Goal: Task Accomplishment & Management: Use online tool/utility

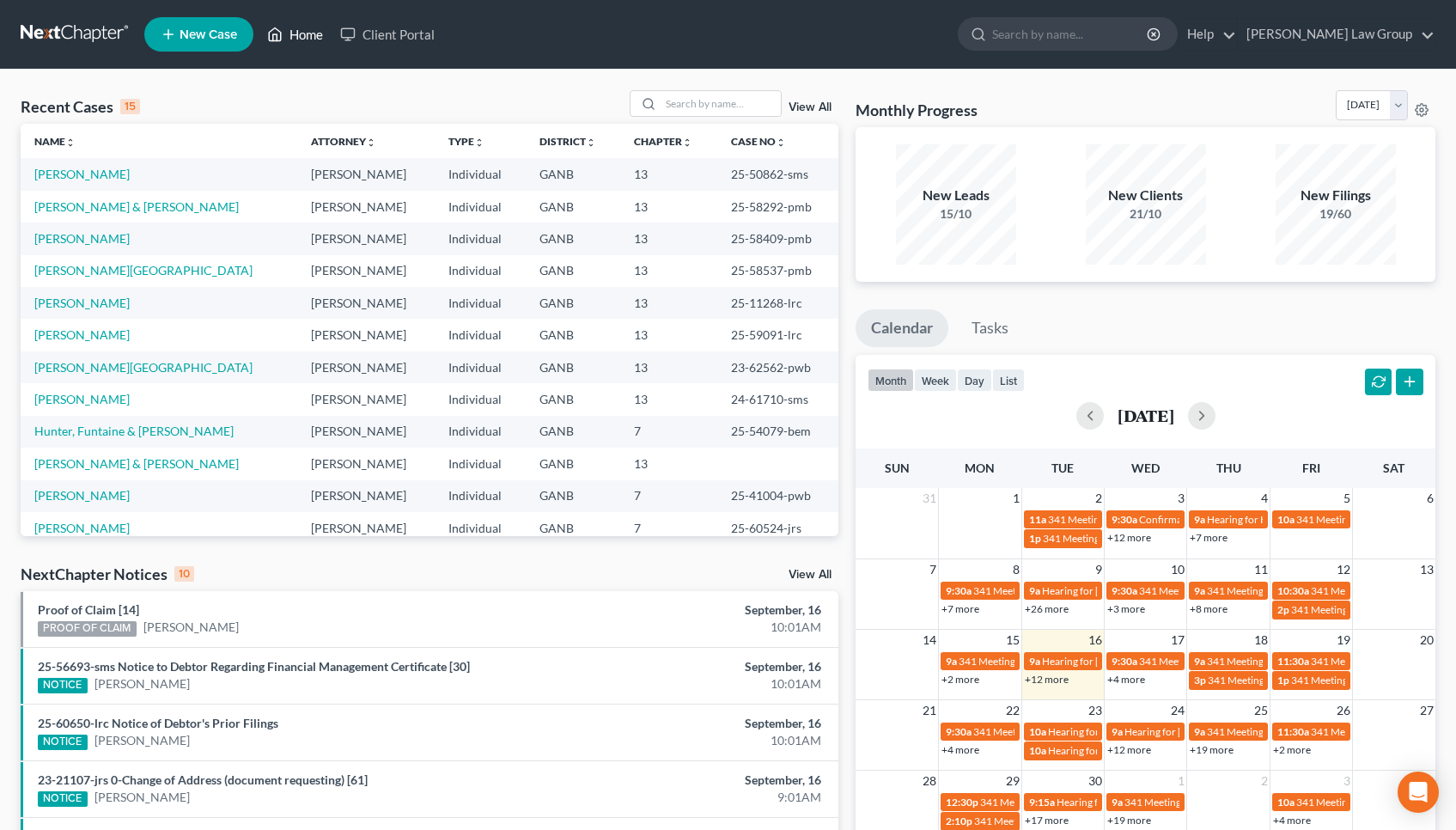
click at [288, 36] on link "Home" at bounding box center [295, 34] width 73 height 31
click at [711, 104] on input "search" at bounding box center [720, 103] width 121 height 24
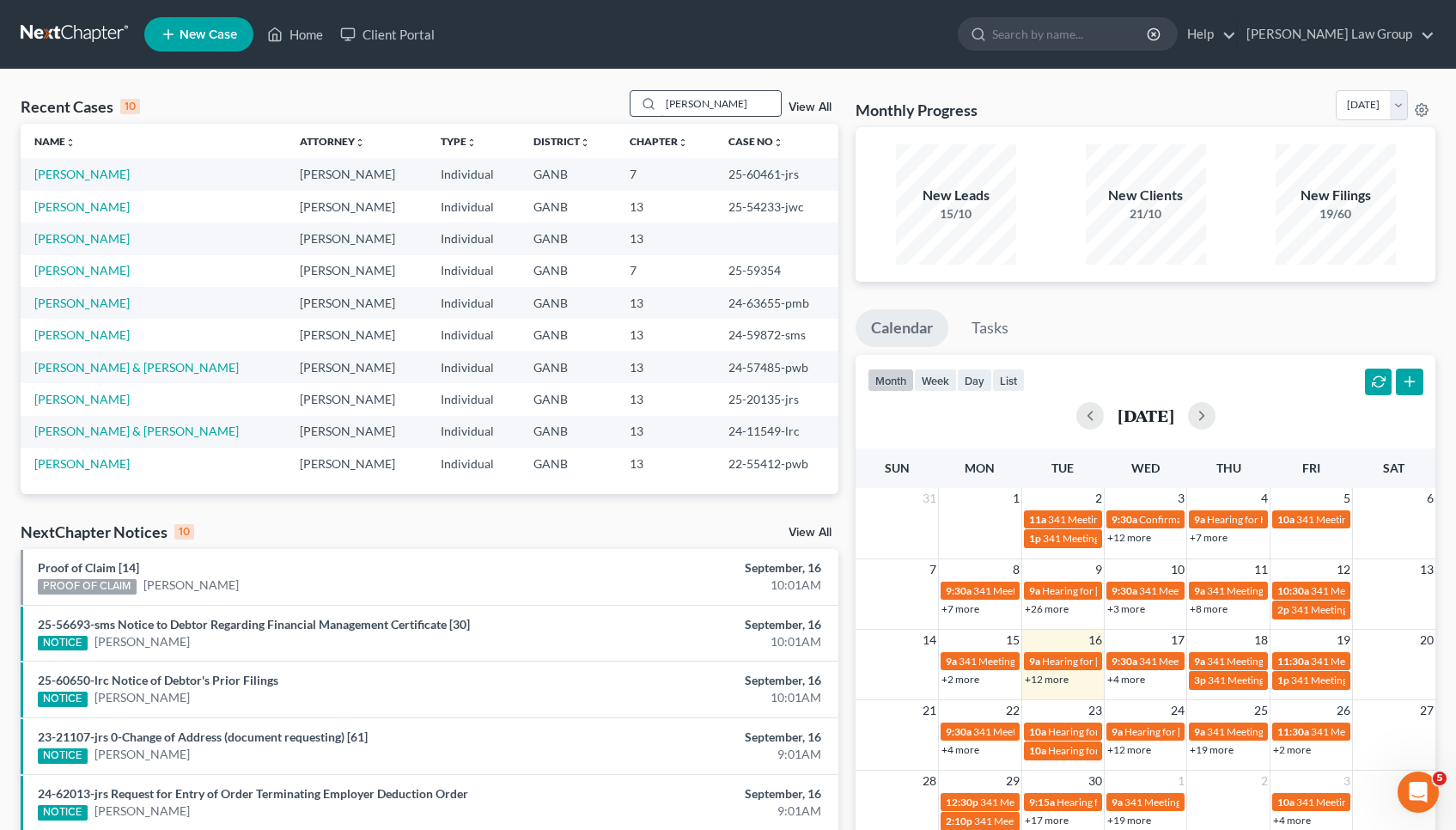
drag, startPoint x: 701, startPoint y: 115, endPoint x: 663, endPoint y: 115, distance: 38.0
click at [663, 115] on input "thom" at bounding box center [720, 103] width 121 height 24
type input "t"
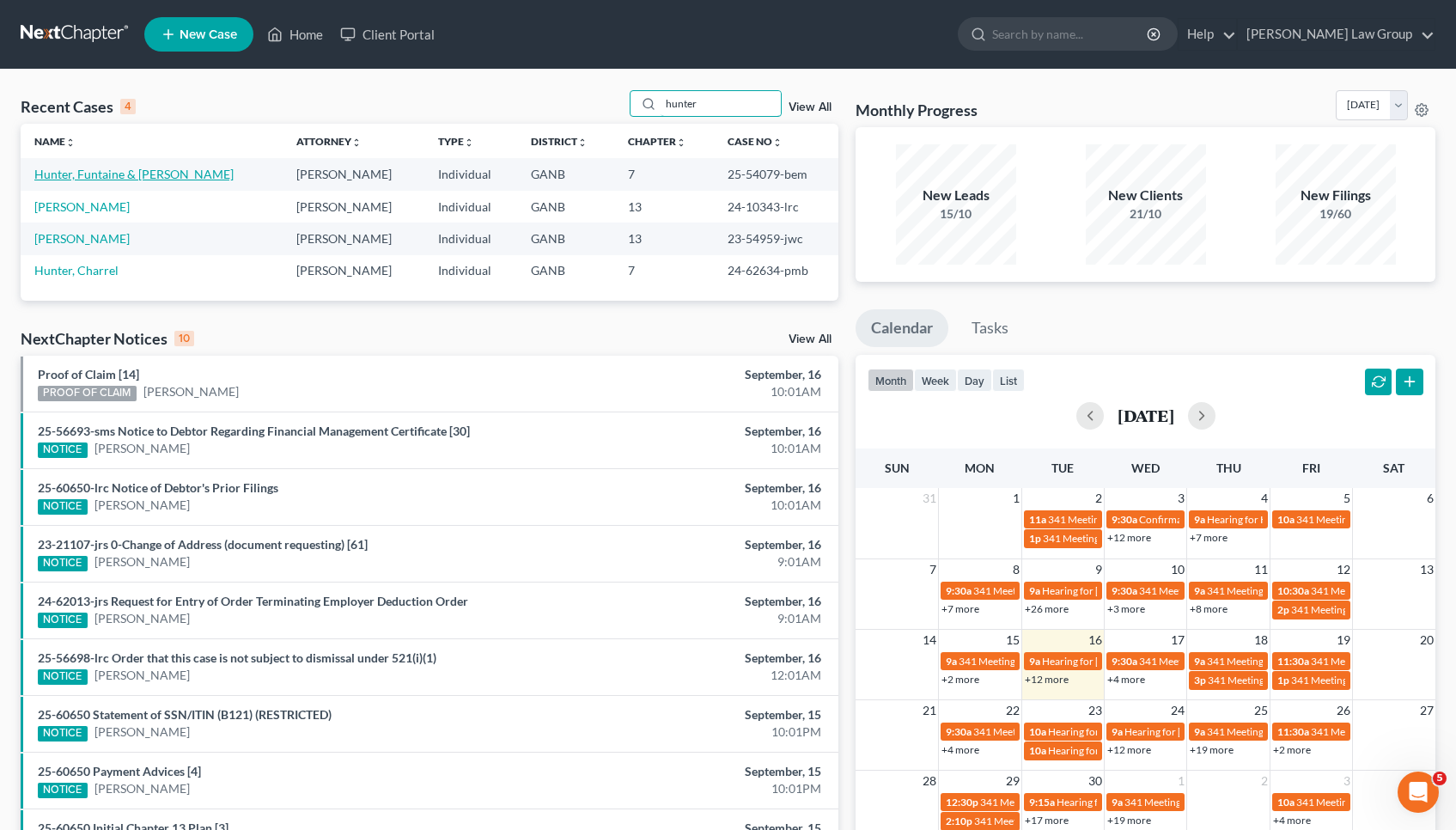
type input "hunter"
click at [113, 173] on link "Hunter, Funtaine & Gina" at bounding box center [133, 173] width 199 height 15
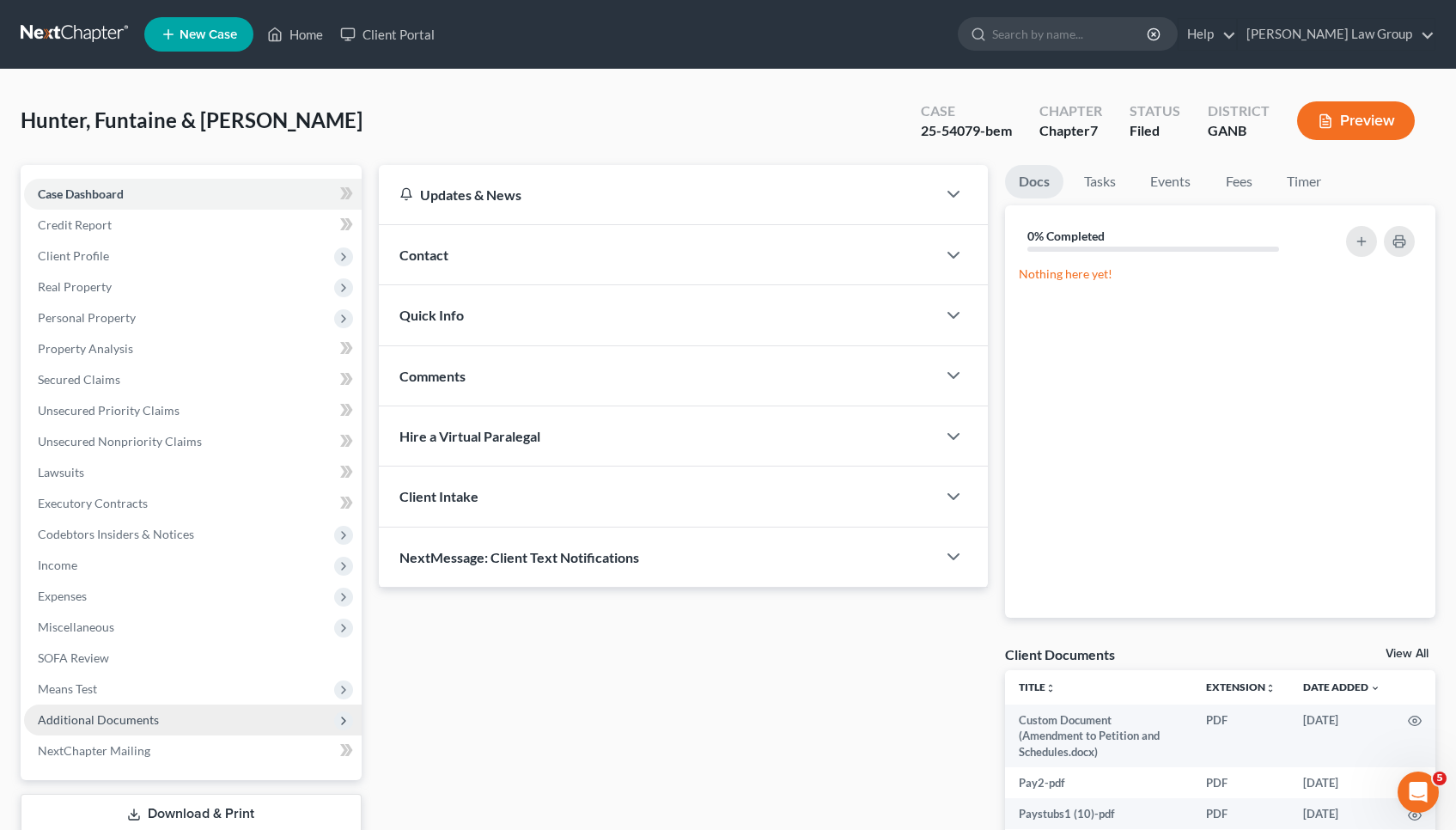
click at [92, 717] on span "Additional Documents" at bounding box center [99, 719] width 121 height 15
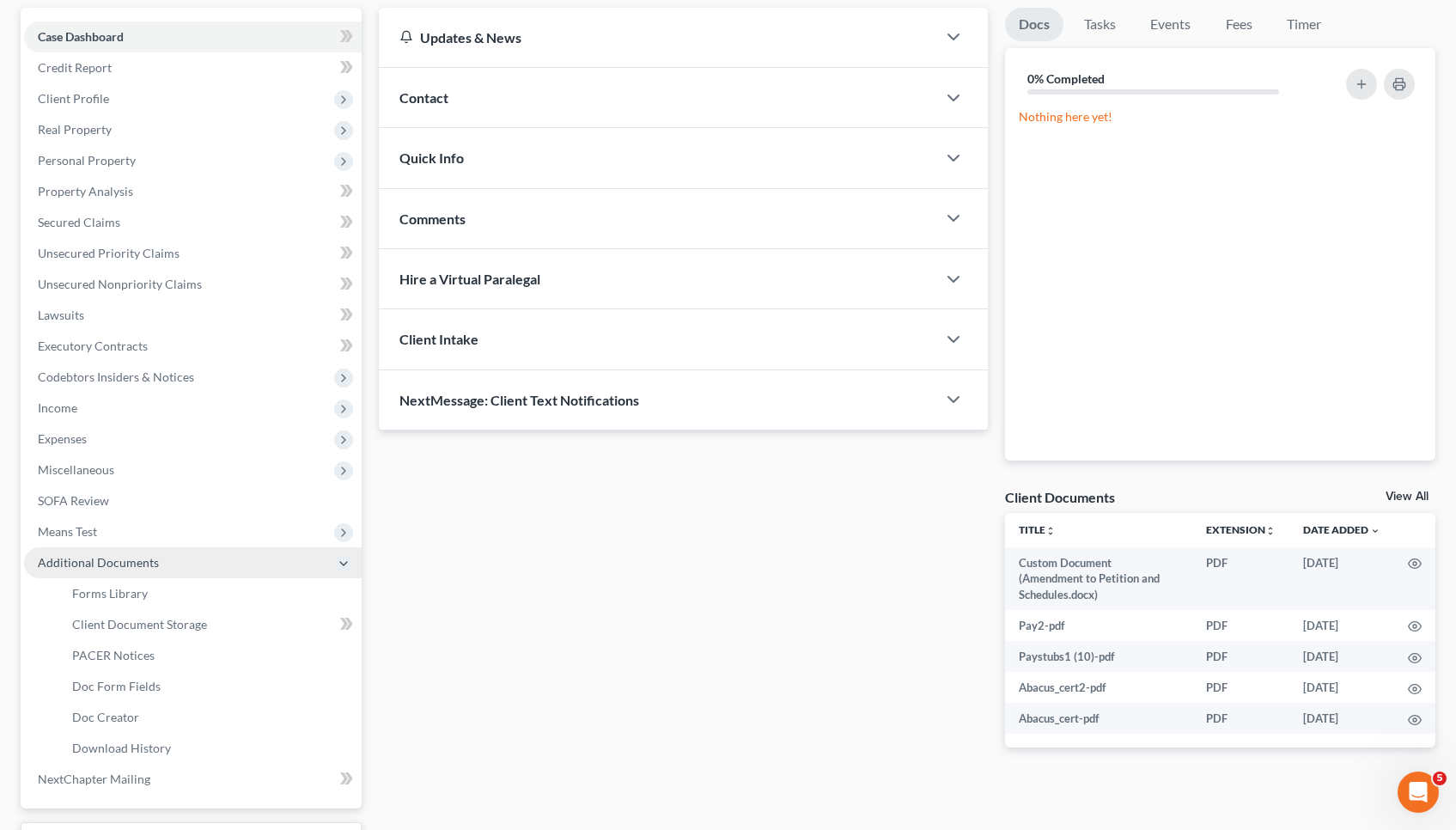
click at [92, 717] on span "Doc Creator" at bounding box center [106, 716] width 67 height 15
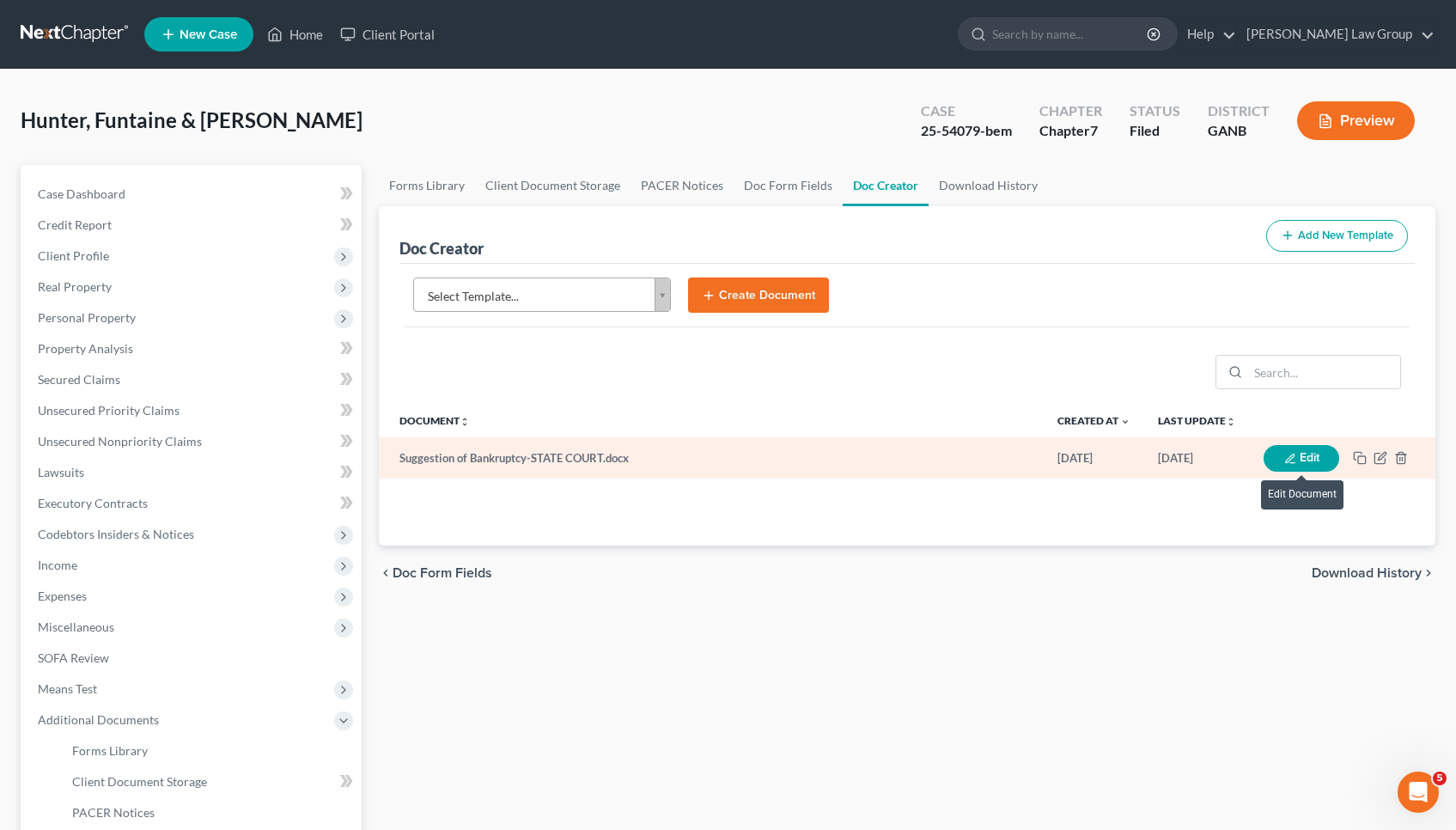
click at [1294, 450] on button "Edit" at bounding box center [1301, 458] width 75 height 26
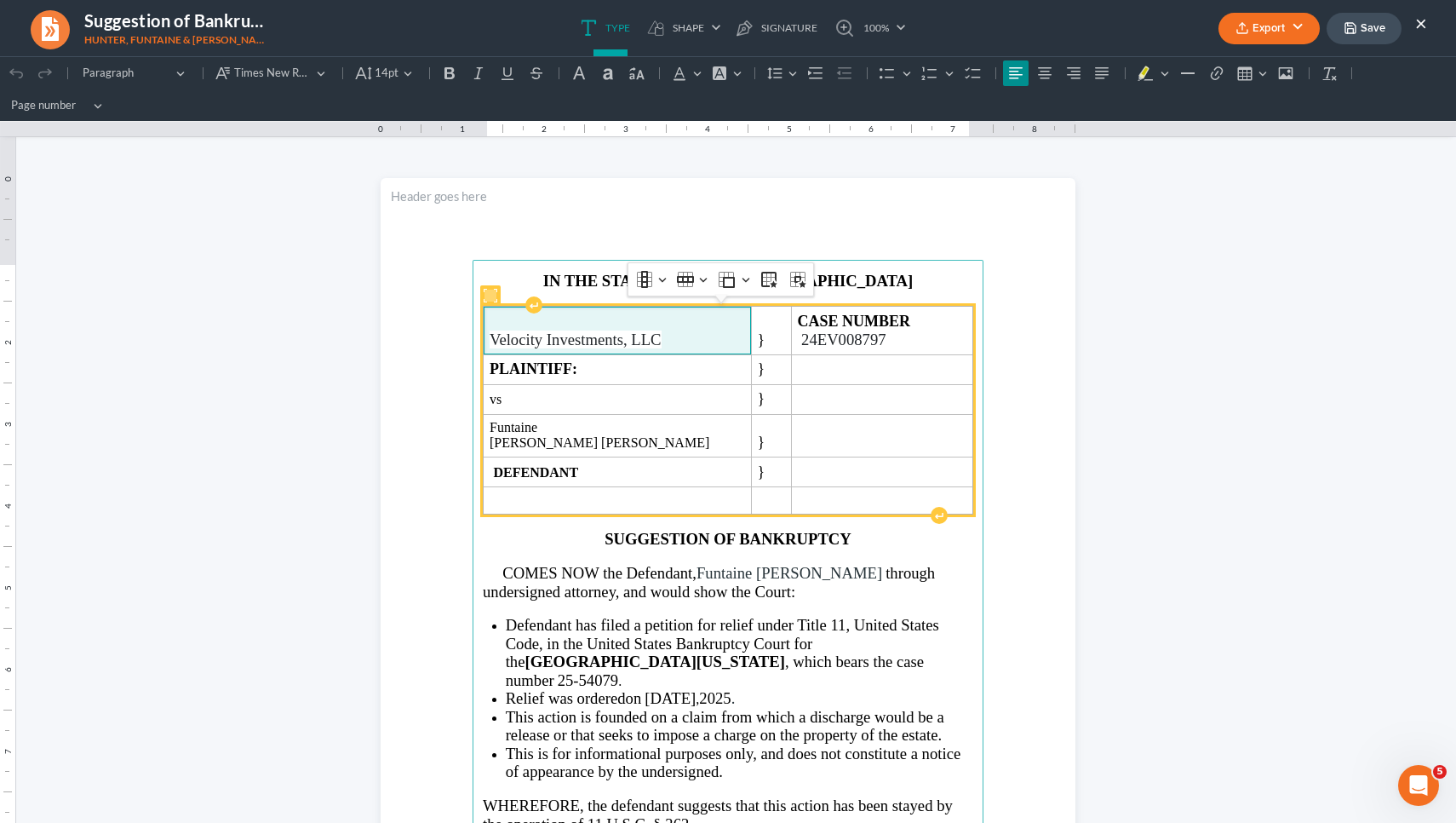
click at [681, 343] on span "Velocity Investments, LLC" at bounding box center [617, 339] width 255 height 18
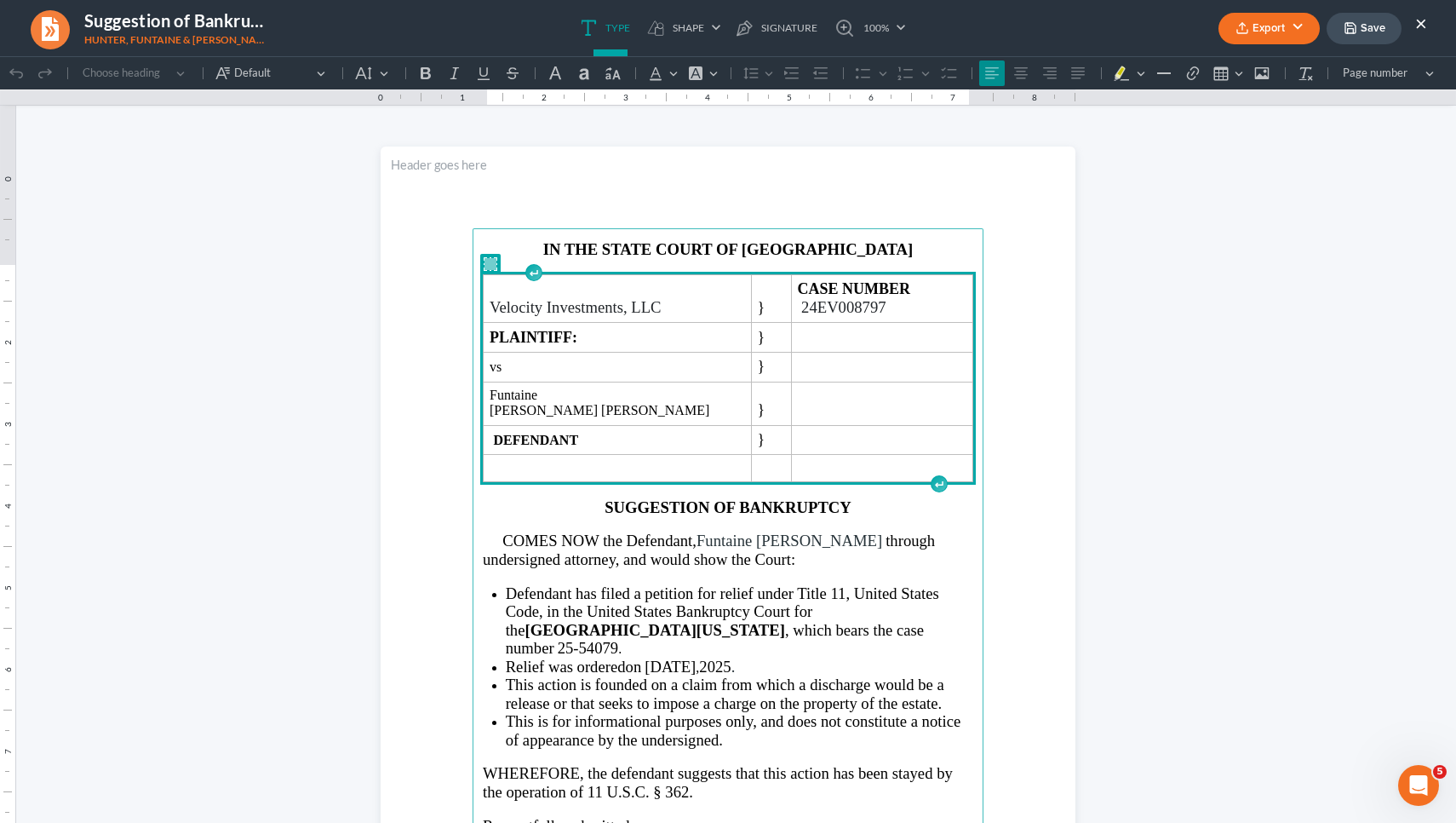
click at [681, 317] on span "Velocity Investments, LLC" at bounding box center [617, 307] width 255 height 18
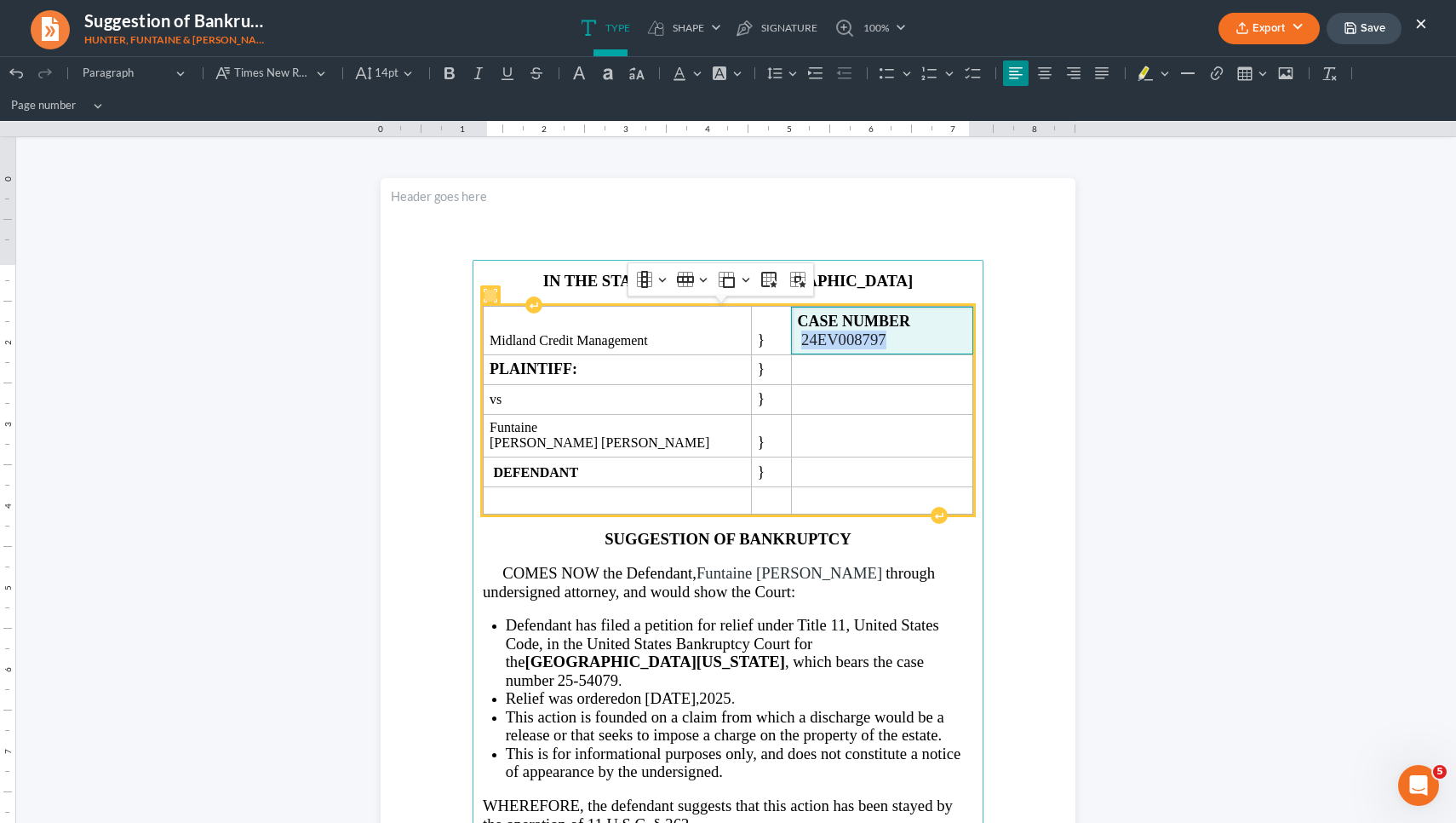
drag, startPoint x: 859, startPoint y: 342, endPoint x: 771, endPoint y: 336, distance: 88.2
click at [798, 336] on span "CASE NUMBER 24EV008797" at bounding box center [883, 331] width 169 height 37
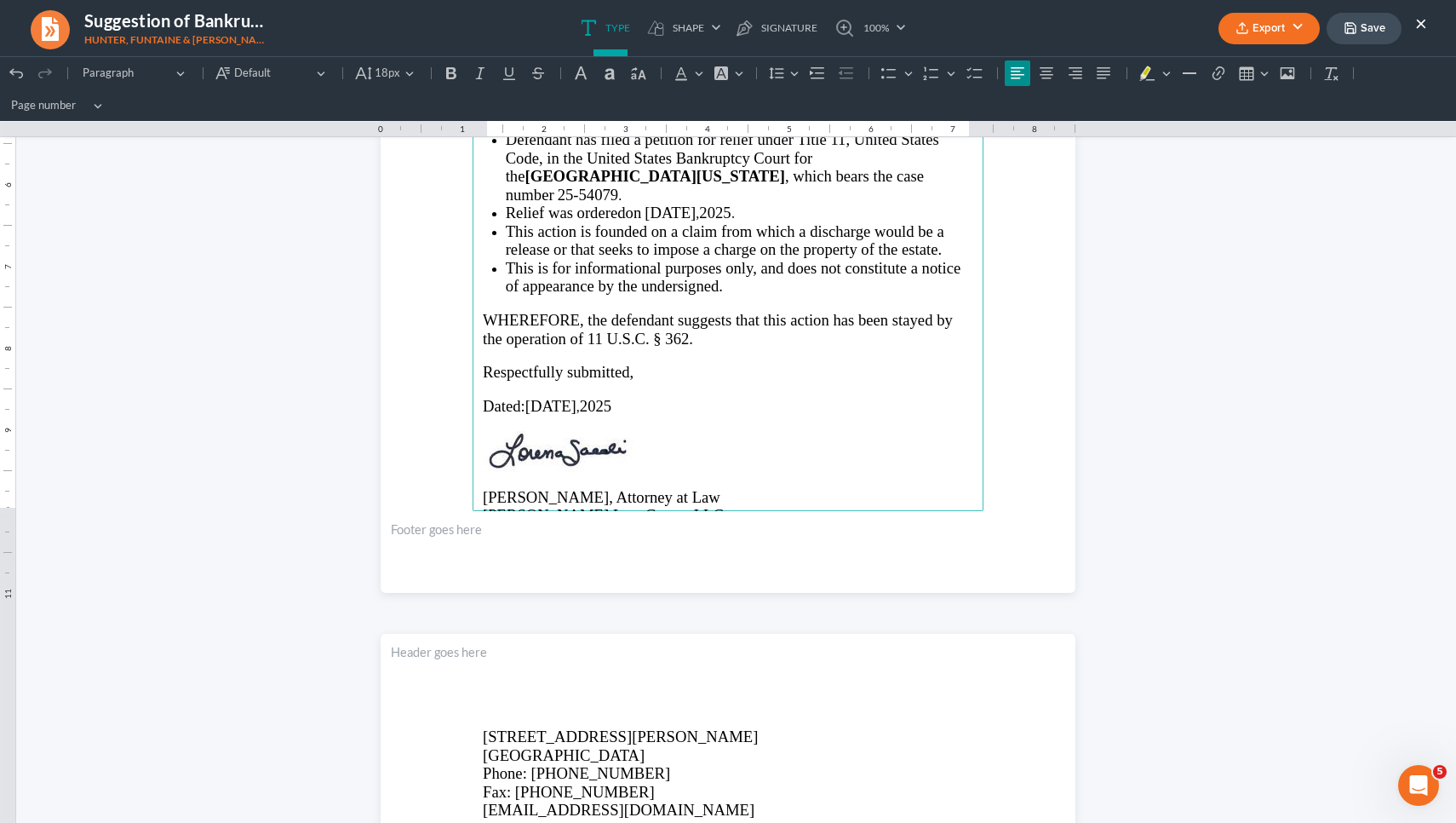
scroll to position [502, 0]
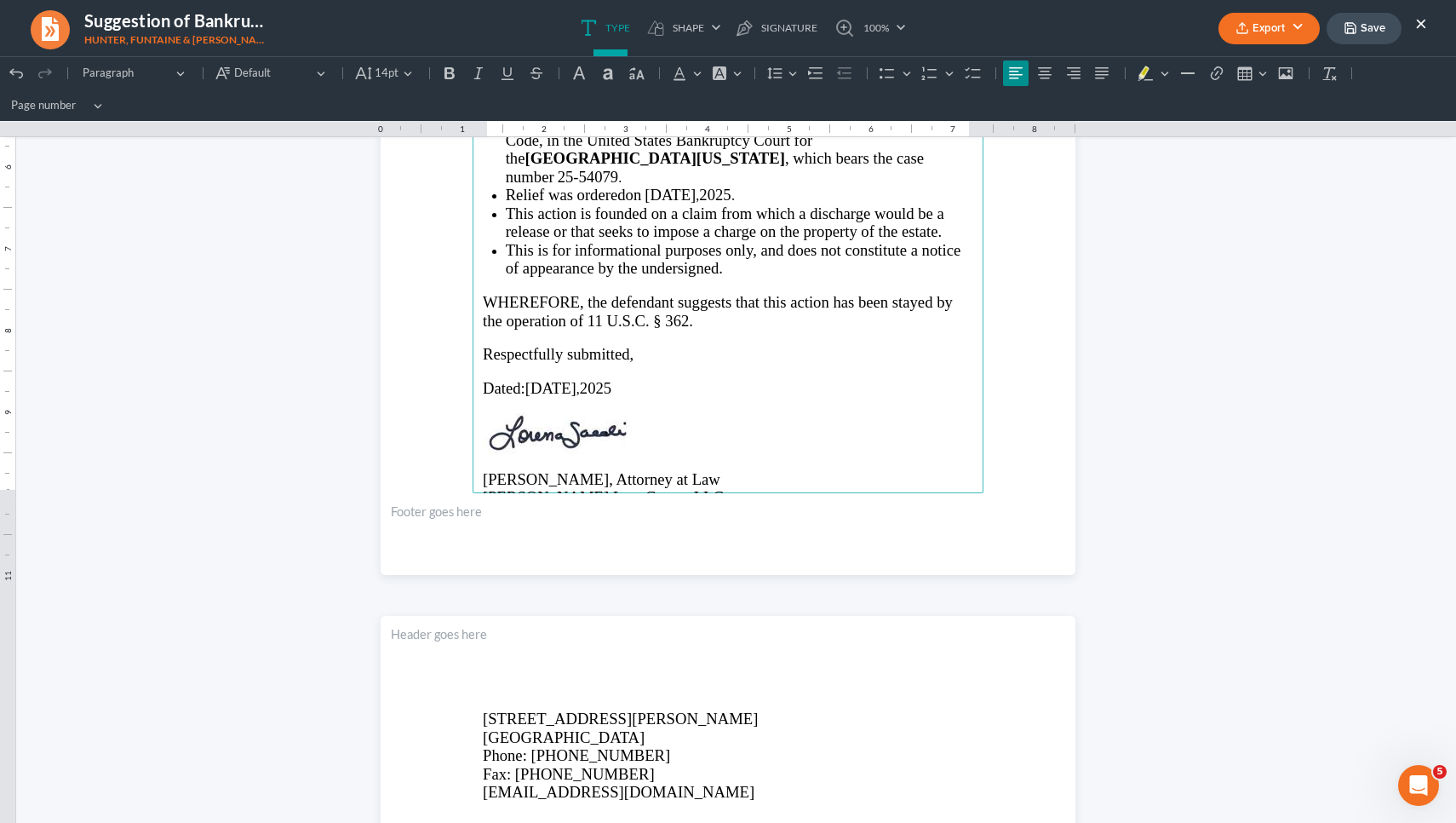
drag, startPoint x: 617, startPoint y: 365, endPoint x: 524, endPoint y: 360, distance: 93.1
click at [524, 379] on p "Dated: April 15 , 2025" at bounding box center [728, 388] width 491 height 17
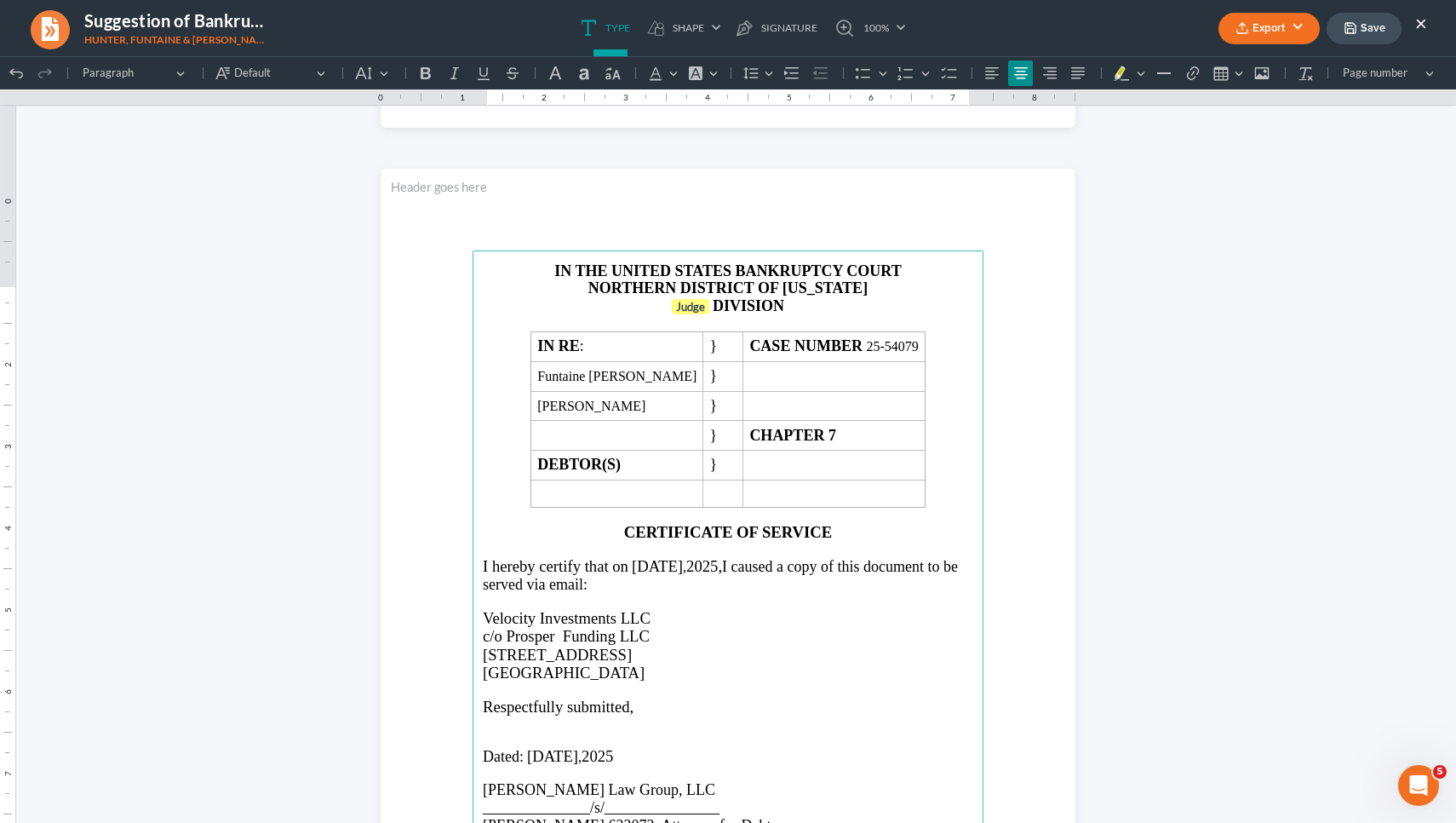
scroll to position [1861, 0]
click at [674, 573] on span "April 15" at bounding box center [658, 565] width 51 height 17
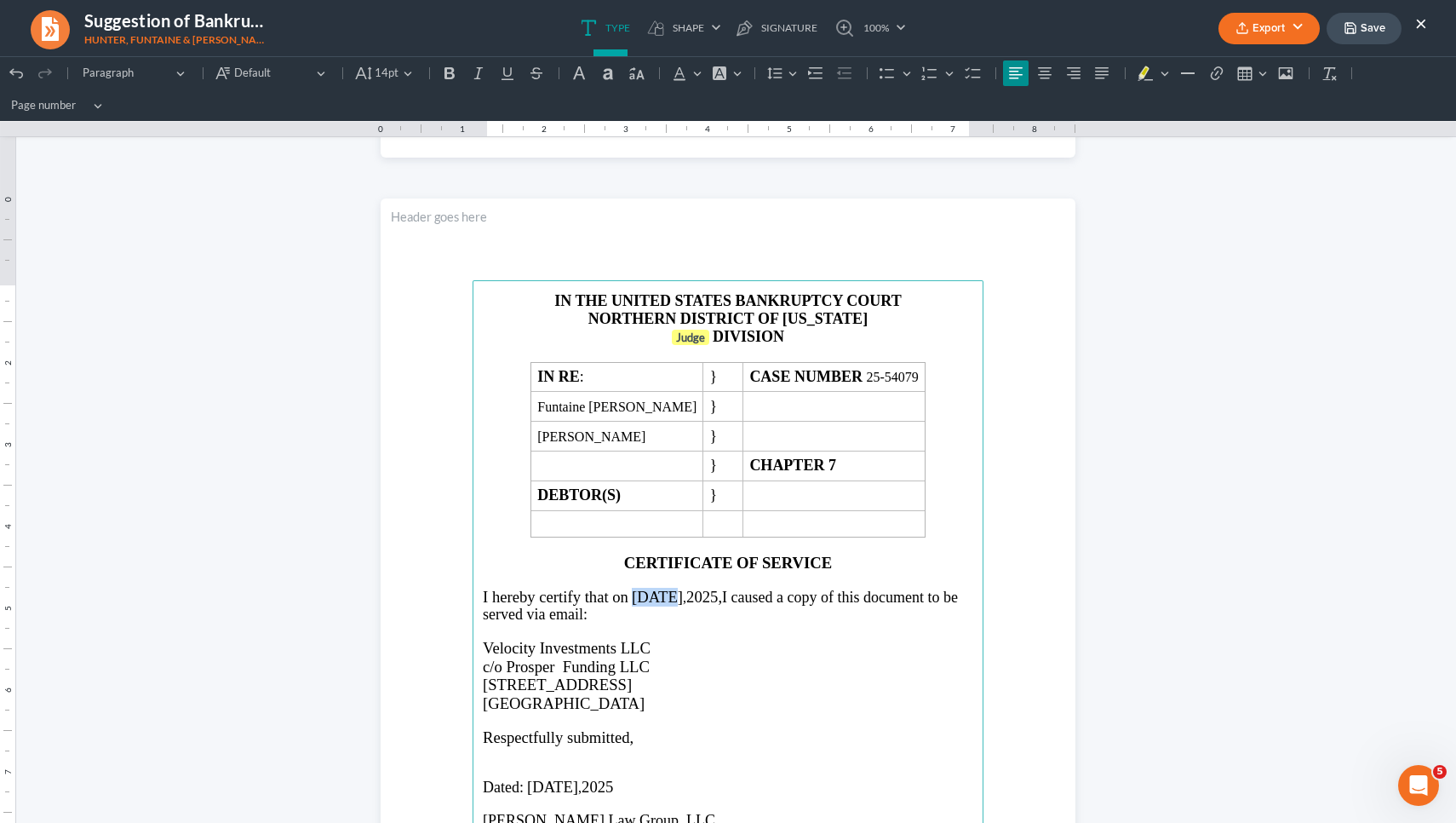
click at [674, 592] on span "April 15" at bounding box center [658, 597] width 51 height 17
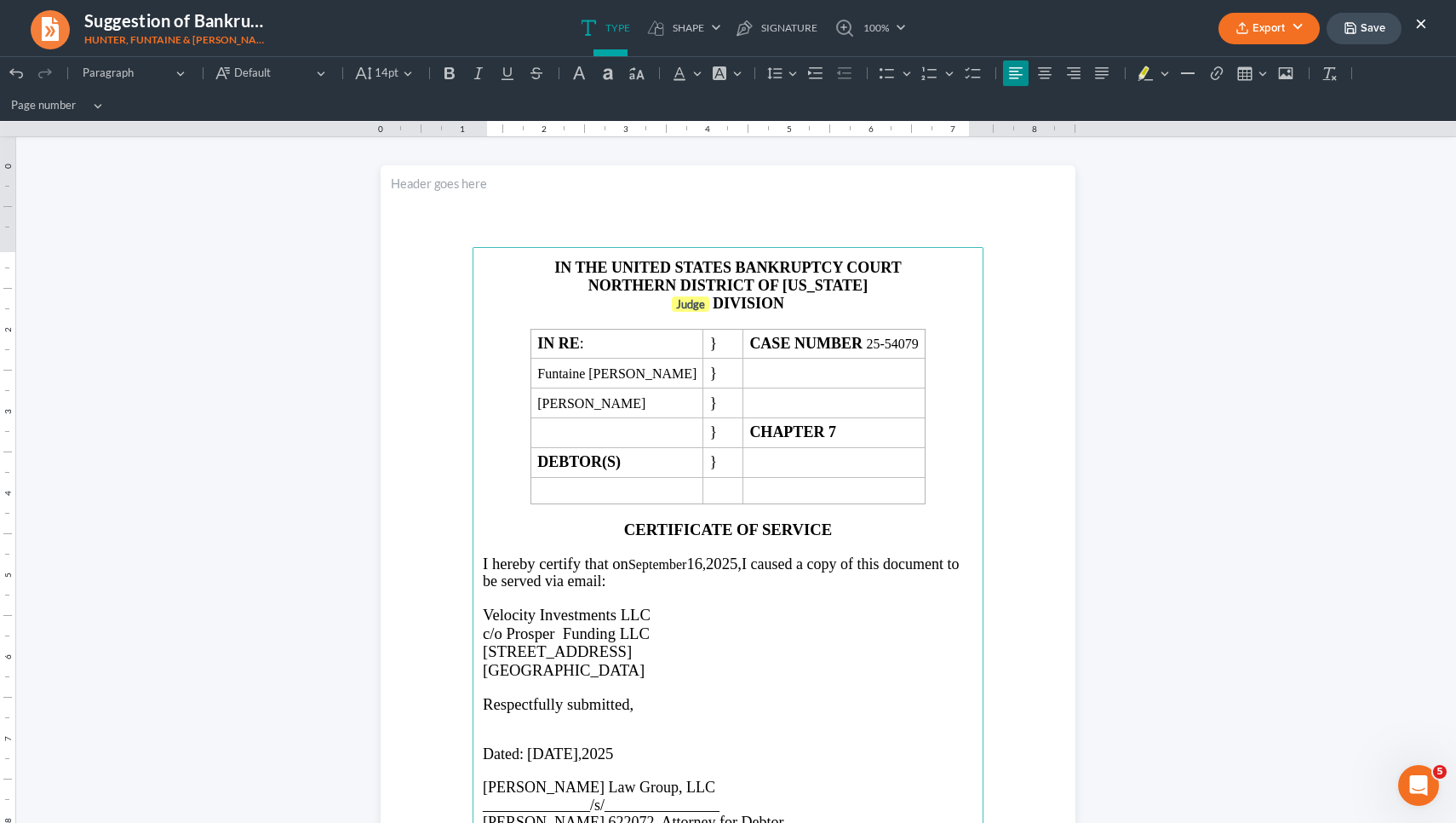
scroll to position [1892, 0]
drag, startPoint x: 641, startPoint y: 669, endPoint x: 474, endPoint y: 602, distance: 179.9
click at [474, 602] on main "IN THE UNITED STATES BANKRUPTCY COURT NORTHERN DISTRICT OF GEORGIA Judge DIVISI…" at bounding box center [728, 617] width 511 height 737
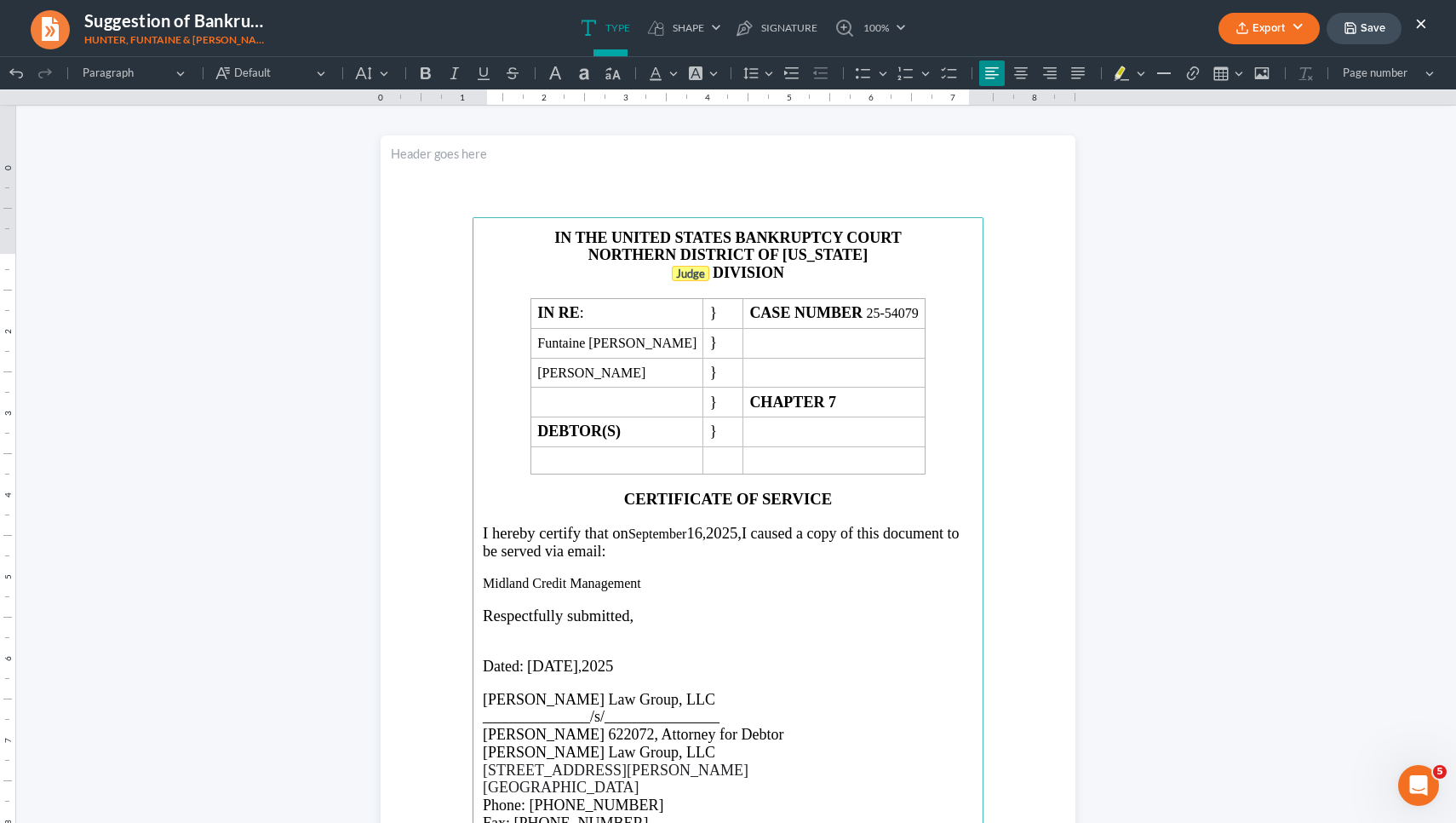
click at [692, 280] on strong "Judge" at bounding box center [691, 273] width 29 height 14
click at [685, 282] on p "ATLANTA DIVISION" at bounding box center [728, 273] width 491 height 17
click at [367, 73] on icon "Editor toolbar" at bounding box center [364, 74] width 17 height 17
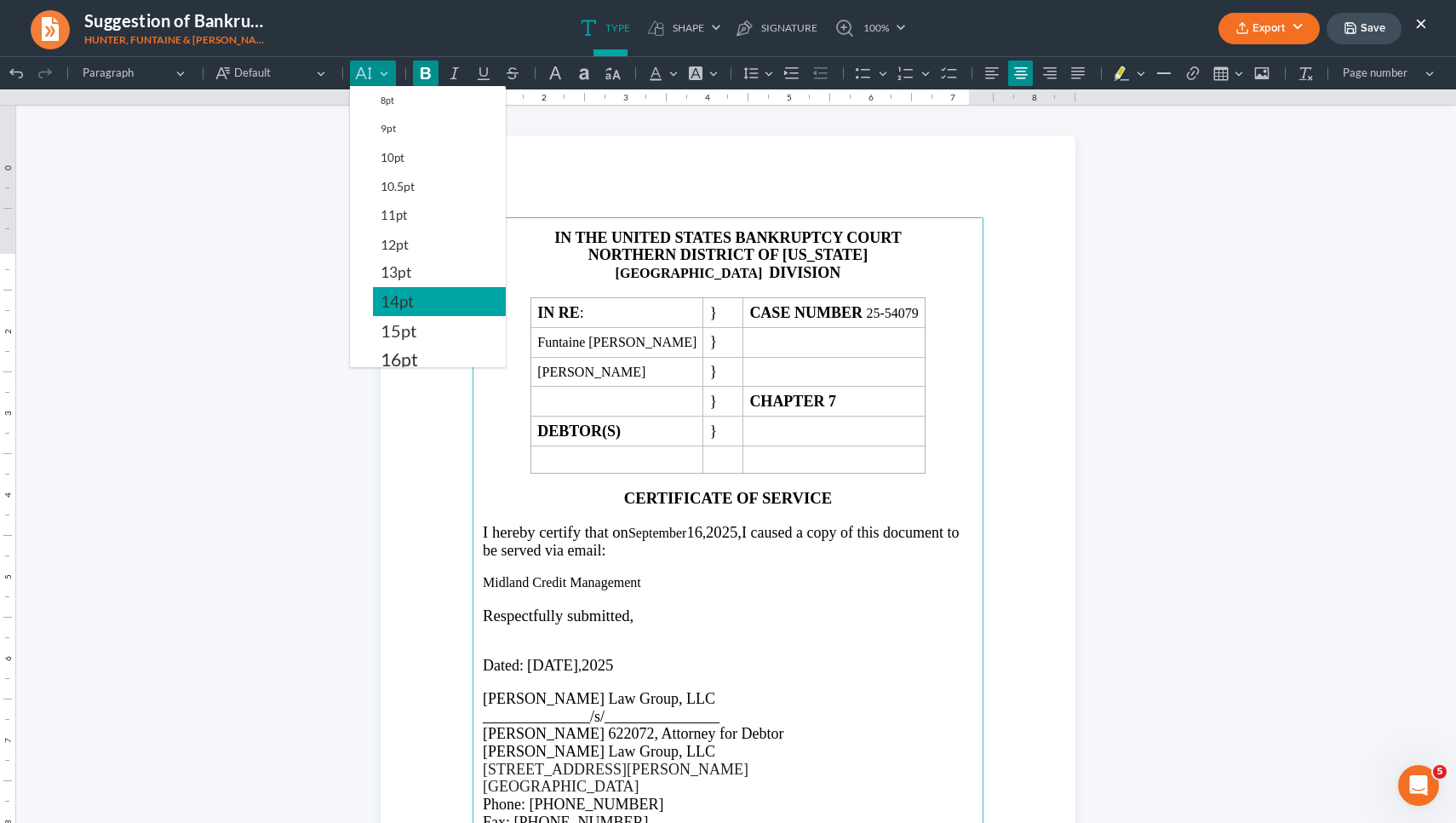
click at [403, 307] on span "14pt" at bounding box center [397, 301] width 33 height 20
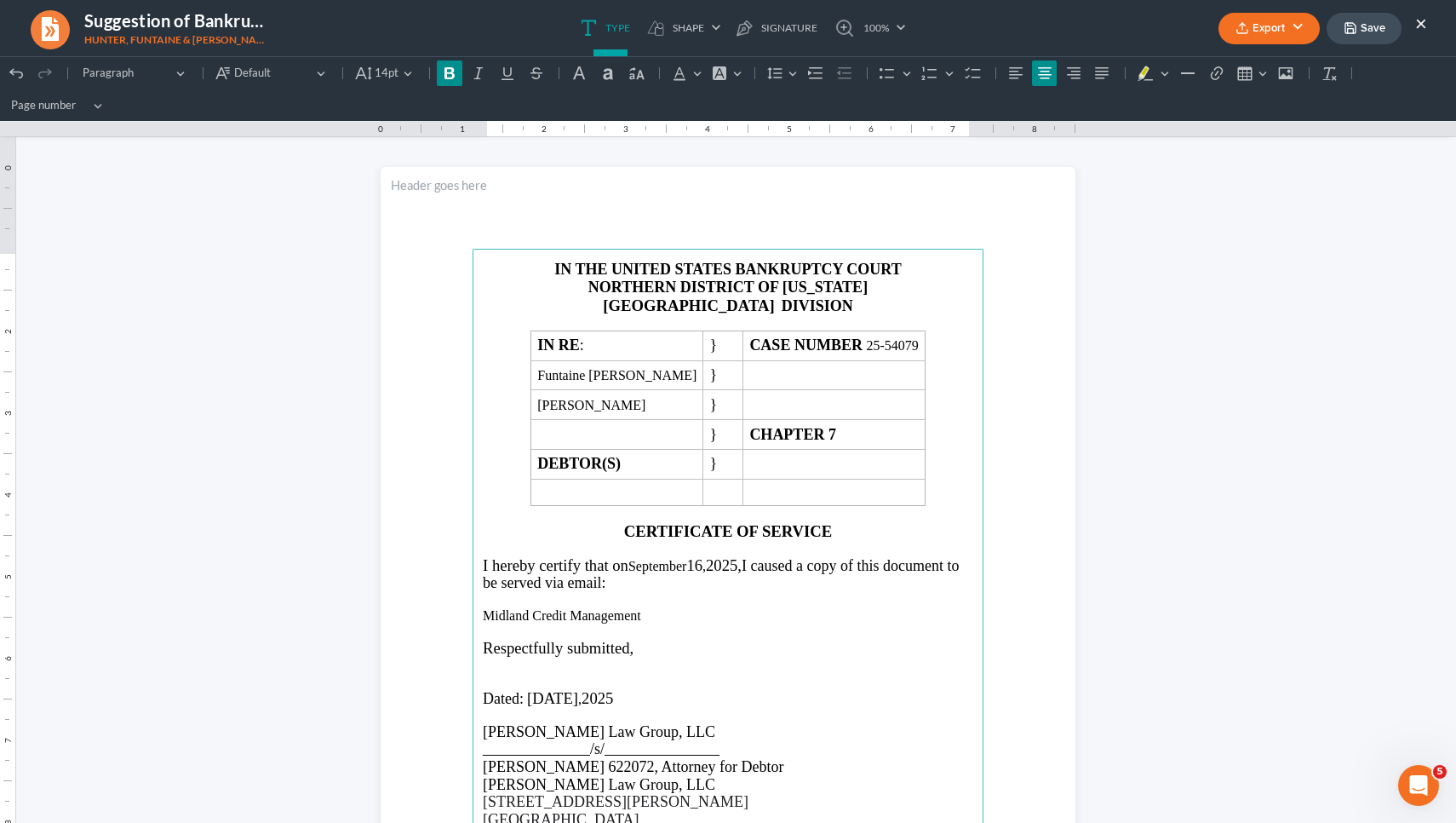
click at [782, 308] on strong "DIVISION" at bounding box center [818, 306] width 72 height 17
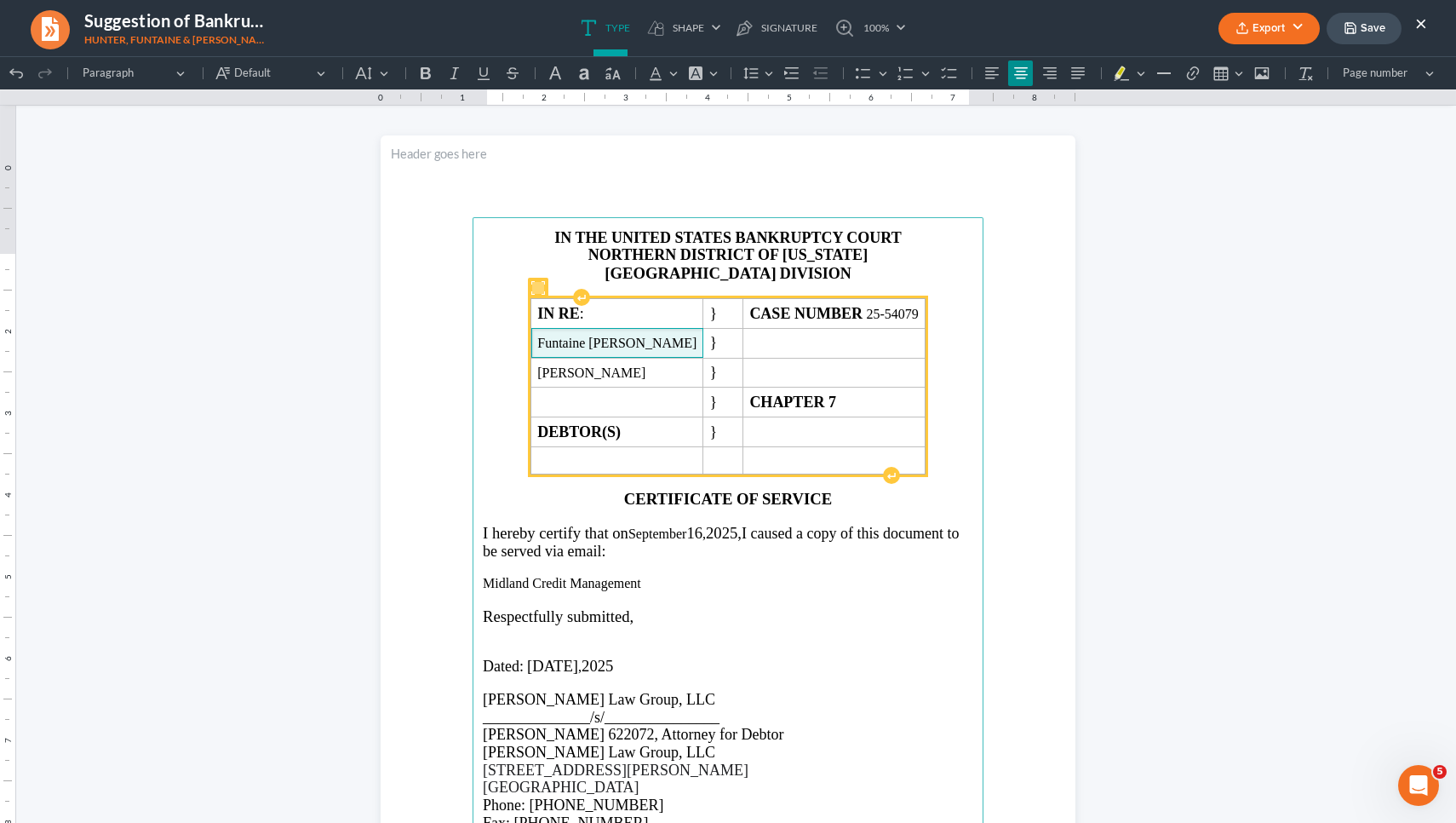
click at [681, 351] on span "Funtaine Deaunte Hunter" at bounding box center [617, 343] width 159 height 16
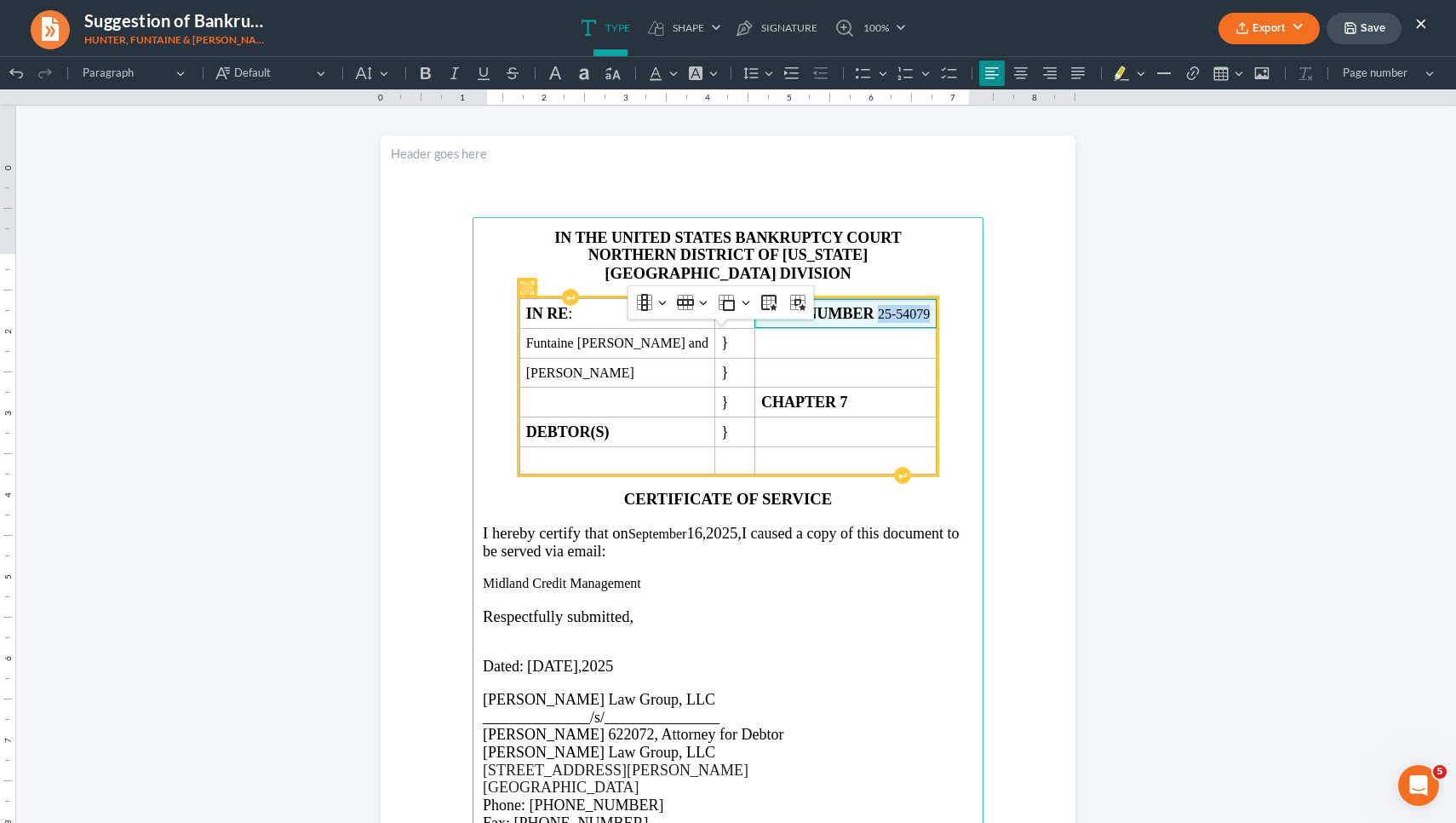
drag, startPoint x: 871, startPoint y: 347, endPoint x: 923, endPoint y: 349, distance: 52.0
click at [923, 323] on span "CASE NUMBER 25-54079" at bounding box center [846, 314] width 169 height 17
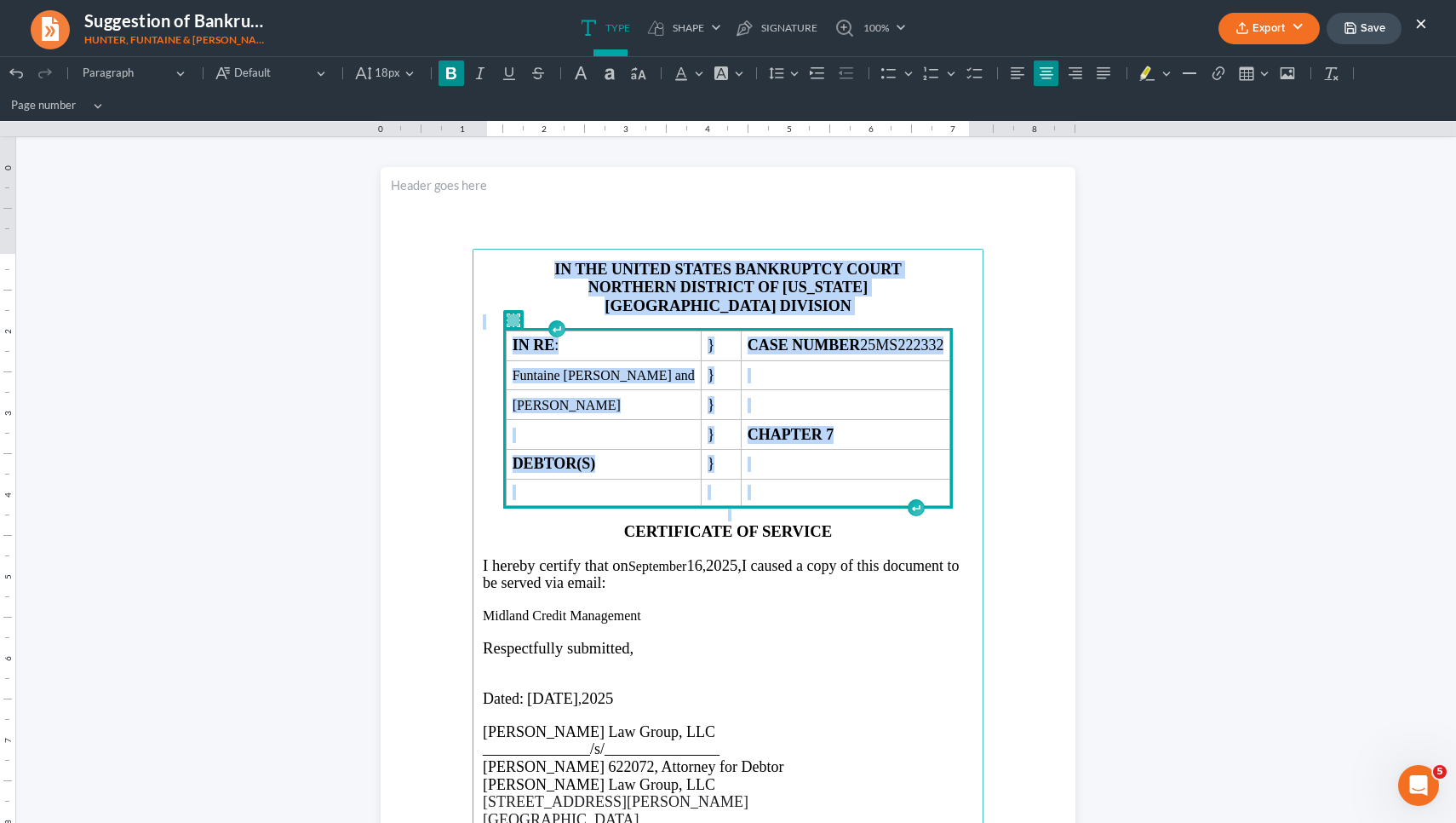
drag, startPoint x: 962, startPoint y: 499, endPoint x: 520, endPoint y: 257, distance: 503.9
click at [520, 257] on main "IN THE UNITED STATES BANKRUPTCY COURT NORTHERN DISTRICT OF GEORGIA ATLANTA DIVI…" at bounding box center [728, 617] width 511 height 737
copy main "IN THE UNITED STATES BANKRUPTCY COURT NORTHERN DISTRICT OF GEORGIA ATLANTA DIVI…"
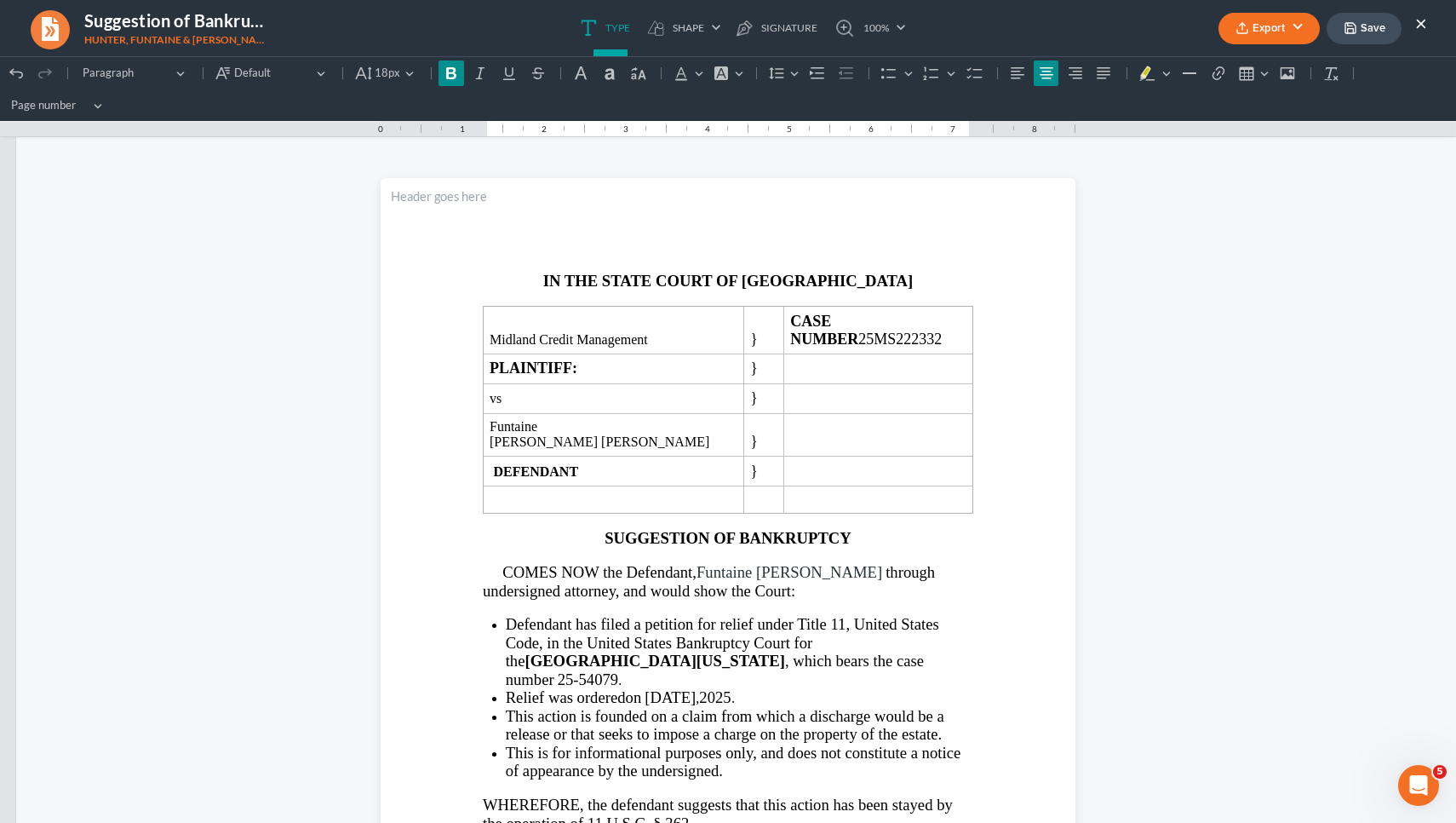
scroll to position [0, 0]
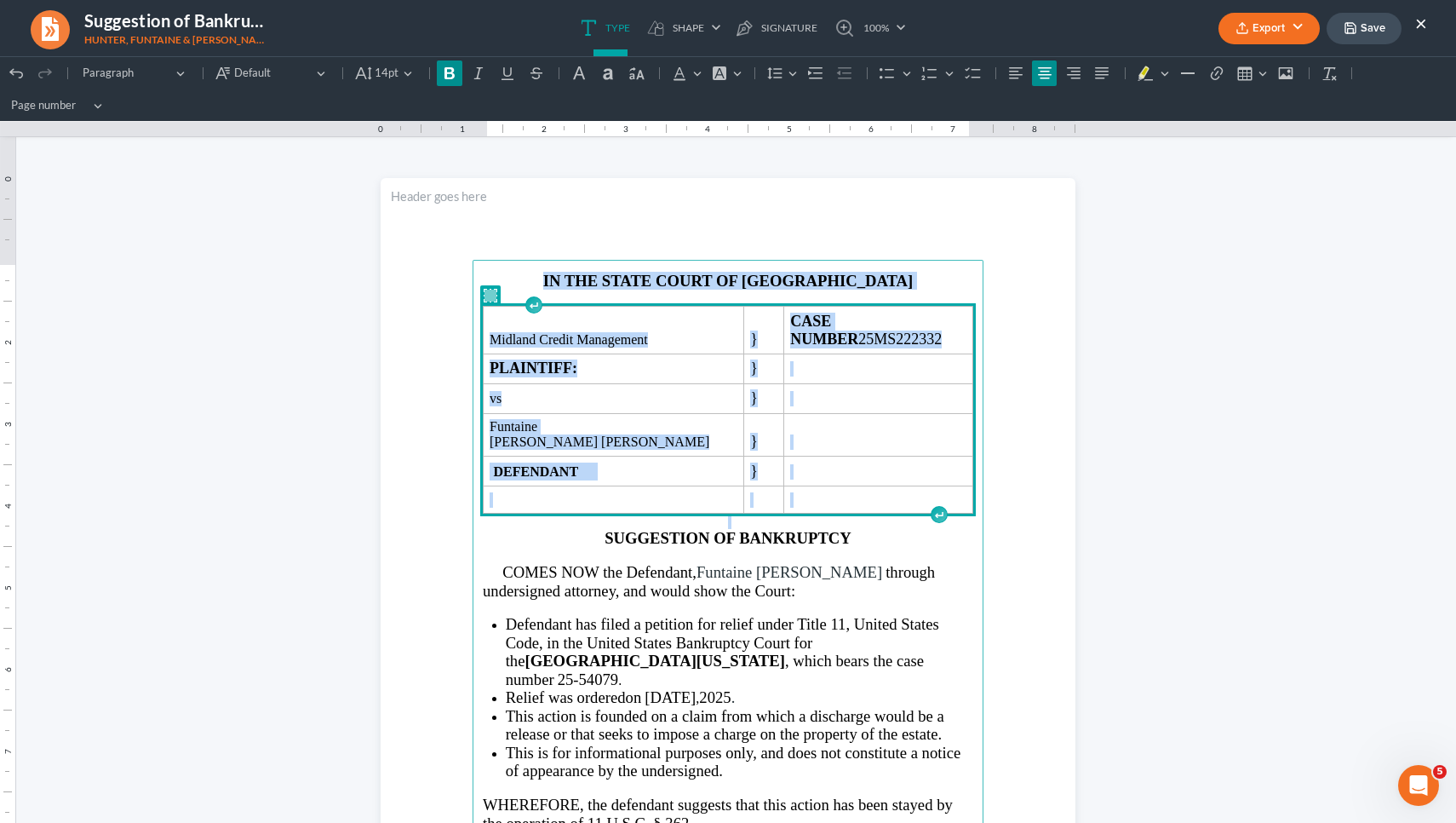
drag, startPoint x: 969, startPoint y: 503, endPoint x: 598, endPoint y: 228, distance: 461.8
click at [598, 228] on section "IN THE STATE COURT OF FULTON COUNTY Midland Credit Management } CASE NUMBER 25M…" at bounding box center [728, 628] width 694 height 900
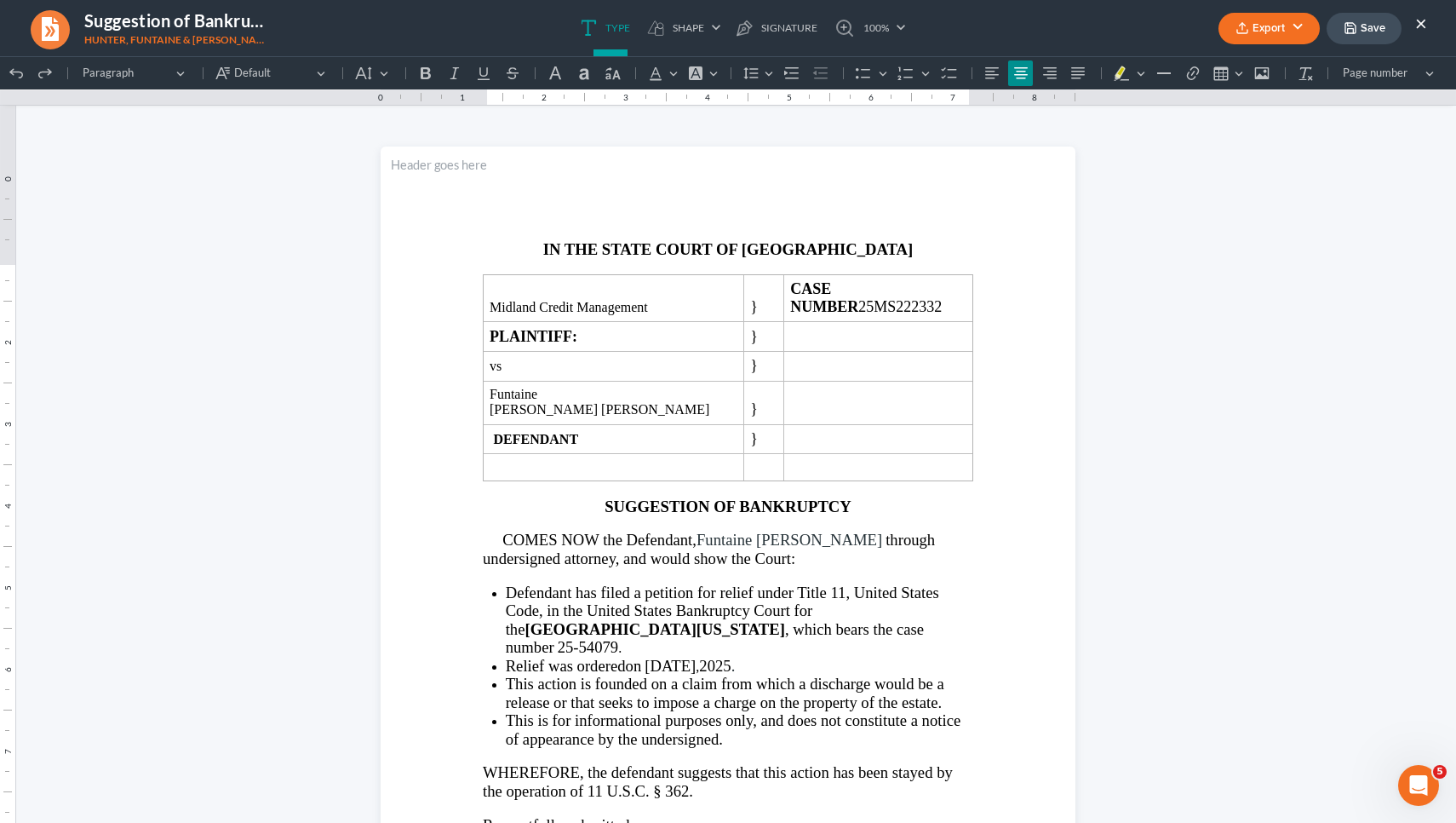
click at [644, 258] on strong "IN THE STATE COURT OF FULTON COUNTY" at bounding box center [728, 249] width 370 height 17
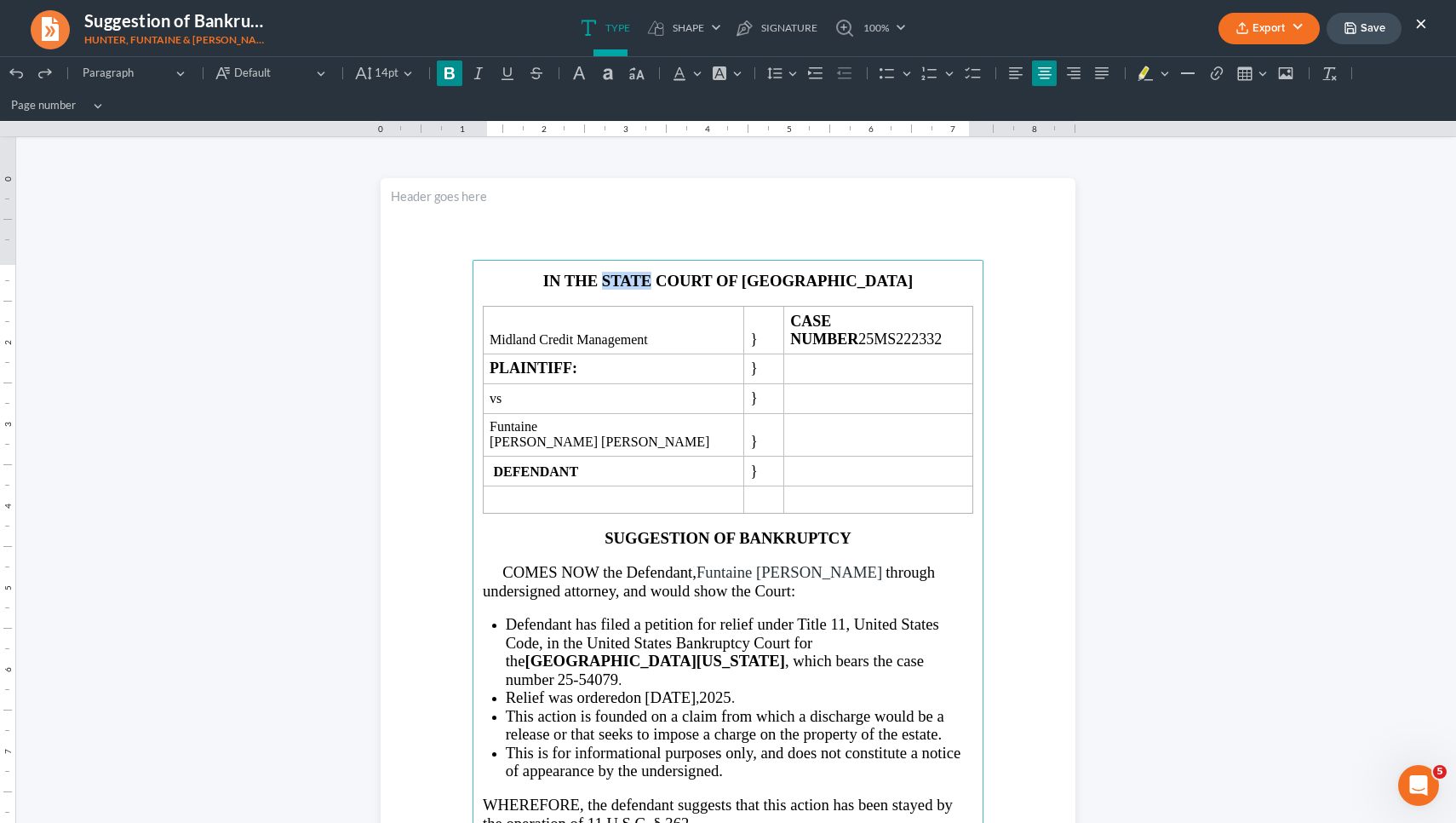
click at [644, 280] on strong "IN THE STATE COURT OF FULTON COUNTY" at bounding box center [728, 281] width 370 height 17
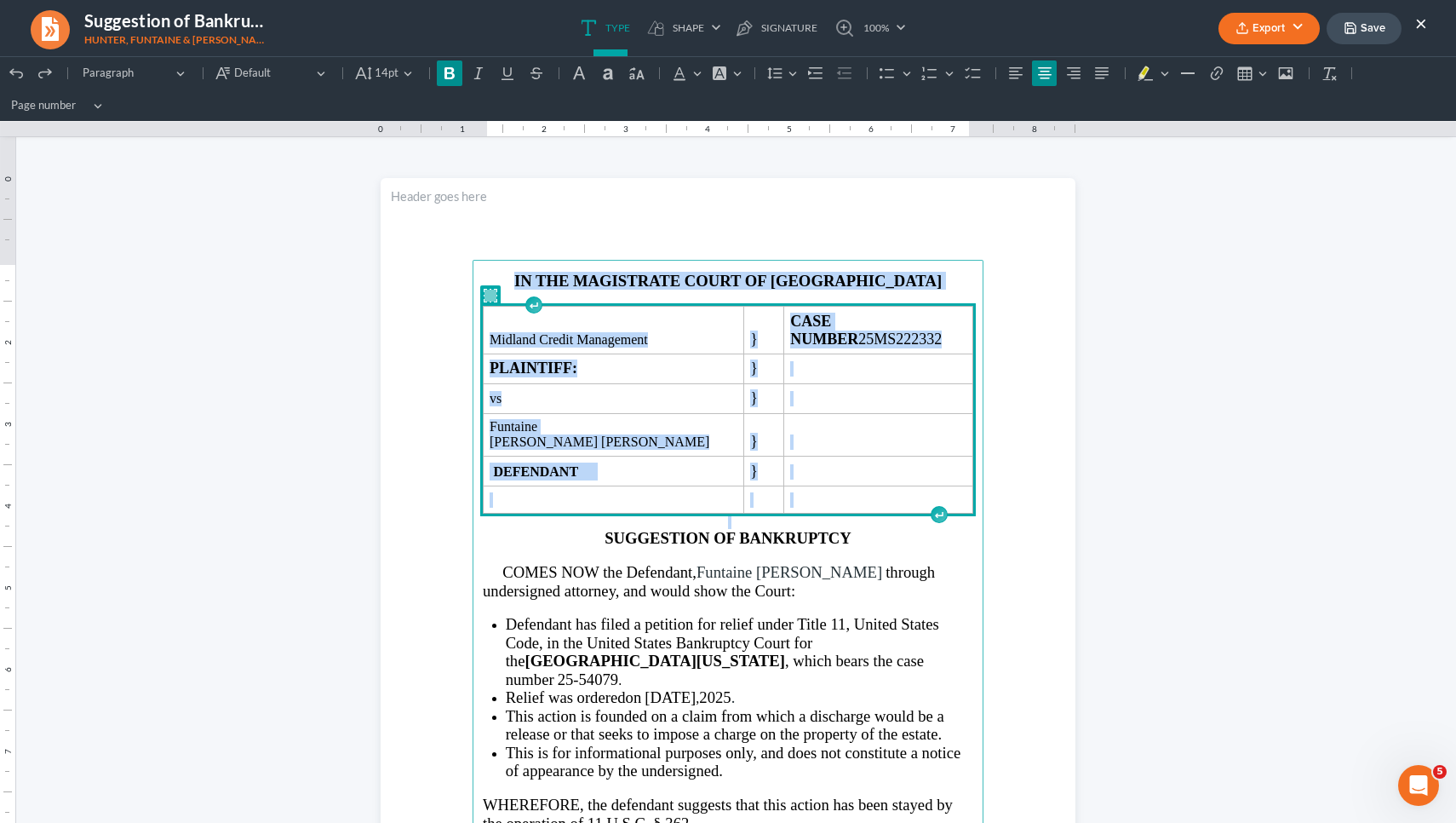
drag, startPoint x: 973, startPoint y: 503, endPoint x: 692, endPoint y: 253, distance: 376.1
click at [692, 253] on section "IN THE MAGISTRATE COURT OF FULTON COUNTY Midland Credit Management } CASE NUMBE…" at bounding box center [728, 628] width 694 height 900
copy main "IN THE MAGISTRATE COURT OF FULTON COUNTY Midland Credit Management } CASE NUMBE…"
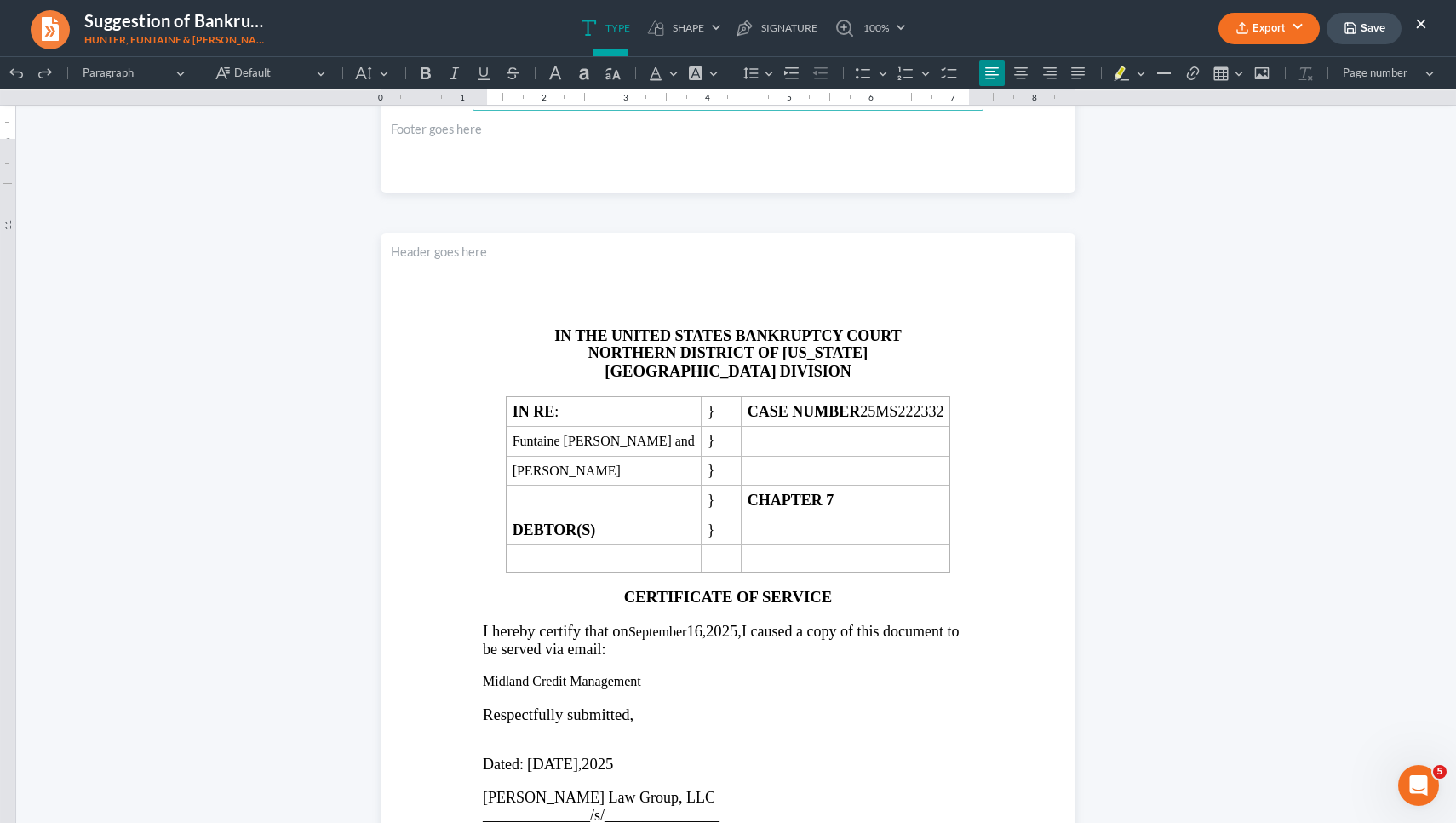
scroll to position [1825, 0]
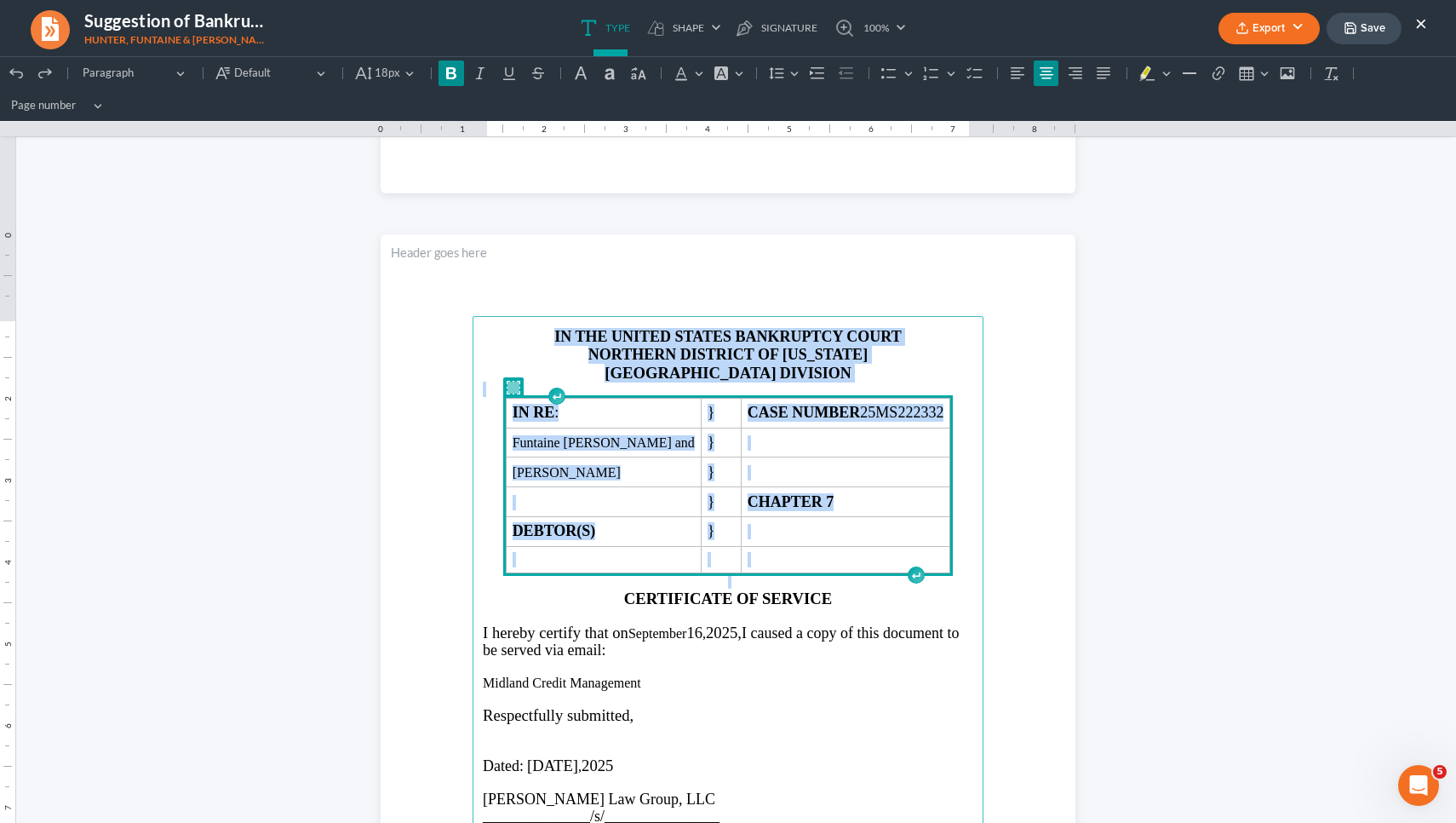
drag, startPoint x: 964, startPoint y: 565, endPoint x: 626, endPoint y: 309, distance: 424.0
click at [626, 309] on section "IN THE UNITED STATES BANKRUPTCY COURT NORTHERN DISTRICT OF GEORGIA ATLANTA DIVI…" at bounding box center [728, 684] width 694 height 900
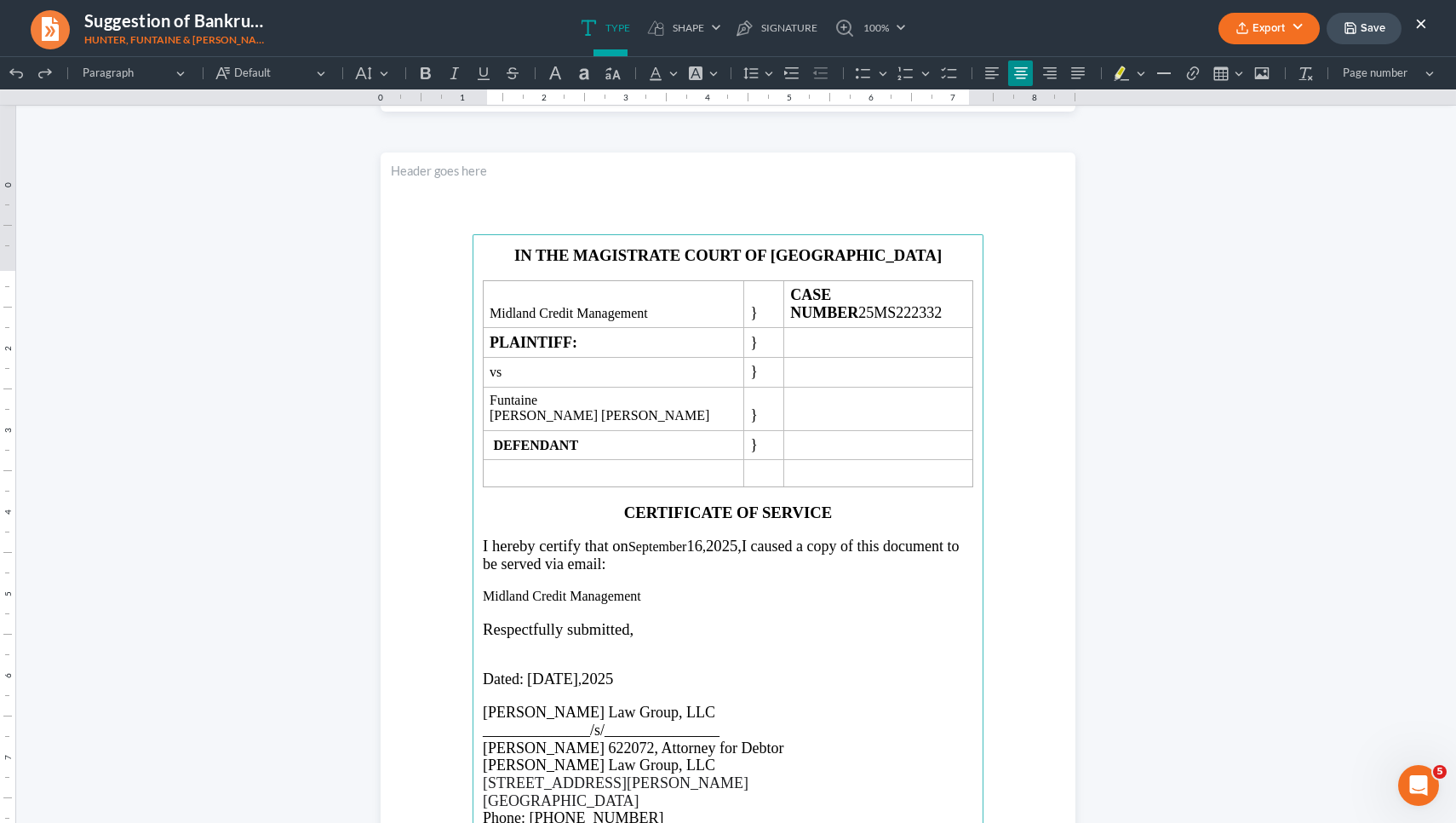
scroll to position [1877, 0]
click at [640, 602] on p "Midland Credit Management" at bounding box center [728, 595] width 491 height 16
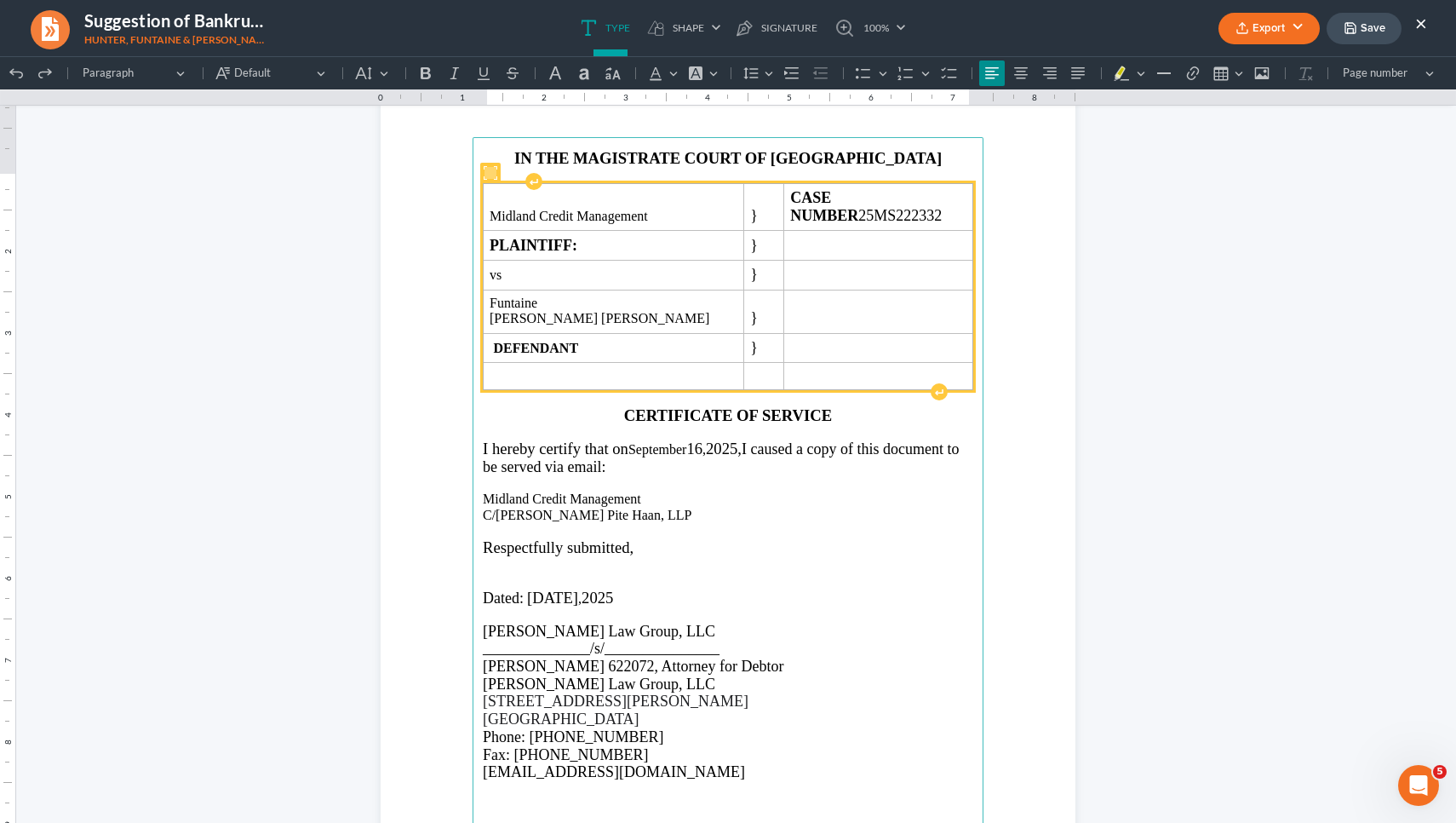
scroll to position [1973, 0]
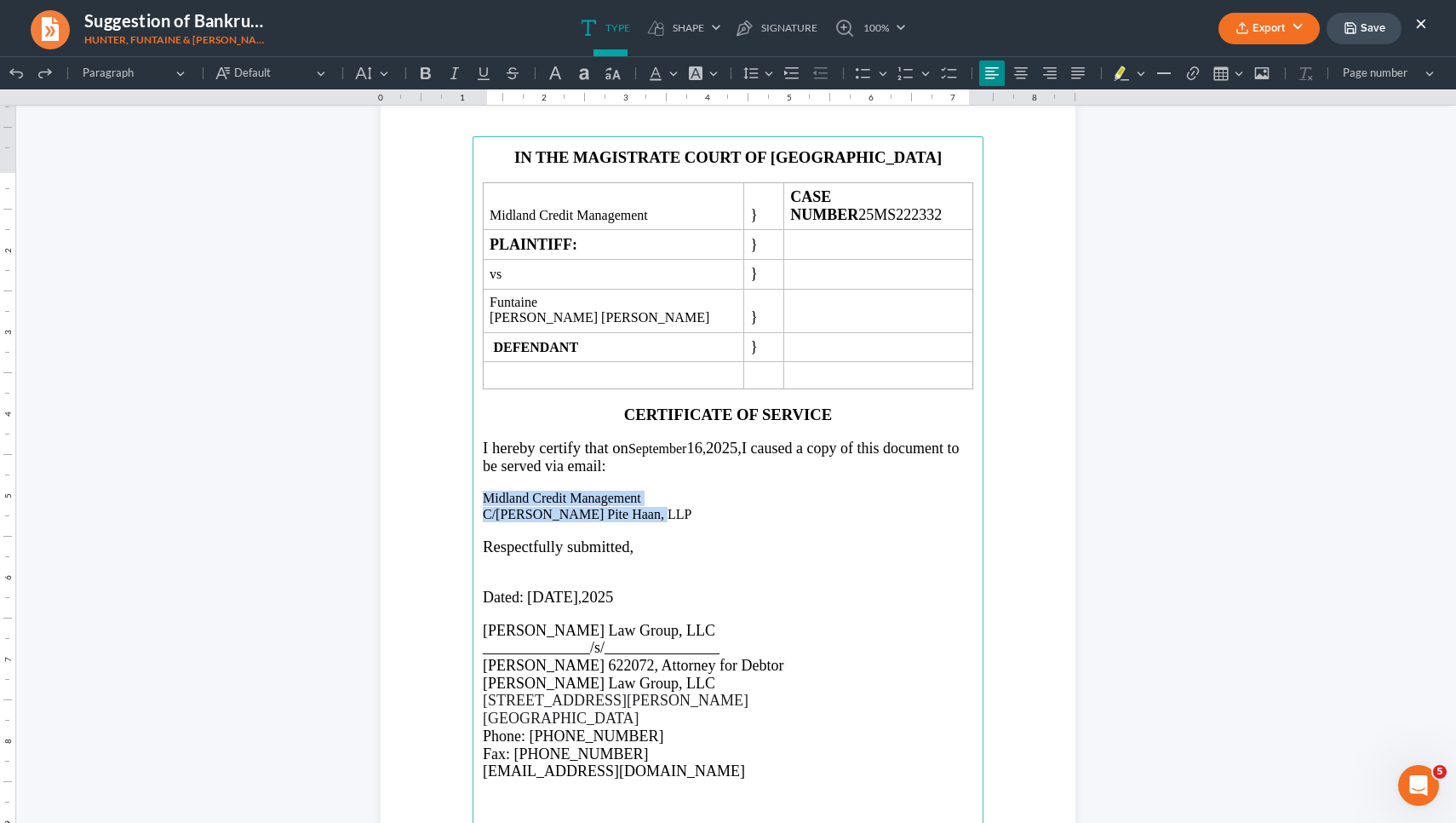
drag, startPoint x: 643, startPoint y: 545, endPoint x: 465, endPoint y: 527, distance: 178.9
click at [465, 527] on section "IN THE MAGISTRATE COURT OF FULTON COUNTY Midland Credit Management } CASE NUMBE…" at bounding box center [728, 504] width 694 height 900
click at [389, 83] on button "Default" at bounding box center [372, 73] width 45 height 25
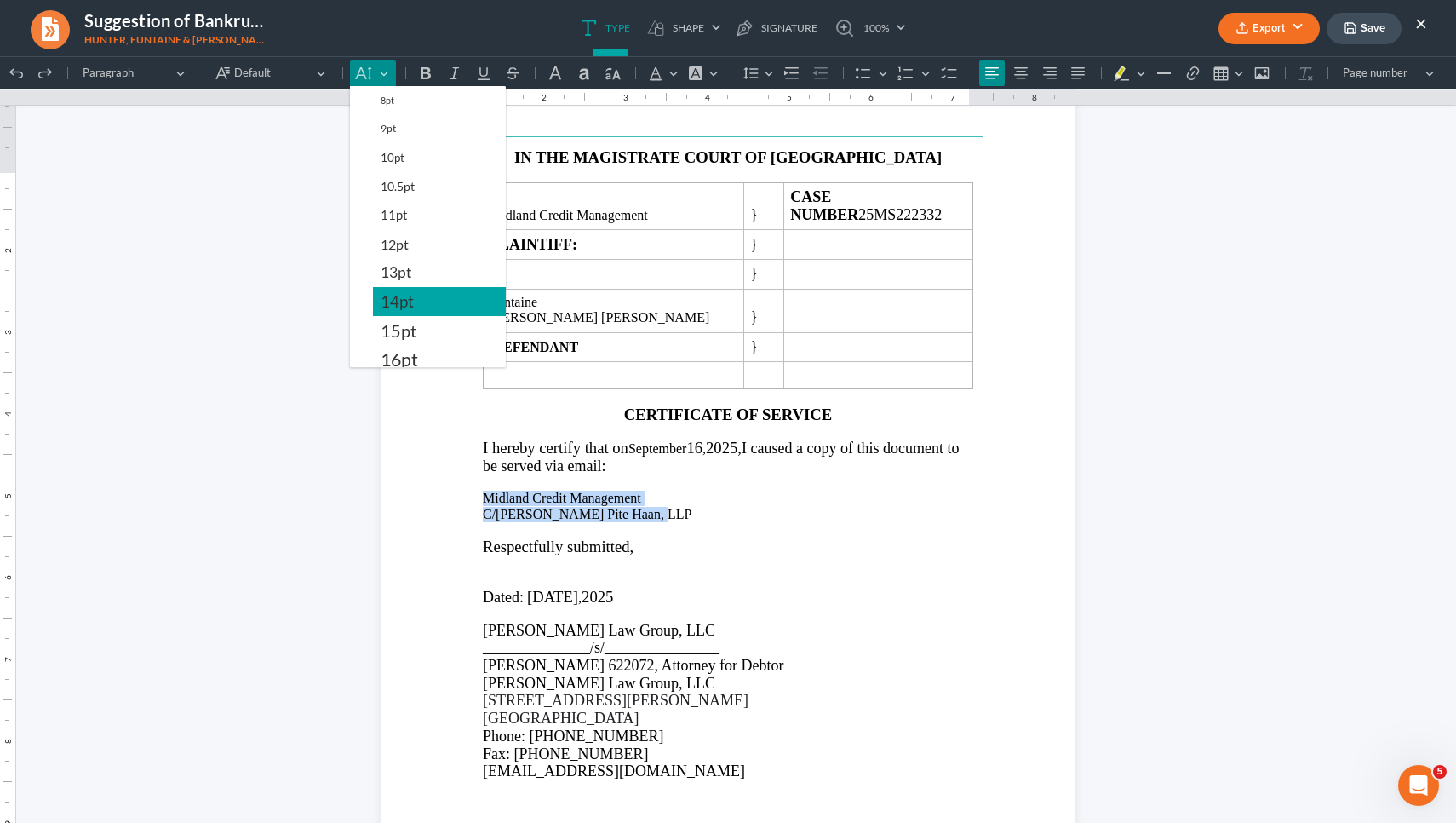
click at [418, 305] on button "14pt" at bounding box center [439, 301] width 133 height 29
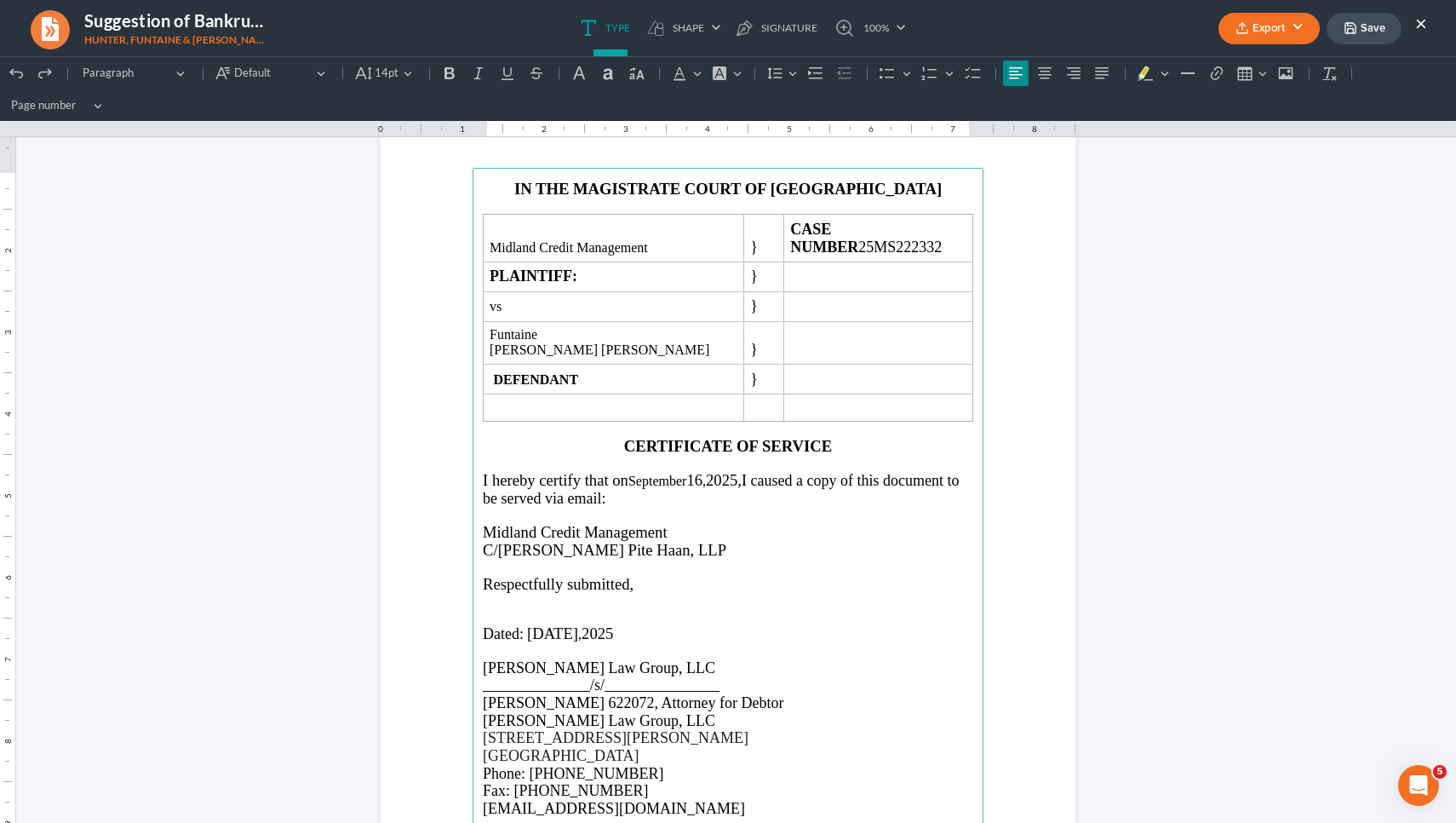
click at [676, 477] on p "I hereby certify that on September 16 , 2025 , I caused a copy of this document…" at bounding box center [728, 489] width 491 height 36
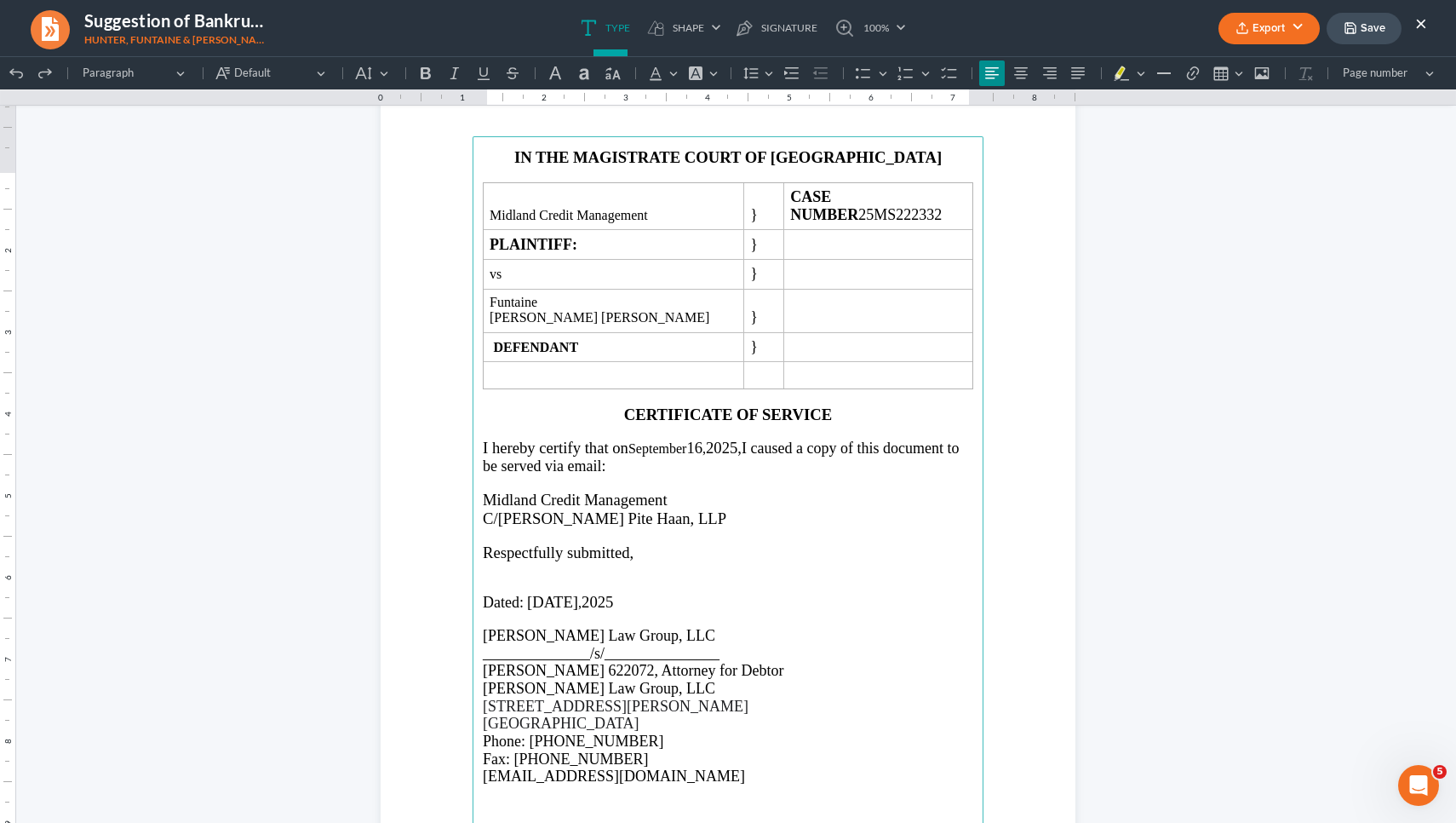
click at [676, 474] on p "I hereby certify that on September 16 , 2025 , I caused a copy of this document…" at bounding box center [728, 457] width 491 height 36
click at [372, 75] on button "Default" at bounding box center [372, 73] width 45 height 25
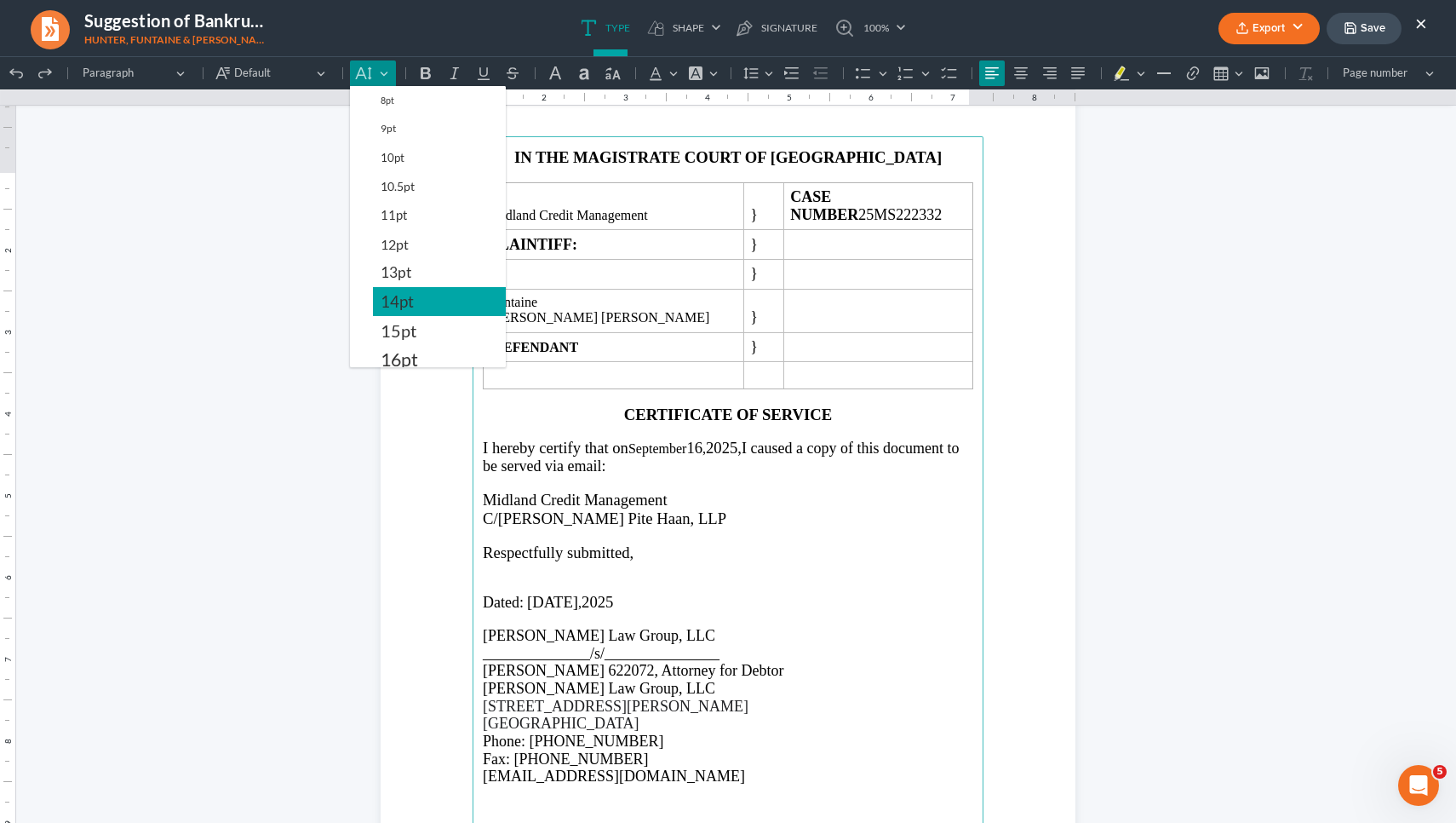
click at [411, 307] on span "14pt" at bounding box center [397, 301] width 33 height 20
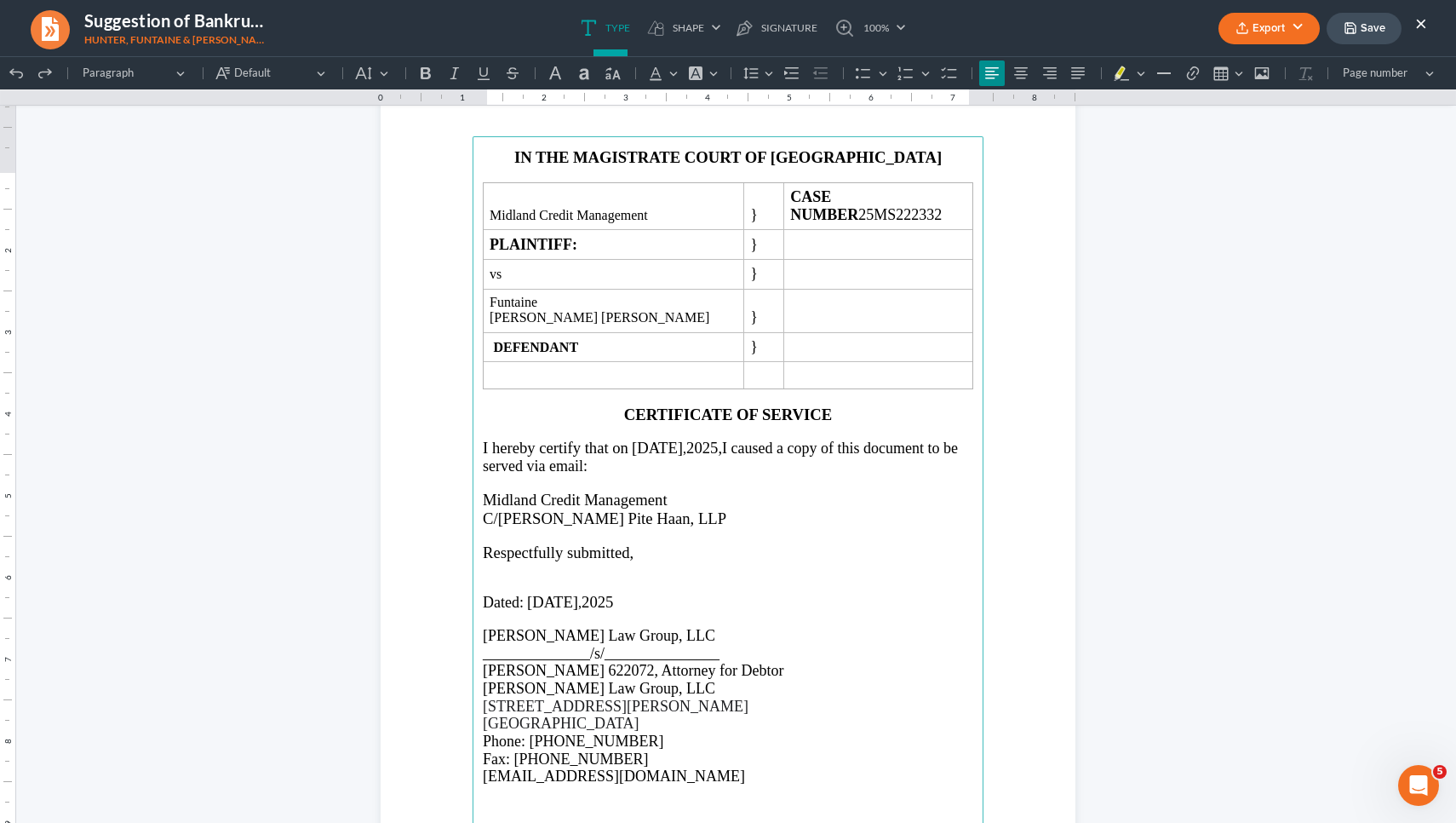
click at [654, 457] on span "September 16" at bounding box center [658, 448] width 51 height 17
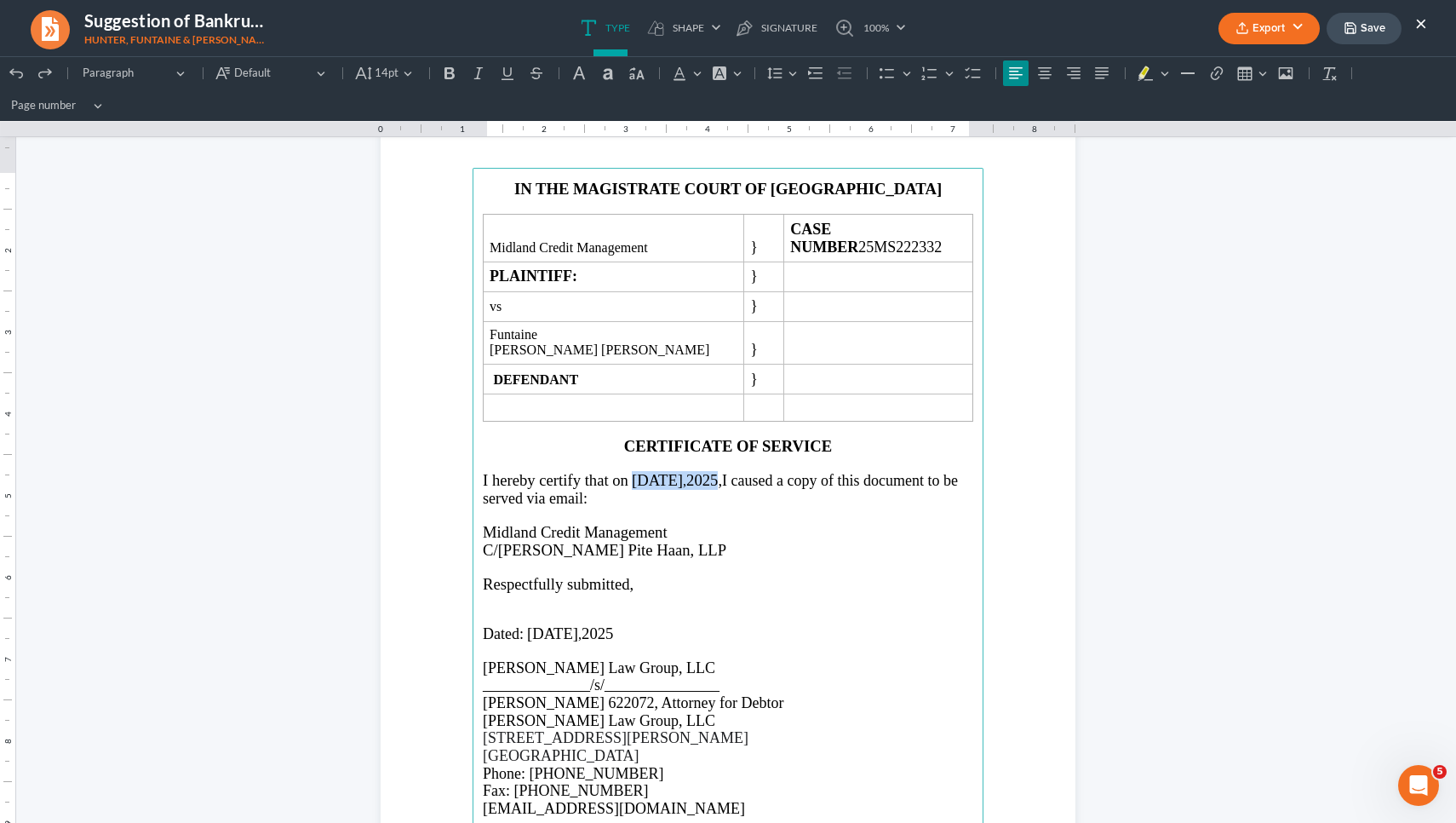
drag, startPoint x: 654, startPoint y: 481, endPoint x: 778, endPoint y: 474, distance: 124.2
click at [778, 474] on p "I hereby certify that on September 16 , 2025 , I caused a copy of this document…" at bounding box center [728, 489] width 491 height 36
copy p "September 16 , 2025"
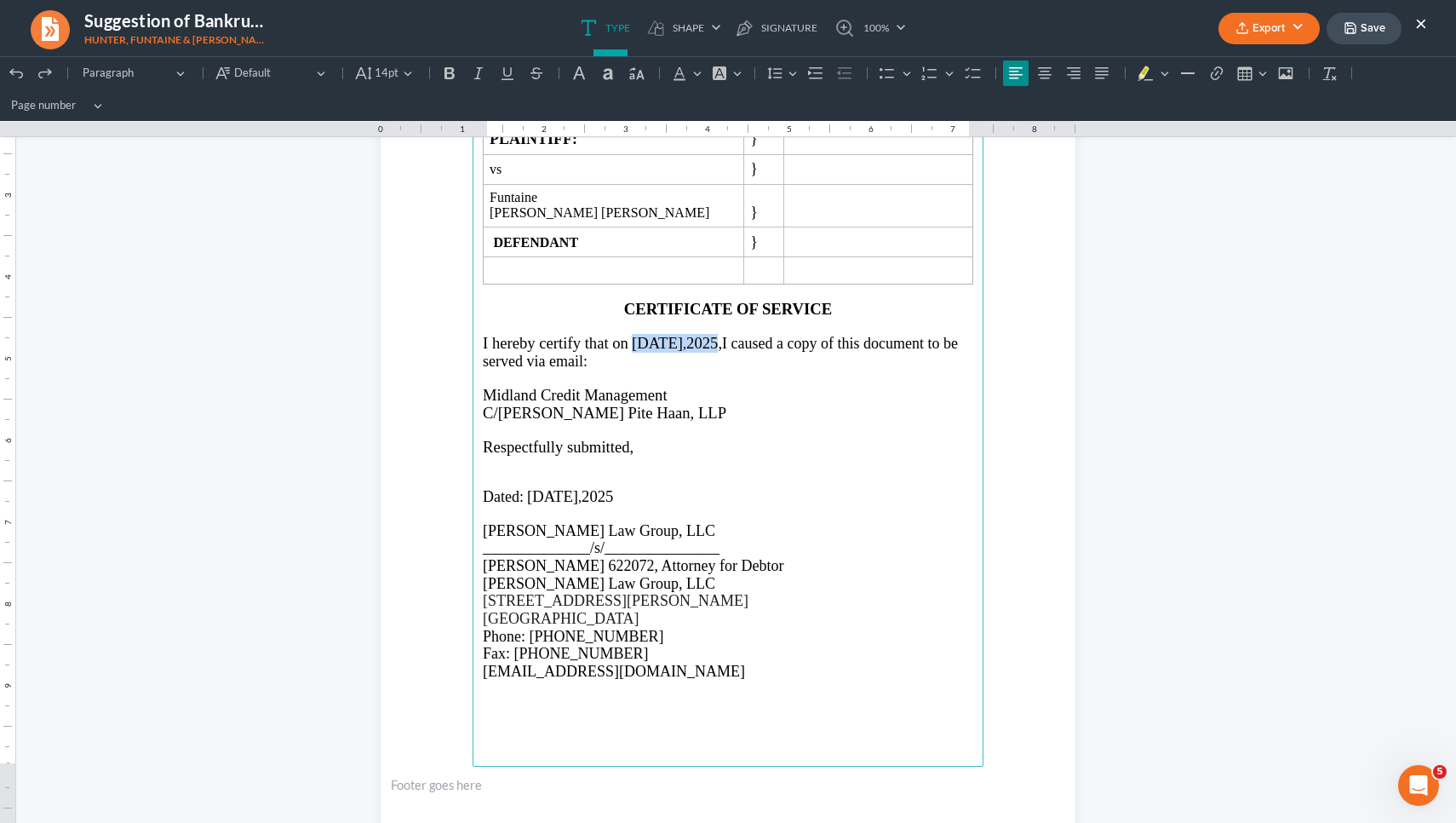
scroll to position [2121, 0]
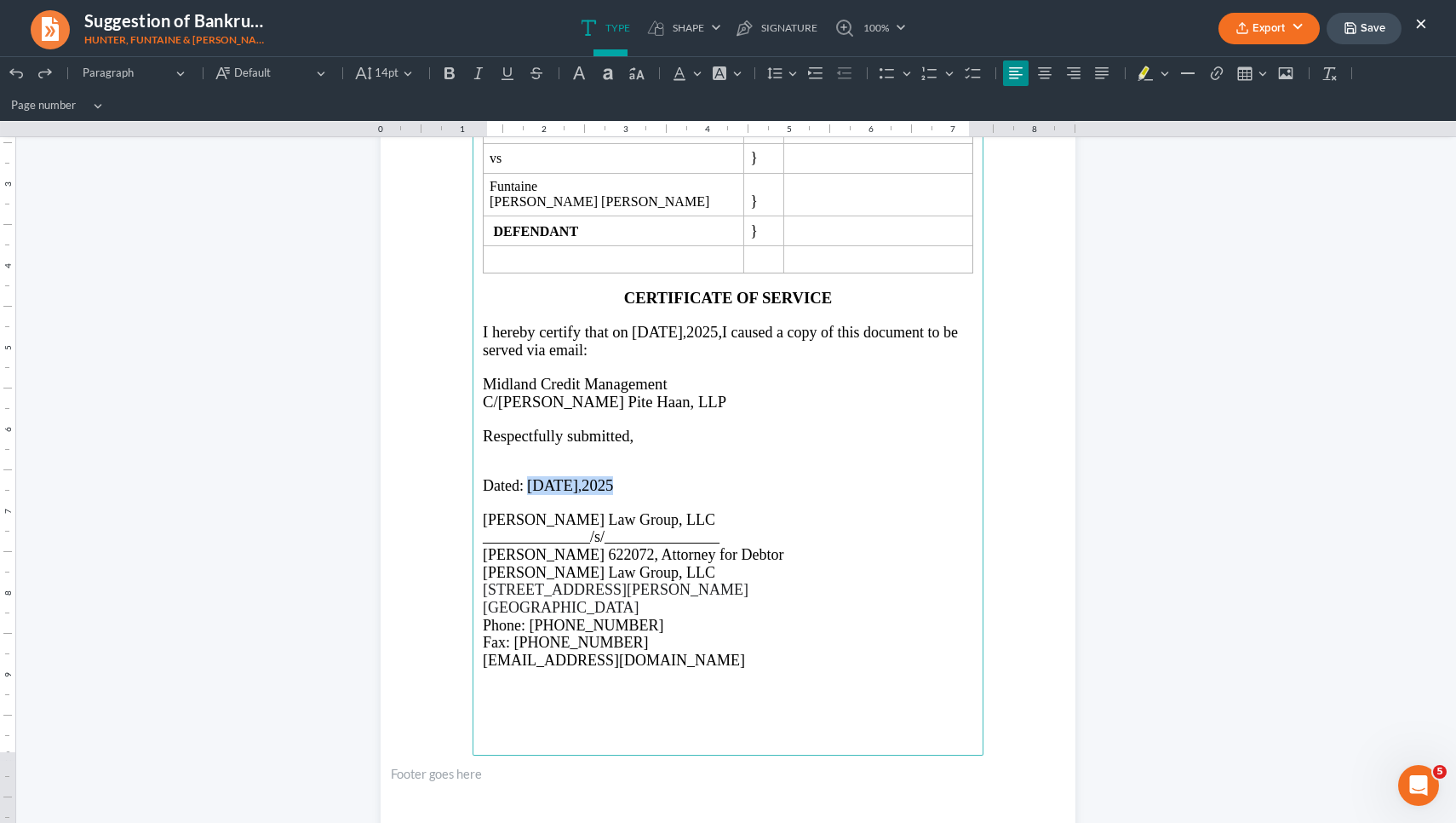
drag, startPoint x: 614, startPoint y: 476, endPoint x: 522, endPoint y: 481, distance: 92.1
click at [522, 481] on p "Dated: April 15 , 2025" at bounding box center [728, 485] width 491 height 18
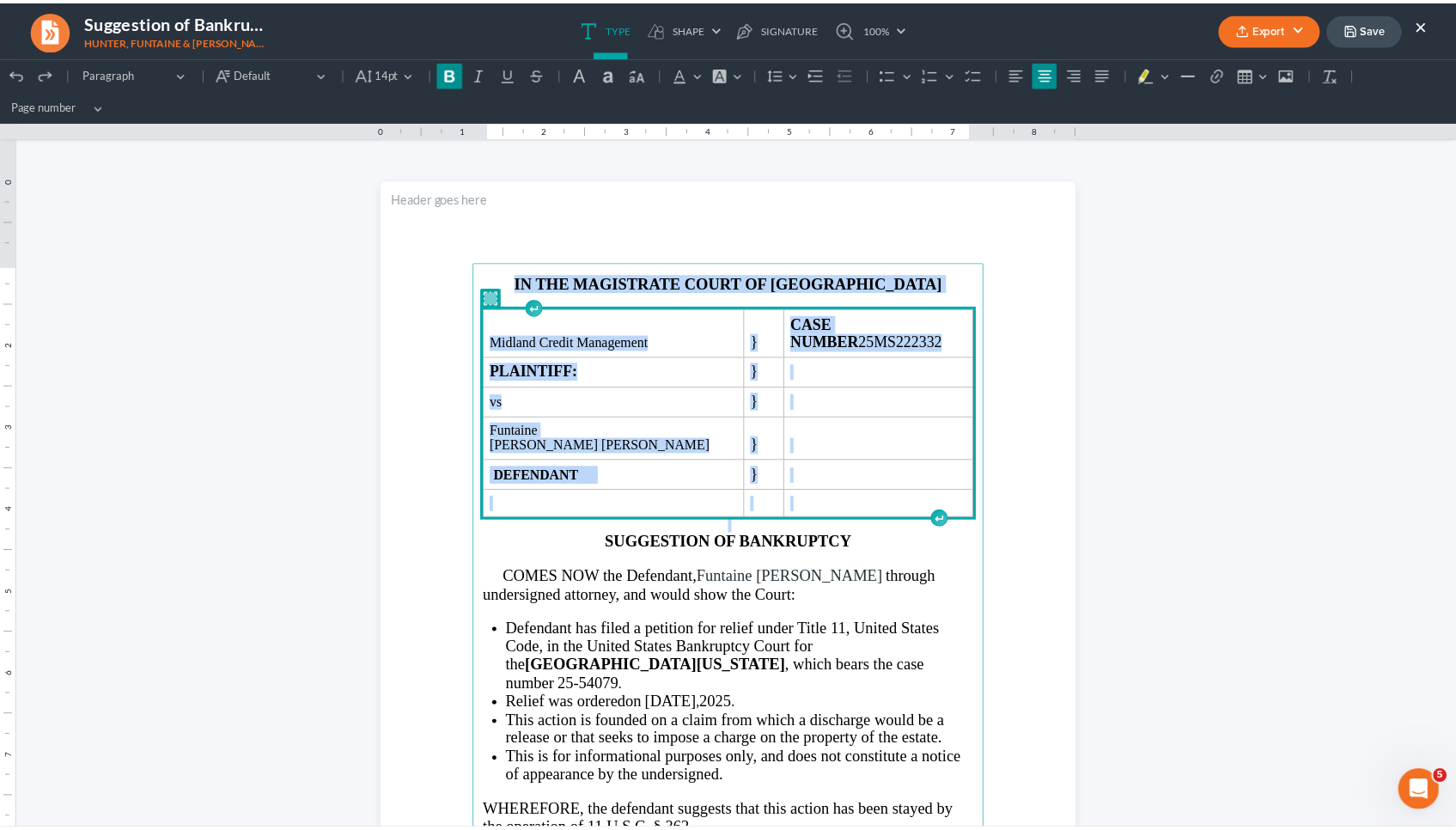
scroll to position [0, 0]
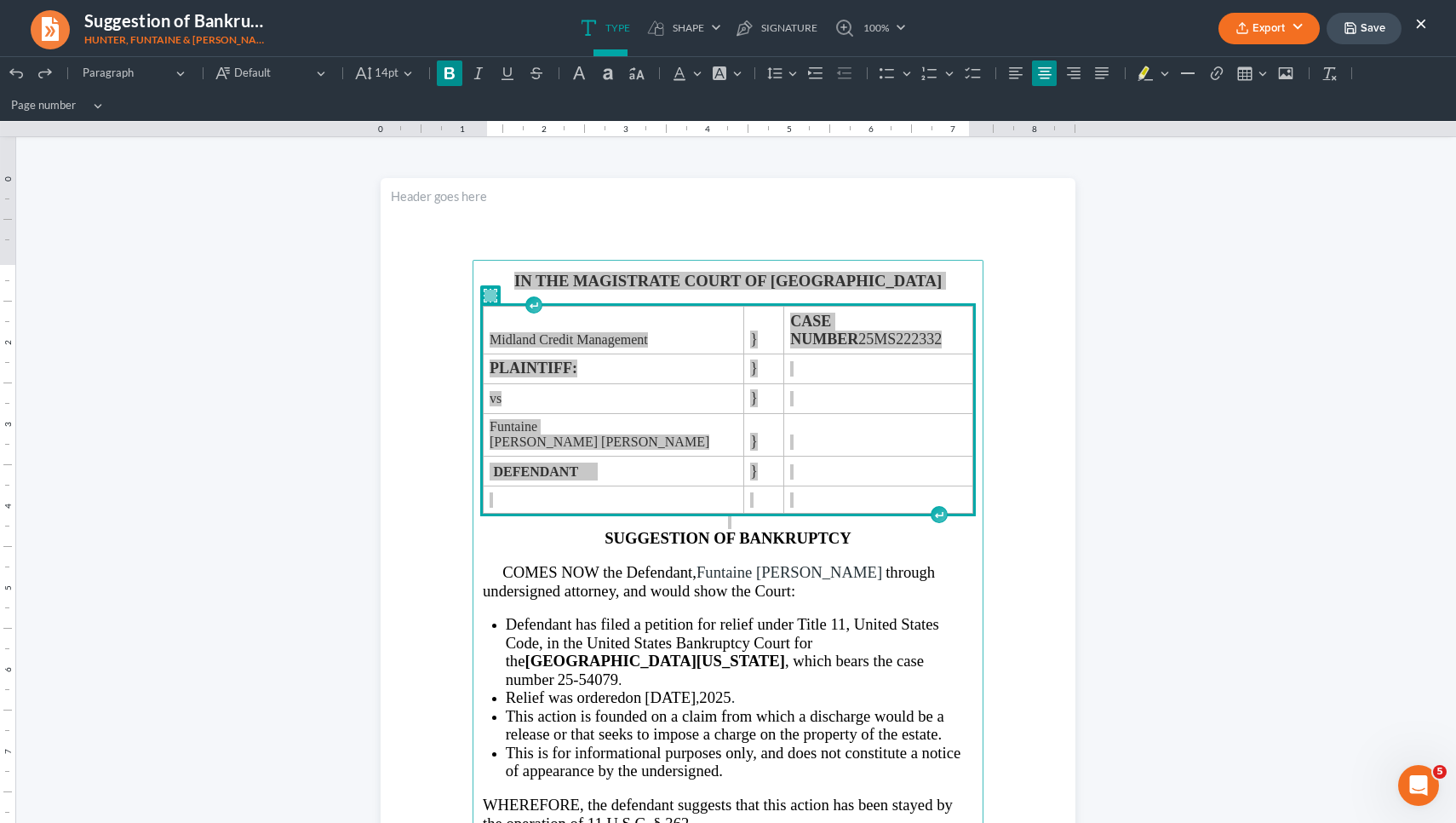
click at [1340, 27] on button "Save" at bounding box center [1364, 28] width 75 height 31
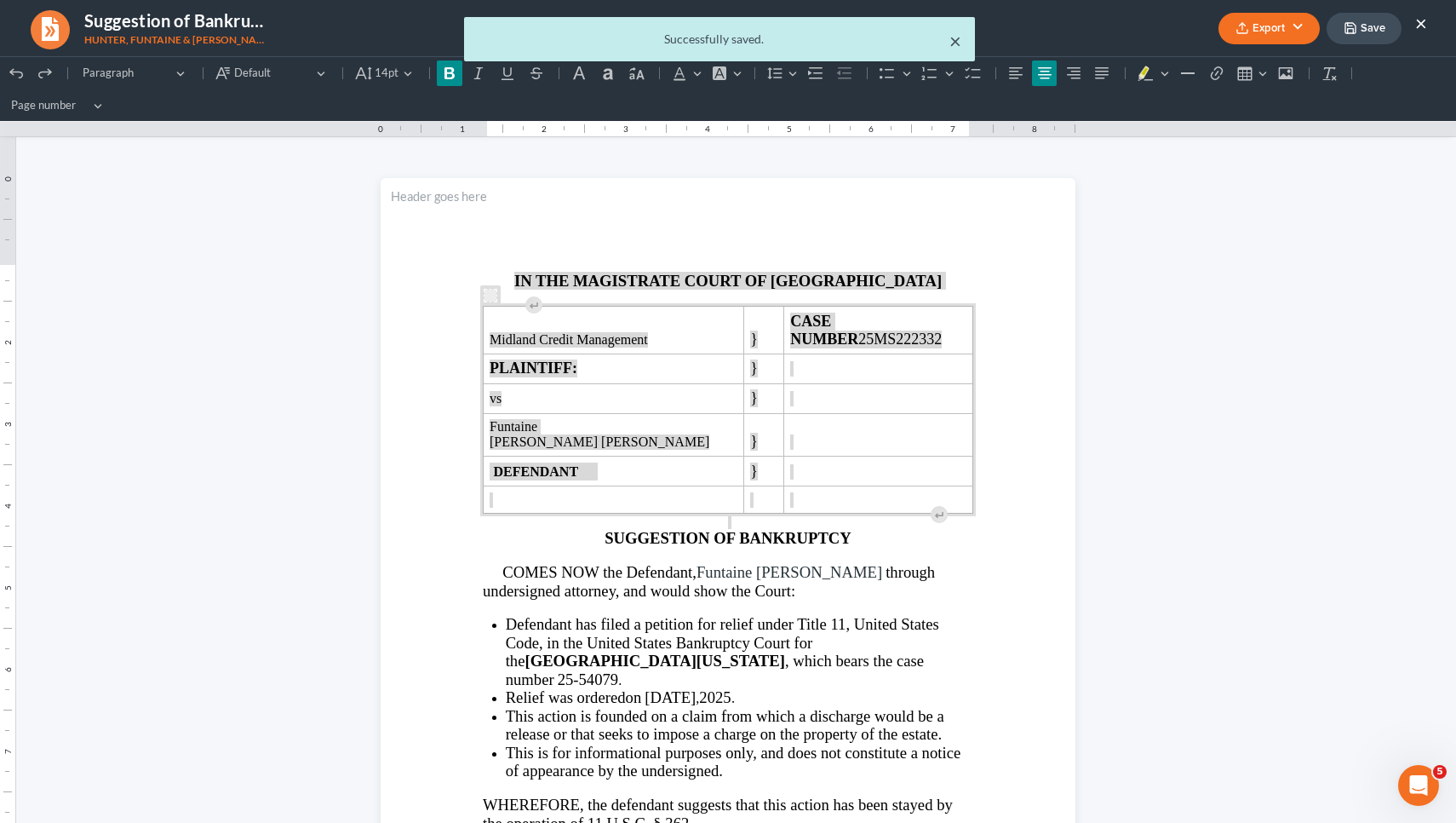
click at [960, 40] on button "×" at bounding box center [956, 41] width 12 height 20
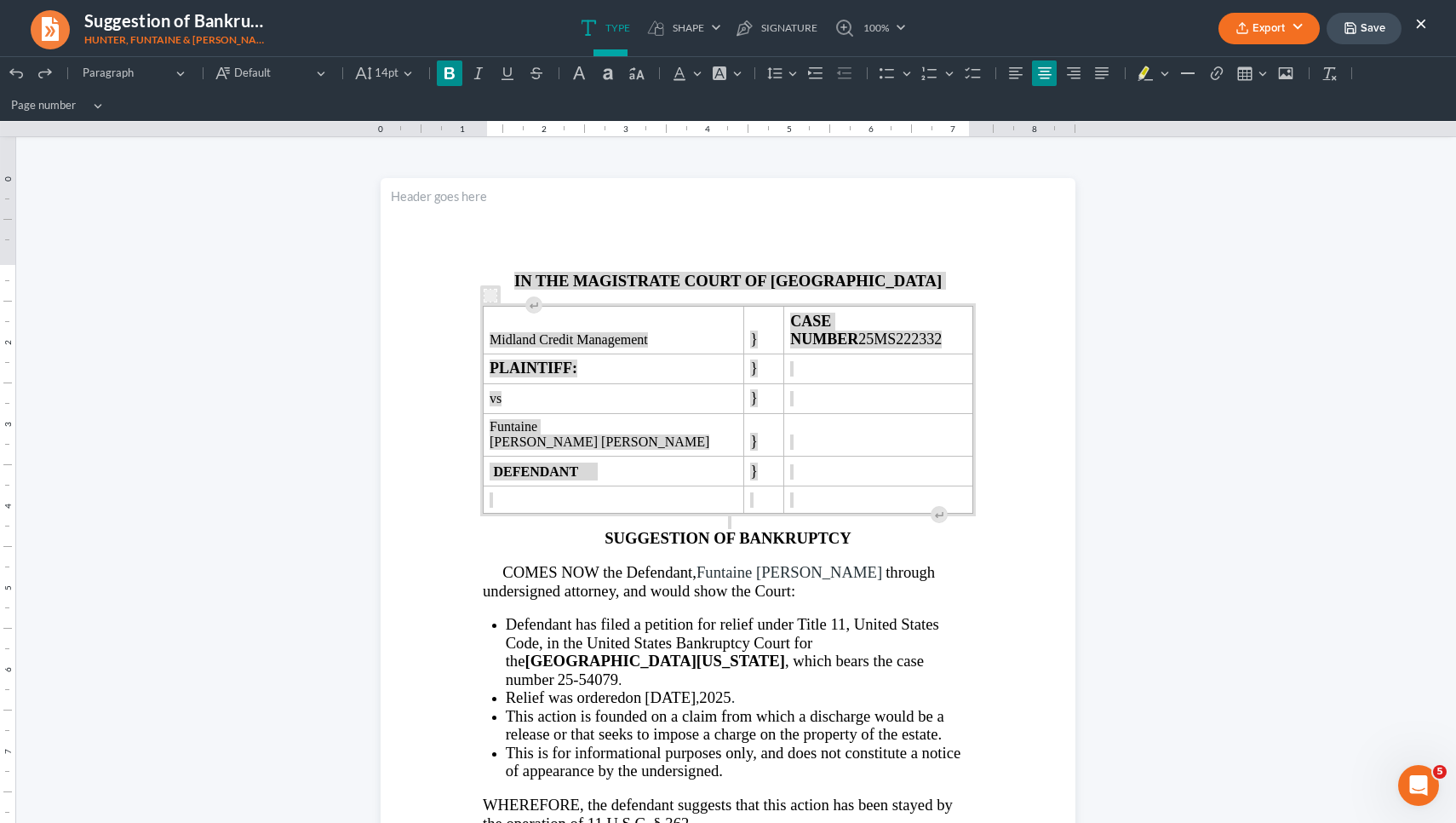
click at [1235, 27] on button "Export" at bounding box center [1270, 28] width 101 height 31
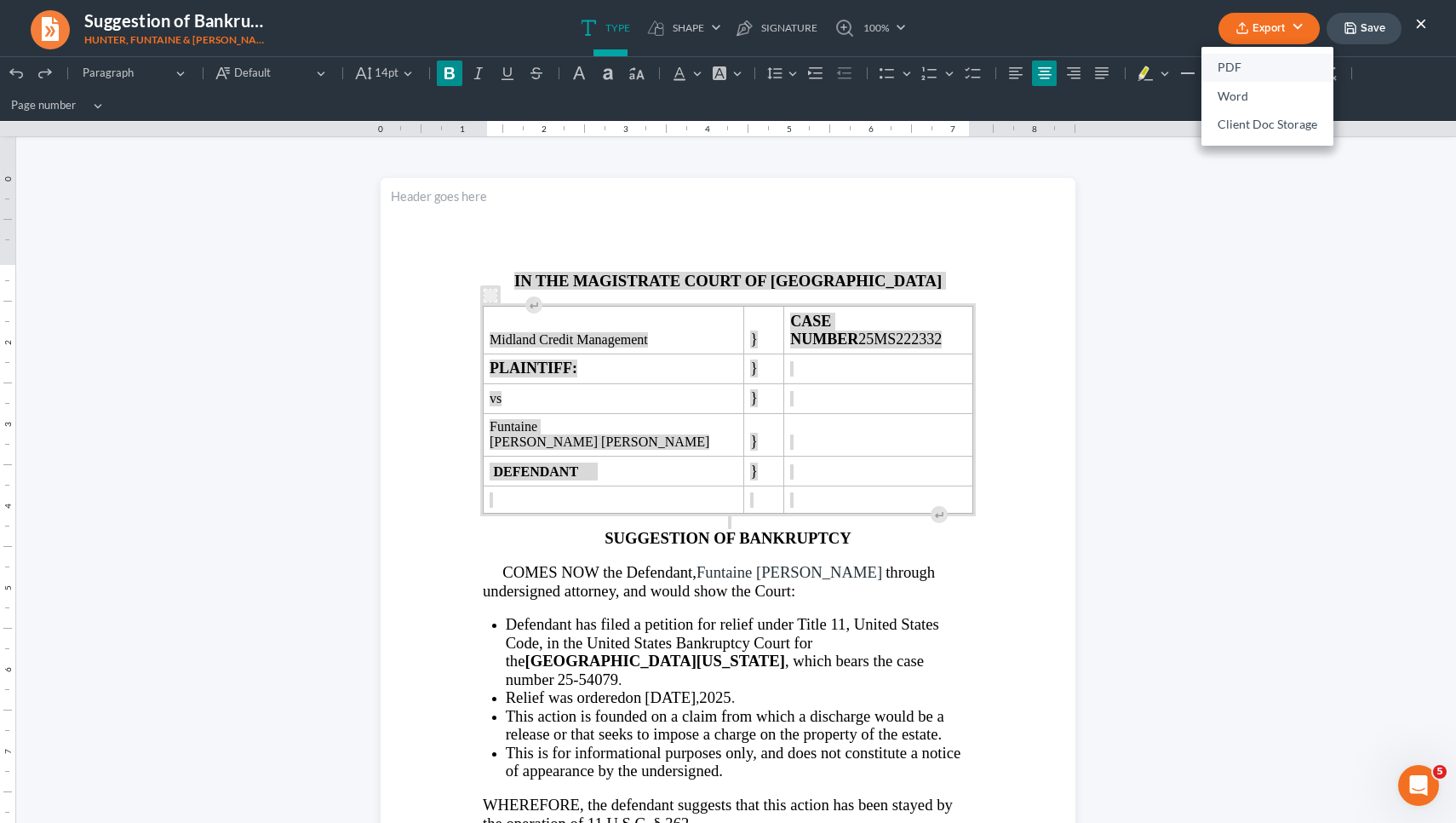
click at [1233, 72] on link "PDF" at bounding box center [1268, 68] width 132 height 29
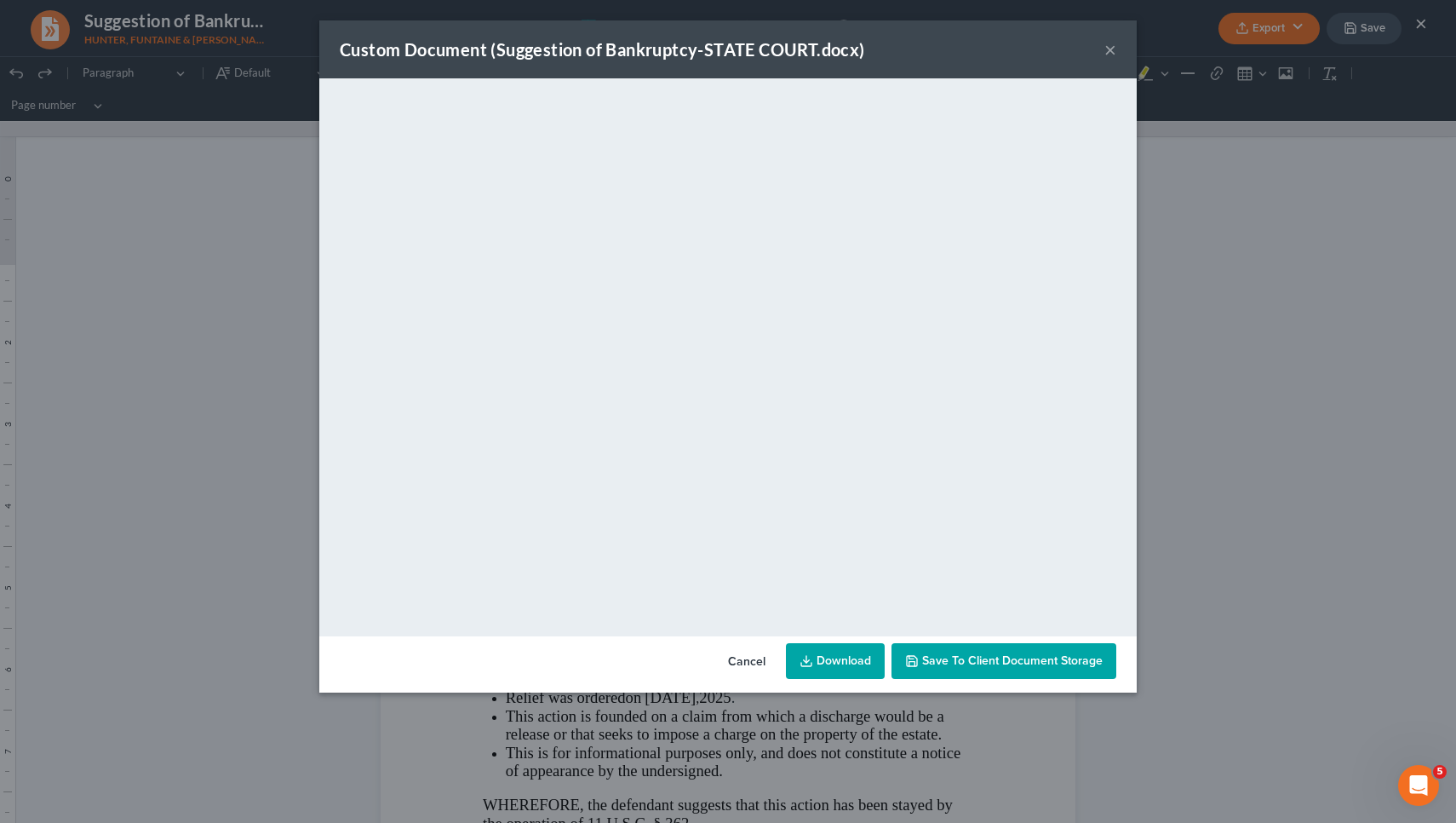
click at [1116, 53] on button "×" at bounding box center [1110, 49] width 12 height 20
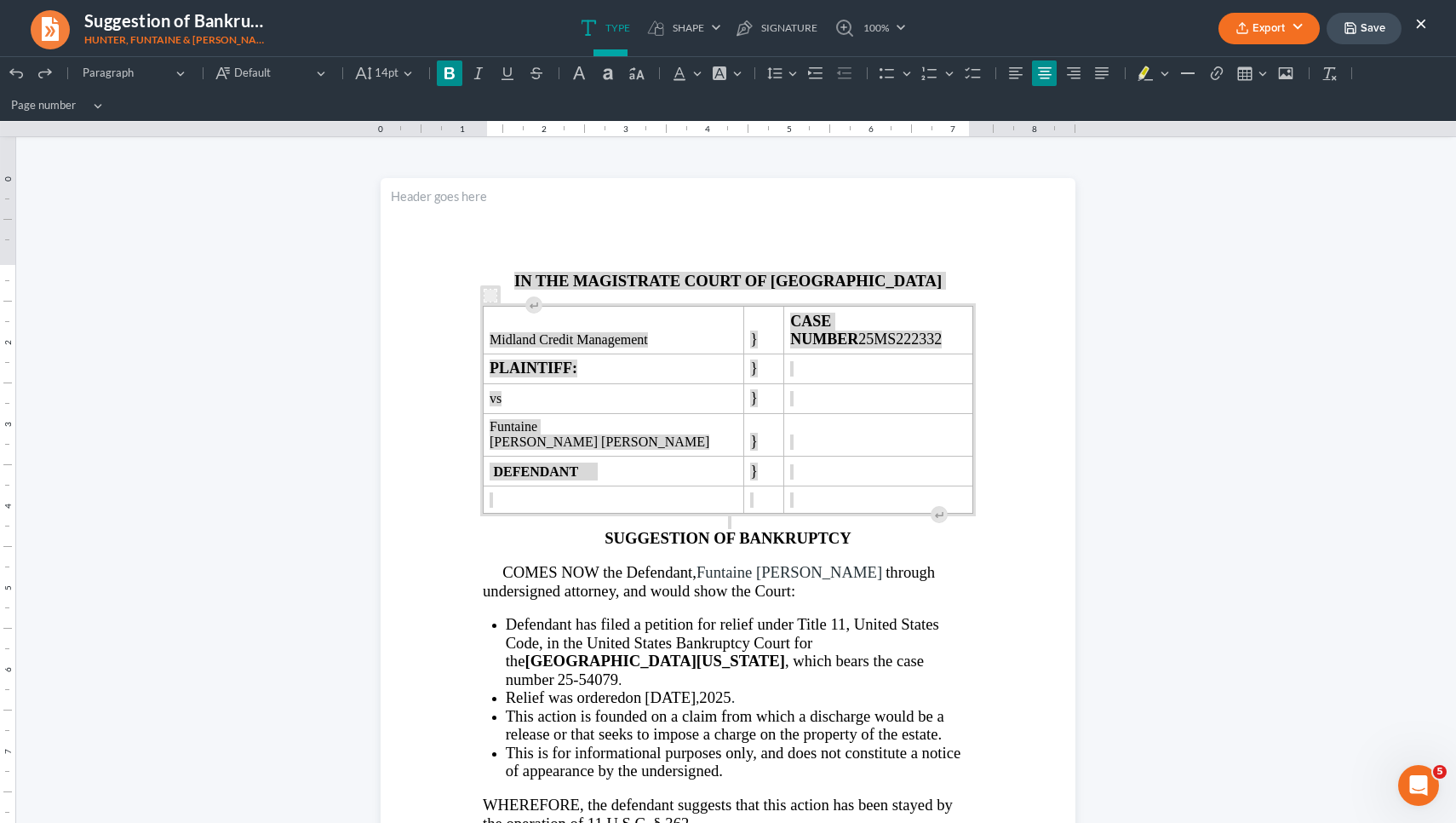
click at [1096, 32] on ul "Type shapes Shape Line Check Arrow Circle Rectangle pen-tool Signature 100% Fit…" at bounding box center [743, 28] width 854 height 56
click at [1430, 24] on div "Export PDF Word Client Doc Storage Save ×" at bounding box center [1323, 29] width 243 height 37
click at [1421, 21] on button "×" at bounding box center [1421, 22] width 12 height 20
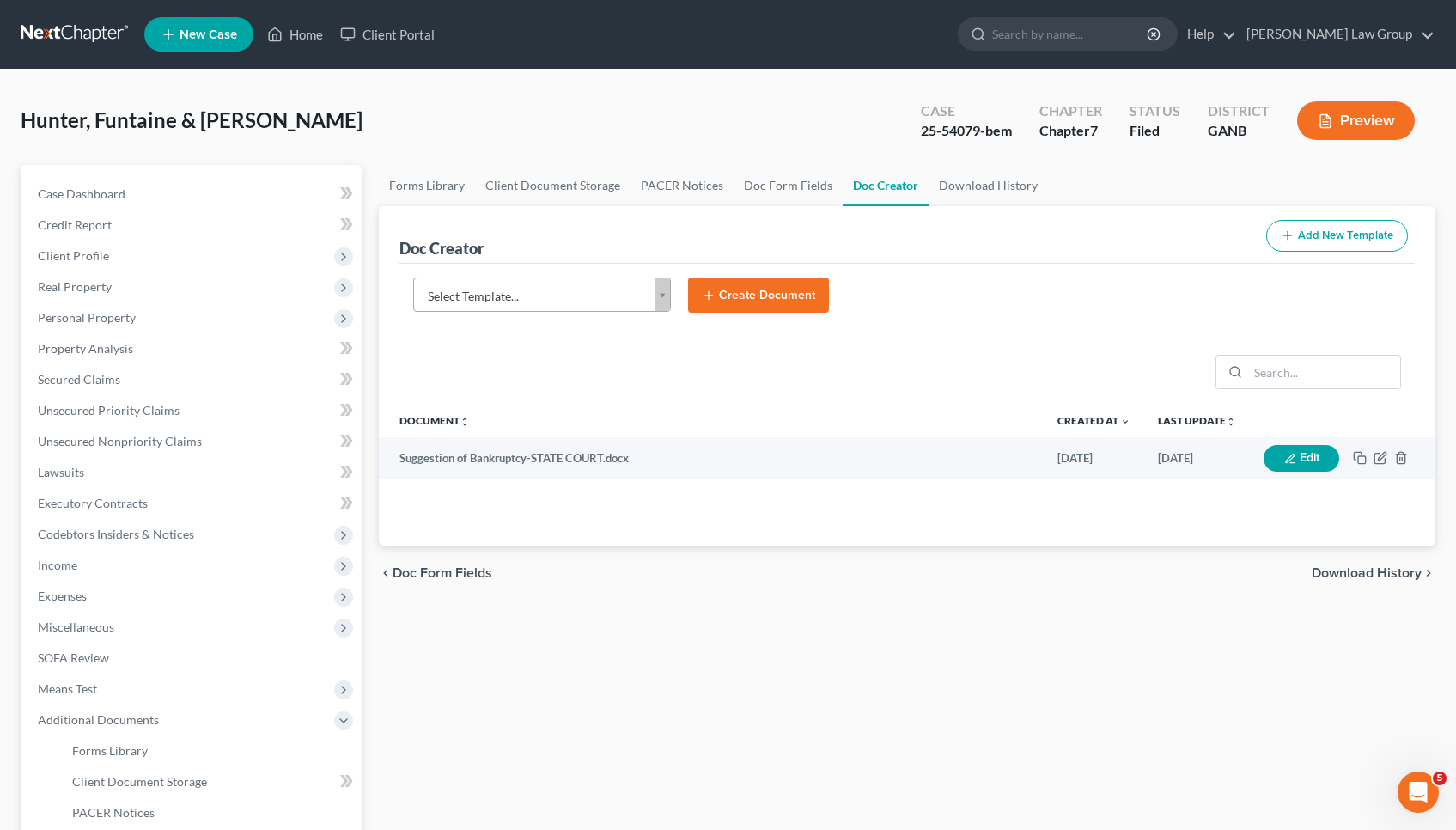
click at [745, 114] on div "Hunter, Funtaine & Gina Upgraded Case 25-54079-bem Chapter Chapter 7 Status Fil…" at bounding box center [728, 127] width 1415 height 74
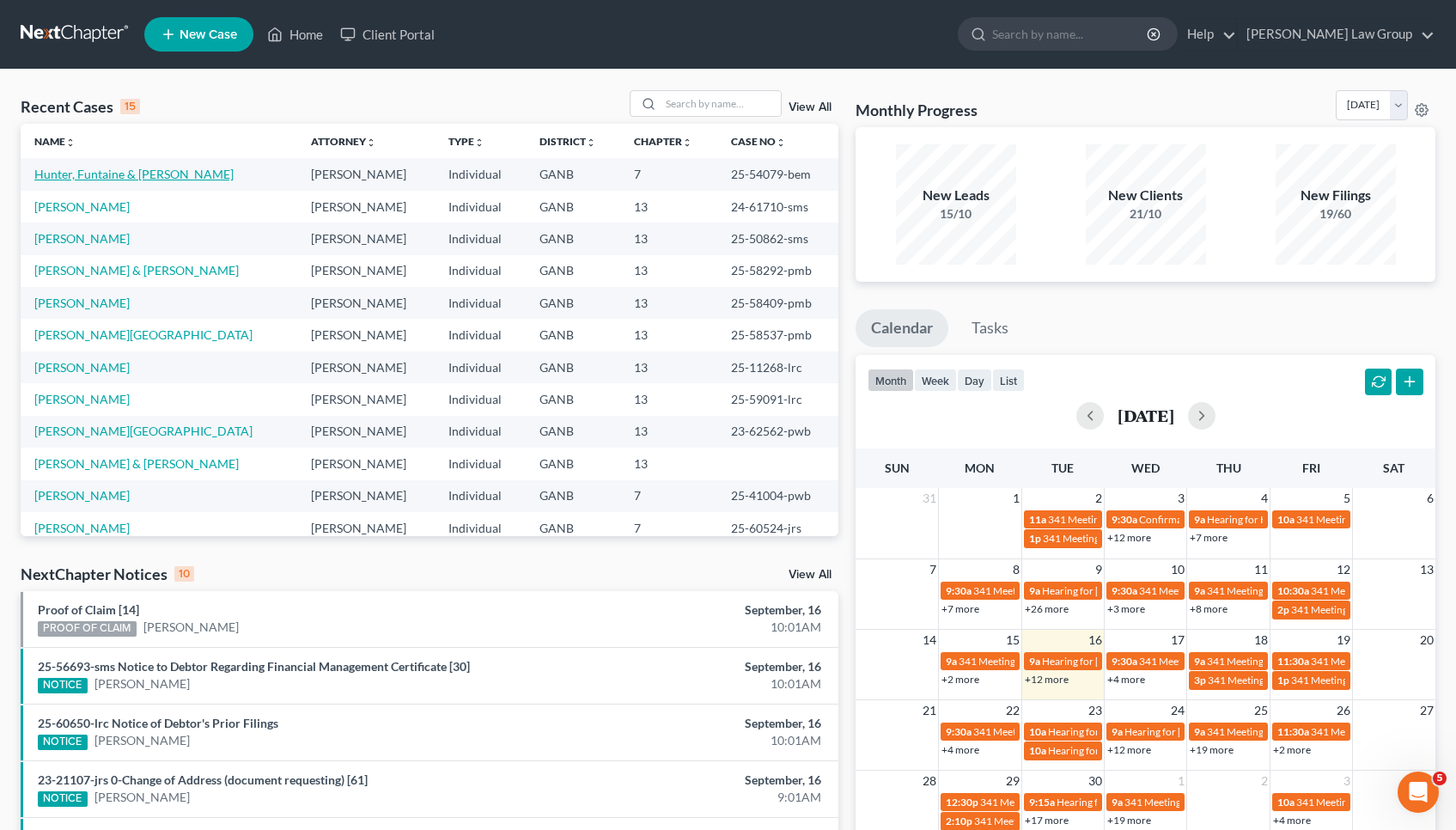
click at [78, 178] on link "Hunter, Funtaine & [PERSON_NAME]" at bounding box center [133, 173] width 199 height 15
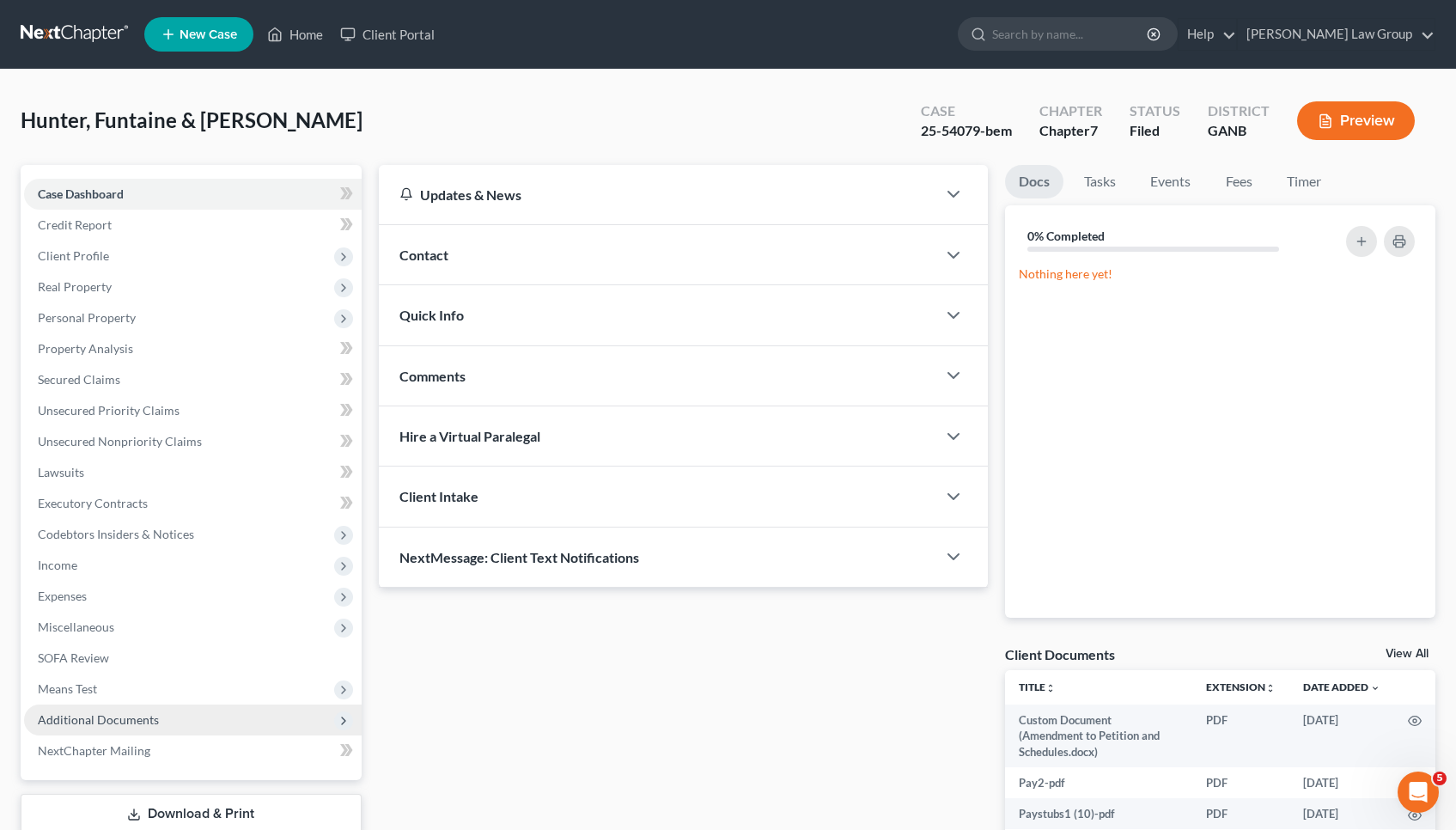
click at [93, 725] on span "Additional Documents" at bounding box center [99, 719] width 121 height 15
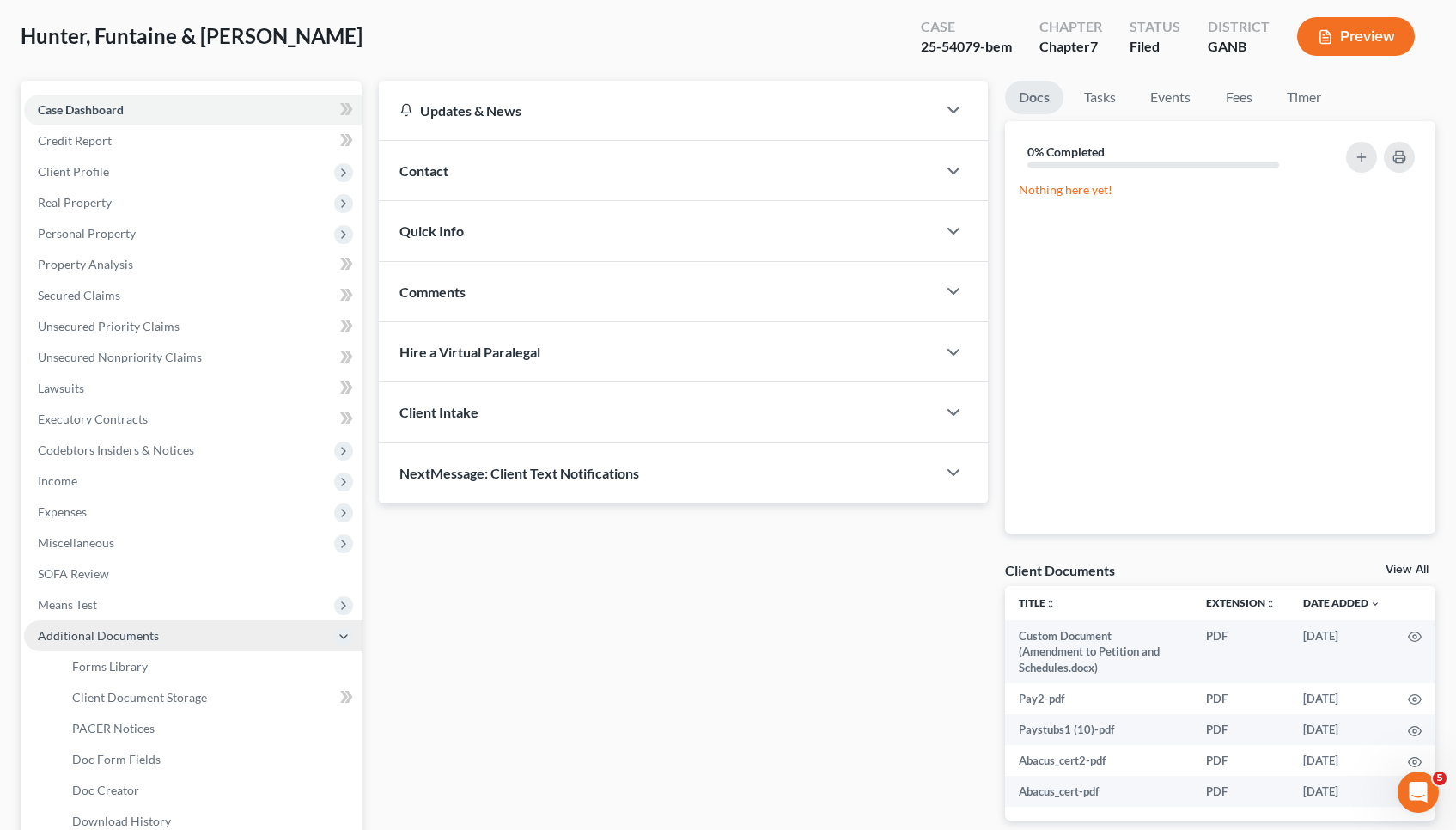
scroll to position [85, 0]
click at [93, 725] on span "PACER Notices" at bounding box center [114, 727] width 82 height 15
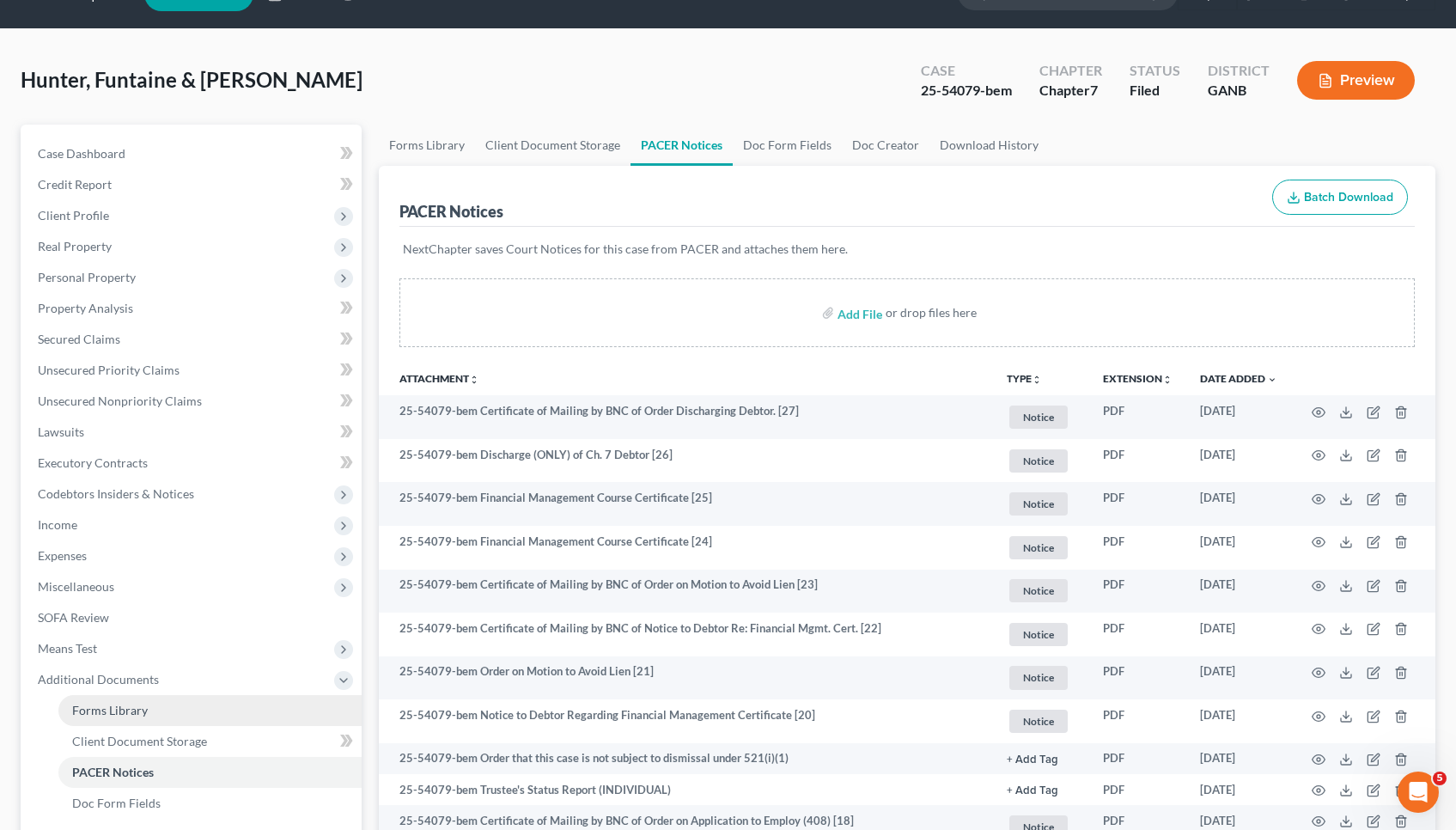
scroll to position [41, 0]
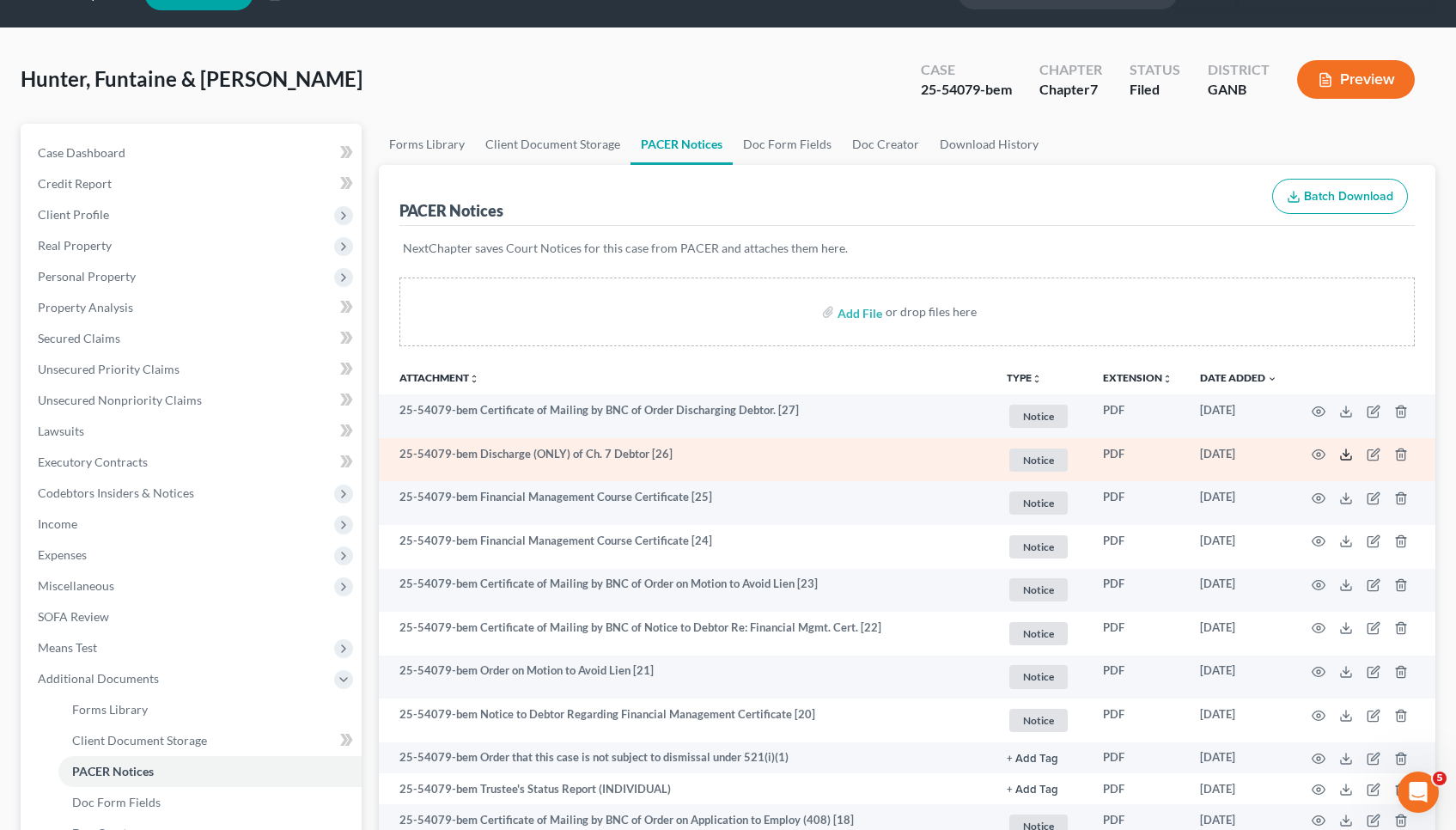
click at [1346, 450] on icon at bounding box center [1346, 455] width 14 height 14
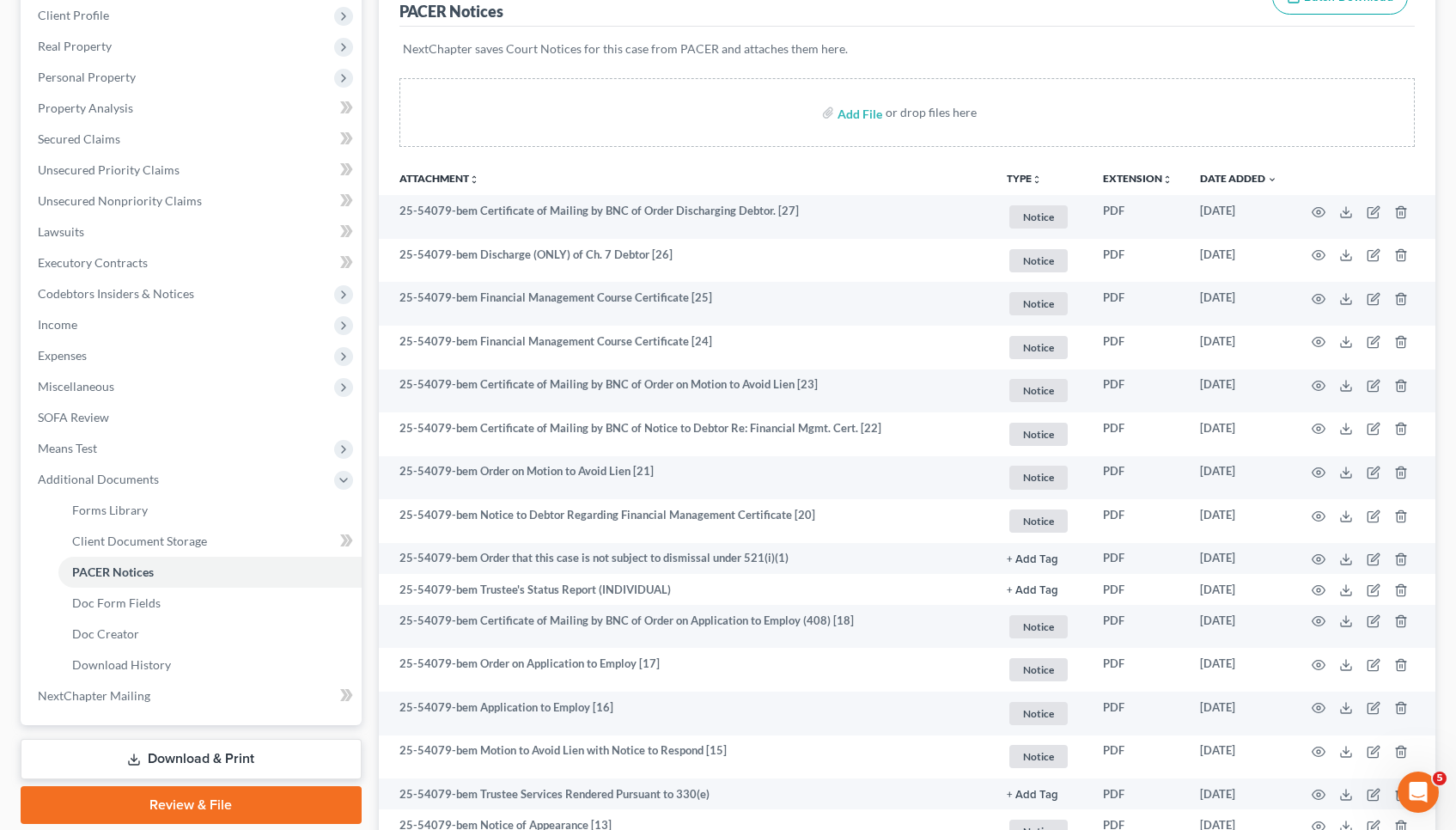
scroll to position [220, 0]
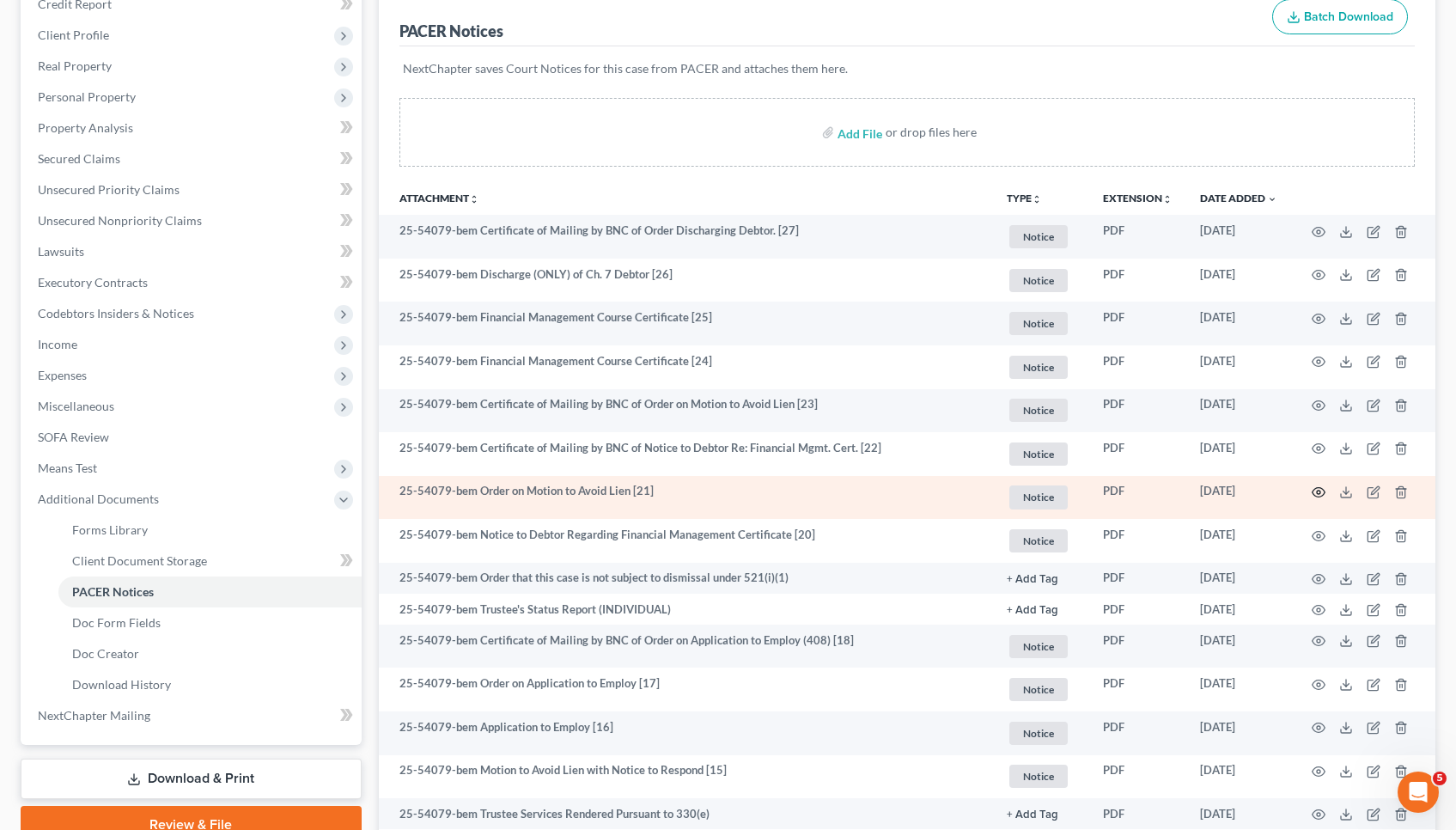
click at [1322, 497] on icon "button" at bounding box center [1319, 493] width 13 height 10
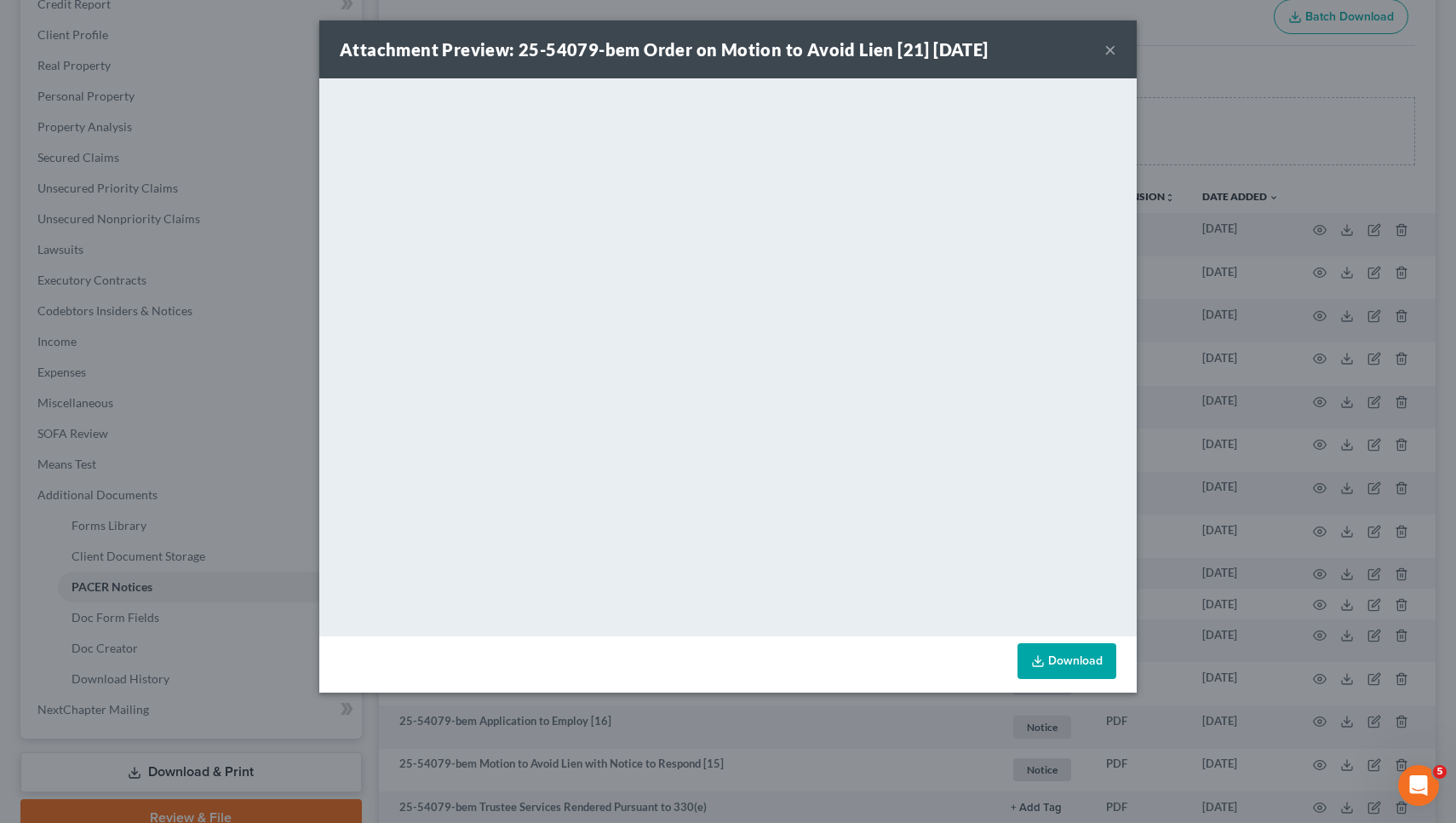
click at [1114, 51] on button "×" at bounding box center [1110, 49] width 12 height 20
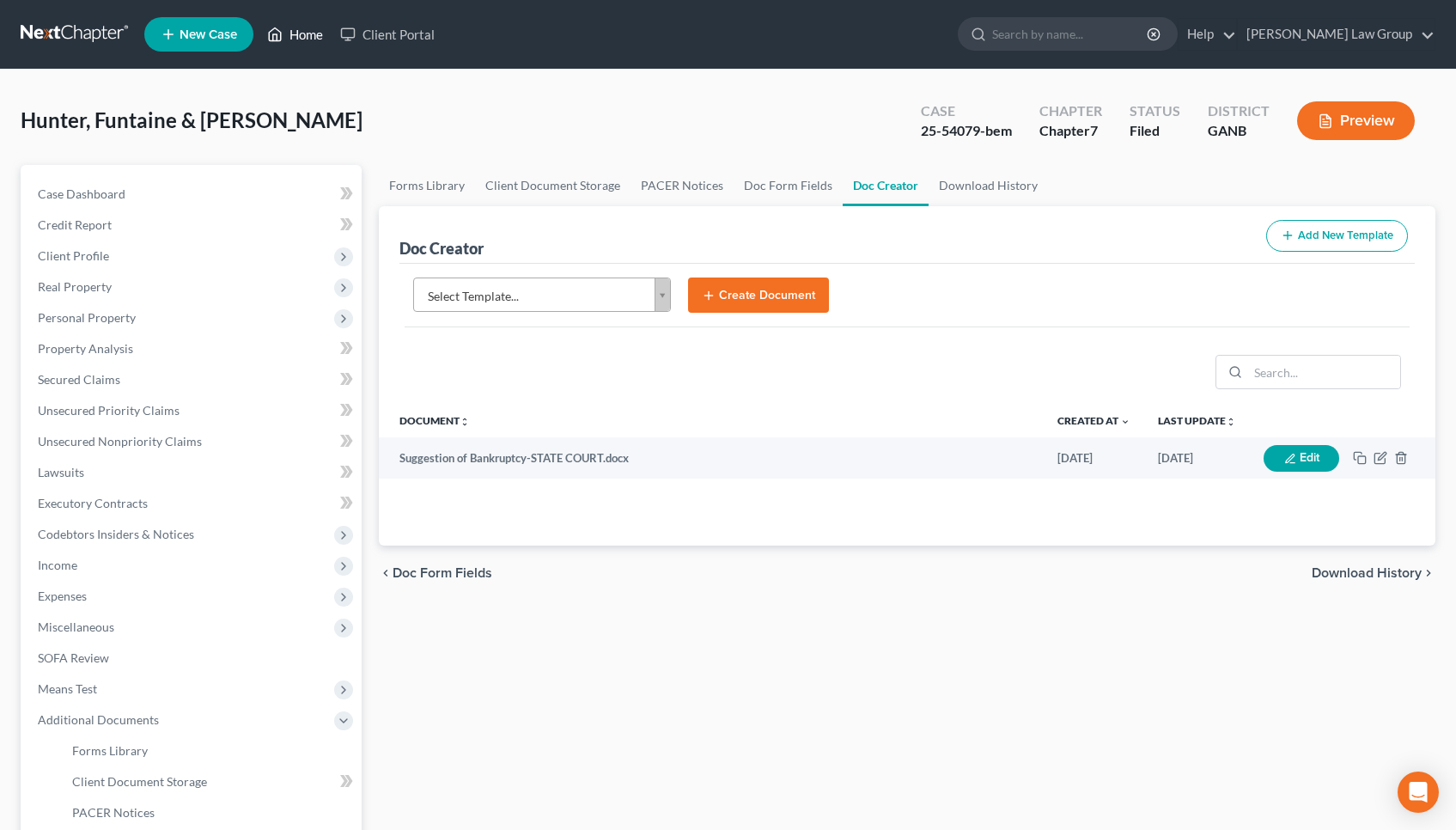
click at [297, 41] on link "Home" at bounding box center [295, 34] width 73 height 31
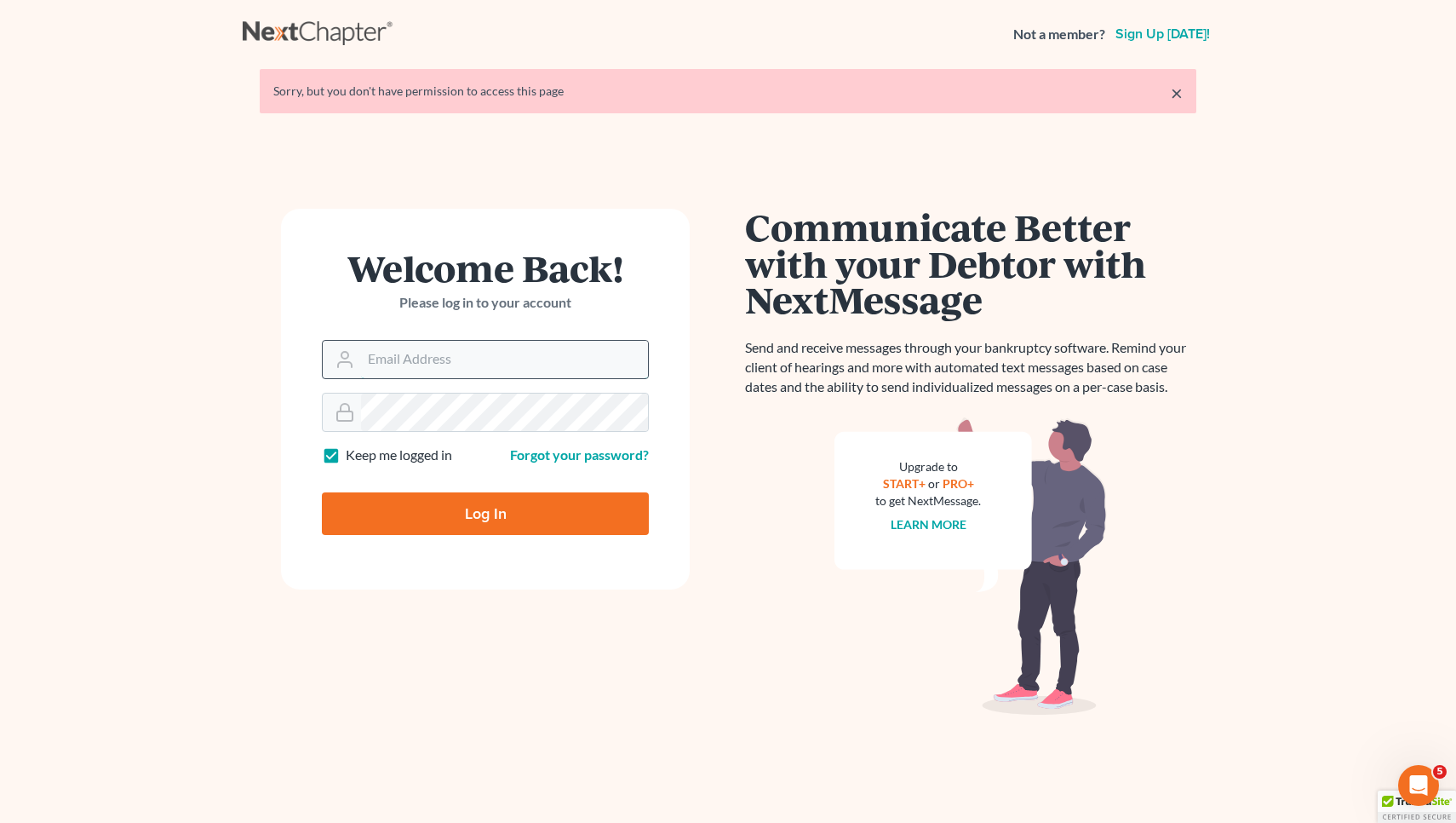
type input "[EMAIL_ADDRESS][DOMAIN_NAME]"
click at [486, 512] on input "Log In" at bounding box center [485, 514] width 327 height 43
type input "Thinking..."
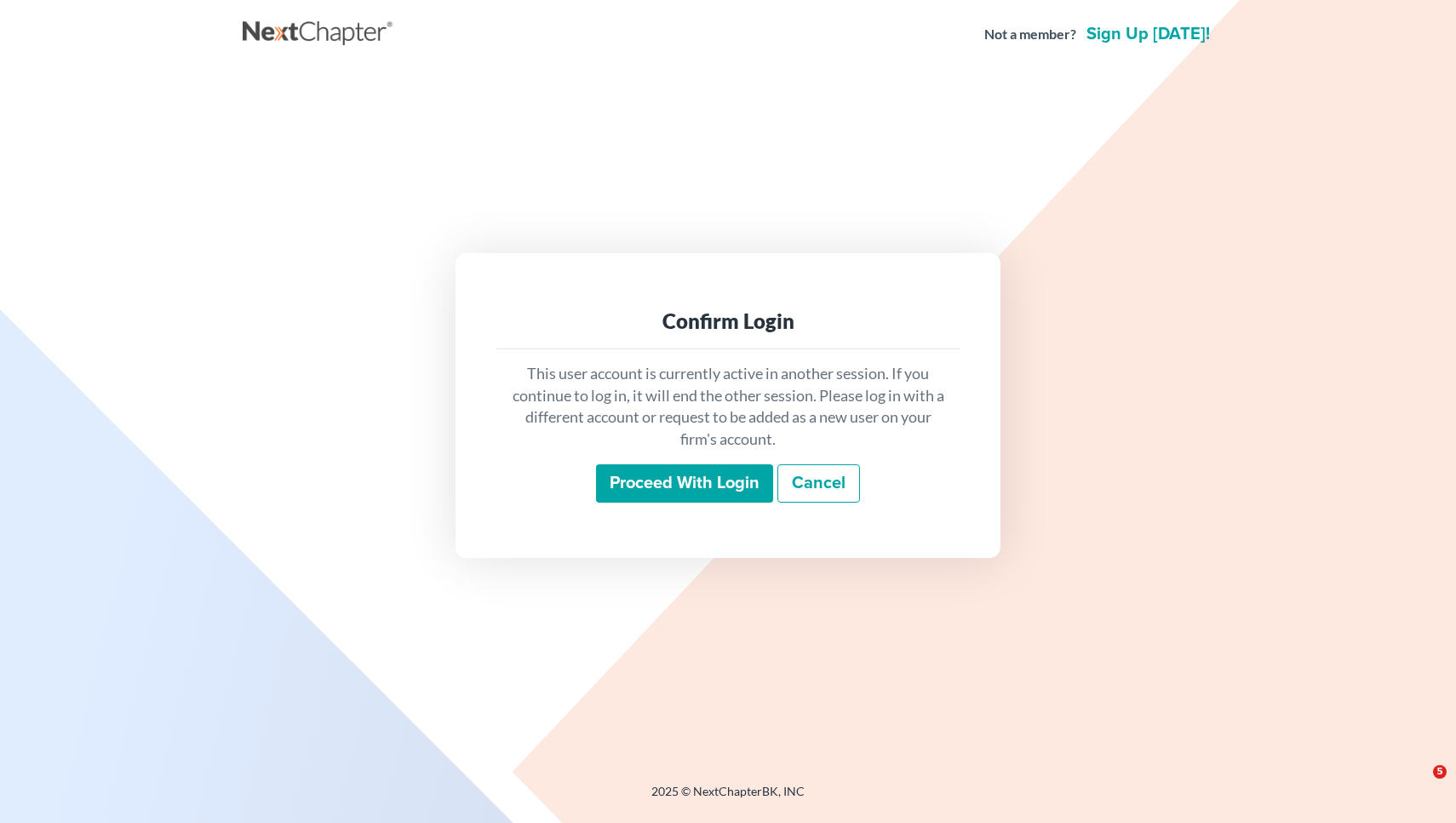
click at [642, 487] on input "Proceed with login" at bounding box center [685, 484] width 177 height 39
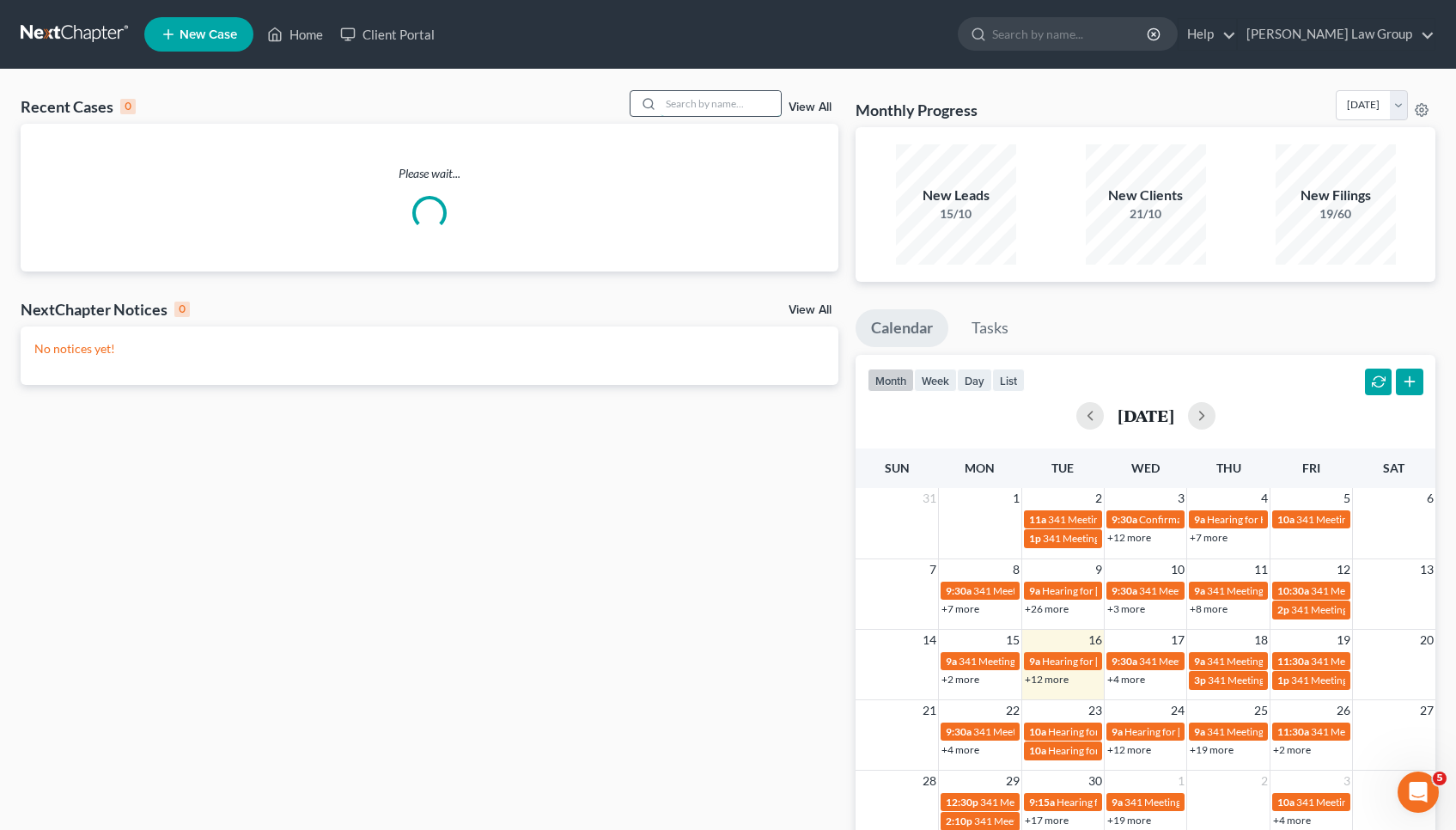
click at [683, 105] on input "search" at bounding box center [720, 103] width 121 height 24
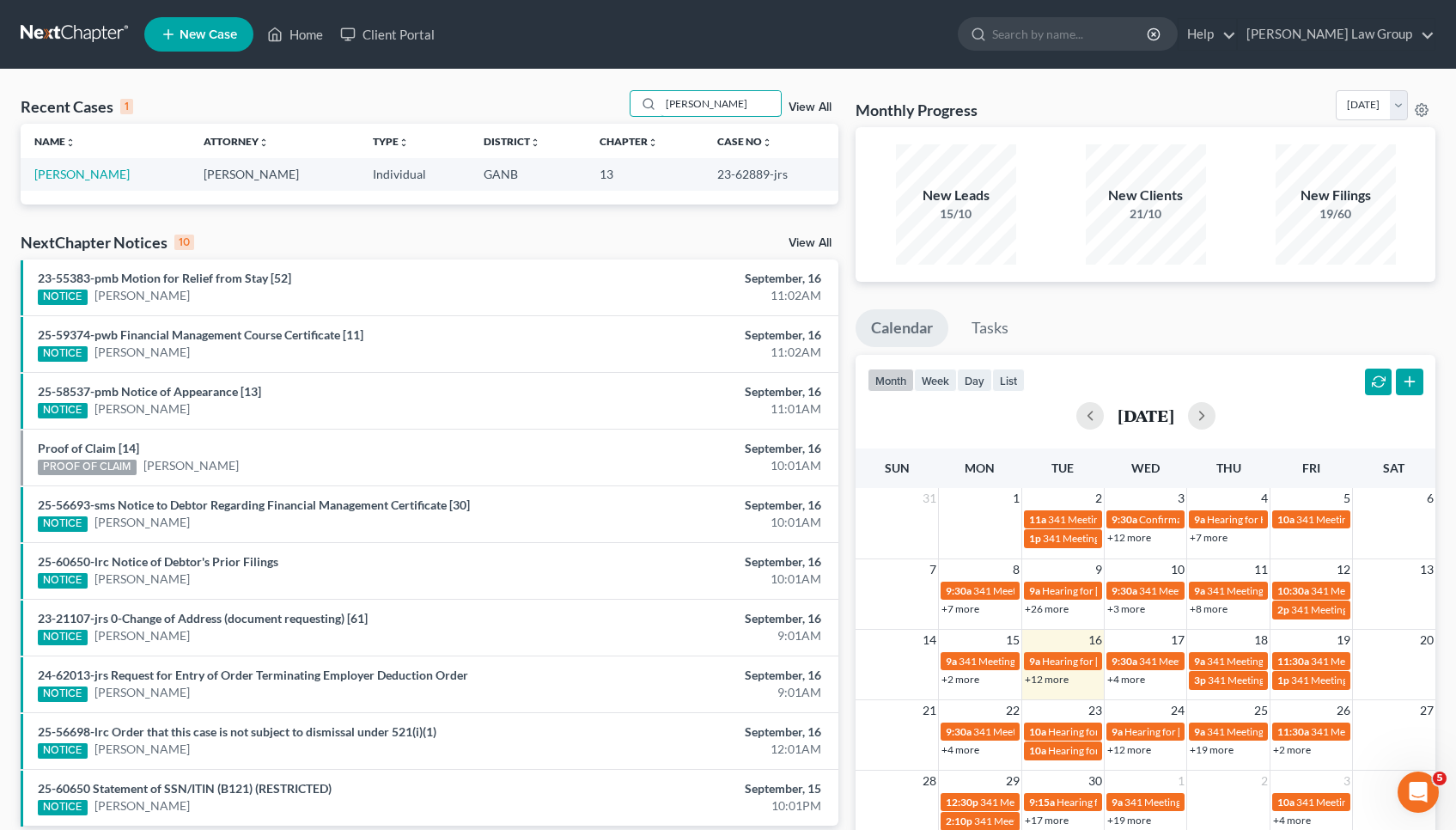
type input "Blaylock"
drag, startPoint x: 655, startPoint y: 122, endPoint x: 63, endPoint y: 175, distance: 594.4
click at [63, 175] on link "[PERSON_NAME]" at bounding box center [81, 173] width 95 height 15
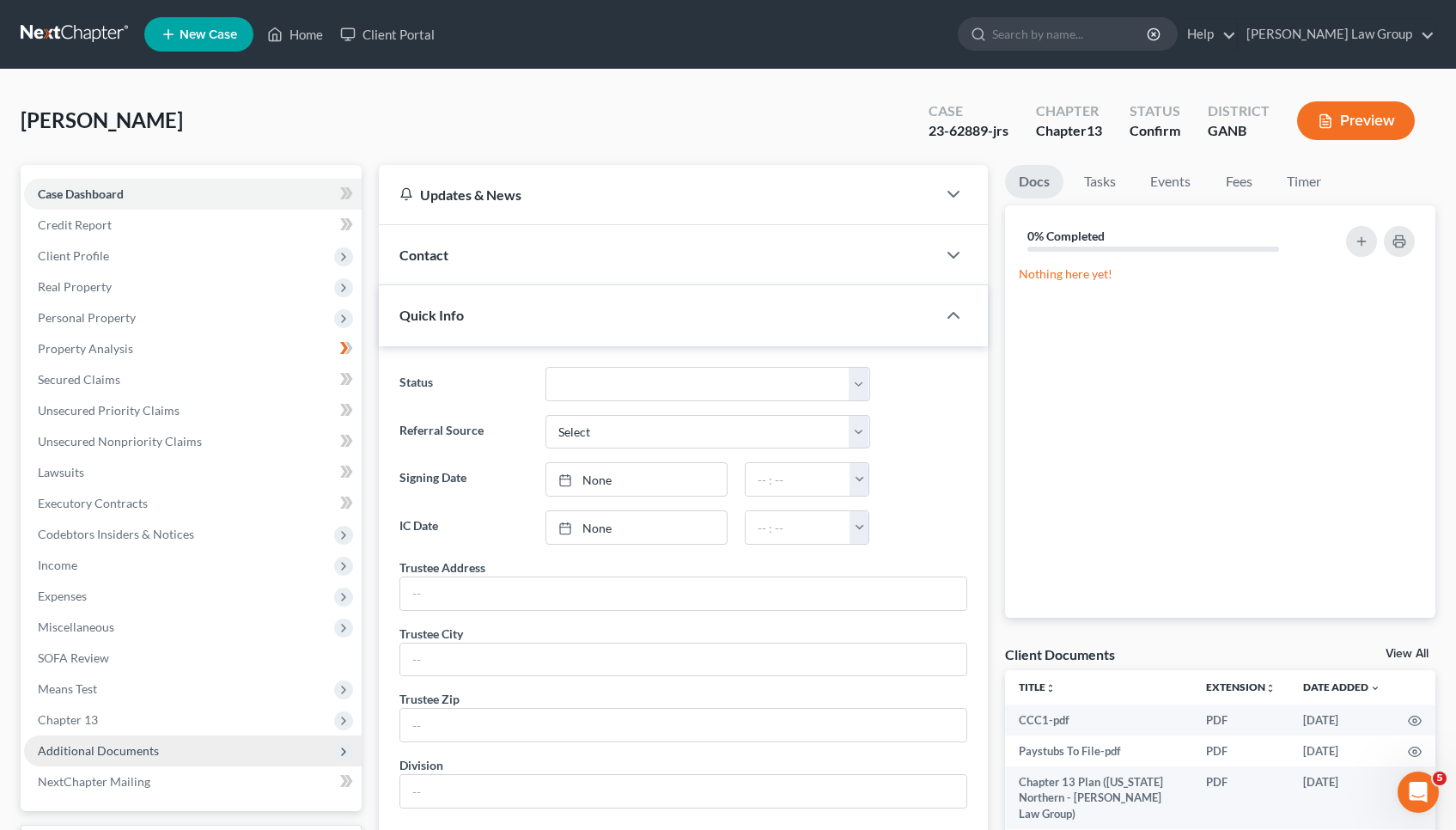
click at [98, 756] on span "Additional Documents" at bounding box center [99, 750] width 121 height 15
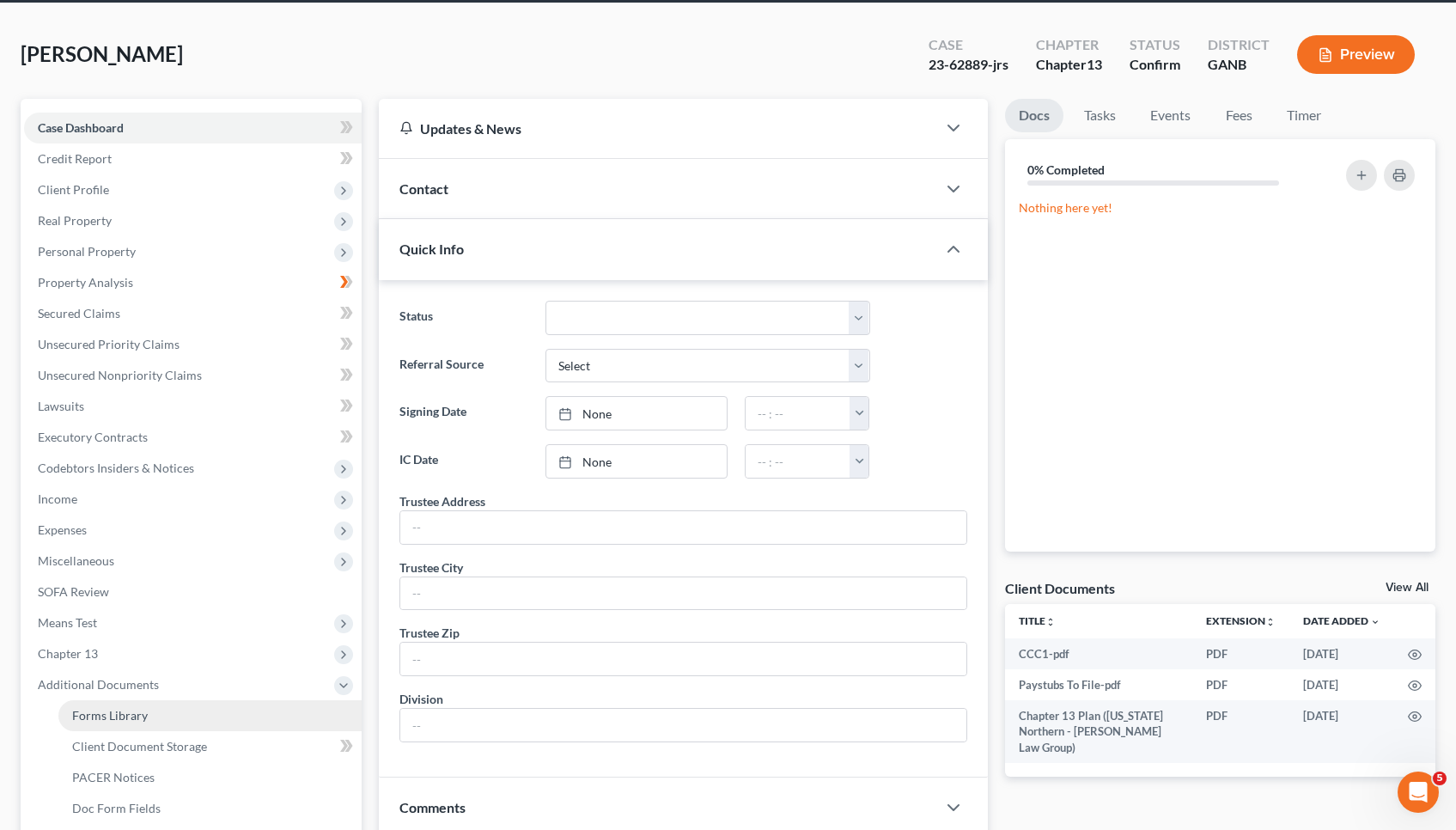
scroll to position [70, 0]
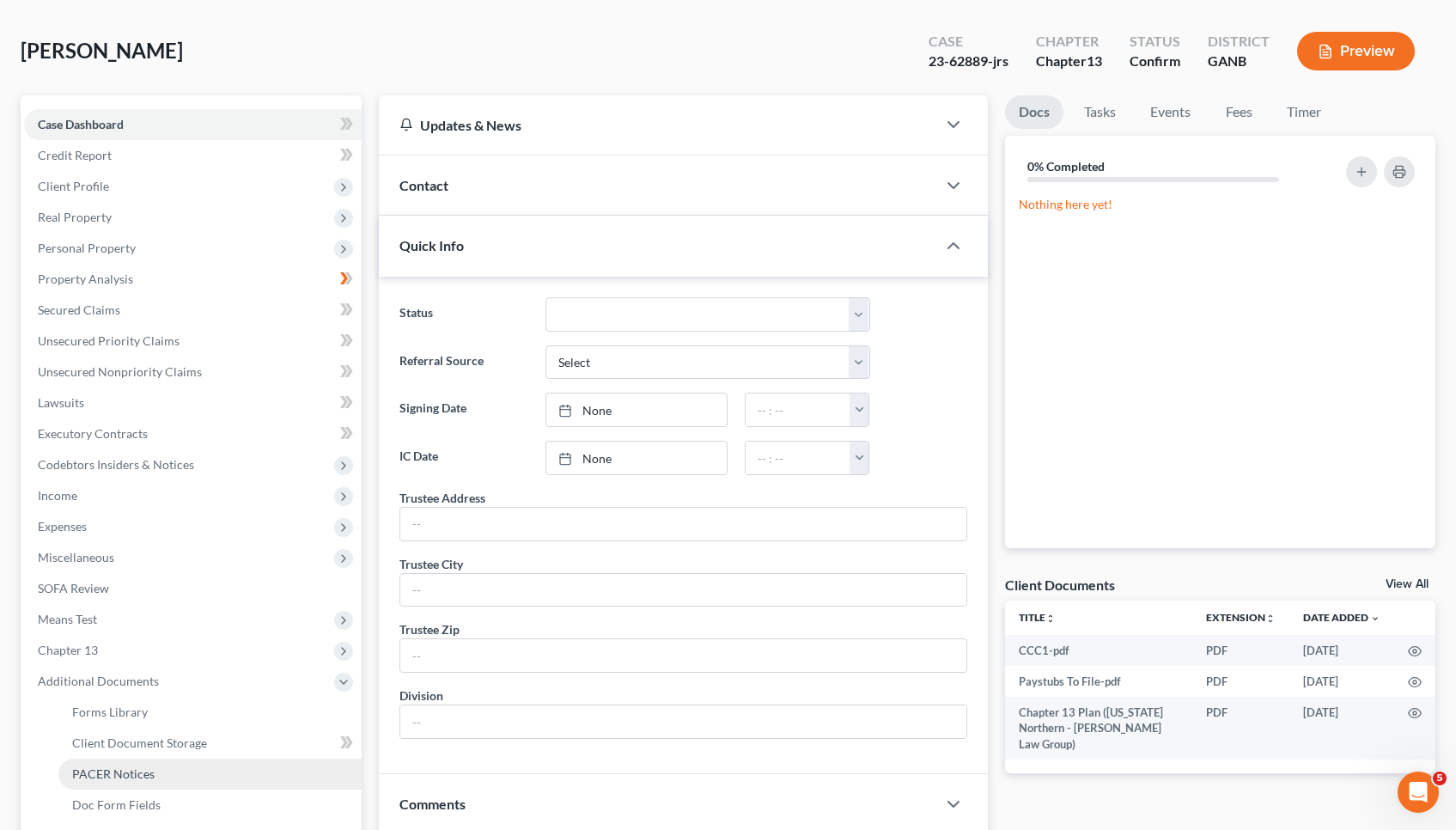
click at [107, 768] on span "PACER Notices" at bounding box center [114, 773] width 82 height 15
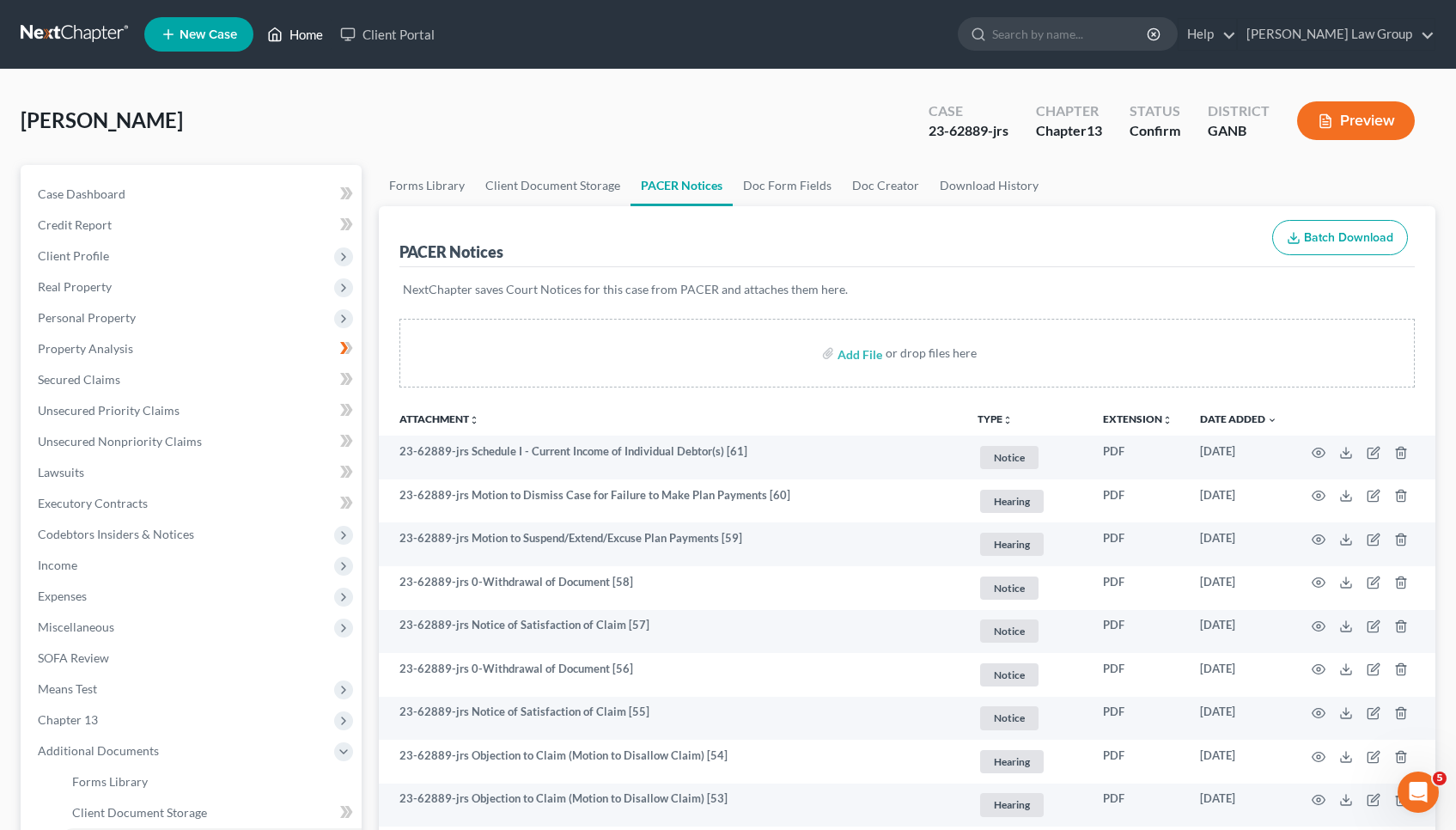
click at [291, 47] on link "Home" at bounding box center [295, 34] width 73 height 31
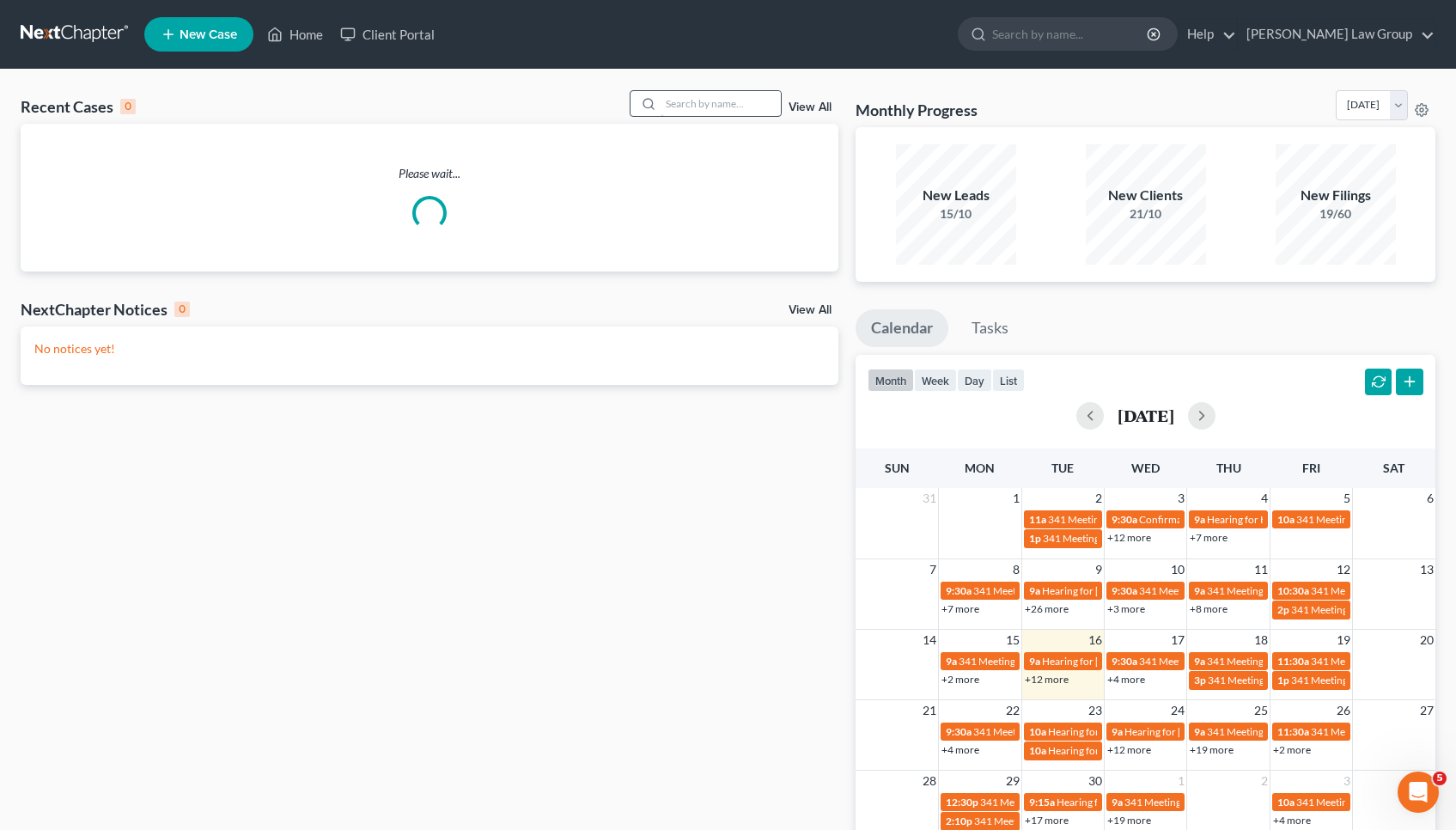
click at [761, 102] on input "search" at bounding box center [720, 103] width 121 height 24
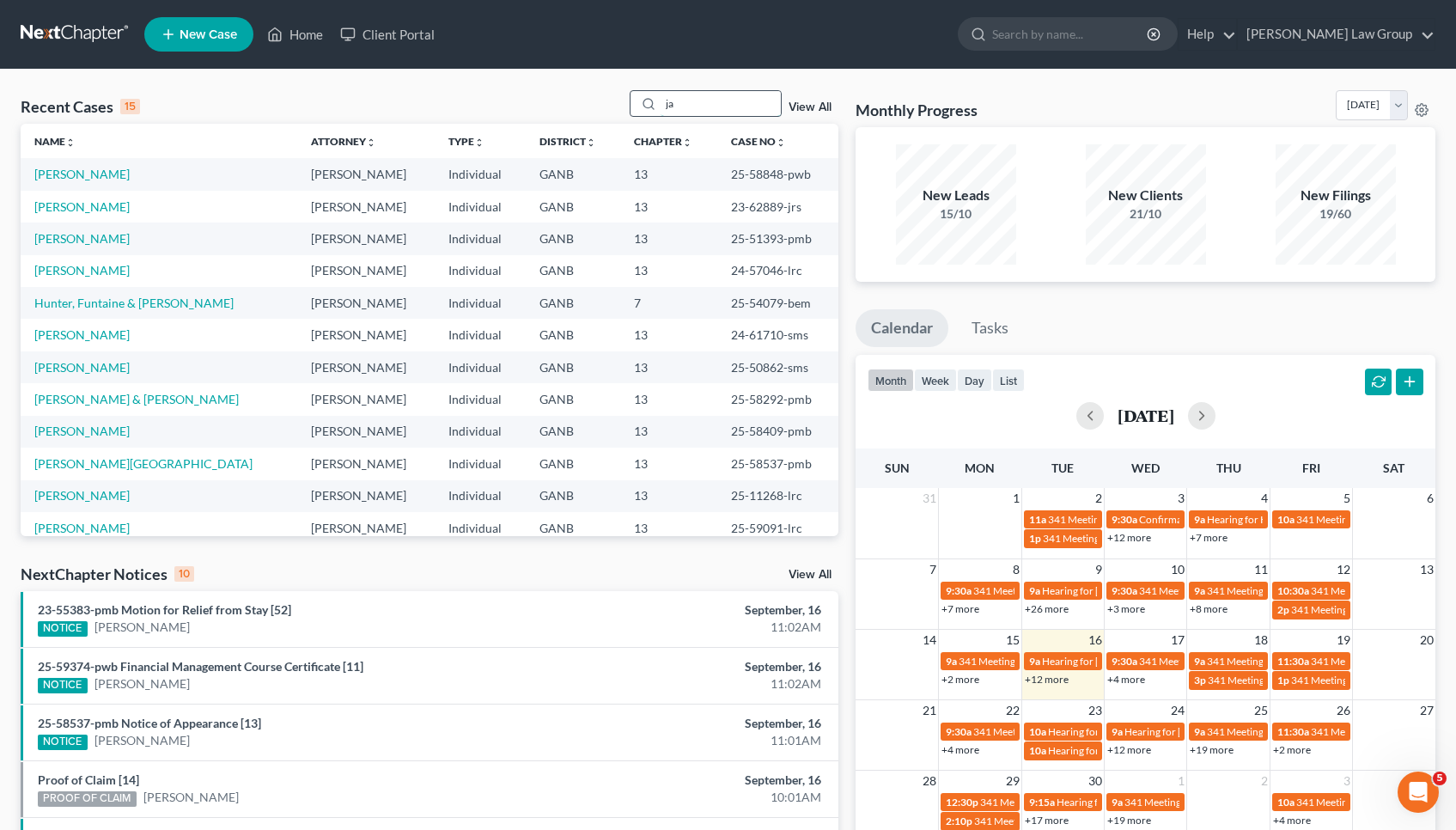
type input "j"
type input "haywood"
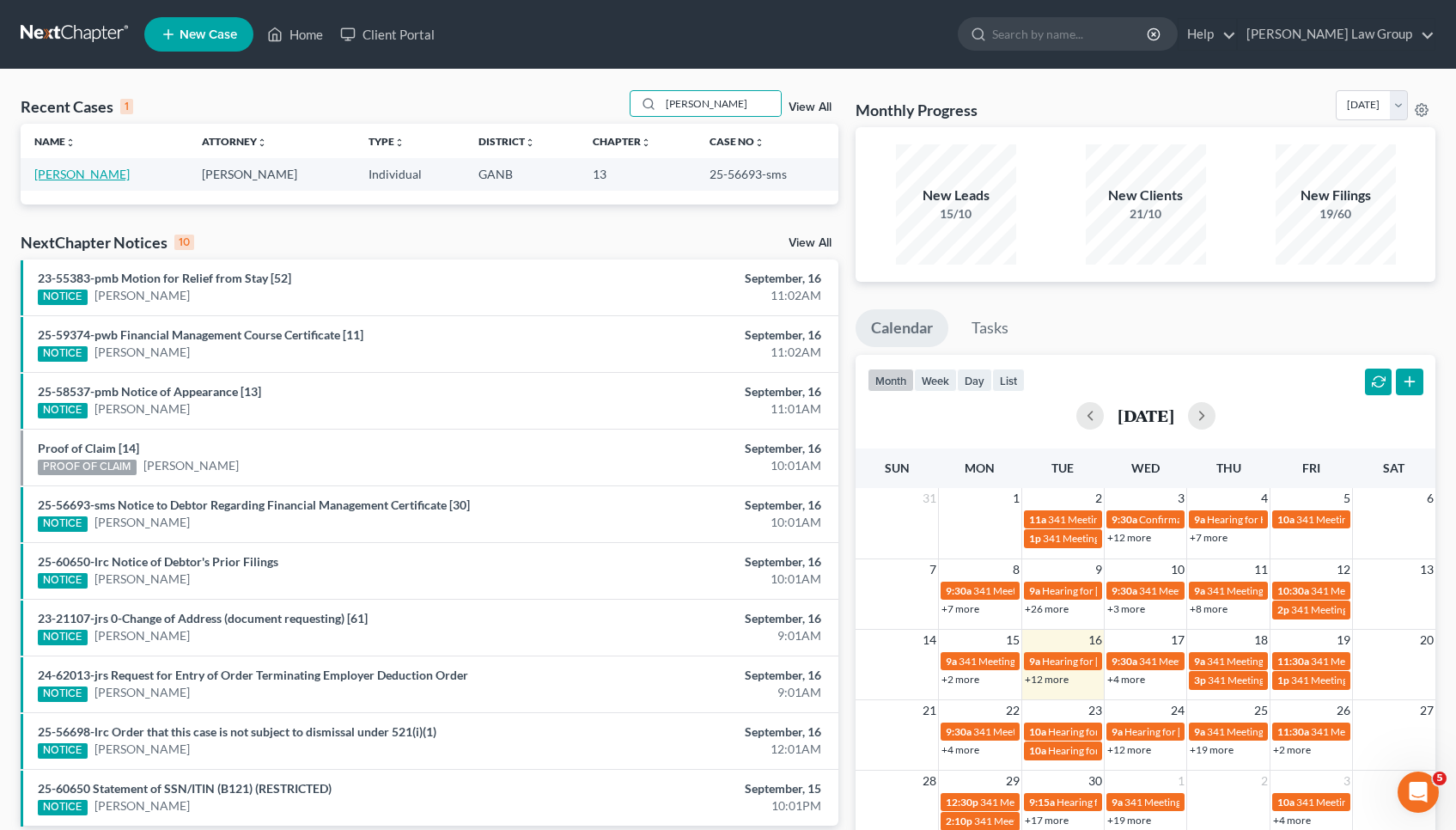
click at [111, 172] on link "[PERSON_NAME]" at bounding box center [81, 173] width 95 height 15
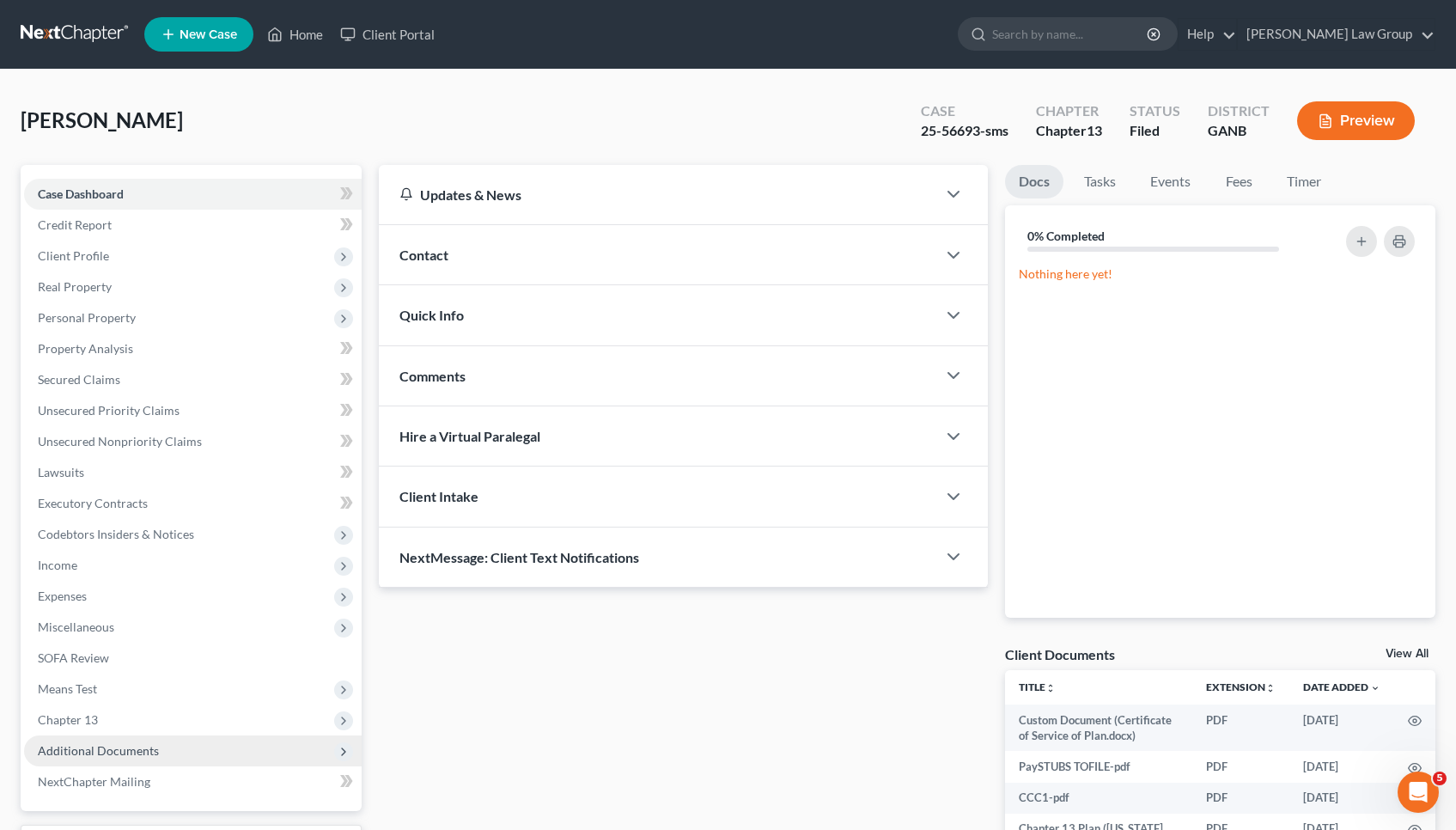
click at [171, 743] on span "Additional Documents" at bounding box center [193, 752] width 338 height 31
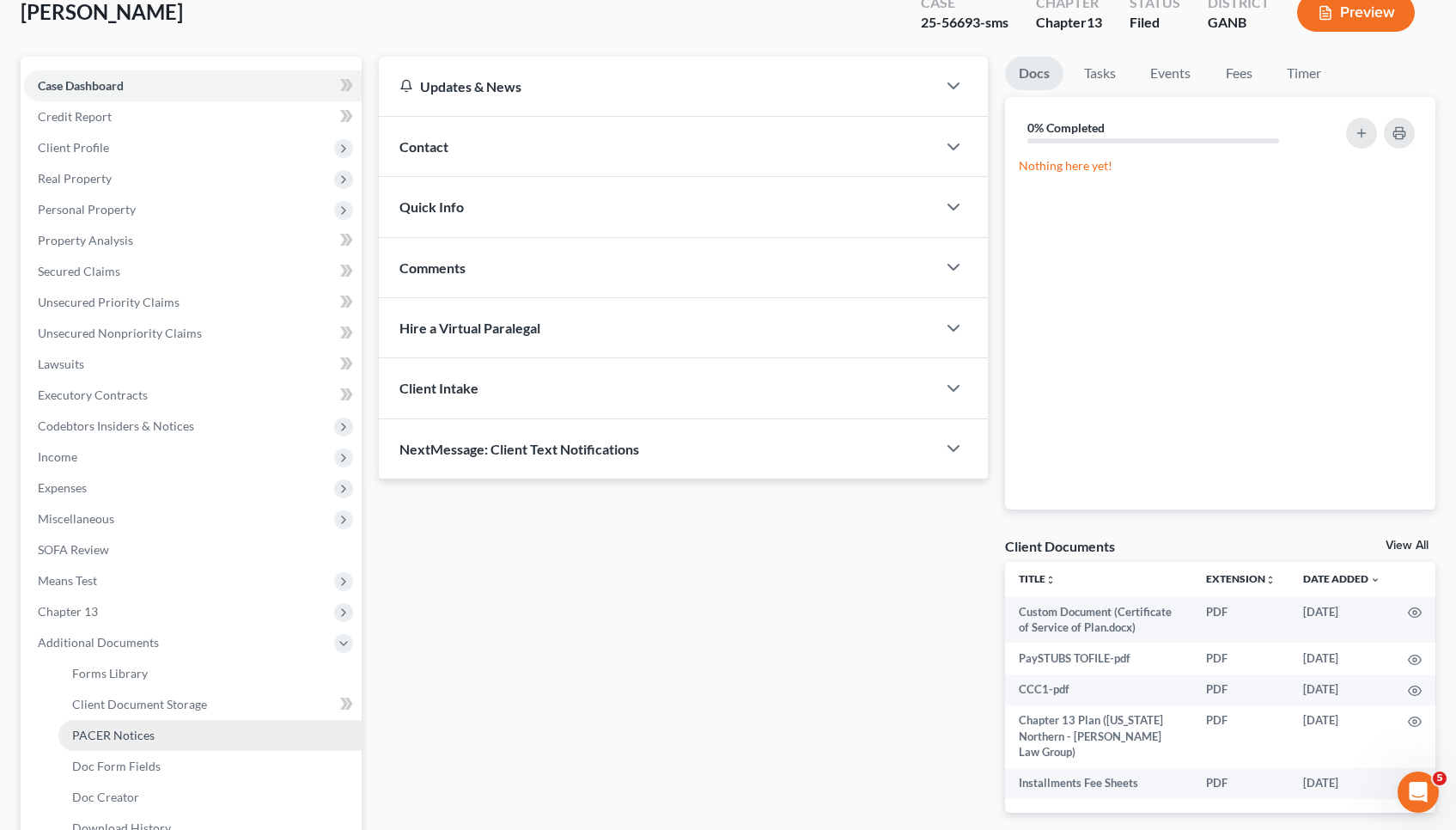
scroll to position [111, 0]
click at [170, 743] on link "PACER Notices" at bounding box center [211, 733] width 304 height 31
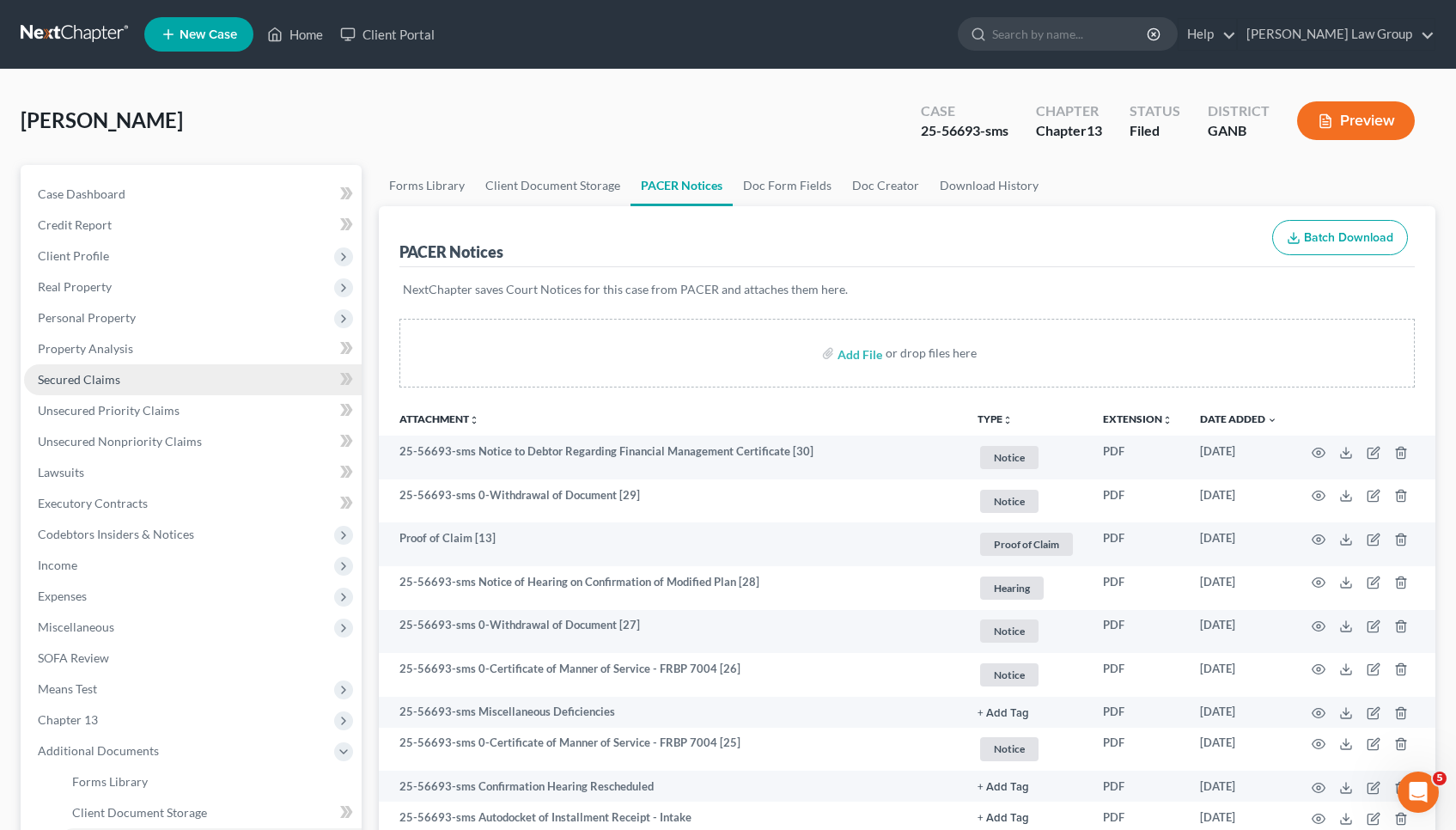
click at [160, 374] on link "Secured Claims" at bounding box center [193, 380] width 338 height 31
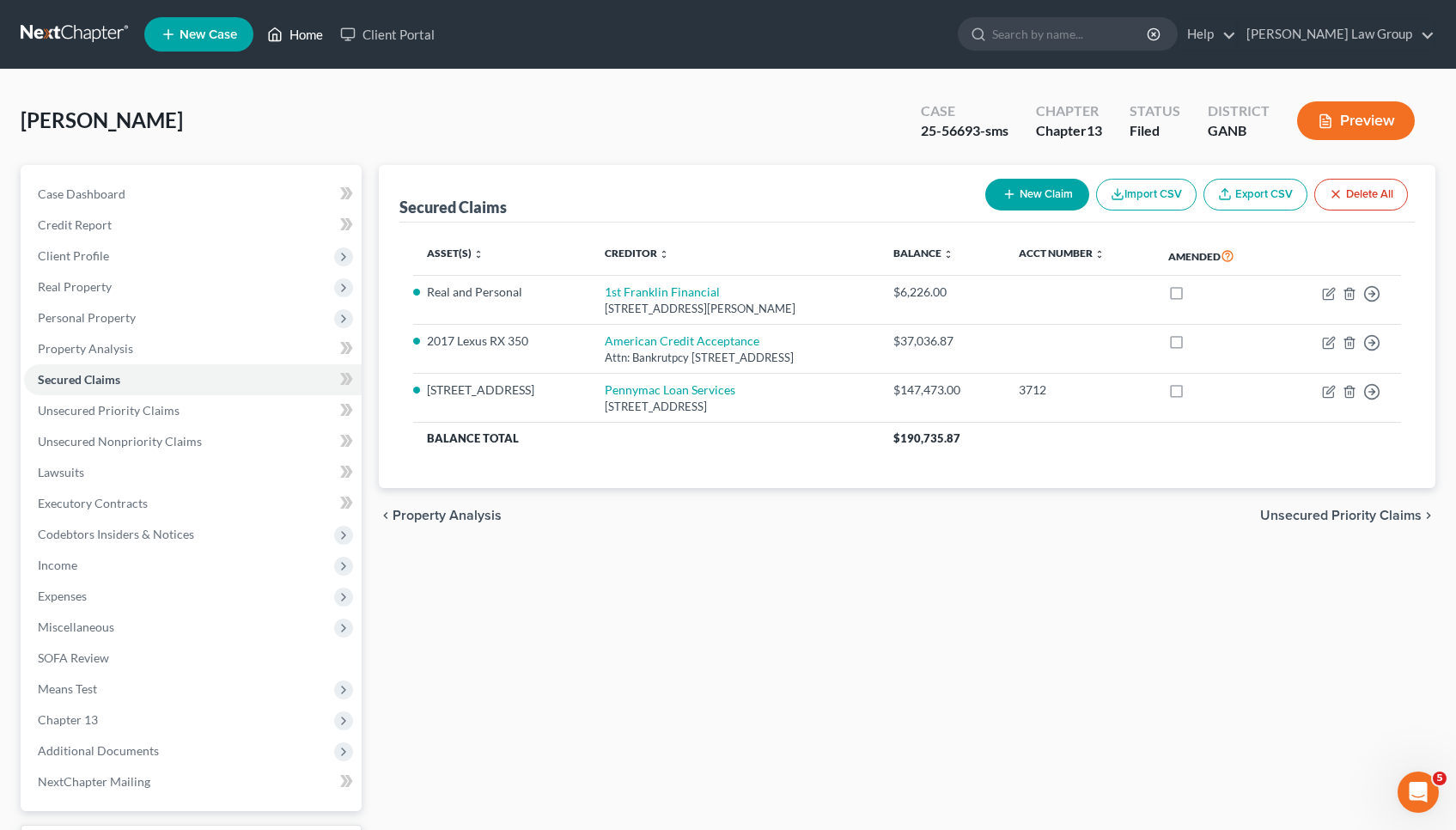
click at [282, 39] on icon at bounding box center [275, 34] width 12 height 13
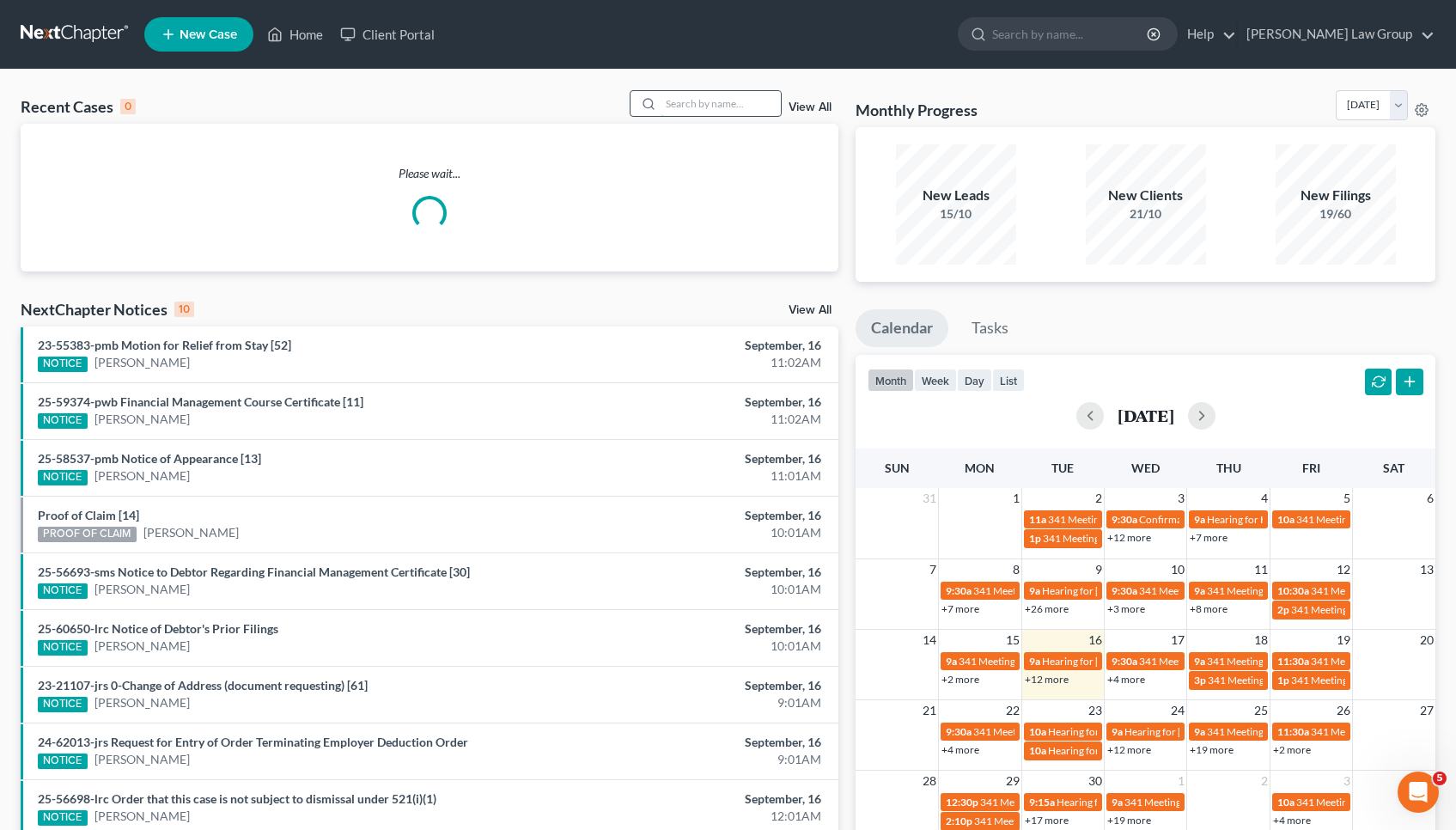
click at [733, 106] on input "search" at bounding box center [720, 103] width 121 height 24
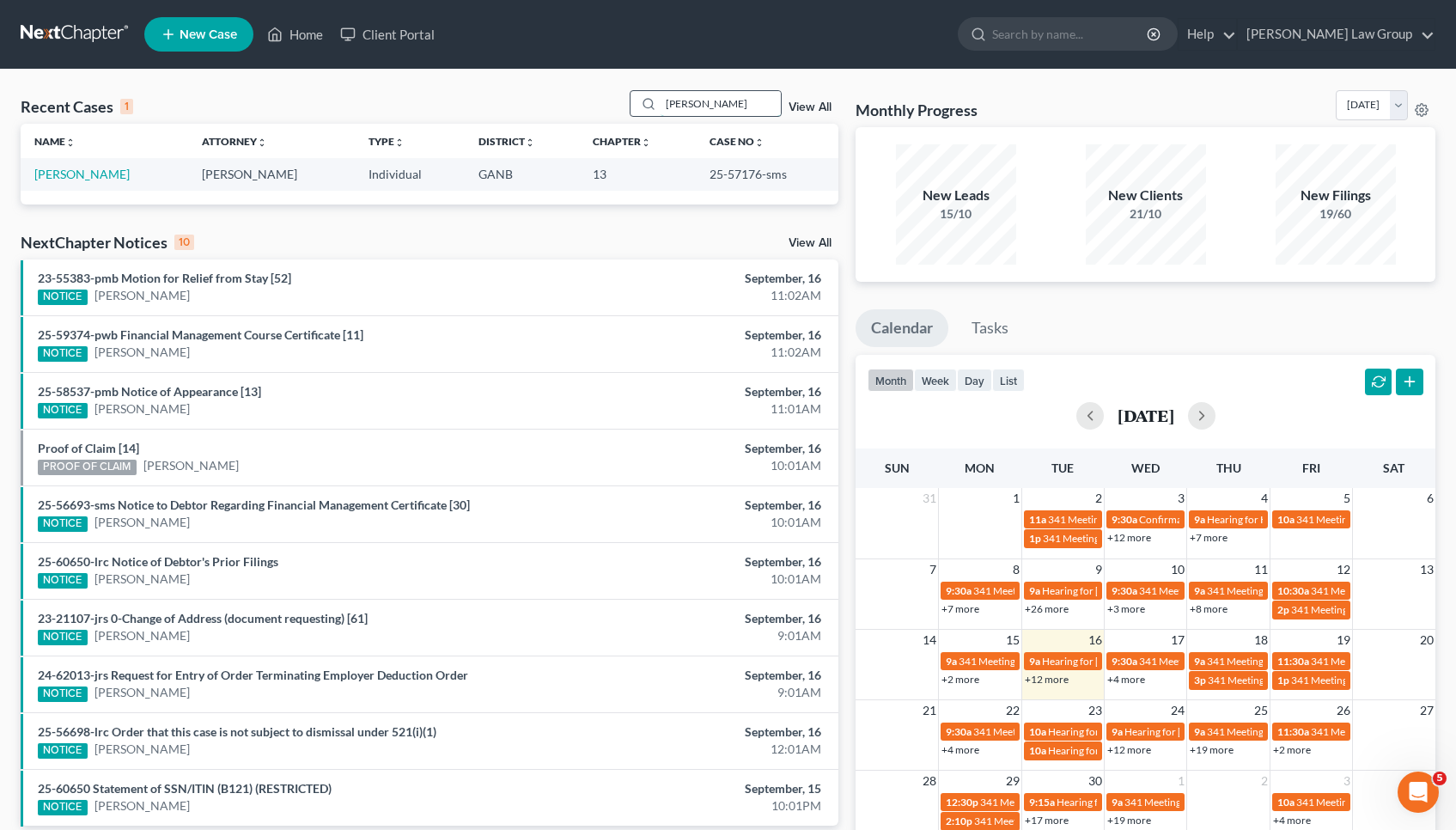
type input "Kennedy"
drag, startPoint x: 726, startPoint y: 92, endPoint x: 89, endPoint y: 183, distance: 643.5
click at [89, 183] on td "[PERSON_NAME]" at bounding box center [104, 173] width 168 height 31
click at [88, 176] on link "[PERSON_NAME]" at bounding box center [81, 173] width 95 height 15
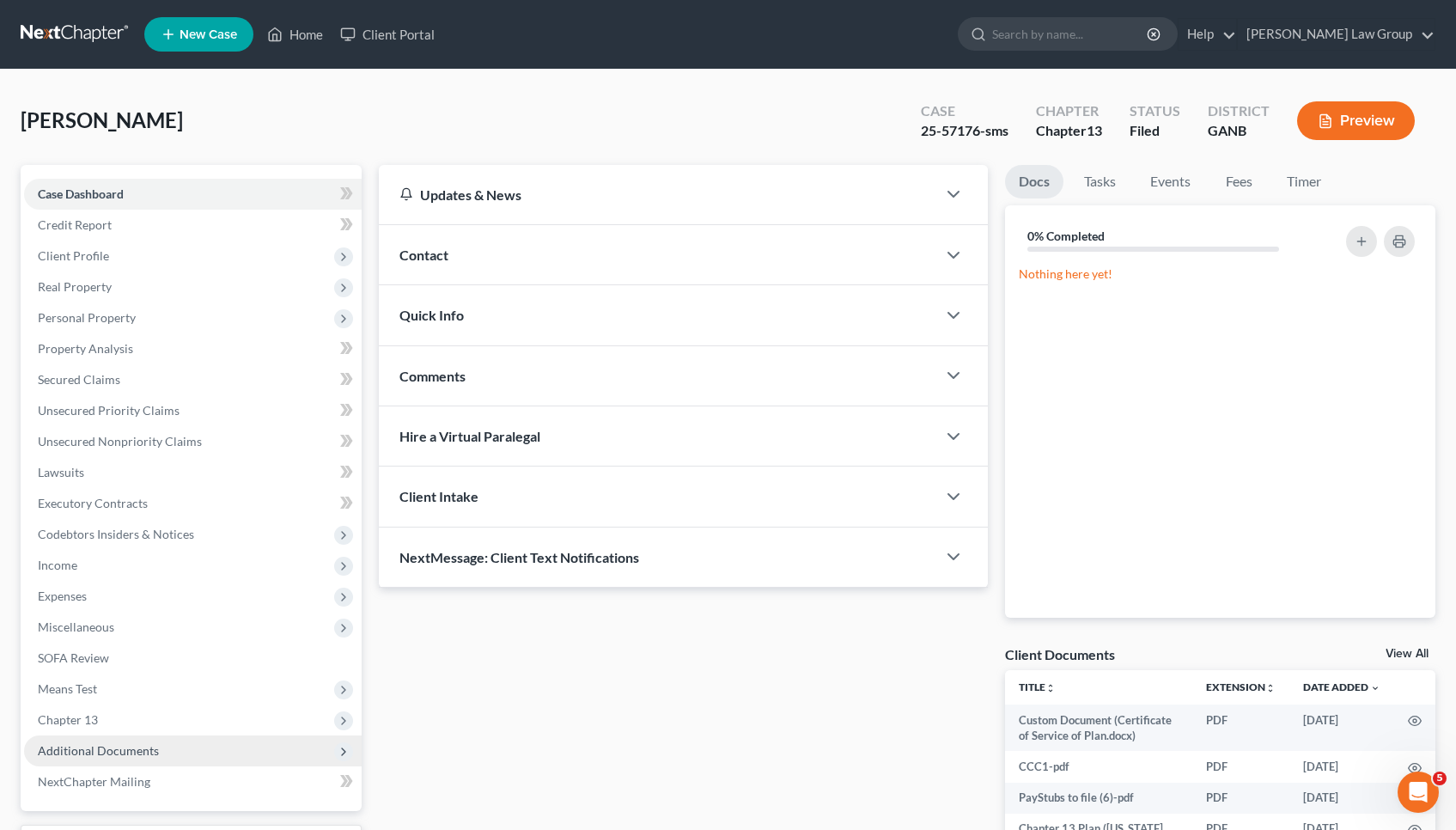
click at [157, 753] on span "Additional Documents" at bounding box center [193, 752] width 338 height 31
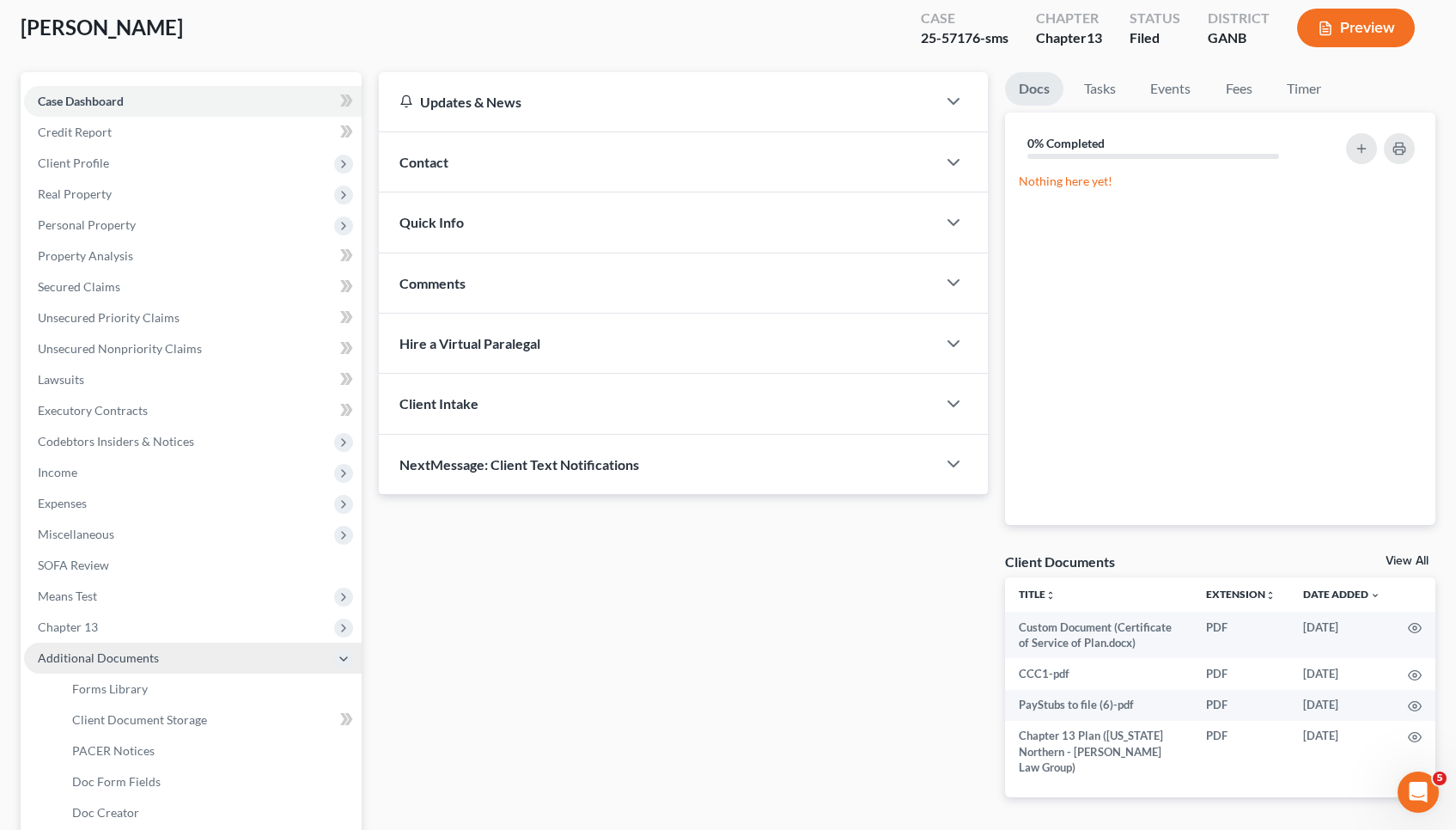
scroll to position [94, 0]
click at [157, 753] on link "PACER Notices" at bounding box center [211, 750] width 304 height 31
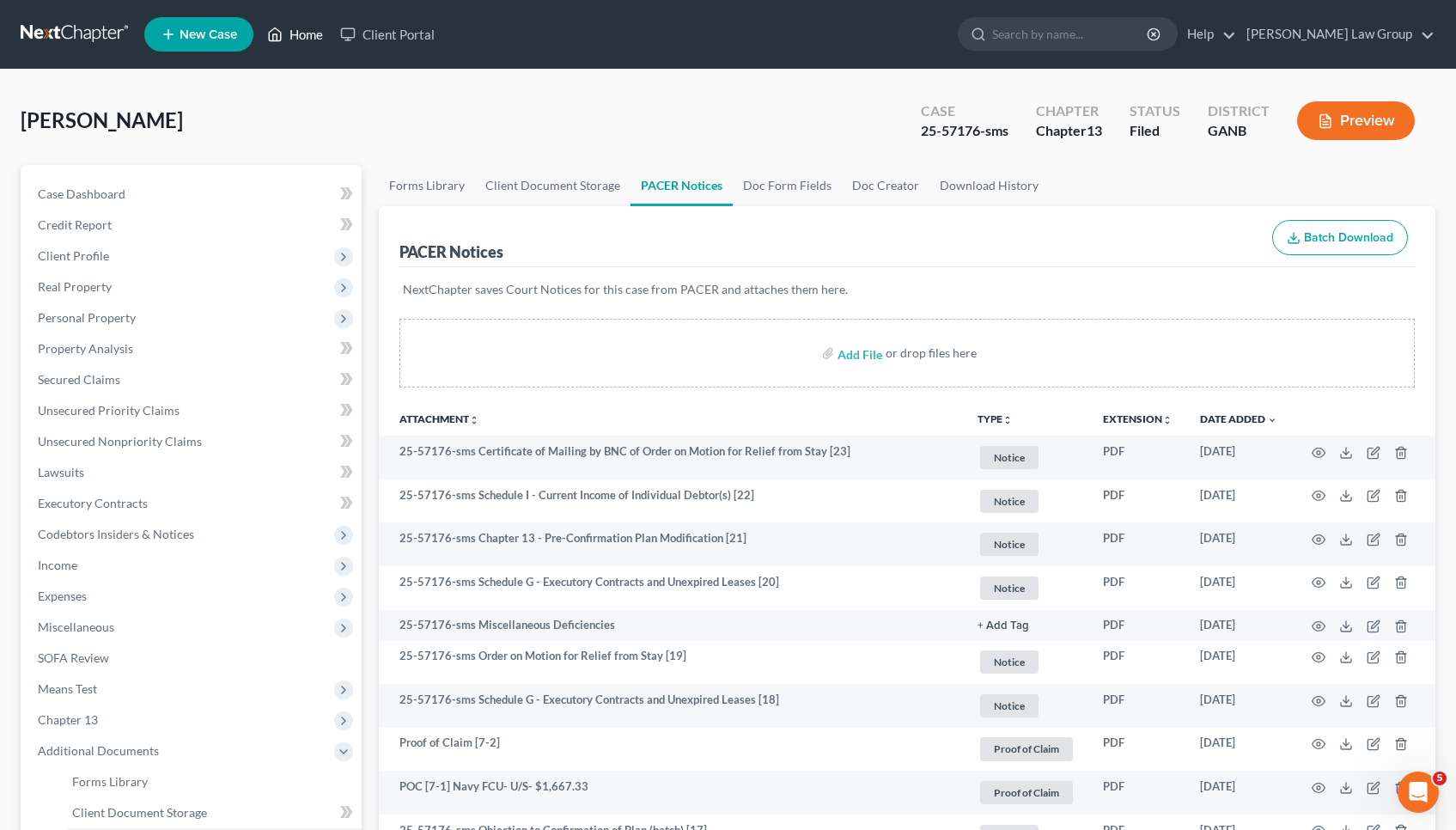
click at [281, 39] on icon at bounding box center [275, 34] width 16 height 21
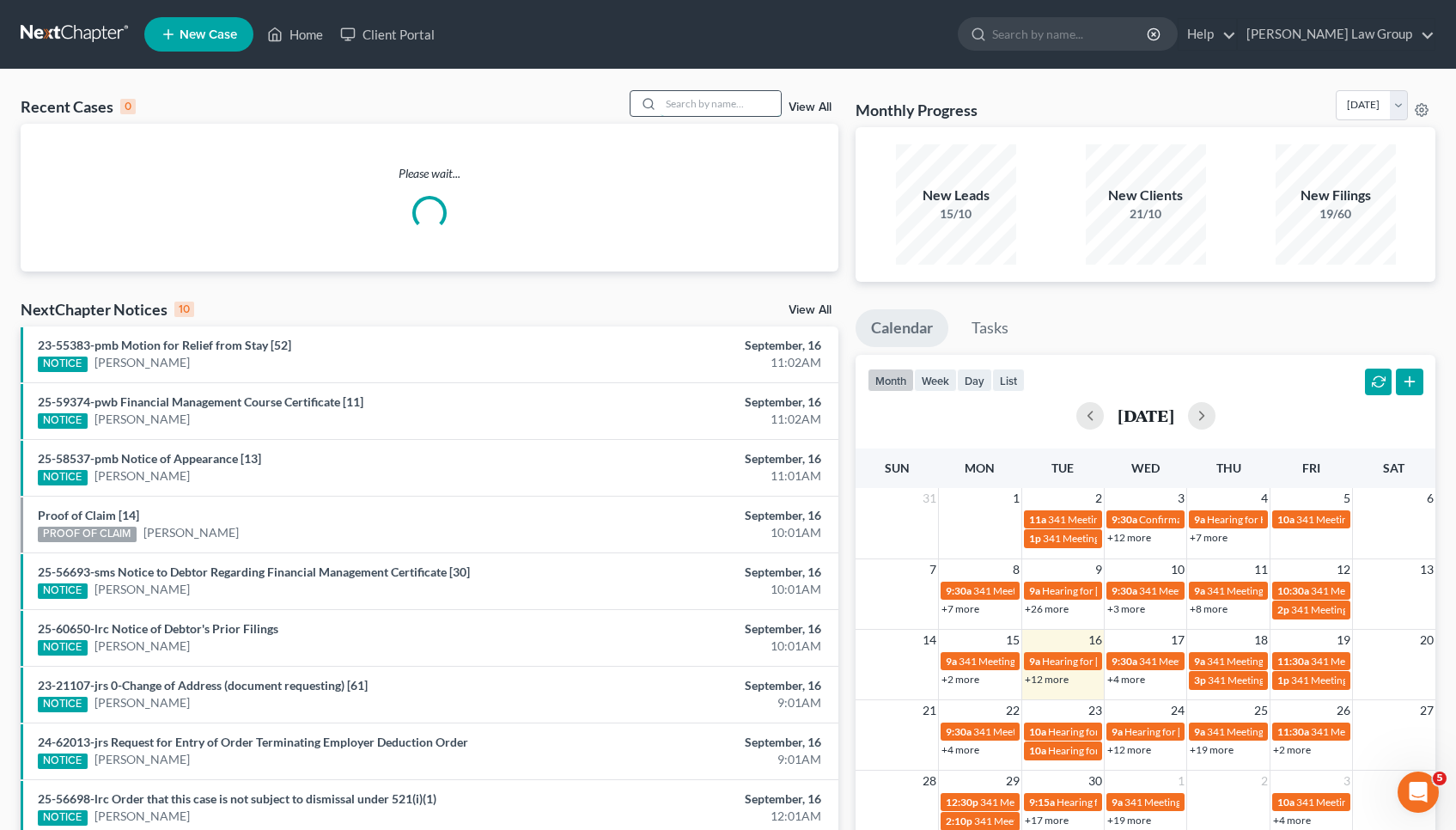
click at [694, 102] on input "search" at bounding box center [720, 103] width 121 height 24
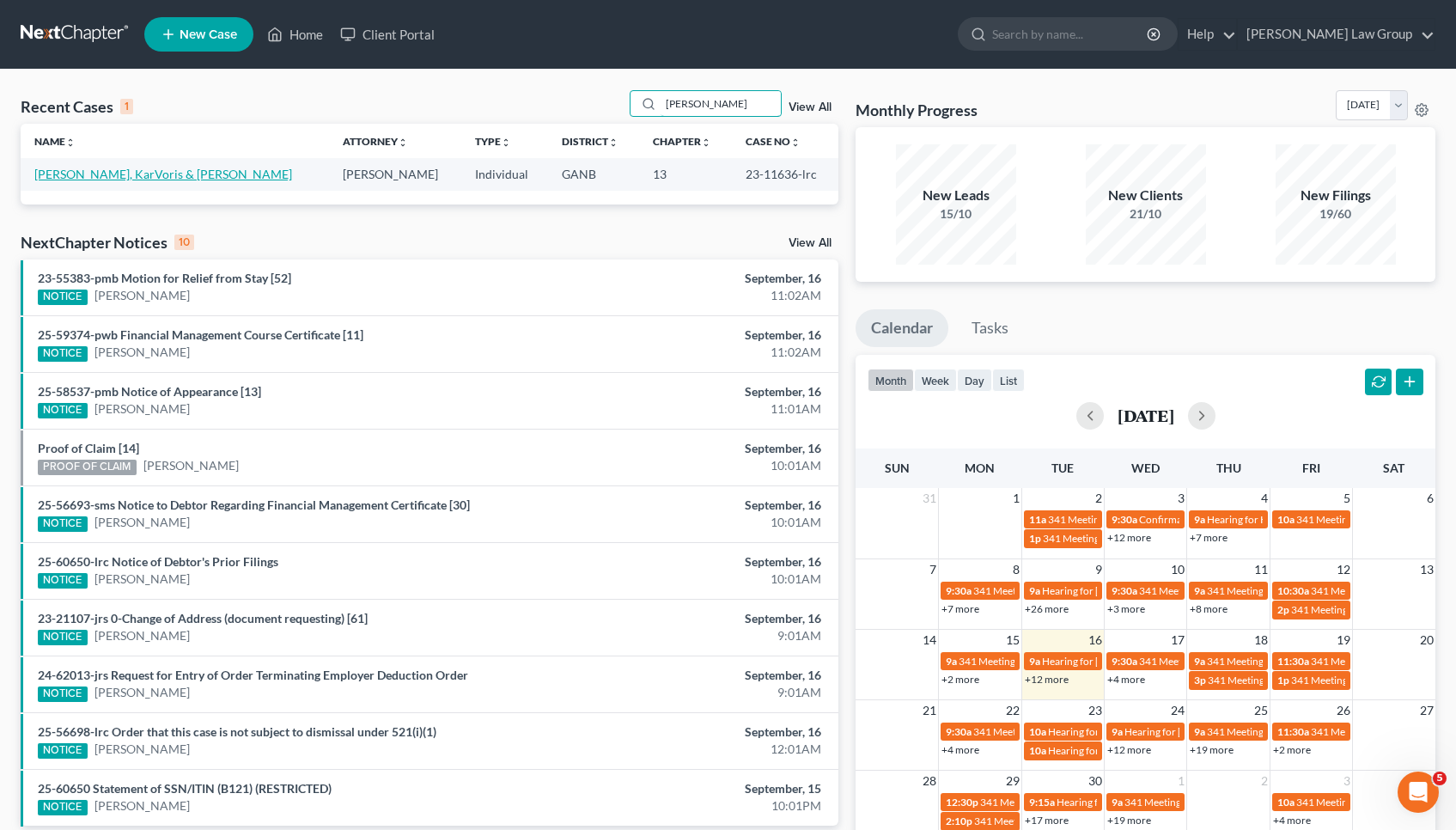
type input "freeman"
click at [180, 171] on link "[PERSON_NAME], KarVoris & [PERSON_NAME]" at bounding box center [163, 173] width 258 height 15
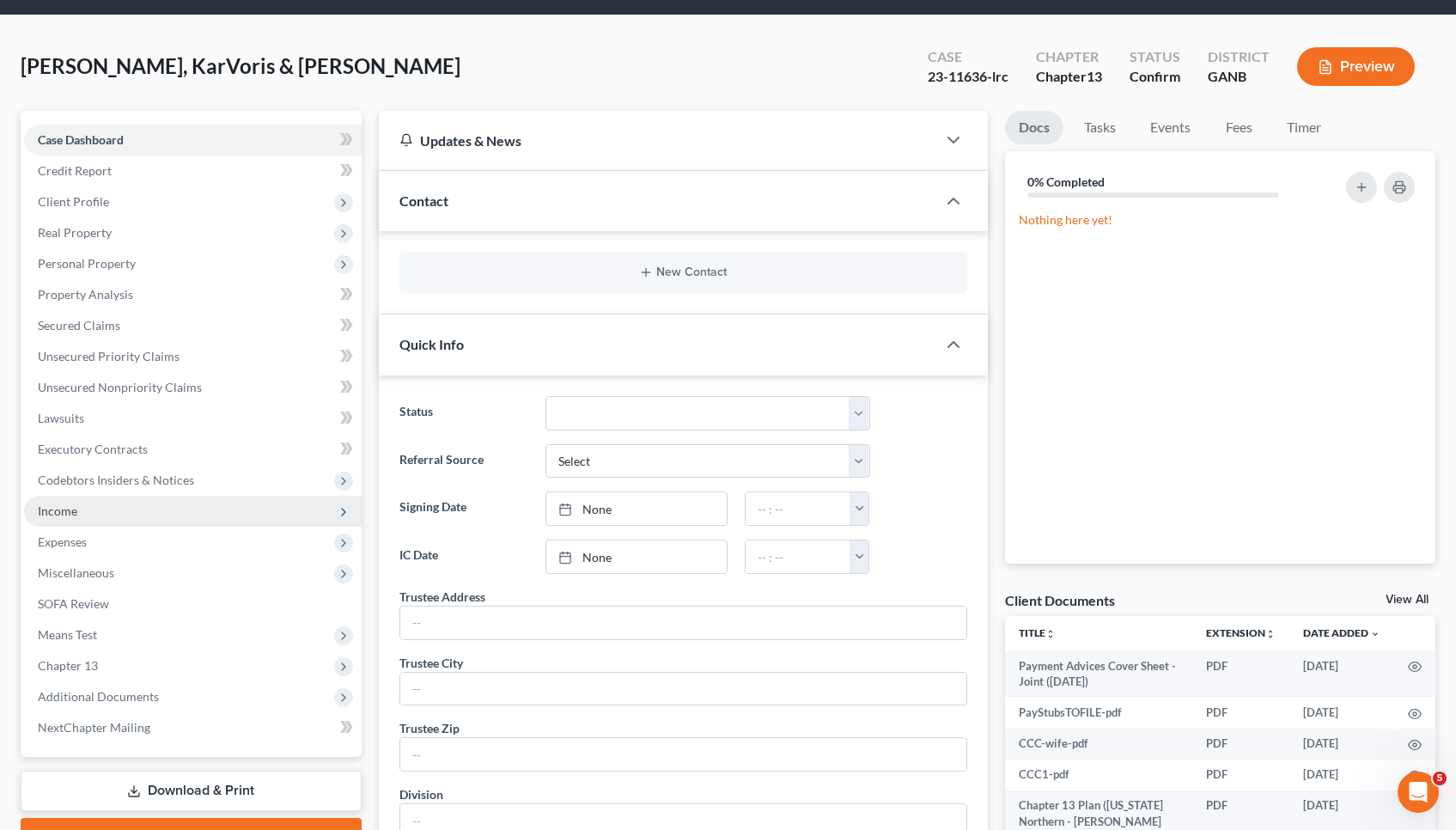
scroll to position [59, 0]
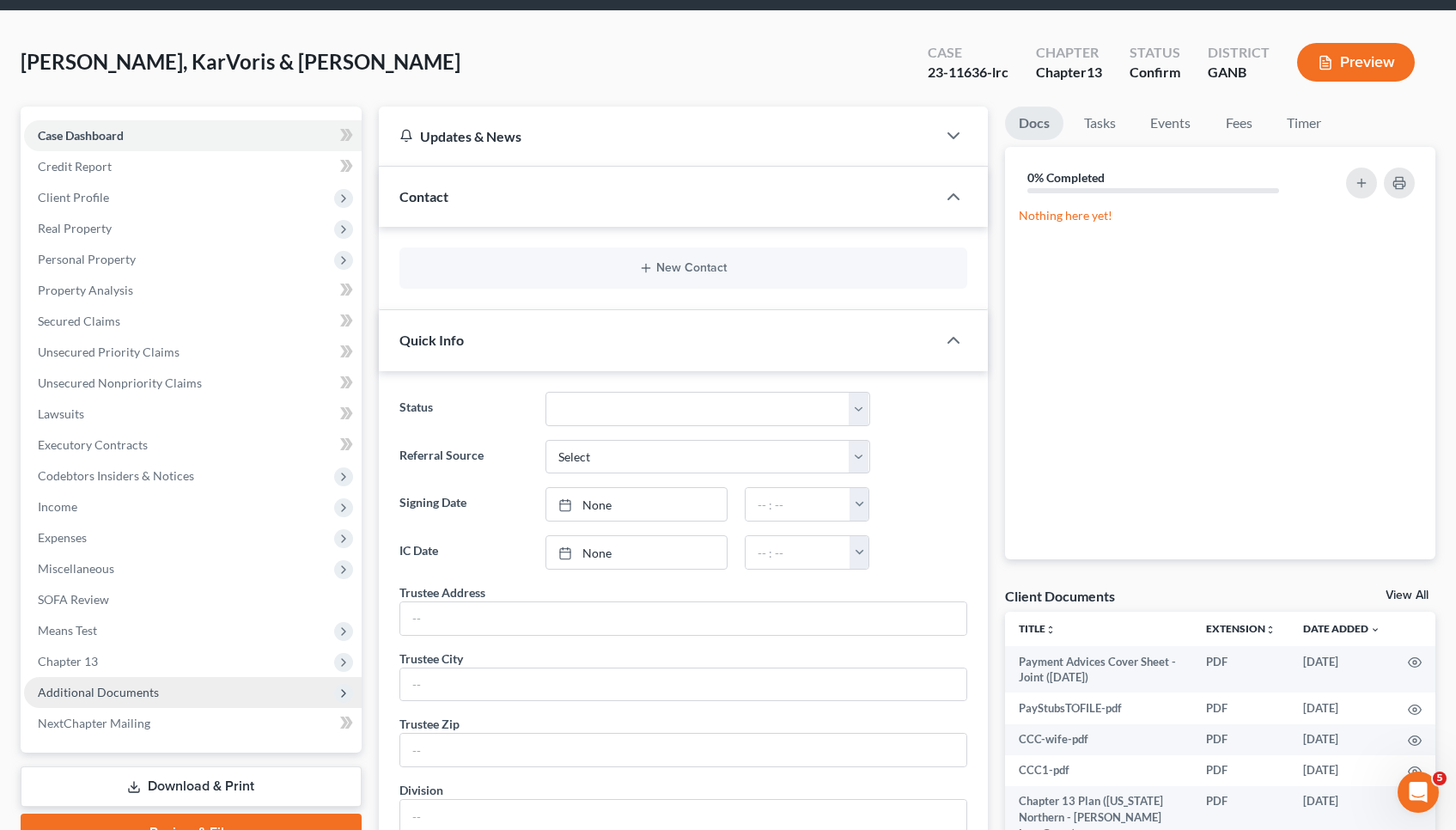
click at [121, 693] on span "Additional Documents" at bounding box center [99, 692] width 121 height 15
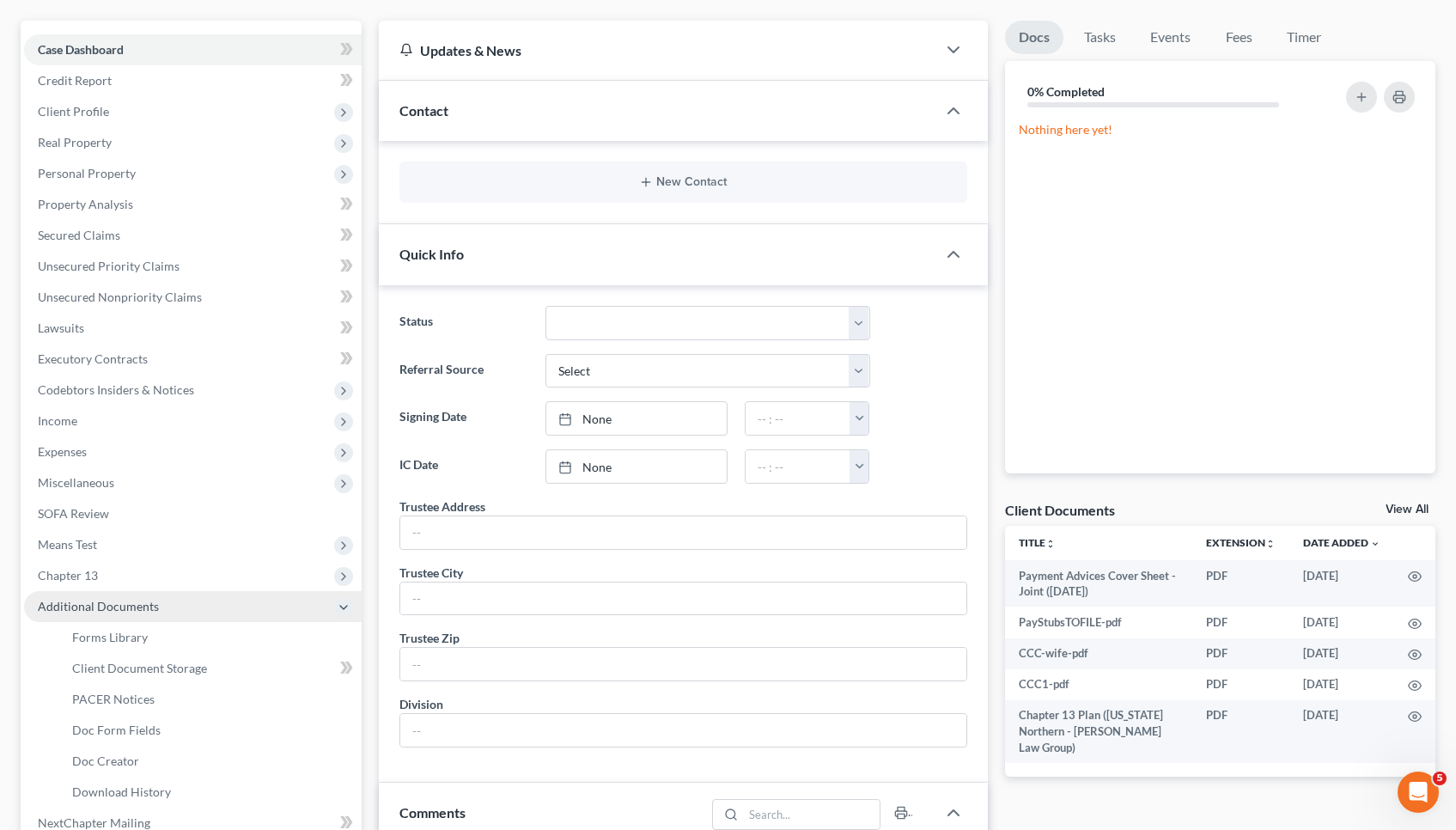
scroll to position [147, 1]
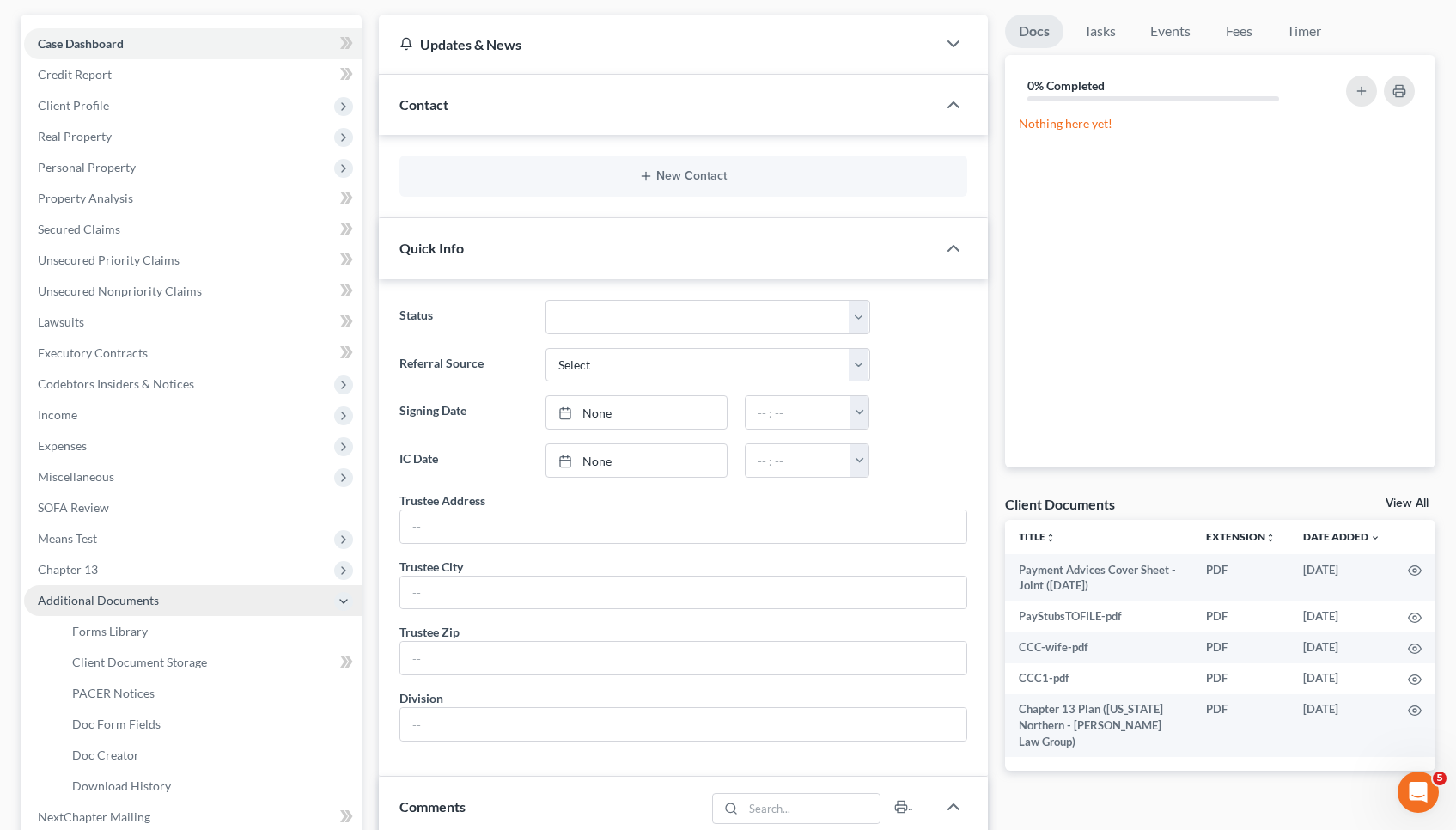
click at [121, 693] on span "PACER Notices" at bounding box center [114, 693] width 82 height 15
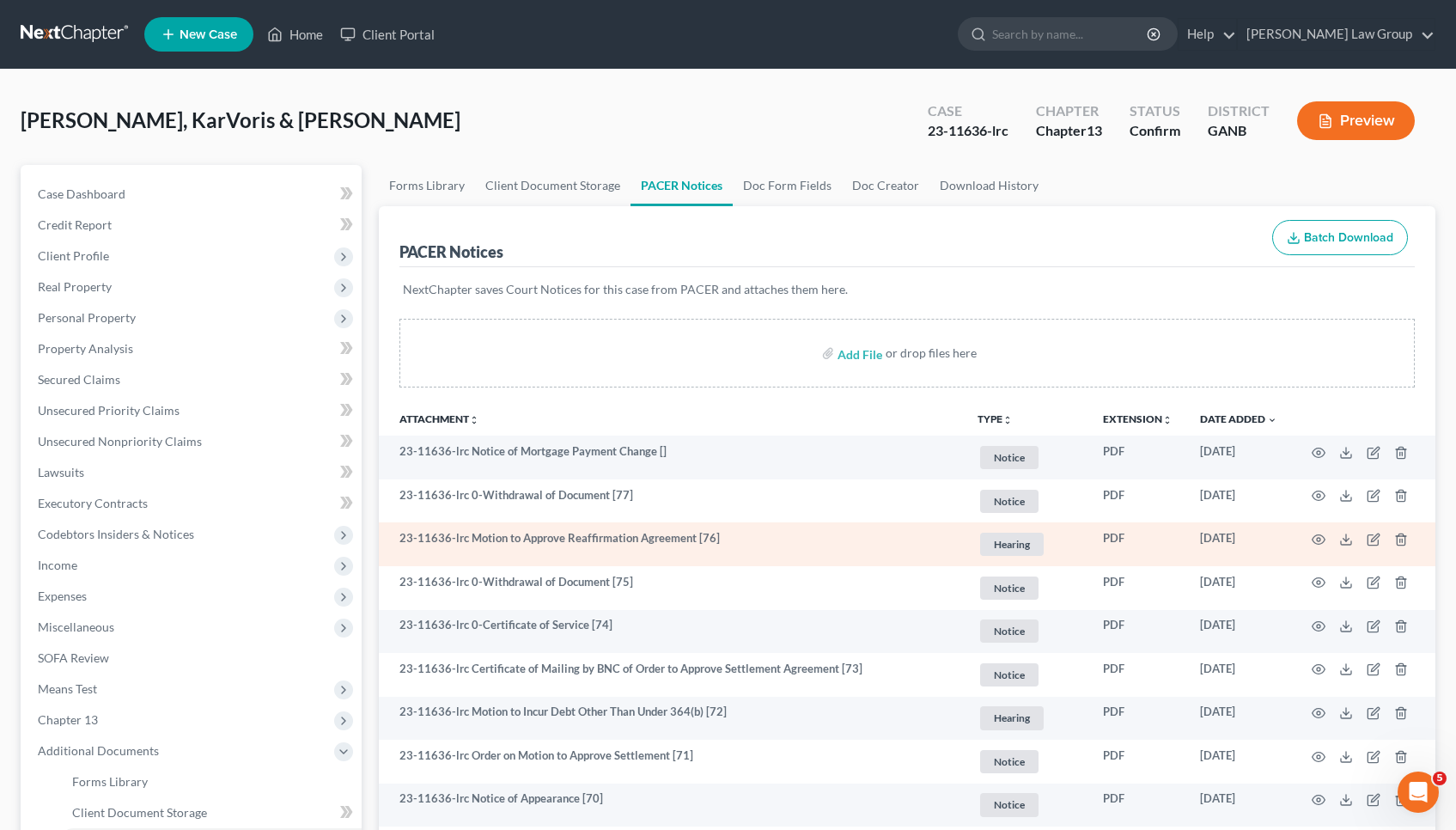
click at [1326, 540] on td at bounding box center [1363, 544] width 144 height 44
click at [1323, 540] on icon "button" at bounding box center [1319, 540] width 14 height 14
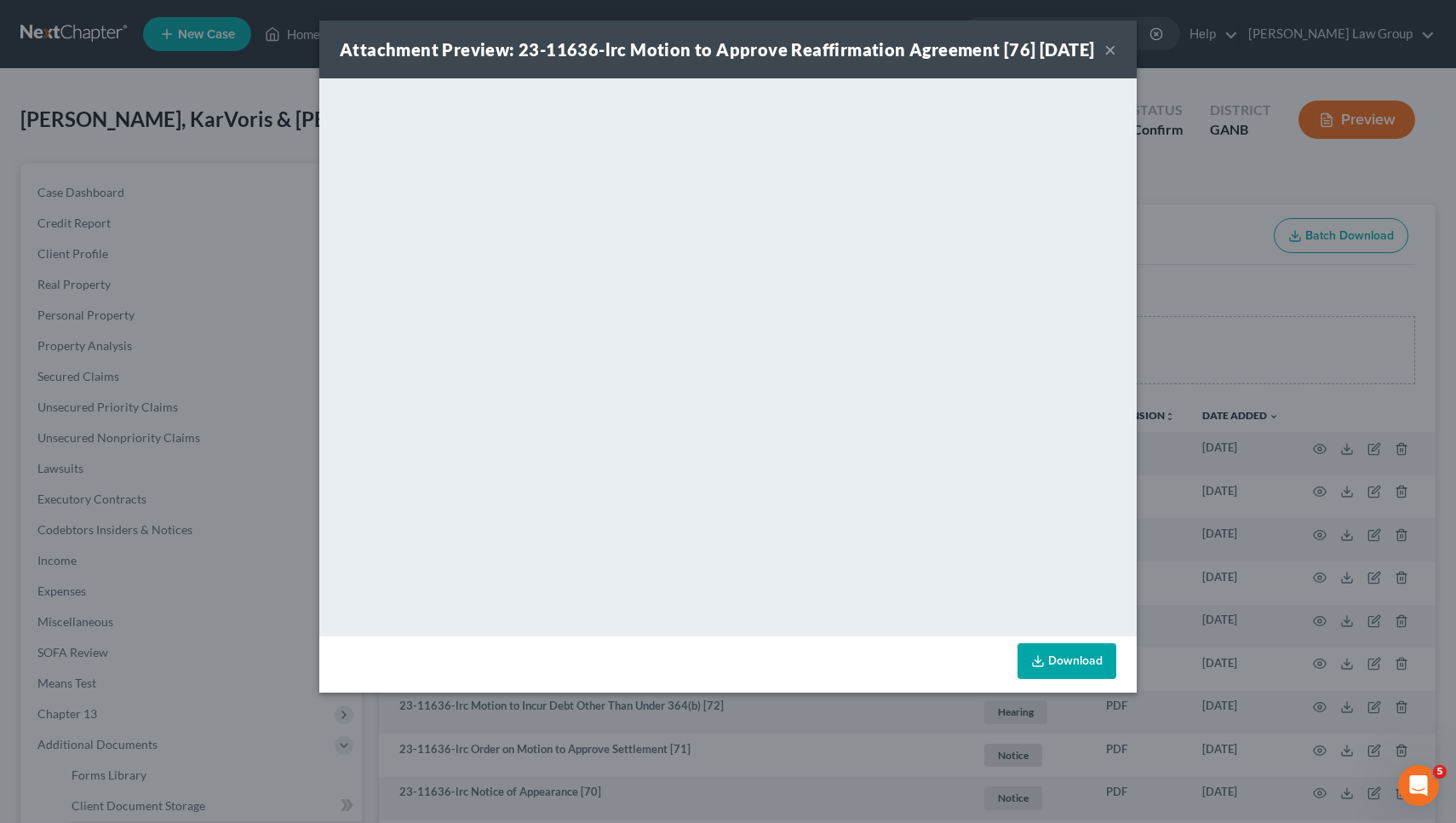
click at [1108, 59] on button "×" at bounding box center [1110, 49] width 12 height 20
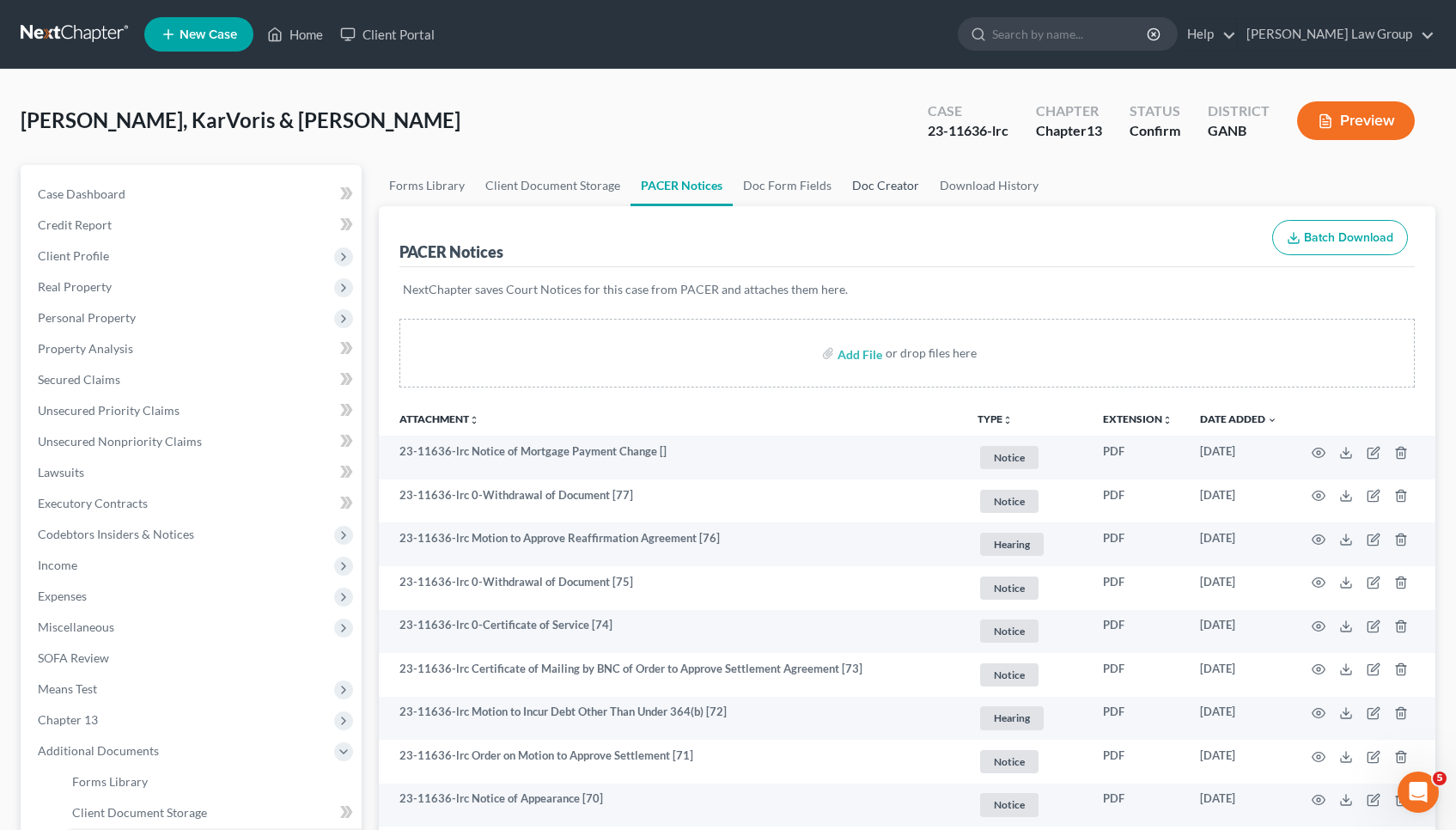
click at [869, 194] on link "Doc Creator" at bounding box center [885, 185] width 87 height 41
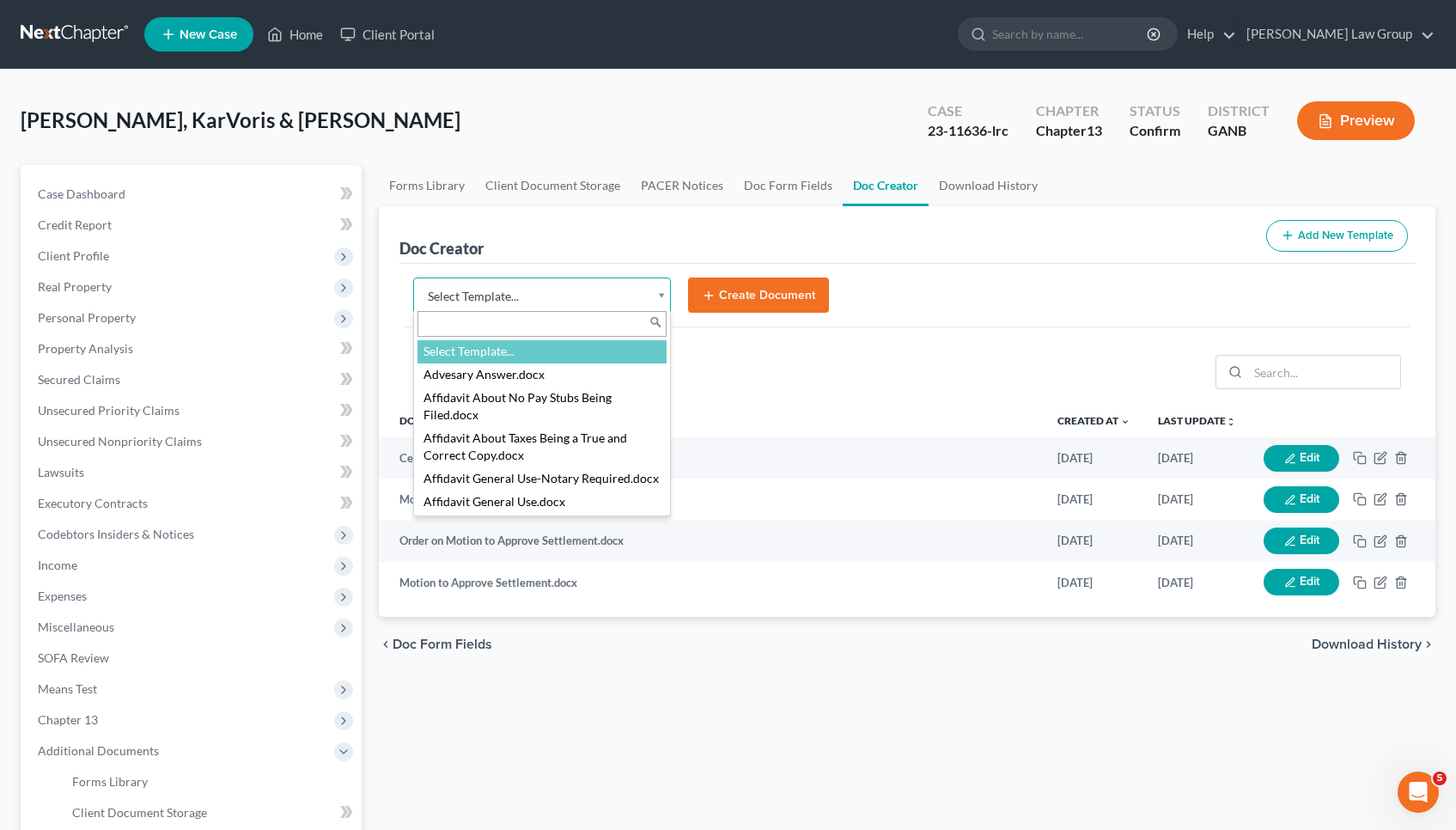
click at [631, 297] on body "Home New Case Client Portal [PERSON_NAME] Law Group [EMAIL_ADDRESS][DOMAIN_NAME…" at bounding box center [728, 580] width 1456 height 1161
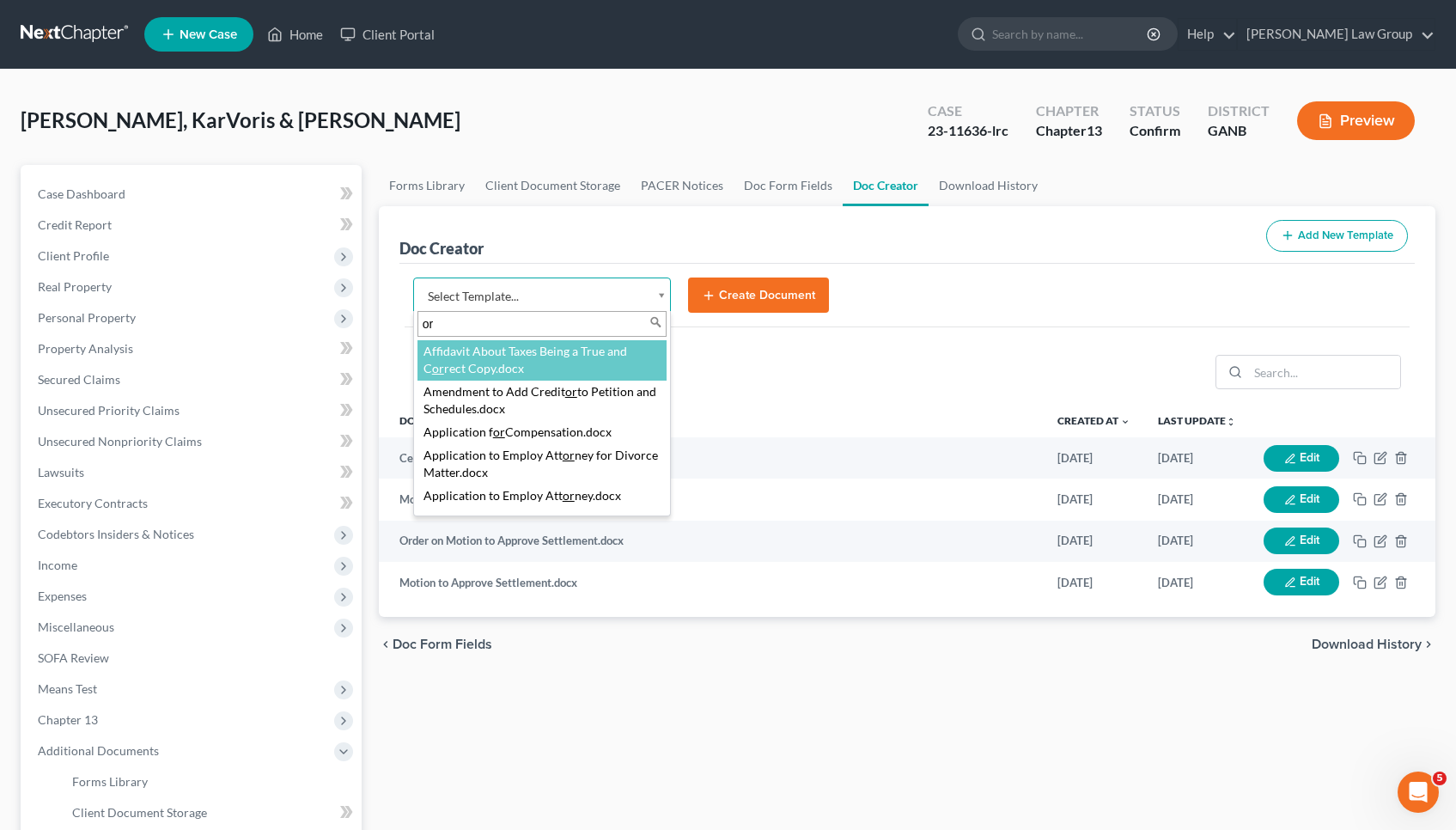
type input "o"
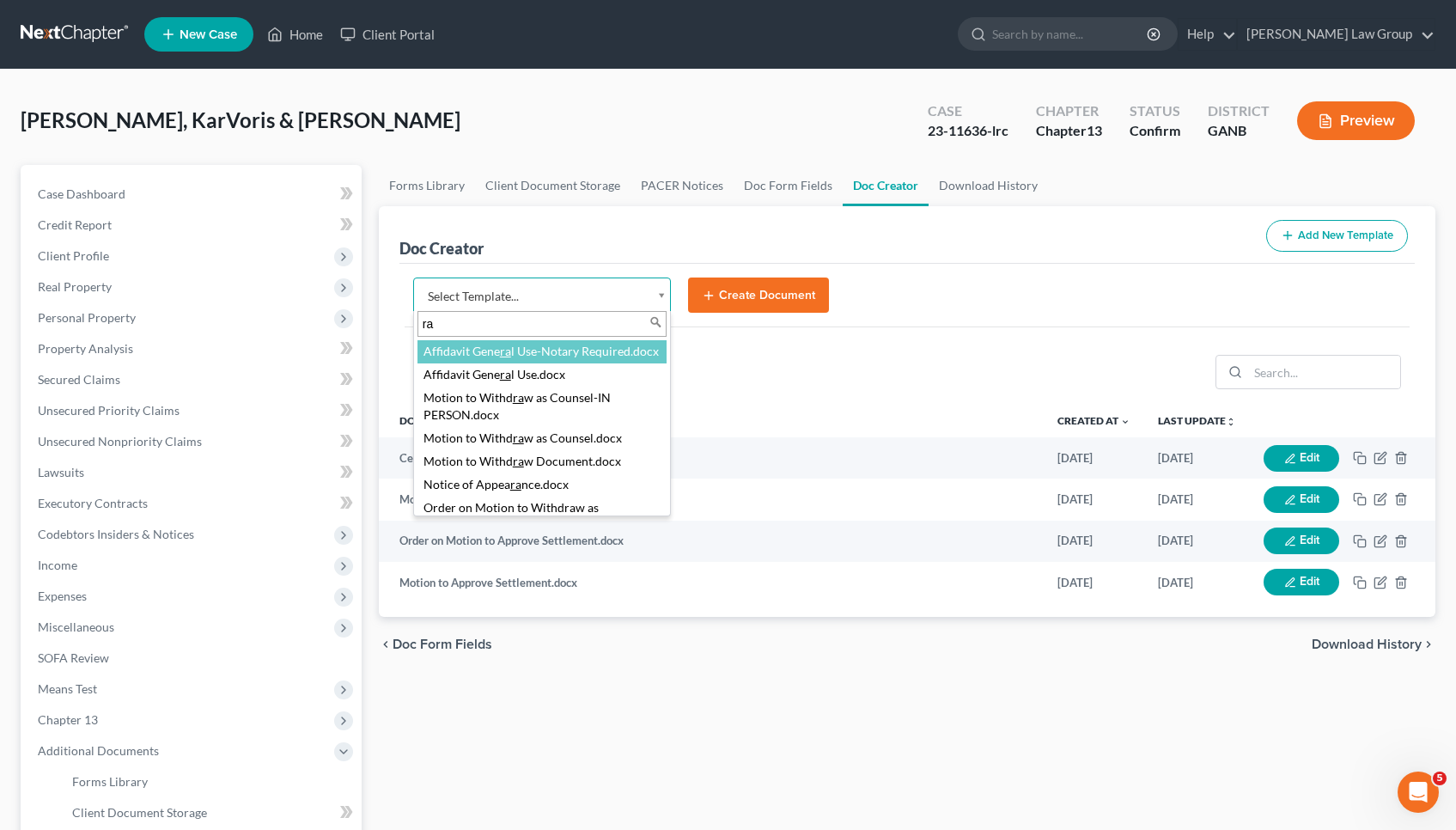
type input "r"
click at [1047, 400] on body "Home New Case Client Portal [PERSON_NAME] Law Group [EMAIL_ADDRESS][DOMAIN_NAME…" at bounding box center [728, 580] width 1456 height 1161
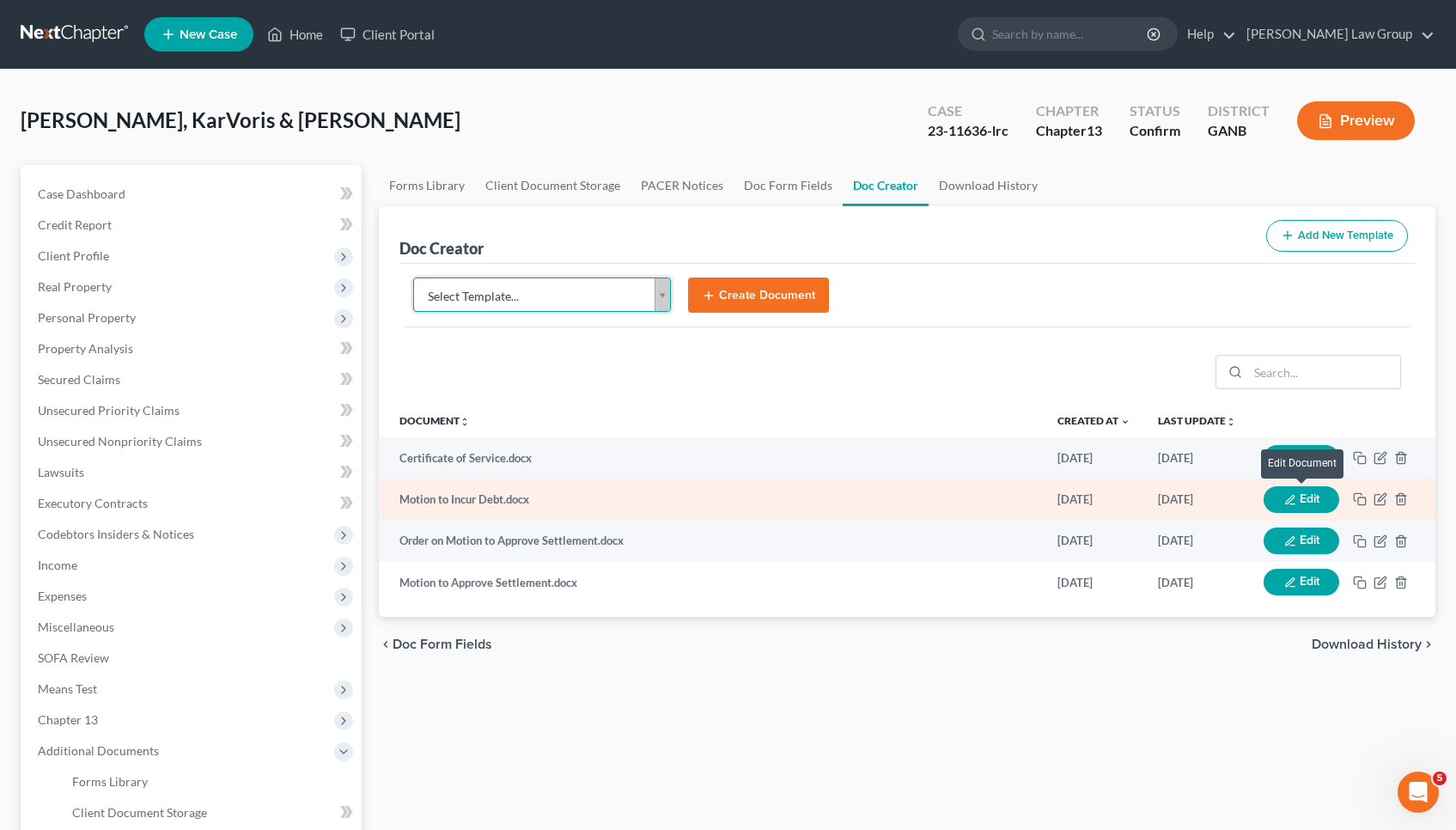
click at [1294, 493] on button "Edit" at bounding box center [1301, 499] width 75 height 26
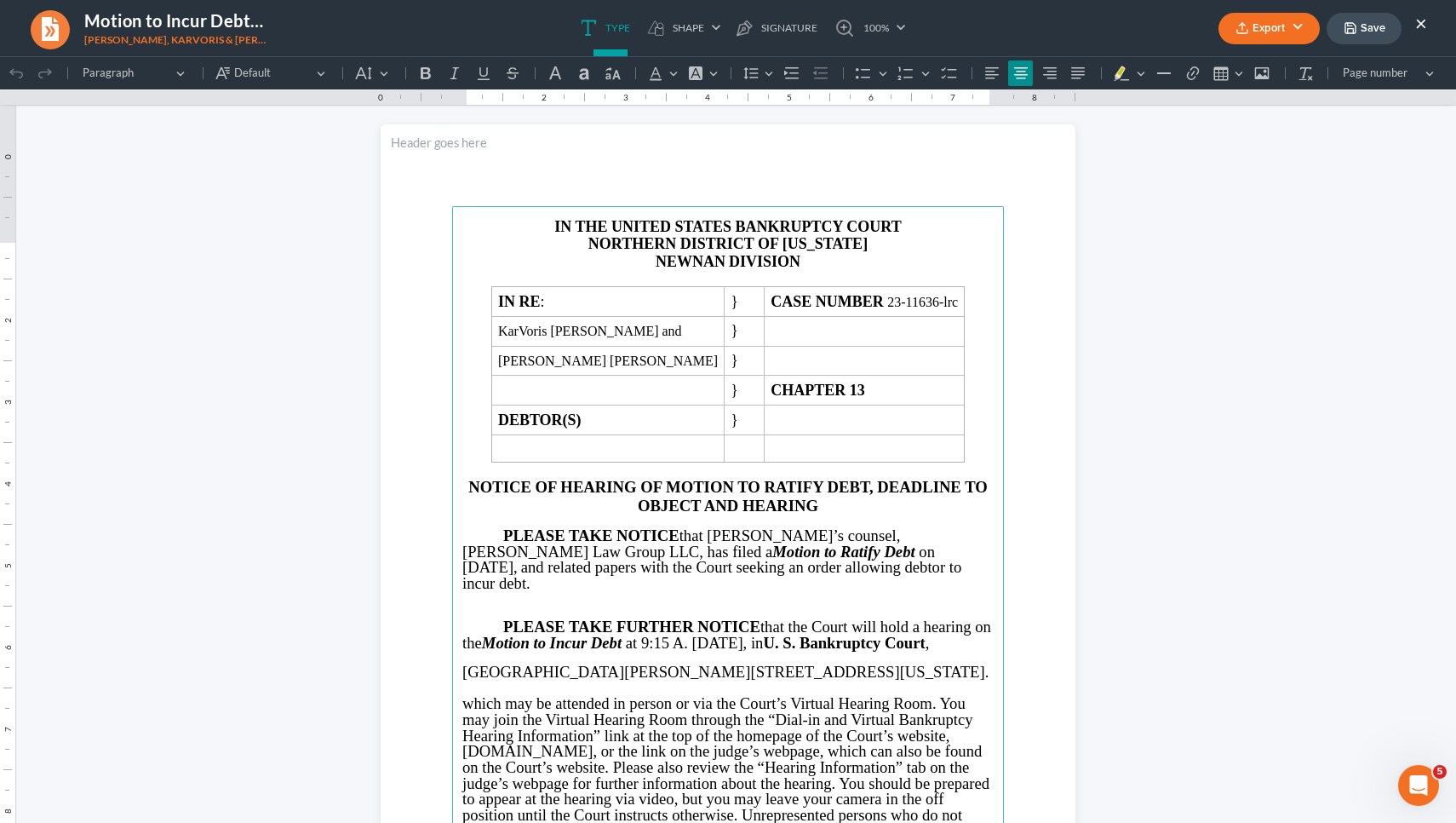
scroll to position [24, 0]
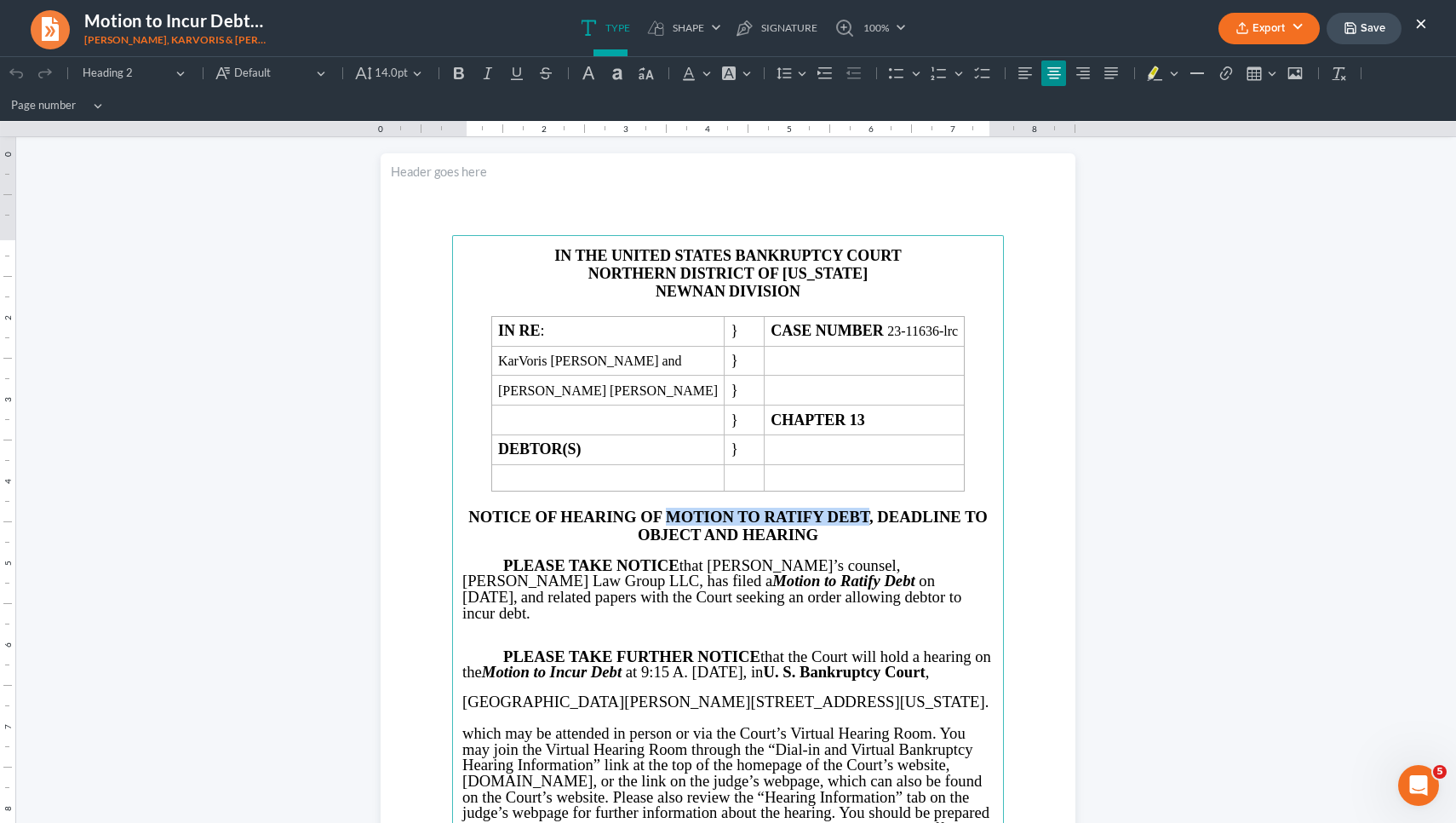
drag, startPoint x: 863, startPoint y: 517, endPoint x: 660, endPoint y: 518, distance: 203.0
click at [660, 518] on span "NOTICE OF HEARING OF MOTION TO RATIFY DEBT, DEADLINE TO OBJECT AND HEARING" at bounding box center [728, 526] width 520 height 36
copy span "MOTION TO RATIFY DEBT"
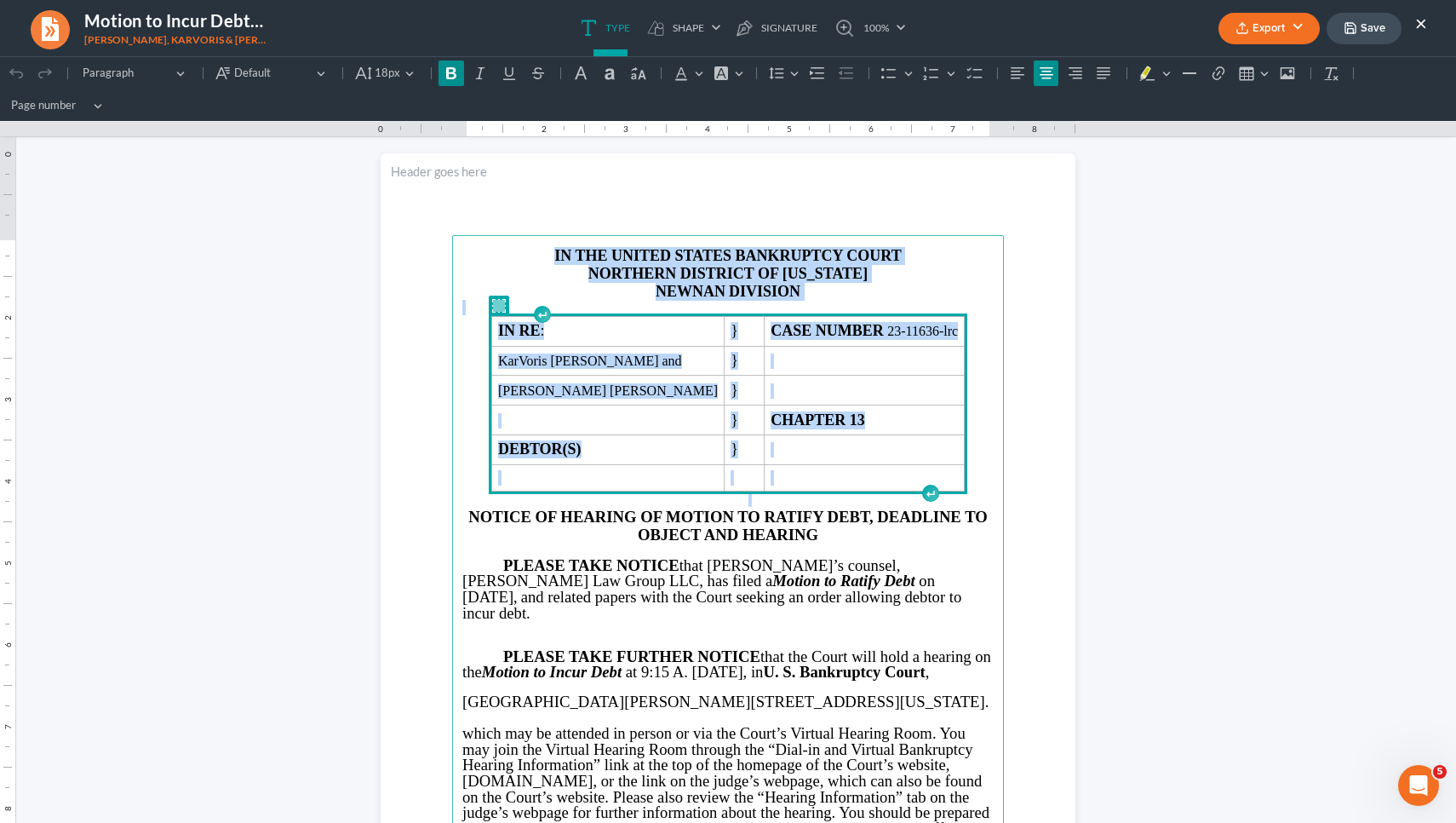
drag, startPoint x: 956, startPoint y: 476, endPoint x: 550, endPoint y: 226, distance: 476.8
click at [550, 226] on section "IN THE UNITED STATES BANKRUPTCY COURT NORTHERN DISTRICT OF GEORGIA NEWNAN DIVIS…" at bounding box center [728, 603] width 694 height 900
copy main "IN THE UNITED STATES BANKRUPTCY COURT NORTHERN DISTRICT OF GEORGIA NEWNAN DIVIS…"
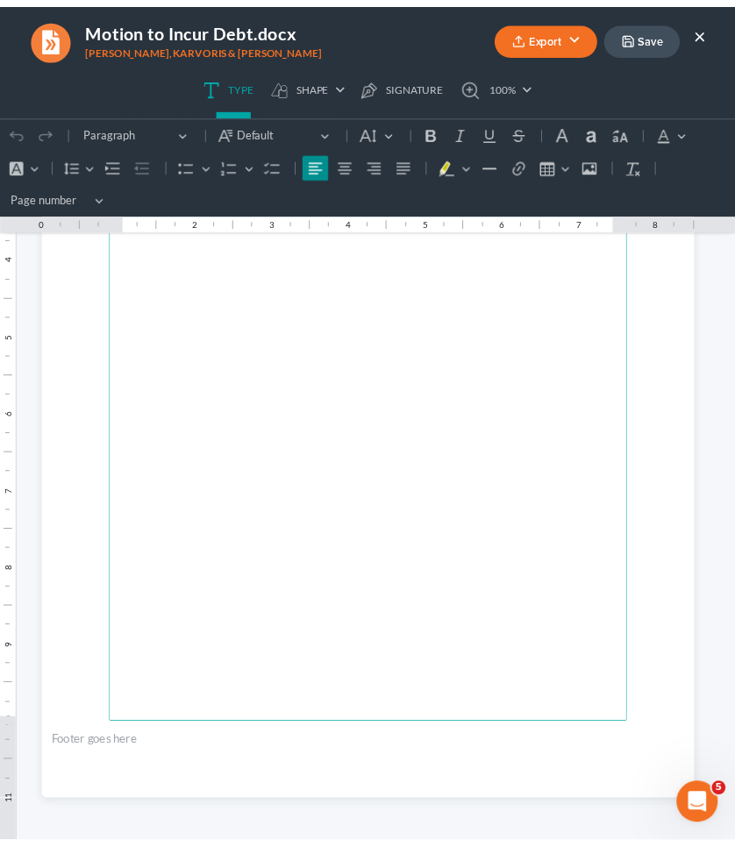
scroll to position [4817, 0]
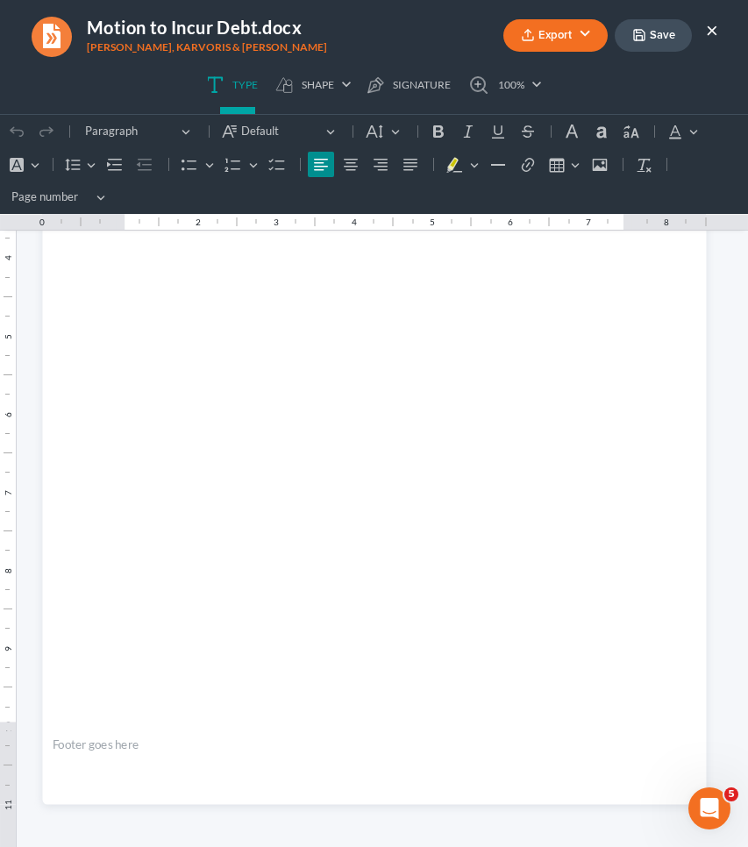
click at [707, 30] on button "×" at bounding box center [712, 29] width 12 height 21
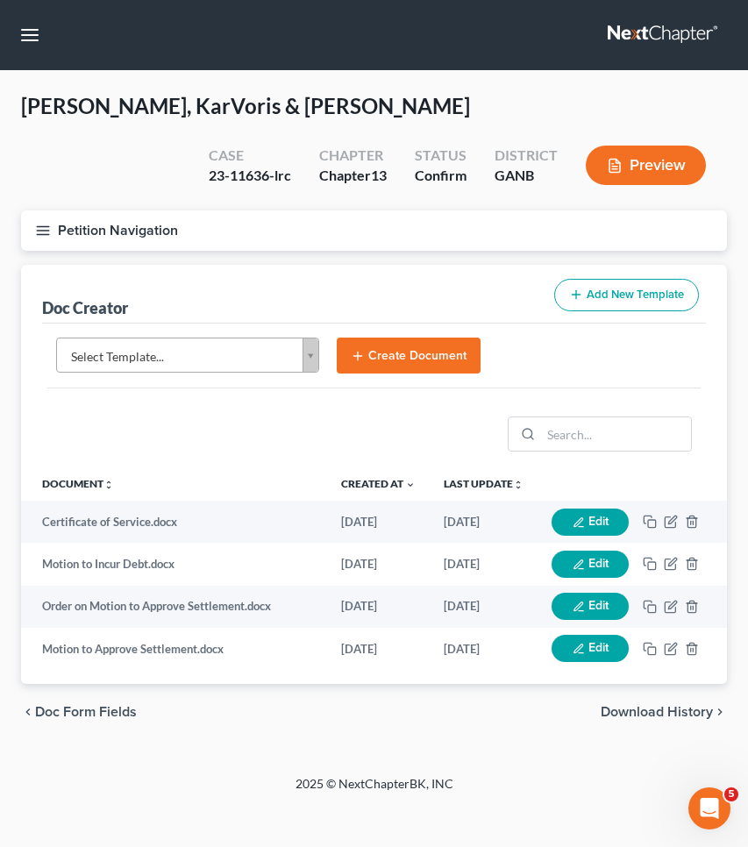
click at [106, 229] on button "Petition Navigation" at bounding box center [374, 230] width 706 height 40
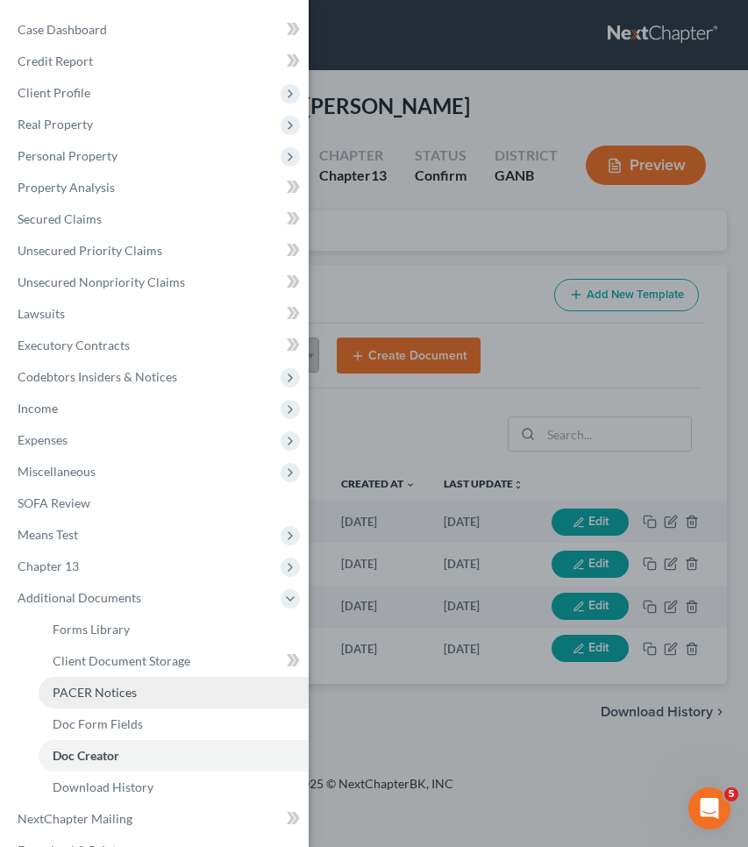
click at [95, 686] on span "PACER Notices" at bounding box center [95, 692] width 84 height 15
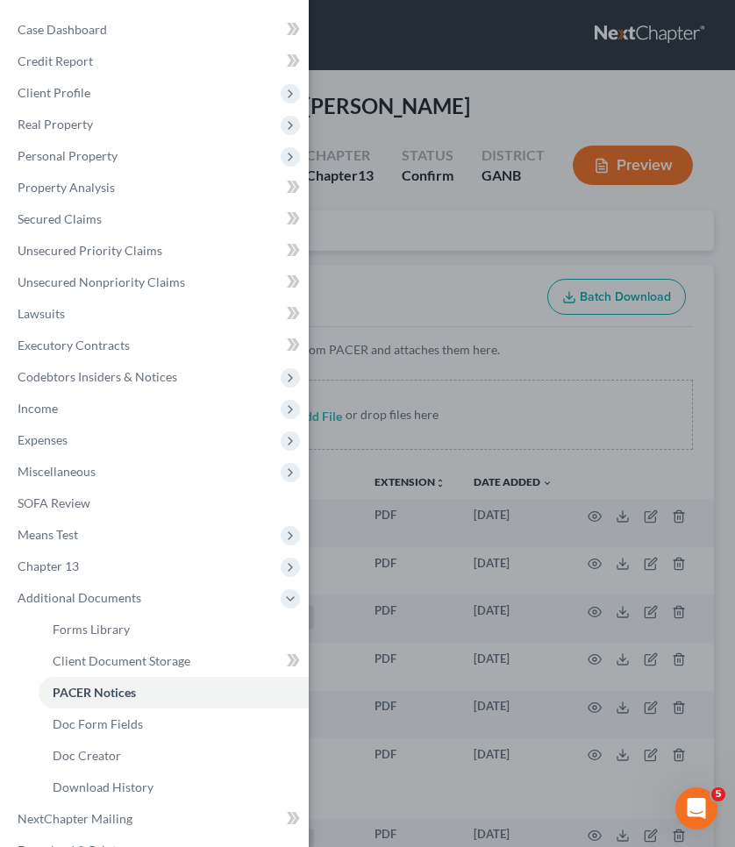
click at [480, 217] on div "Case Dashboard Payments Invoices Payments Payments Credit Report Client Profile" at bounding box center [367, 423] width 735 height 847
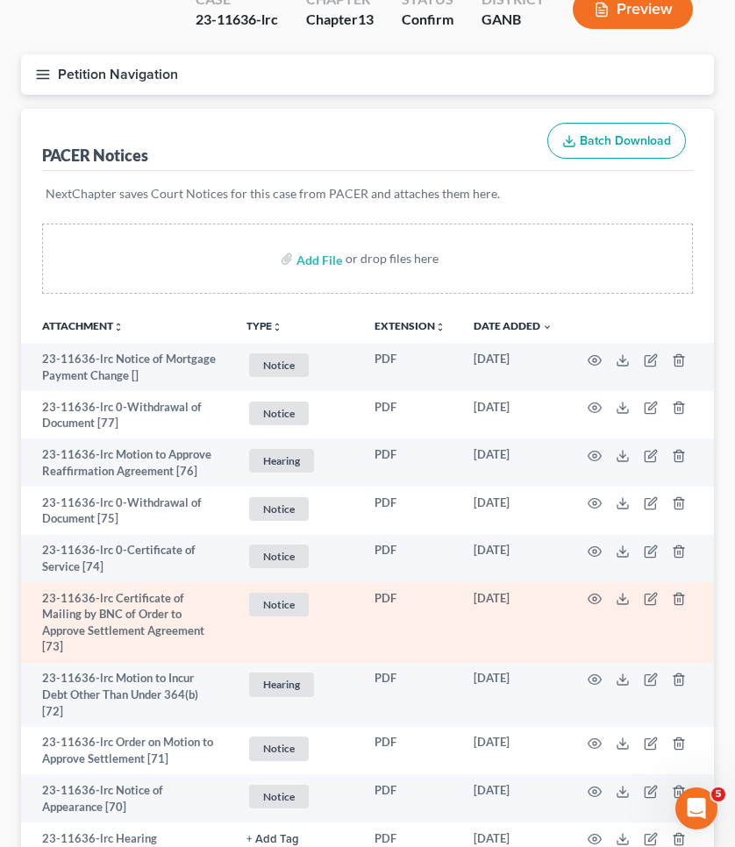
scroll to position [161, 0]
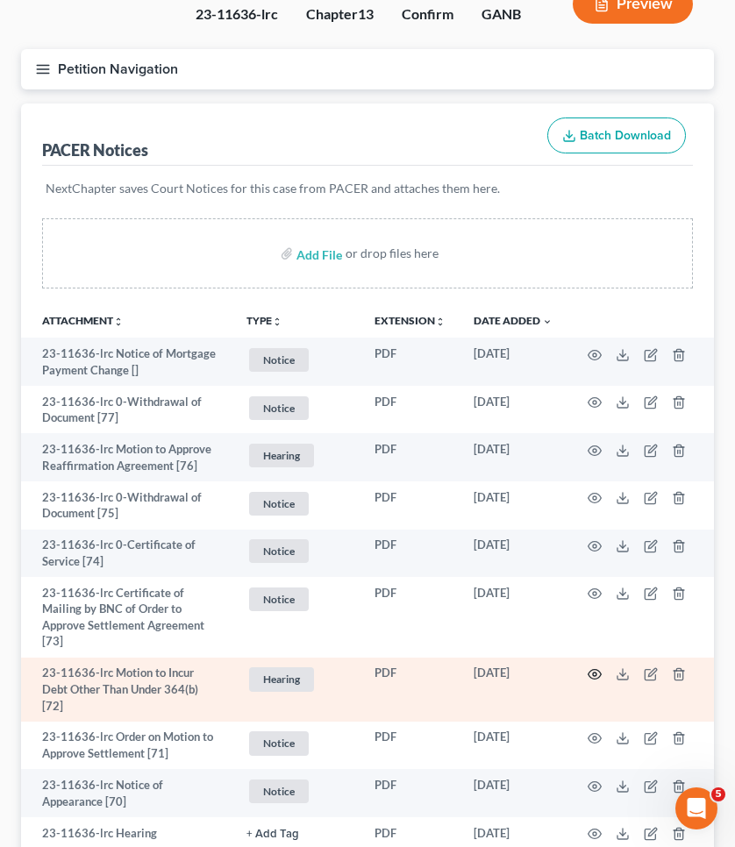
click at [598, 667] on icon "button" at bounding box center [594, 674] width 14 height 14
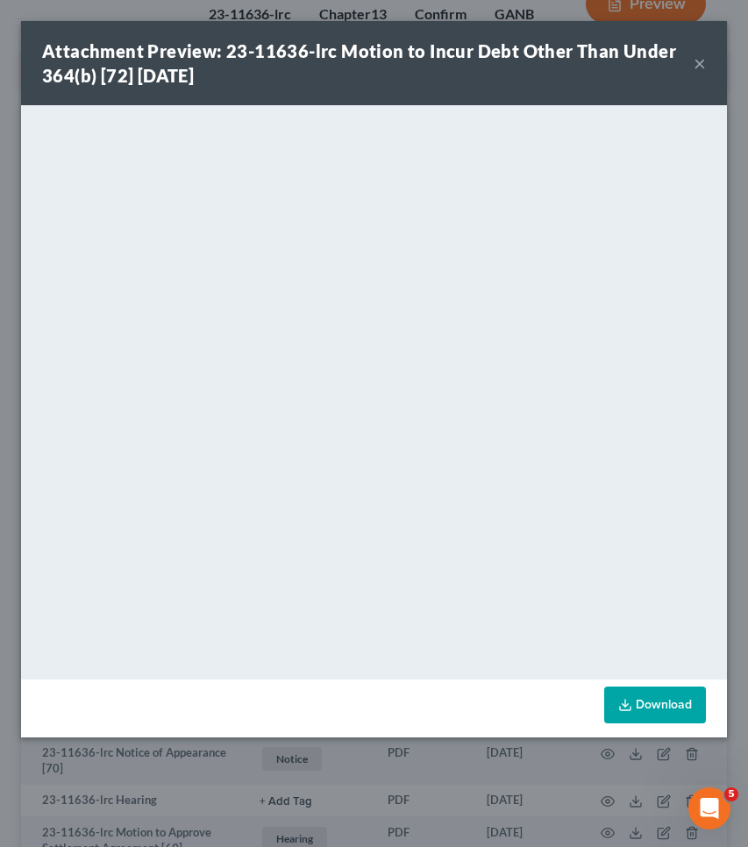
click at [700, 70] on button "×" at bounding box center [700, 63] width 12 height 21
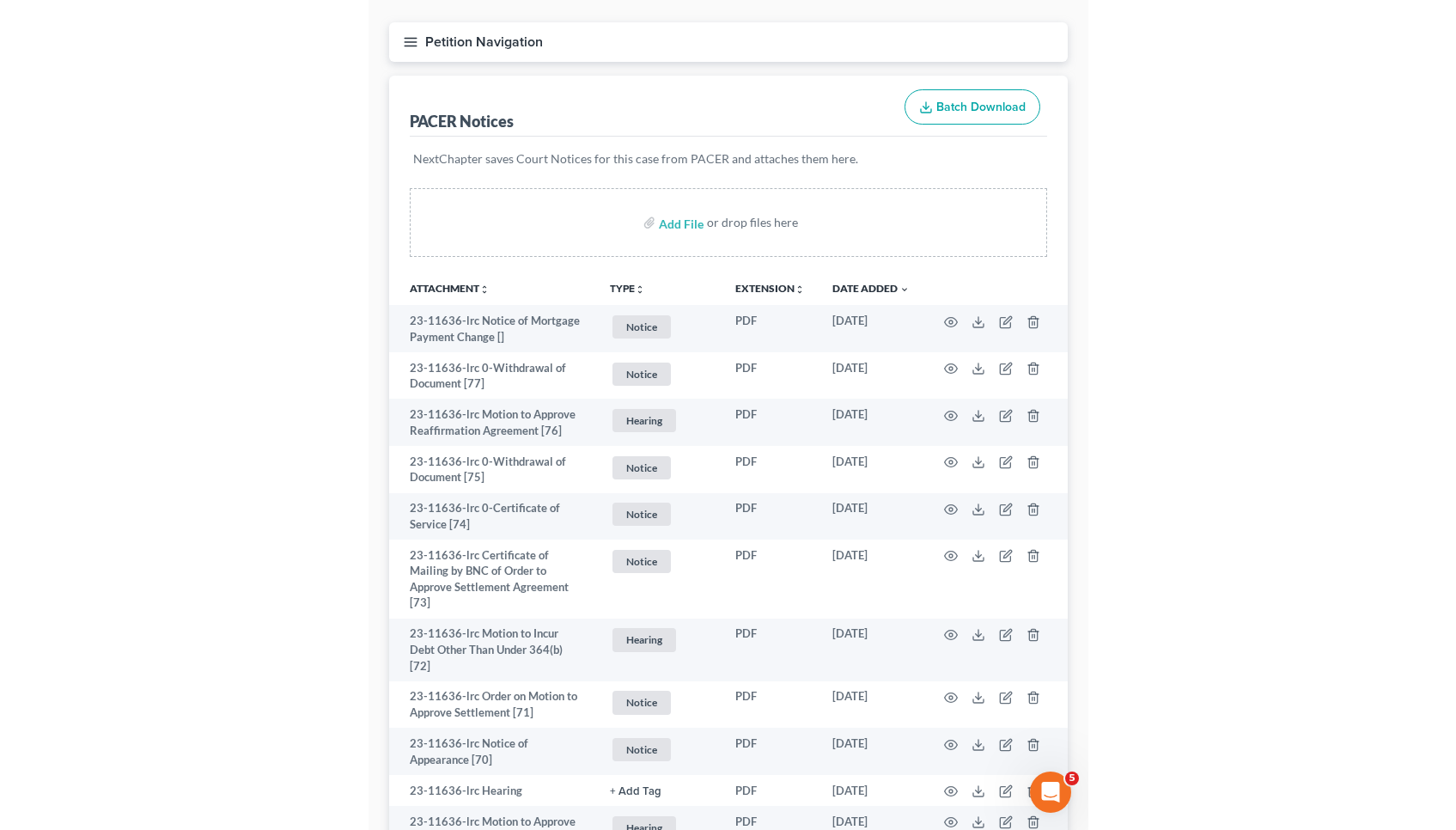
scroll to position [186, 0]
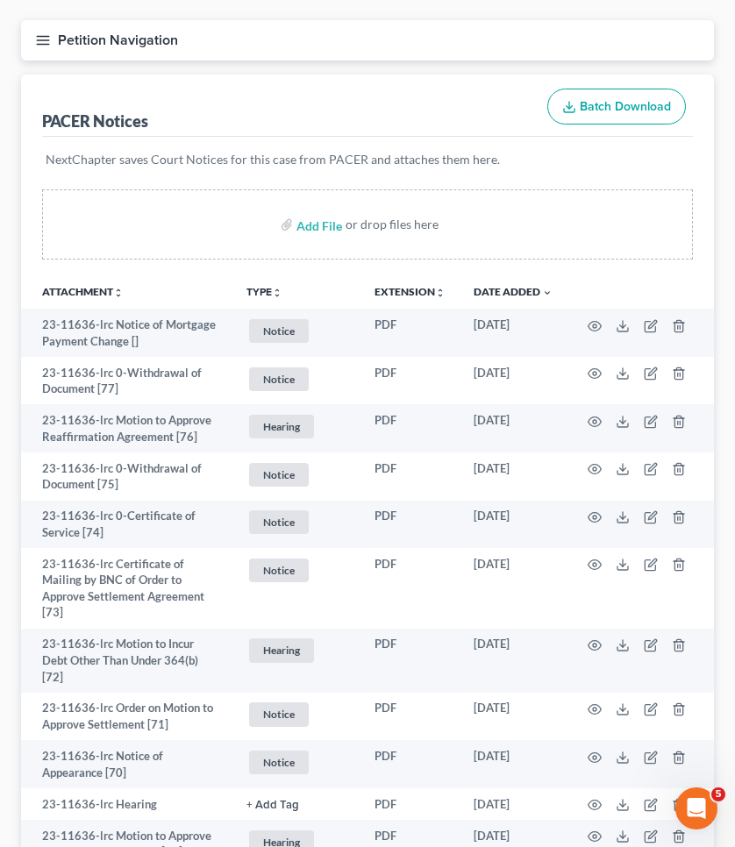
click at [594, 644] on circle "button" at bounding box center [595, 646] width 4 height 4
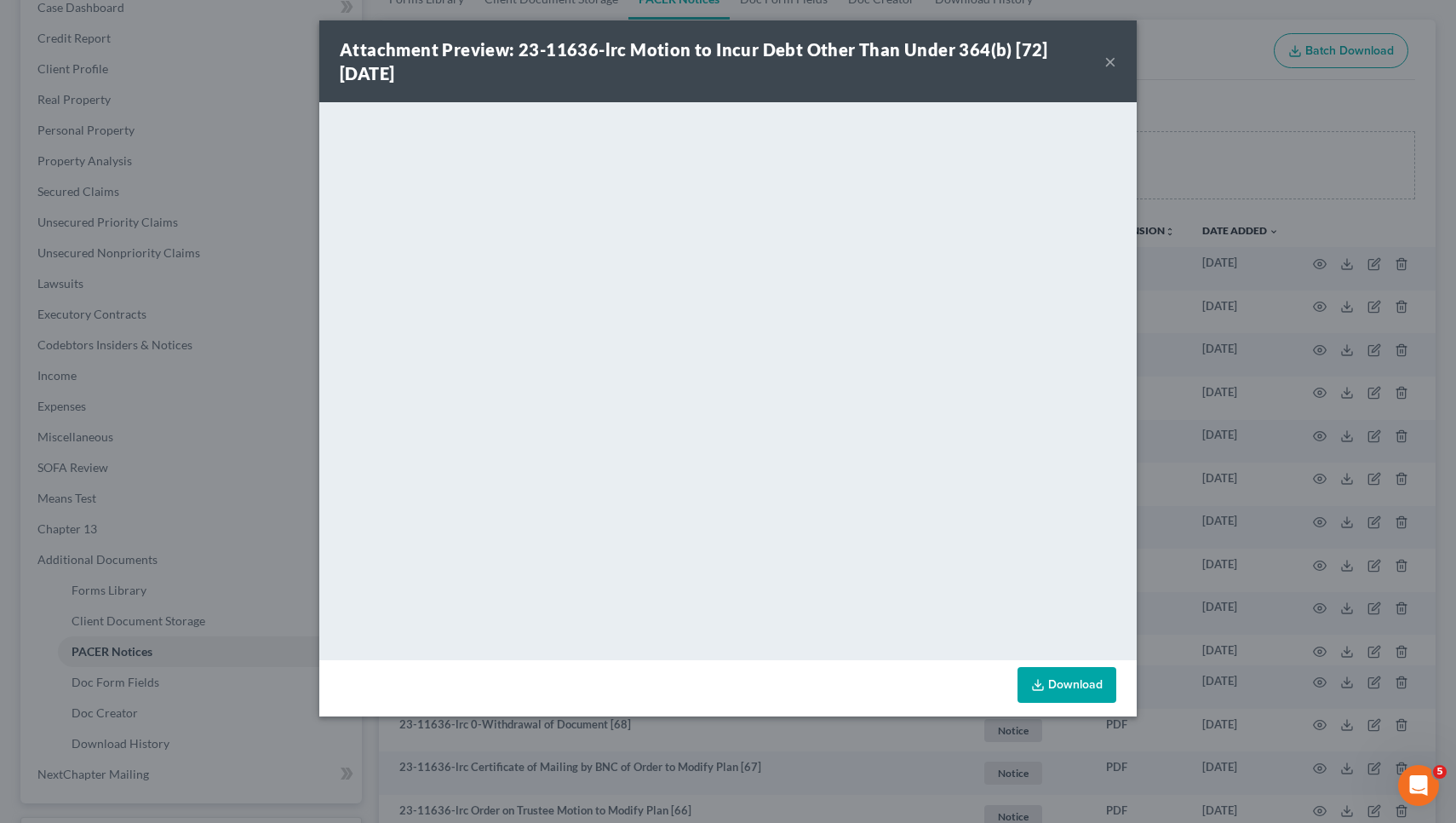
click at [1110, 66] on button "×" at bounding box center [1110, 61] width 12 height 20
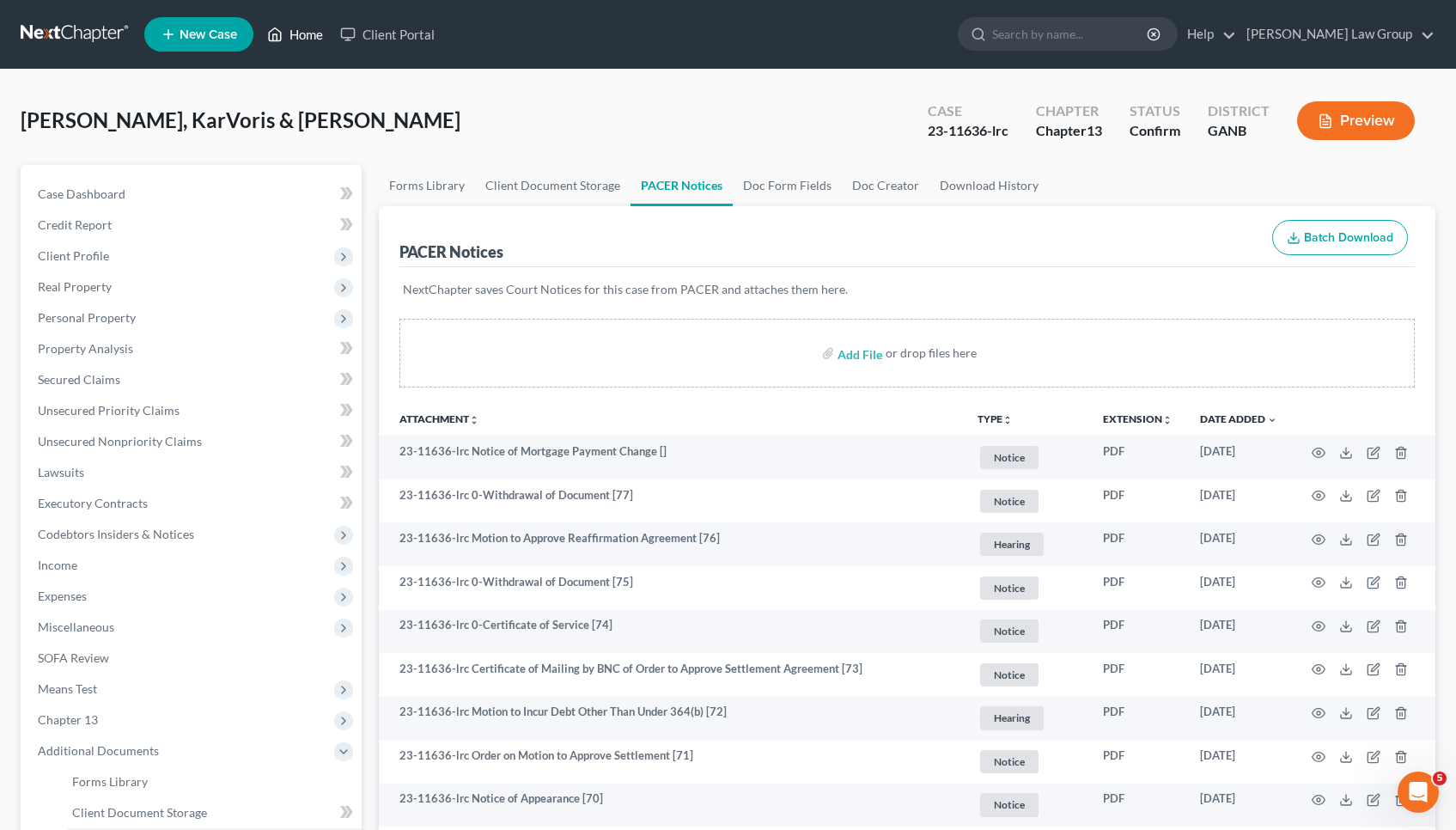
scroll to position [0, 0]
click at [301, 38] on link "Home" at bounding box center [295, 34] width 73 height 31
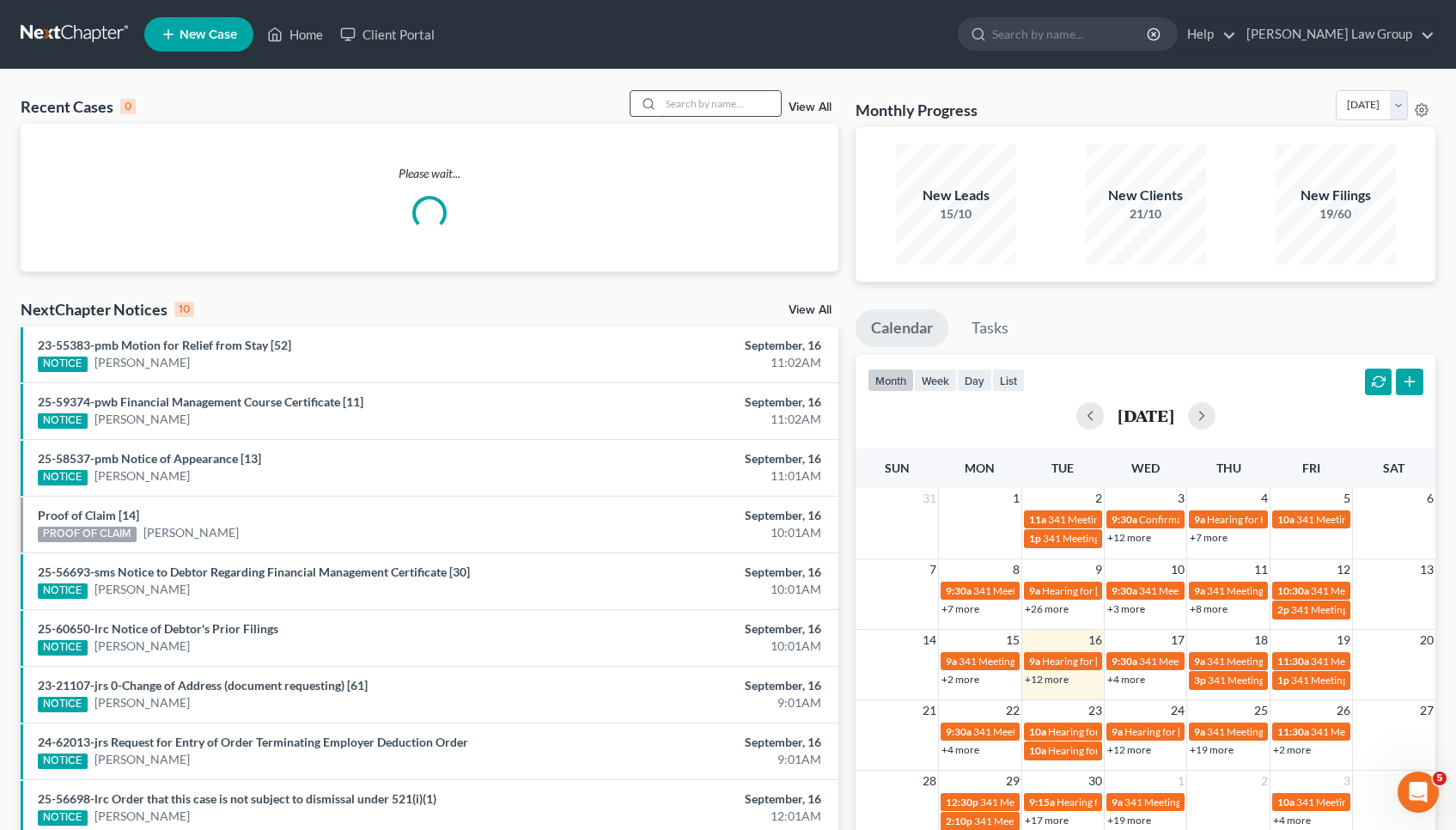
click at [694, 104] on input "search" at bounding box center [720, 103] width 121 height 24
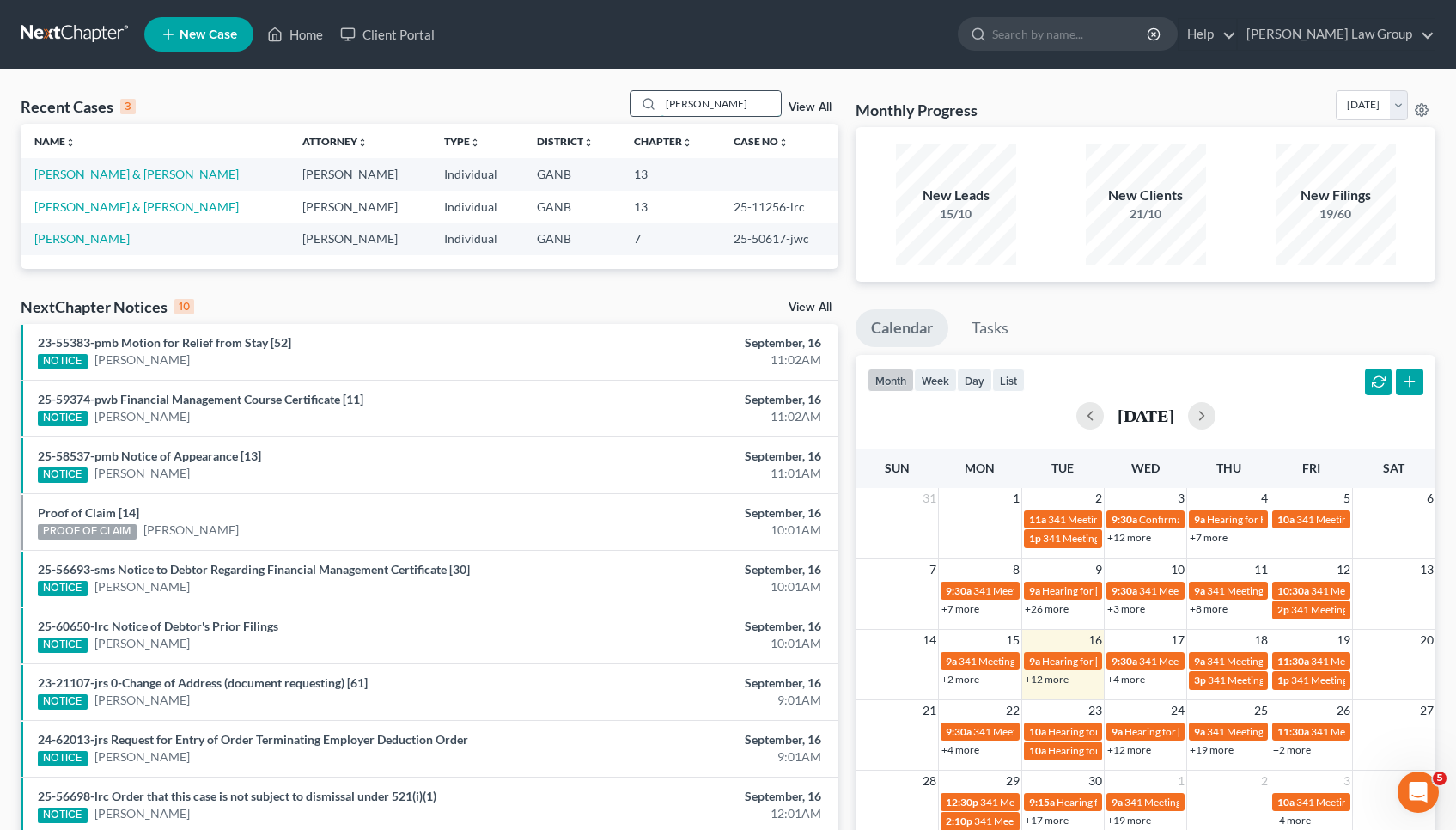
type input "Taylor"
drag, startPoint x: 694, startPoint y: 104, endPoint x: 109, endPoint y: 204, distance: 593.5
click at [109, 204] on link "[PERSON_NAME] & [PERSON_NAME]" at bounding box center [136, 206] width 205 height 15
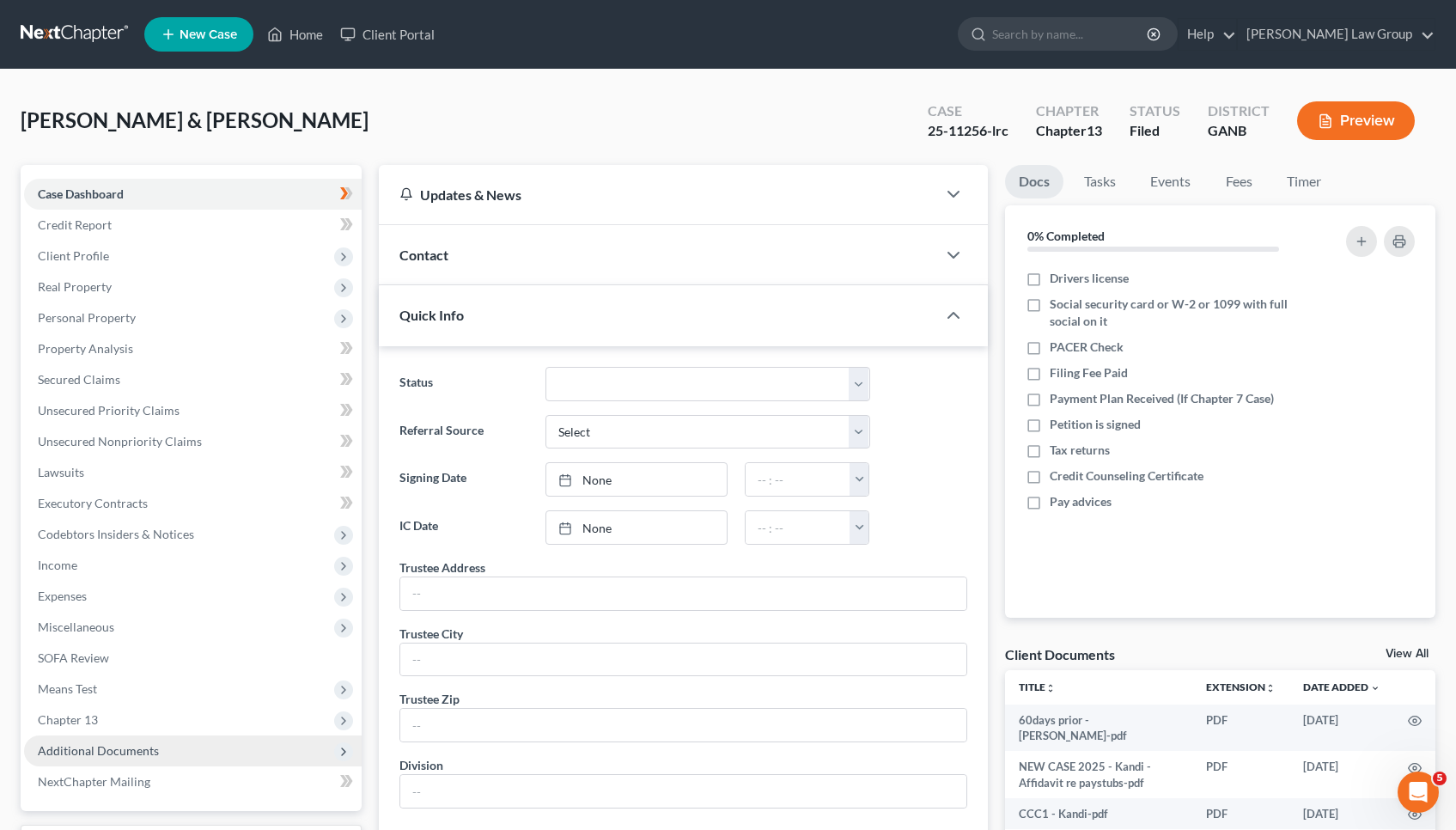
click at [169, 744] on span "Additional Documents" at bounding box center [193, 752] width 338 height 31
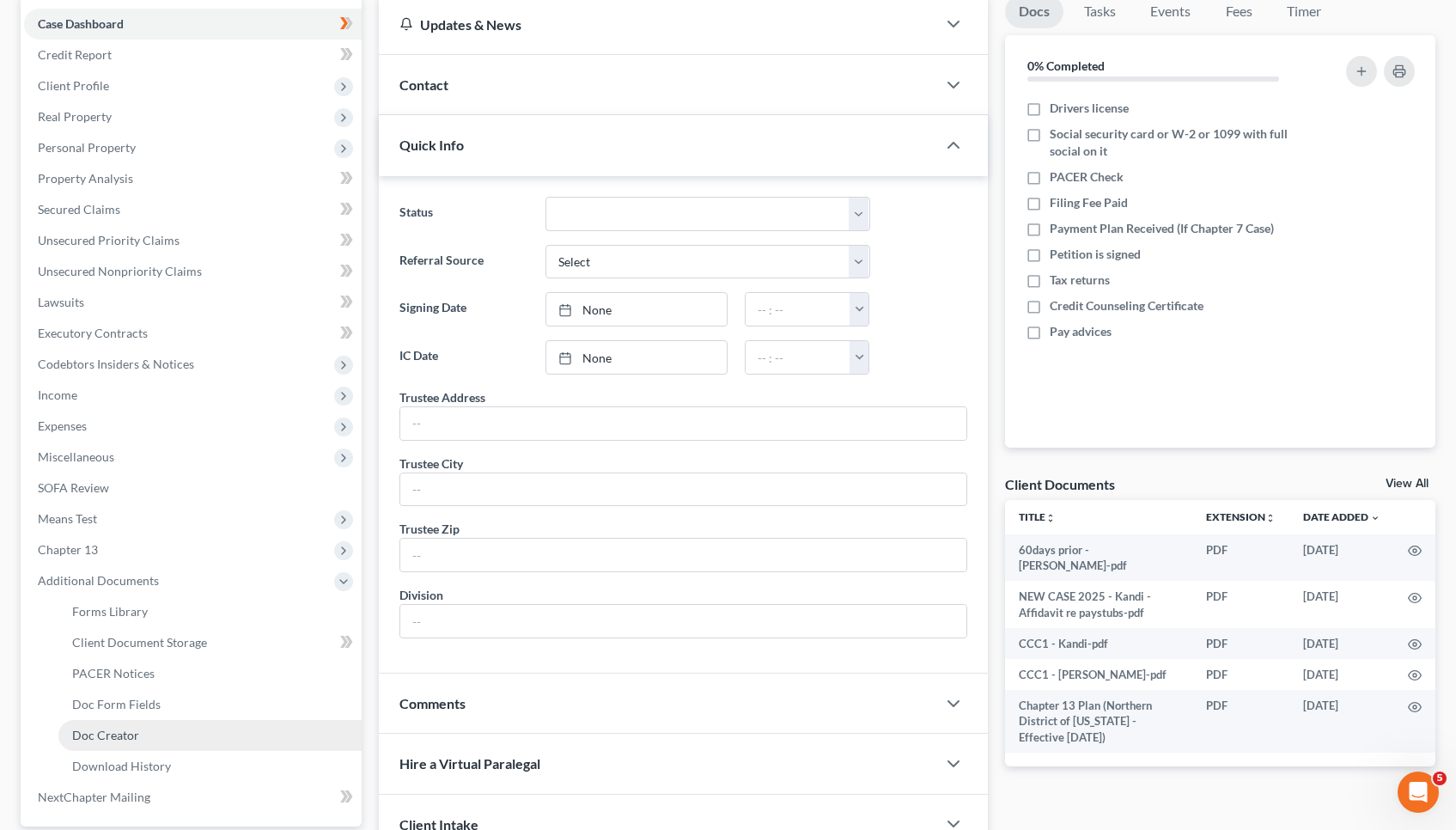
click at [168, 740] on link "Doc Creator" at bounding box center [211, 736] width 304 height 31
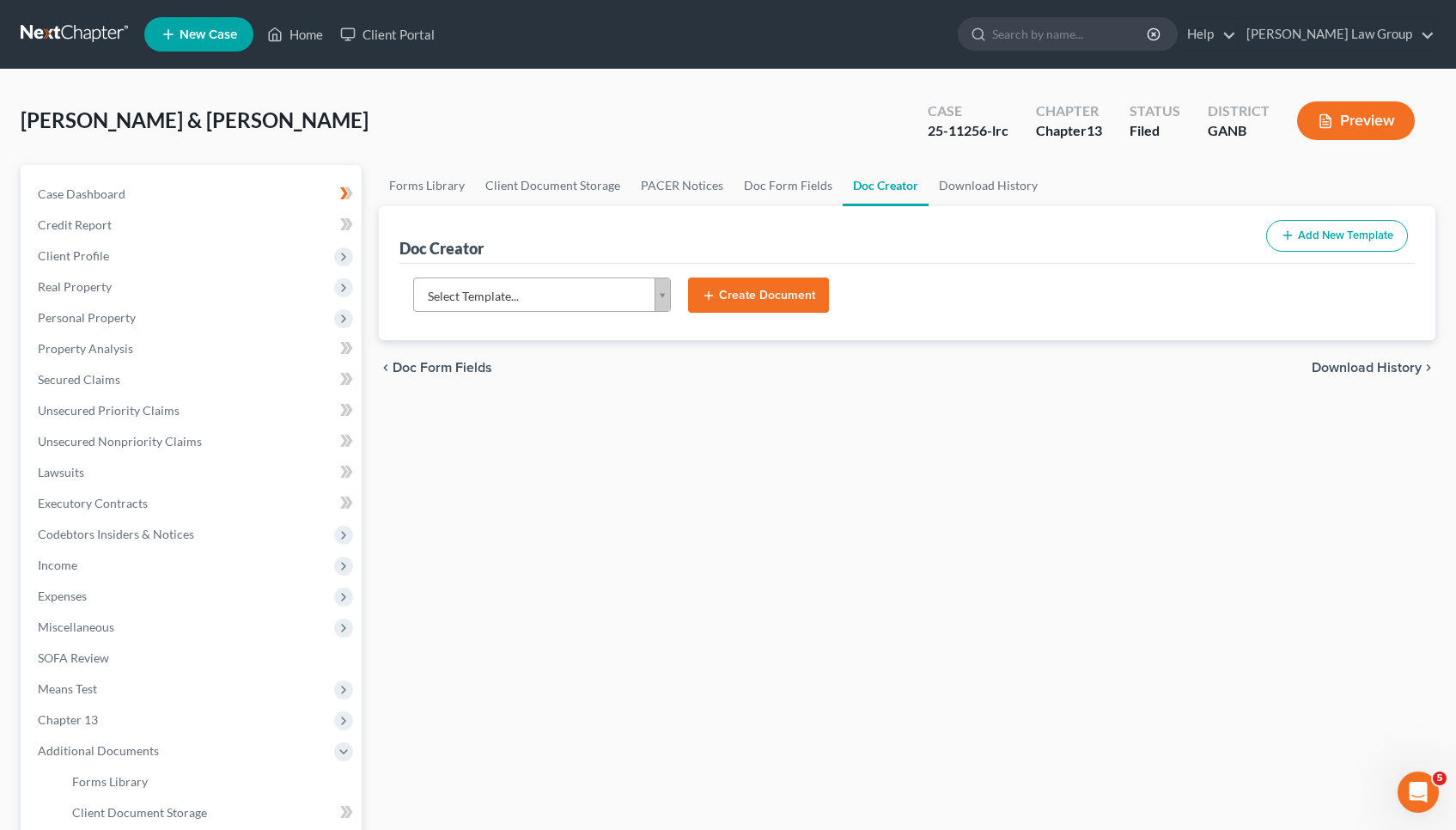
click at [536, 316] on form "Select Template... Select Template... Advesary Answer.docx Affidavit About No P…" at bounding box center [907, 302] width 1005 height 50
click at [536, 308] on body "Home New Case Client Portal Saedi Law Group mmays@saedilawgroup.com My Account …" at bounding box center [728, 580] width 1456 height 1161
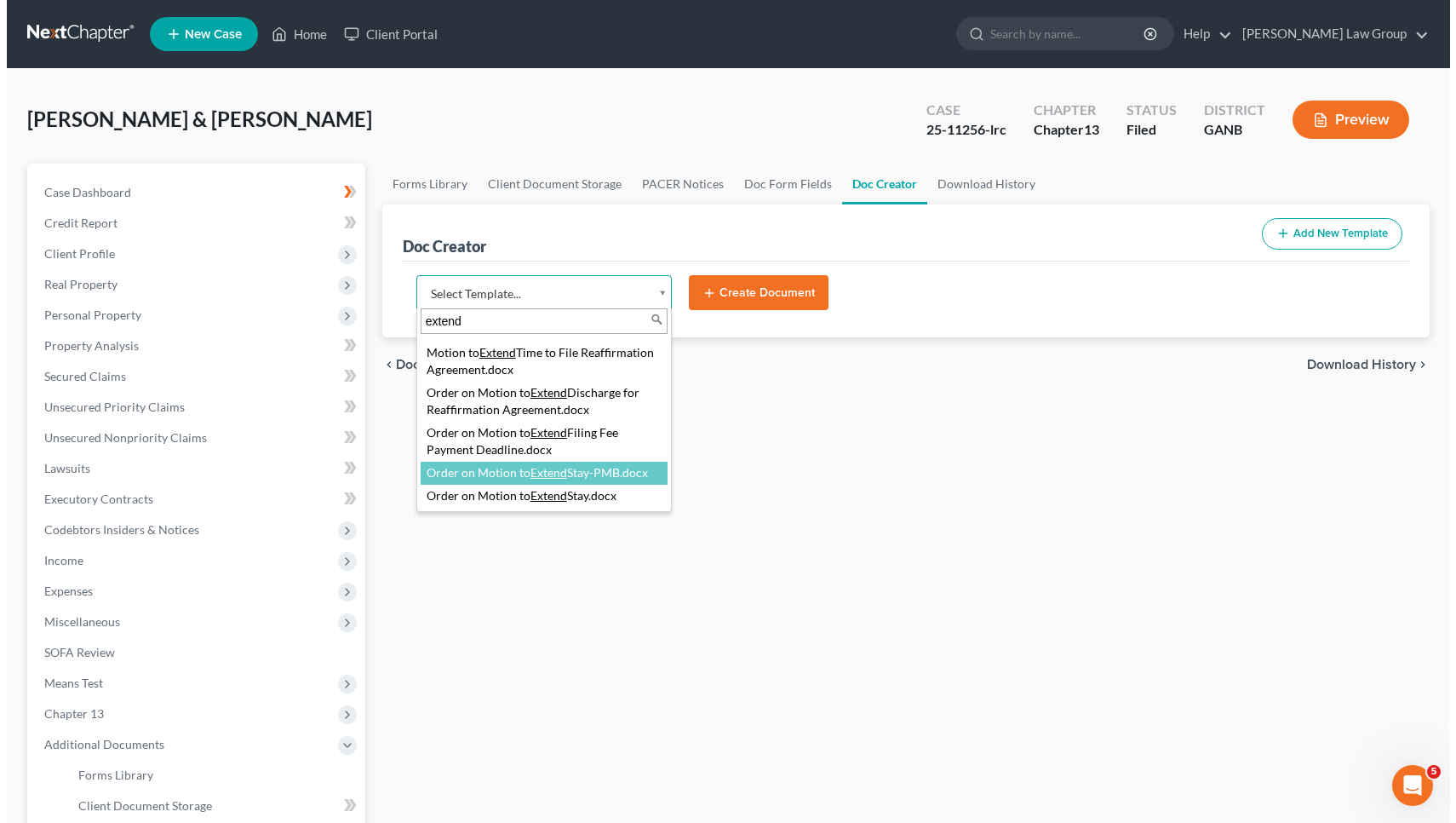
scroll to position [105, 0]
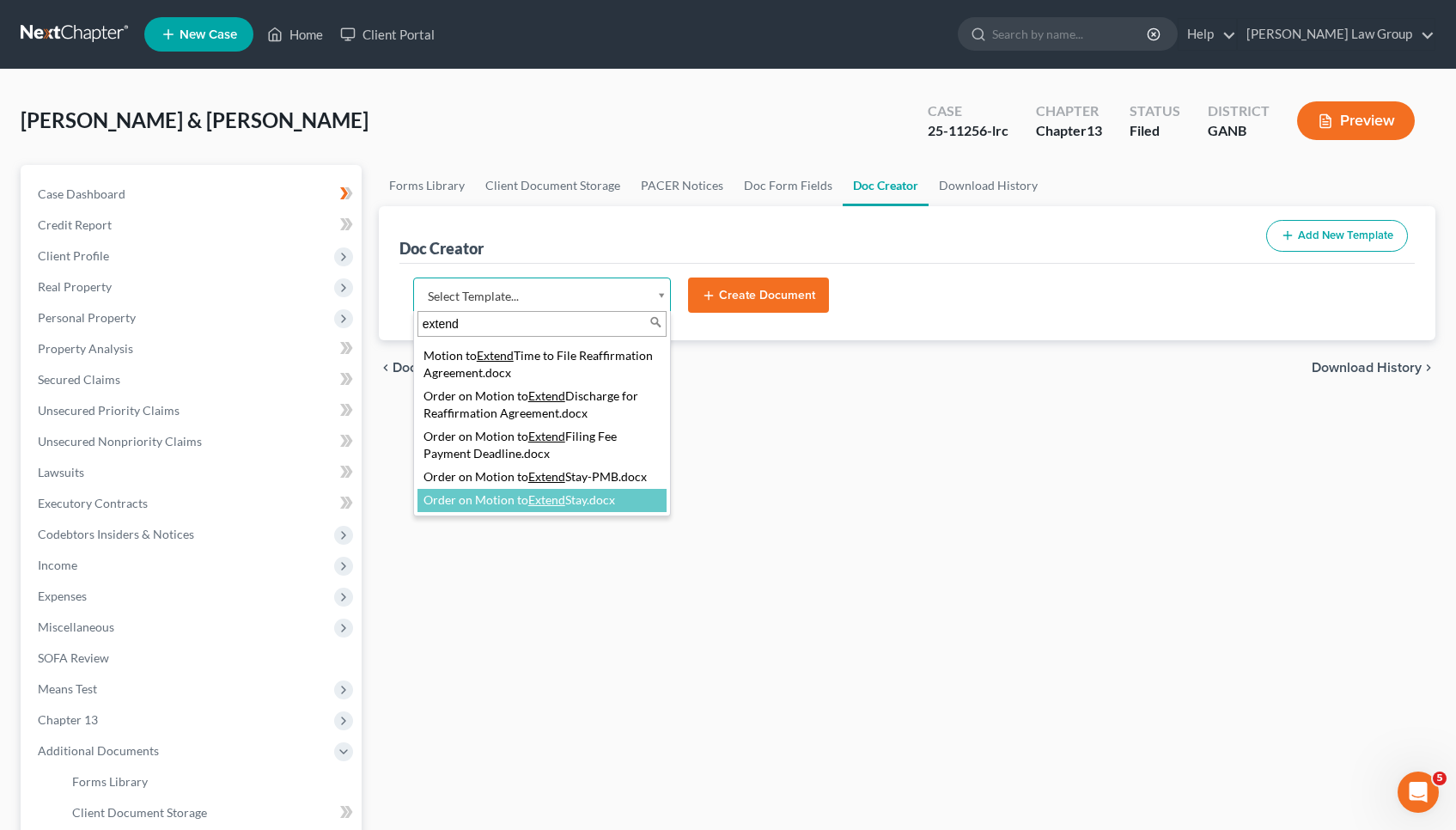
type input "extend"
select select "111917"
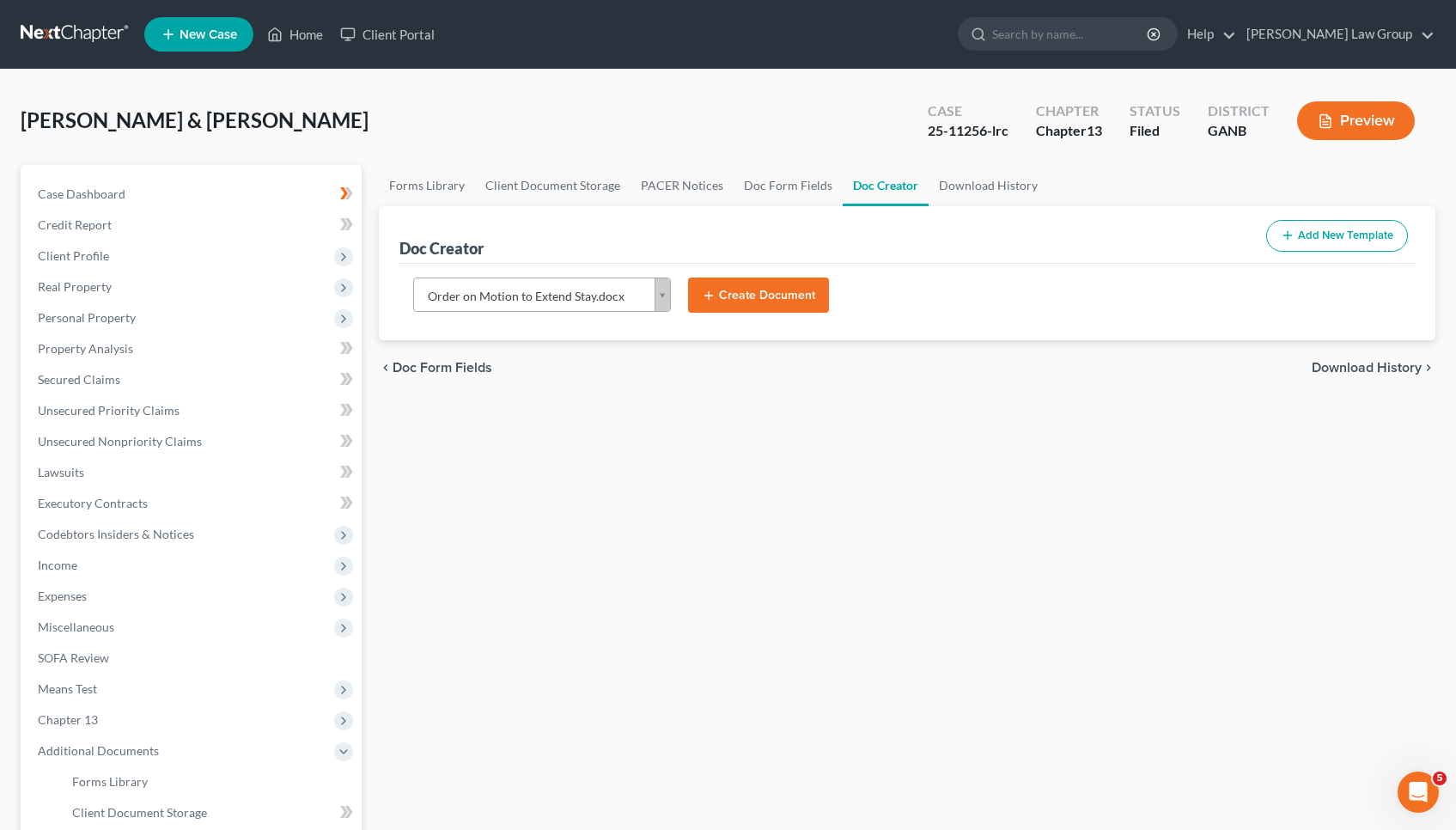
click at [736, 294] on button "Create Document" at bounding box center [758, 295] width 141 height 36
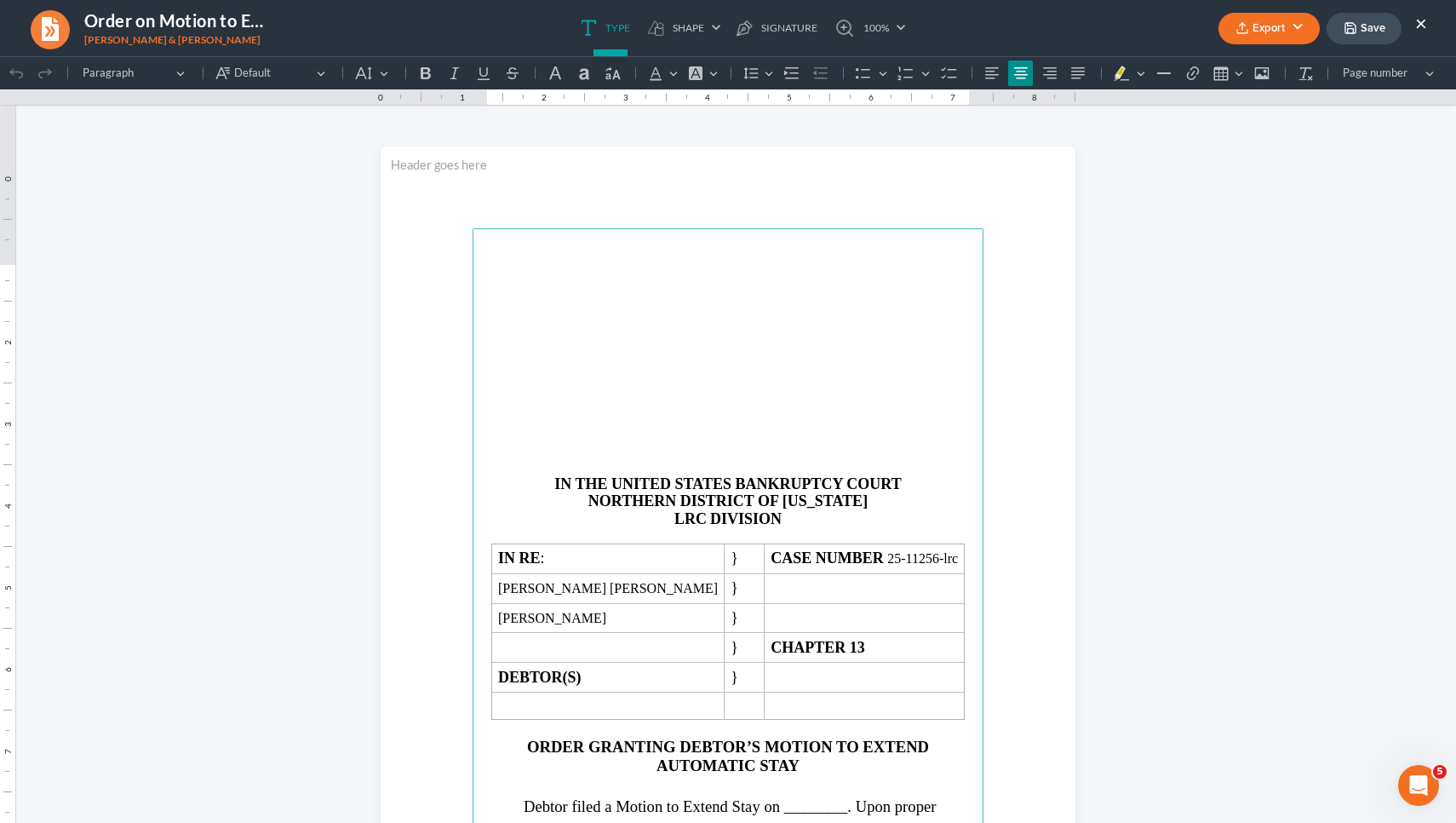
scroll to position [0, 0]
click at [682, 528] on strong "LRC" at bounding box center [690, 519] width 32 height 17
click at [677, 529] on p "NEWNAN DIVISION" at bounding box center [728, 519] width 491 height 17
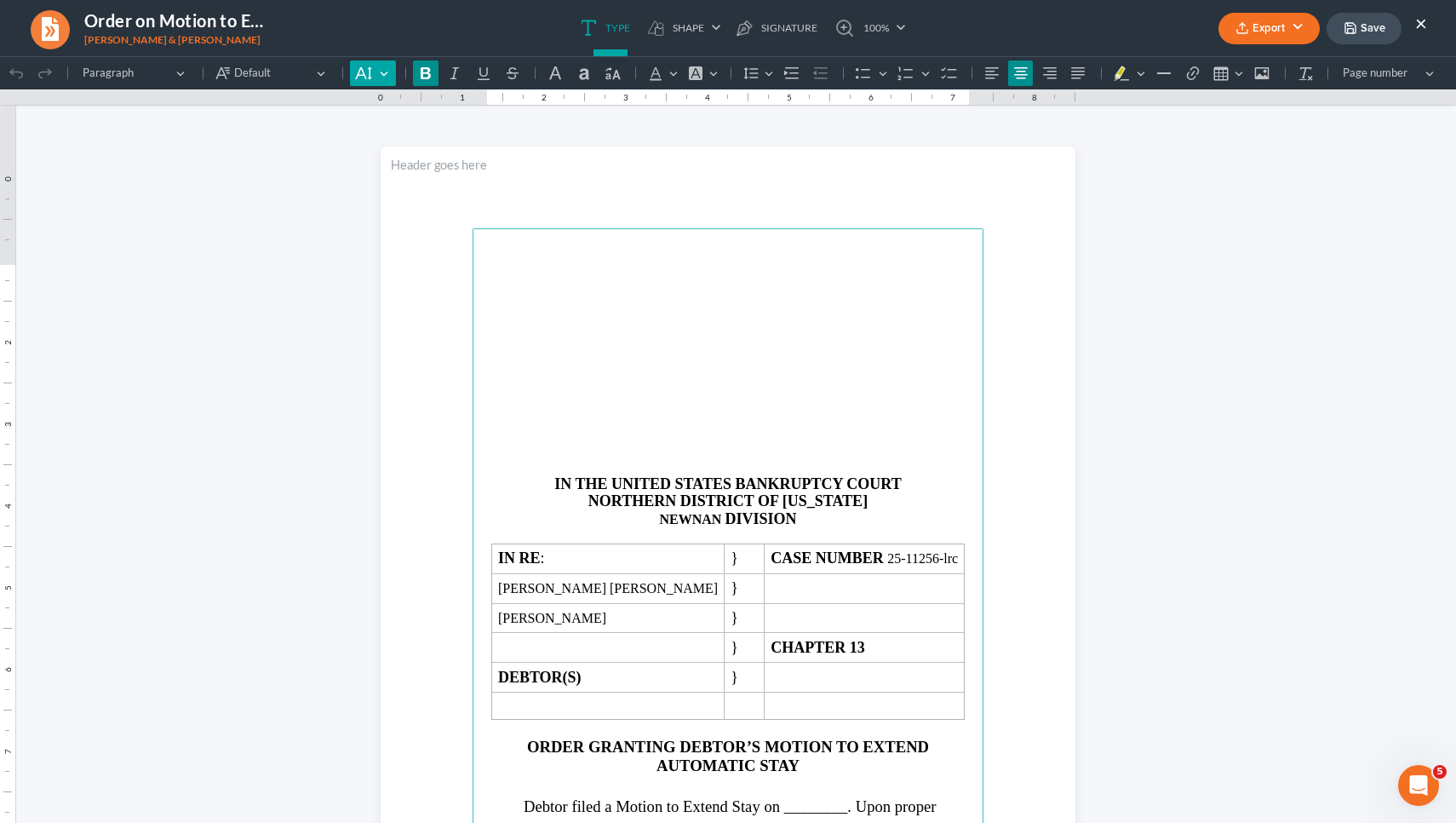
click at [372, 73] on button "Default" at bounding box center [372, 73] width 45 height 25
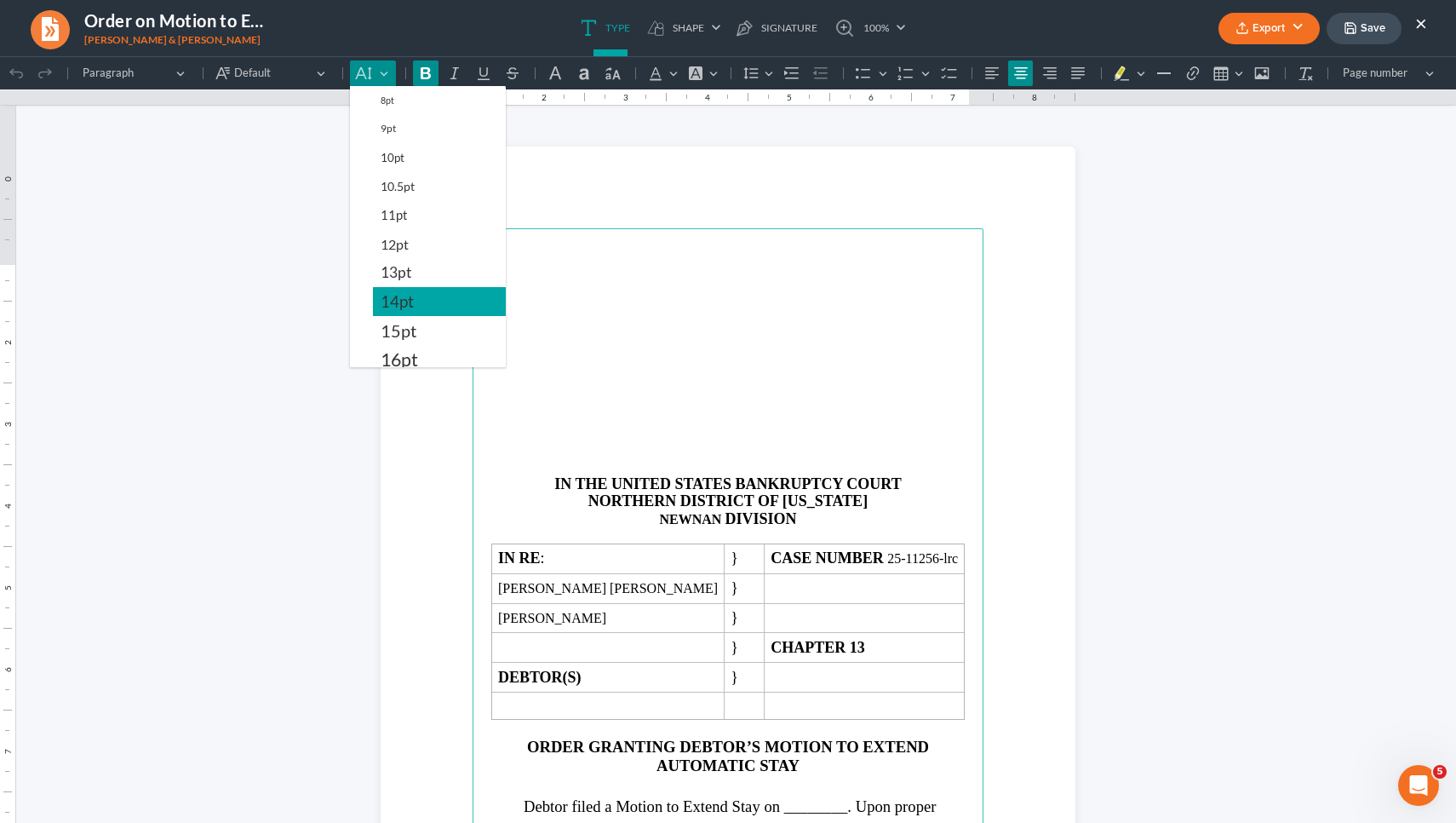
click at [411, 296] on span "14pt" at bounding box center [397, 301] width 33 height 20
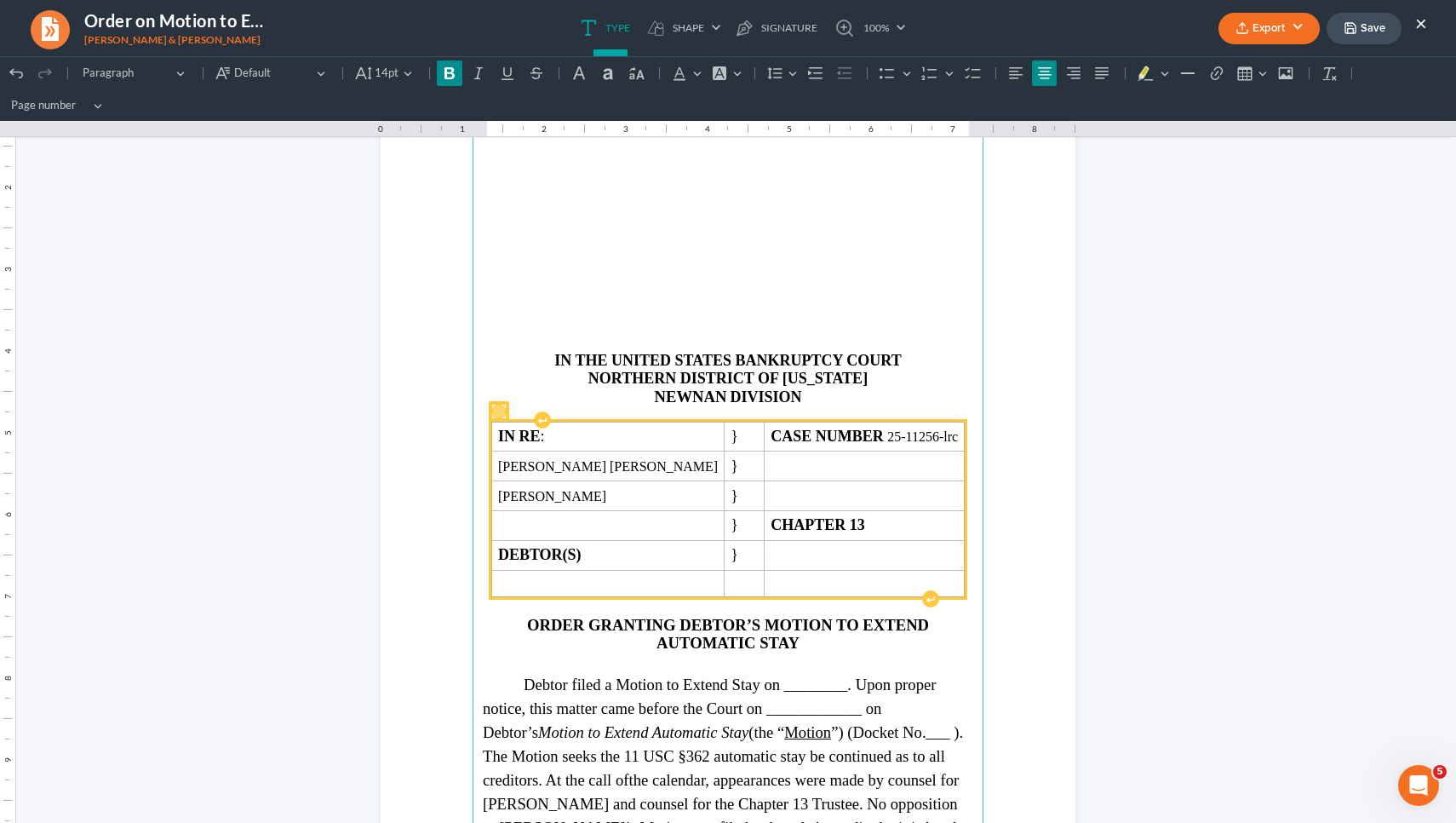
scroll to position [183, 0]
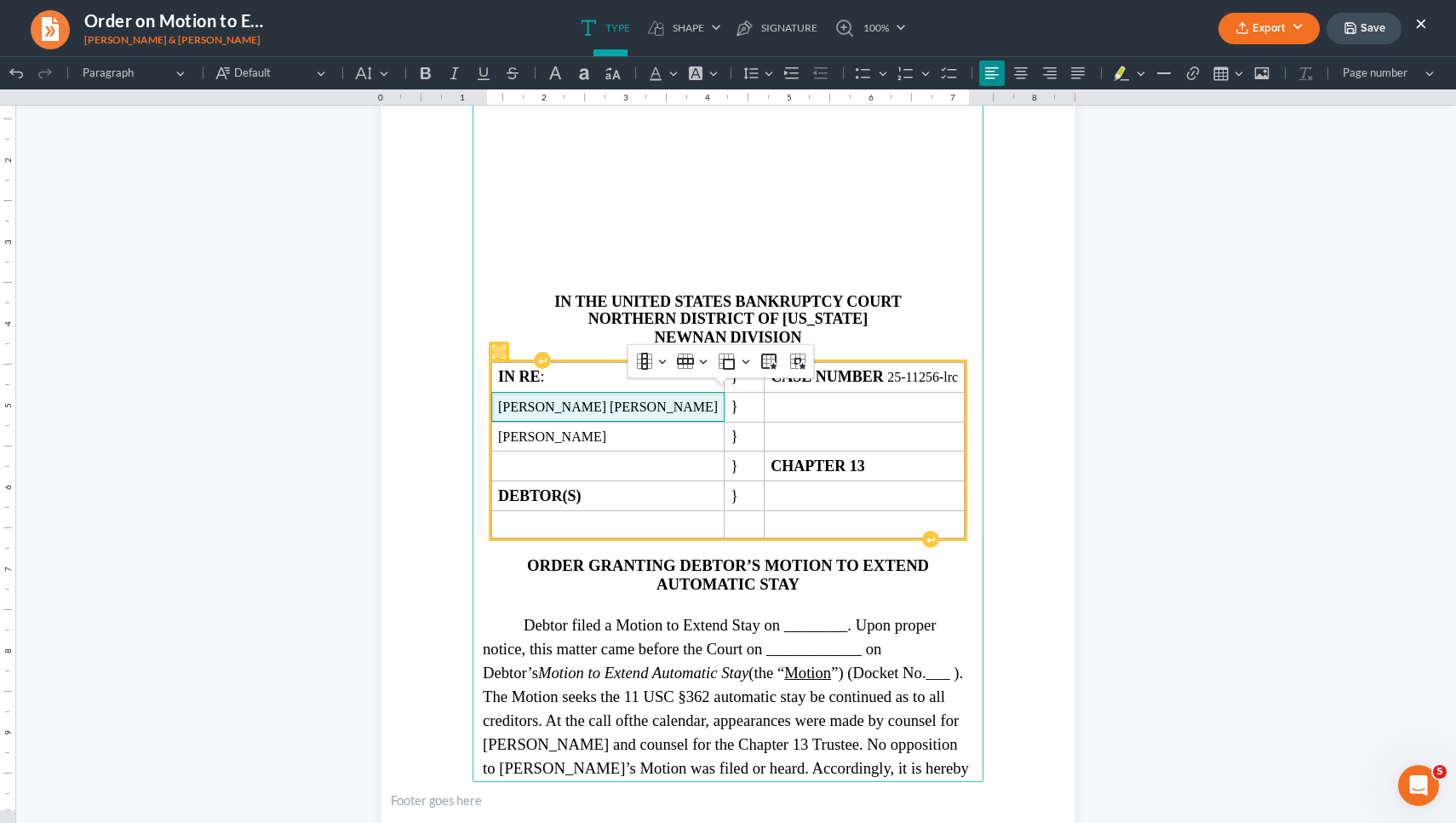
click at [660, 415] on span "Richard Corey Taylor" at bounding box center [608, 407] width 220 height 16
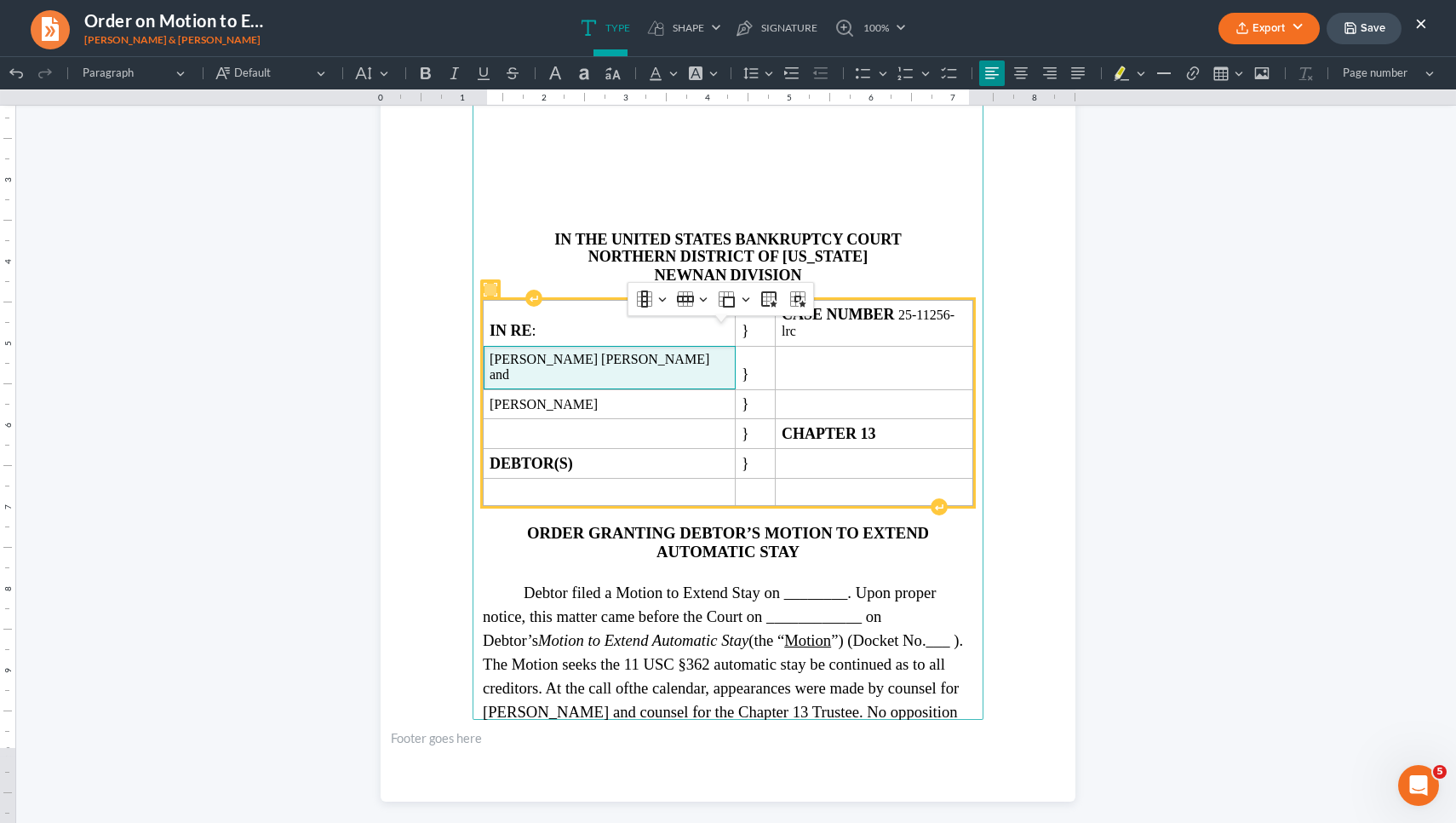
scroll to position [306, 0]
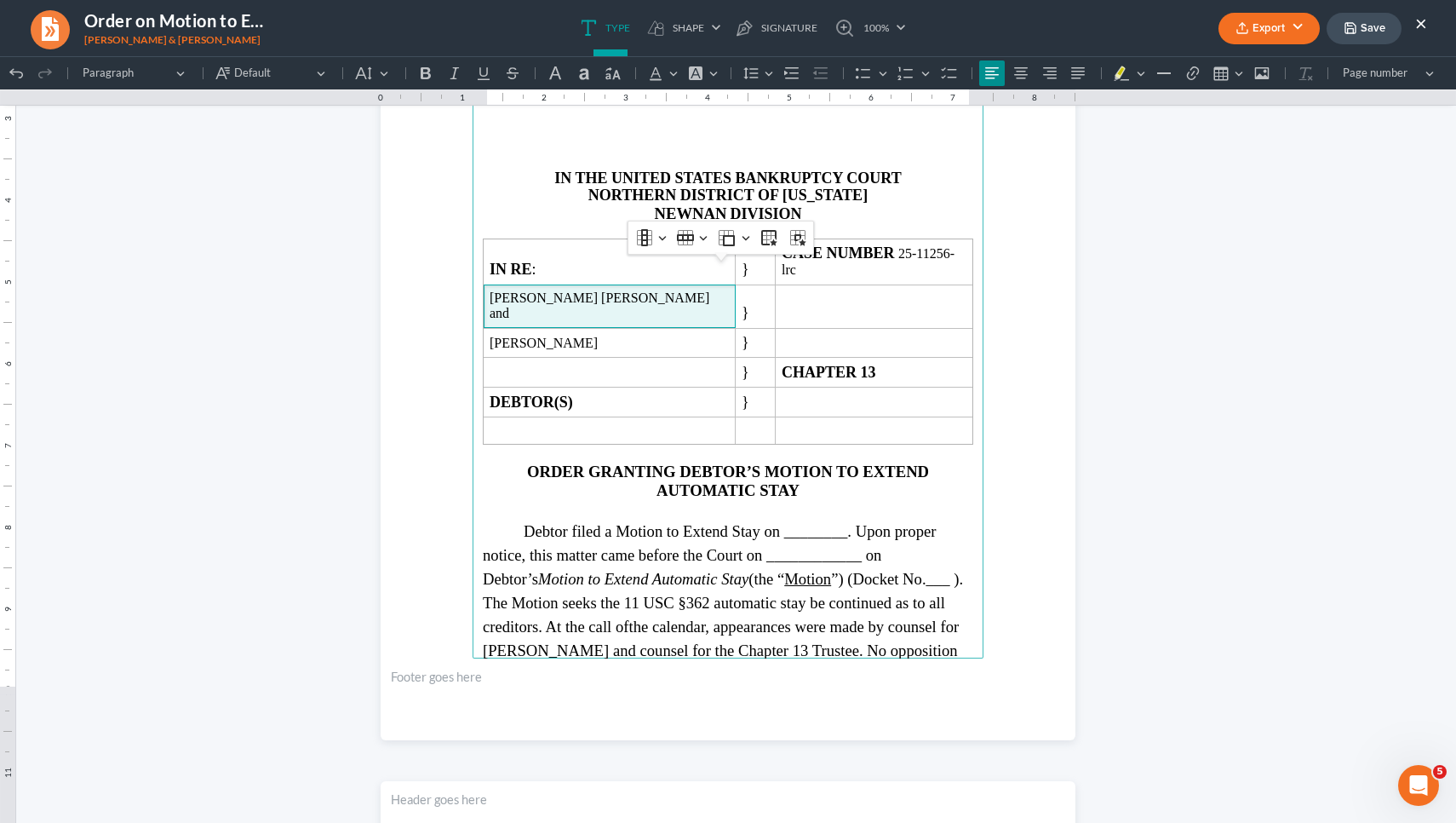
click at [827, 523] on span "Debtor filed a Motion to Extend Stay on ________. Upon proper notice, this matt…" at bounding box center [725, 578] width 485 height 114
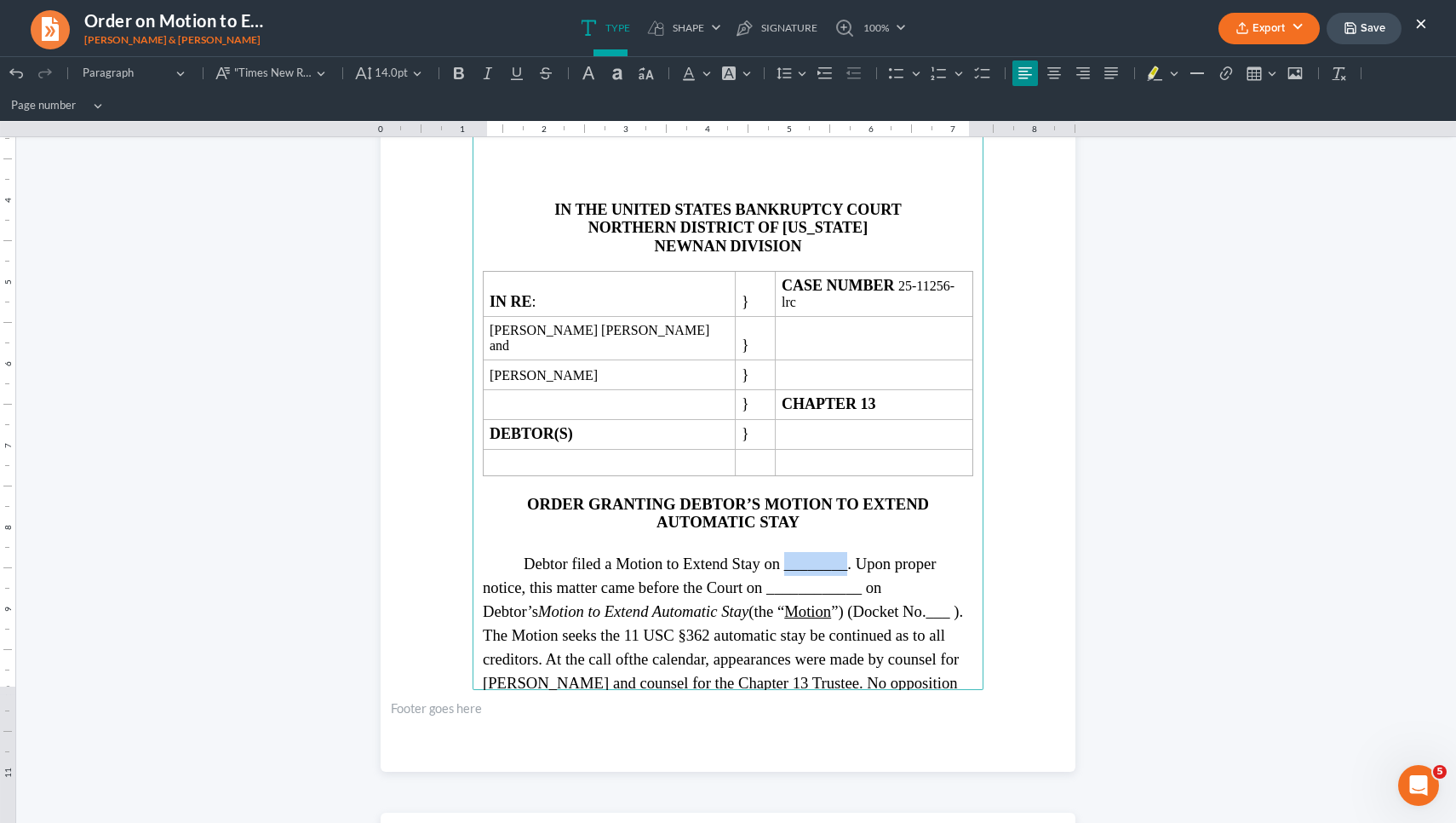
click at [827, 555] on span "Debtor filed a Motion to Extend Stay on ________. Upon proper notice, this matt…" at bounding box center [725, 611] width 485 height 114
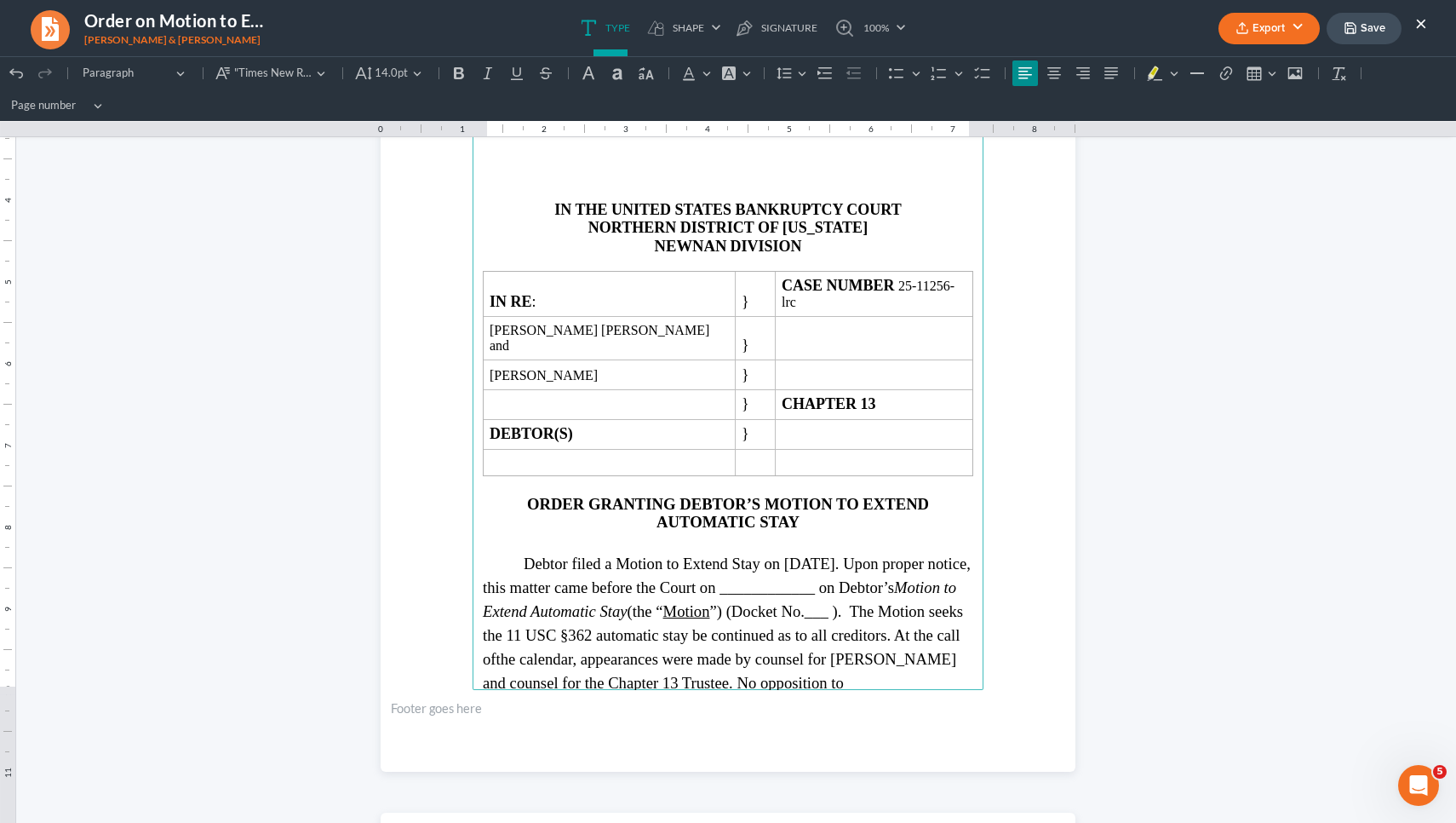
click at [854, 555] on span "Debtor filed a Motion to Extend Stay on August 25, 2025. Upon proper notice, th…" at bounding box center [727, 611] width 488 height 114
click at [937, 574] on span "Debtor filed a Motion to Extend Stay on August 25, 2025. Upon proper notice, th…" at bounding box center [727, 600] width 488 height 89
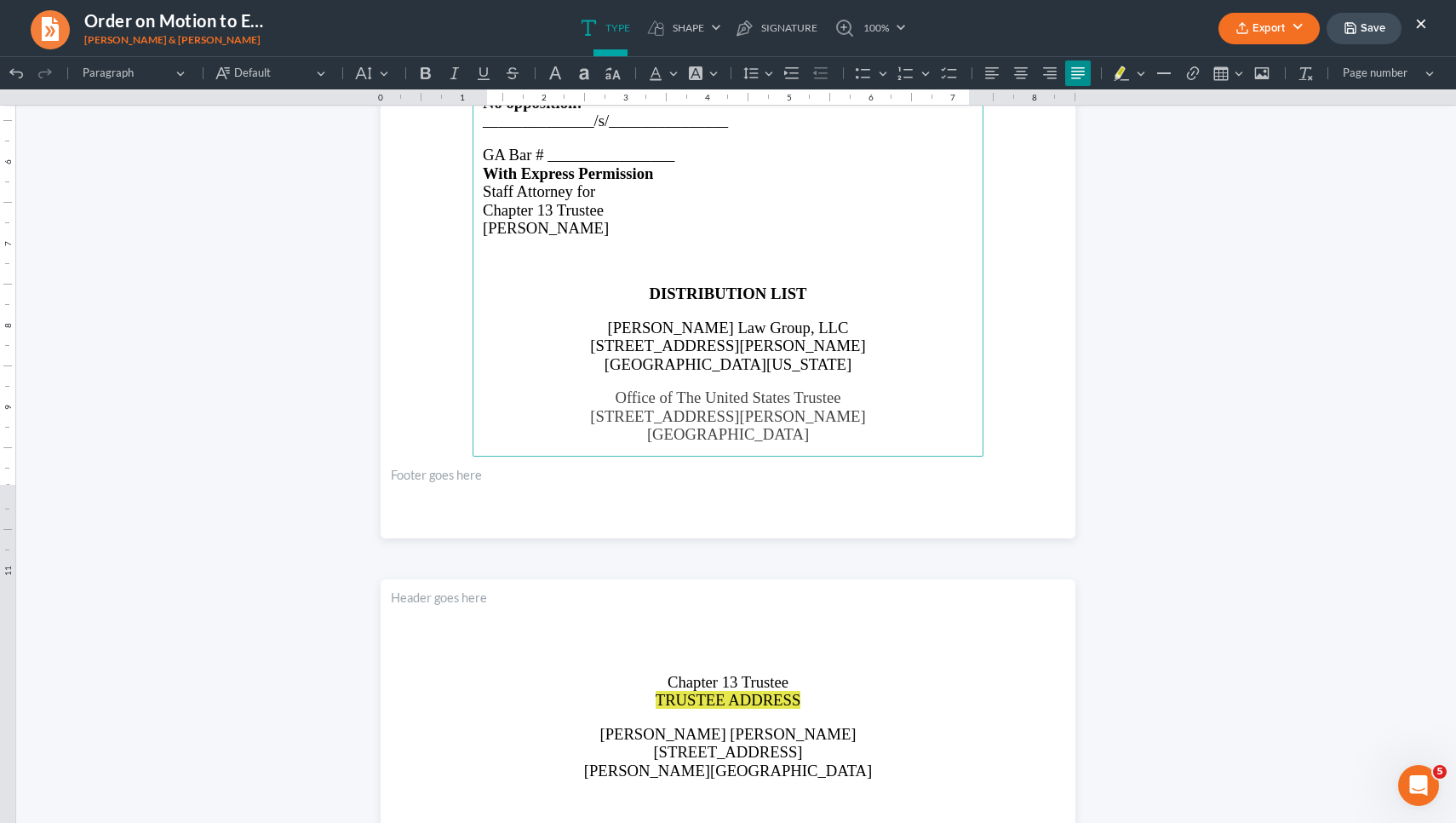
scroll to position [1456, 0]
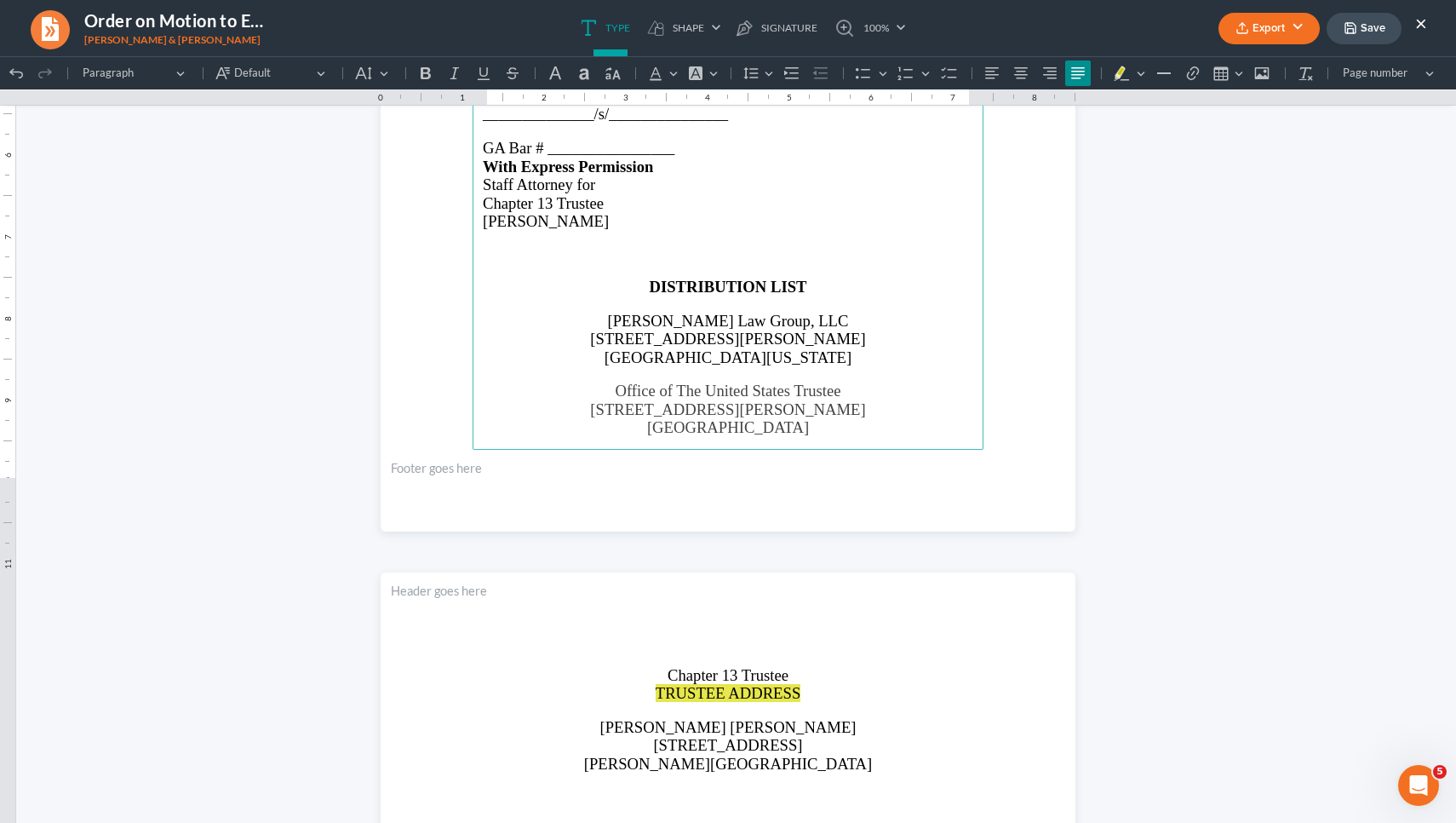
click at [712, 261] on p "Rich Text Editor, page-1-main" at bounding box center [728, 254] width 491 height 16
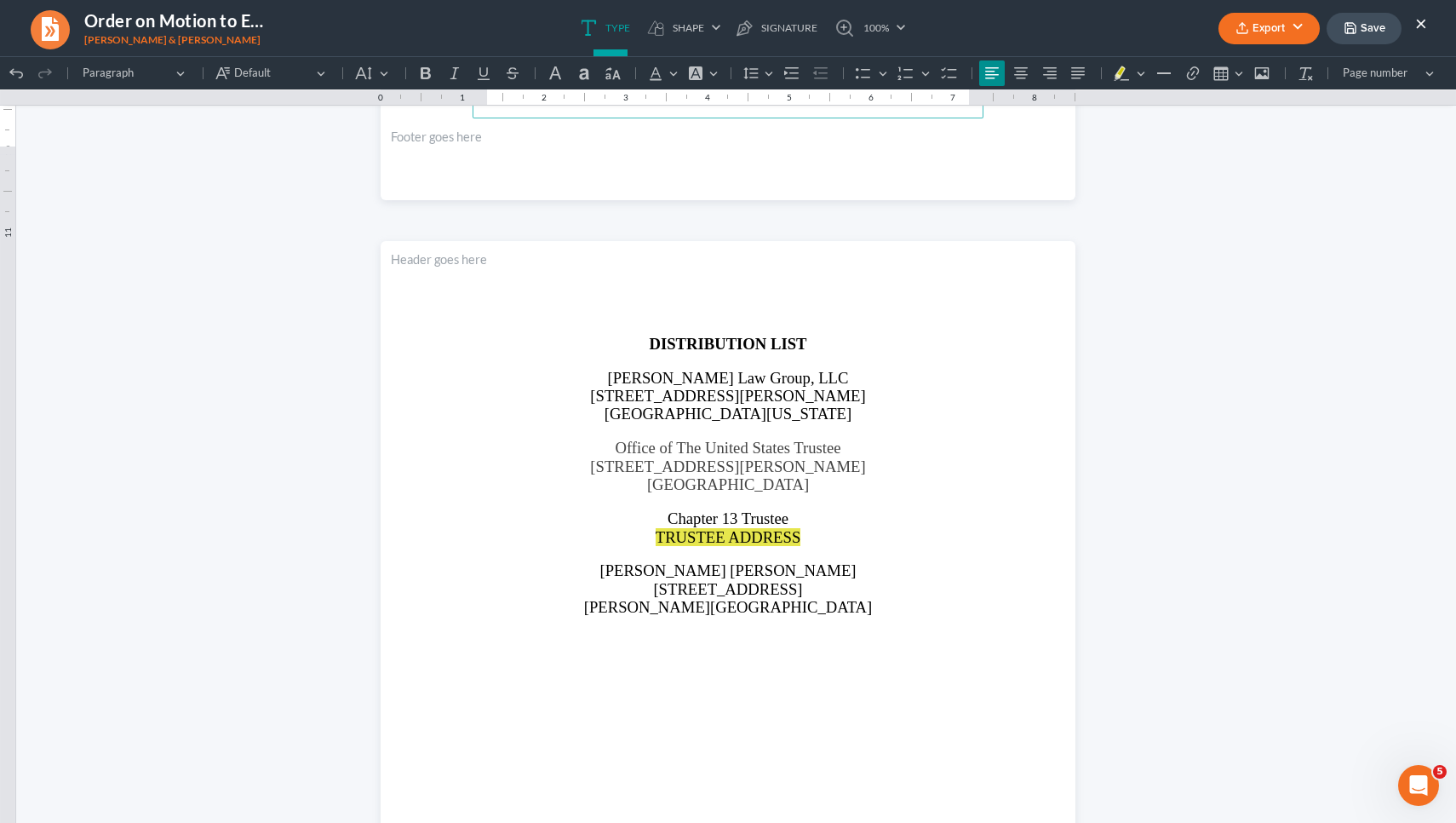
scroll to position [1809, 0]
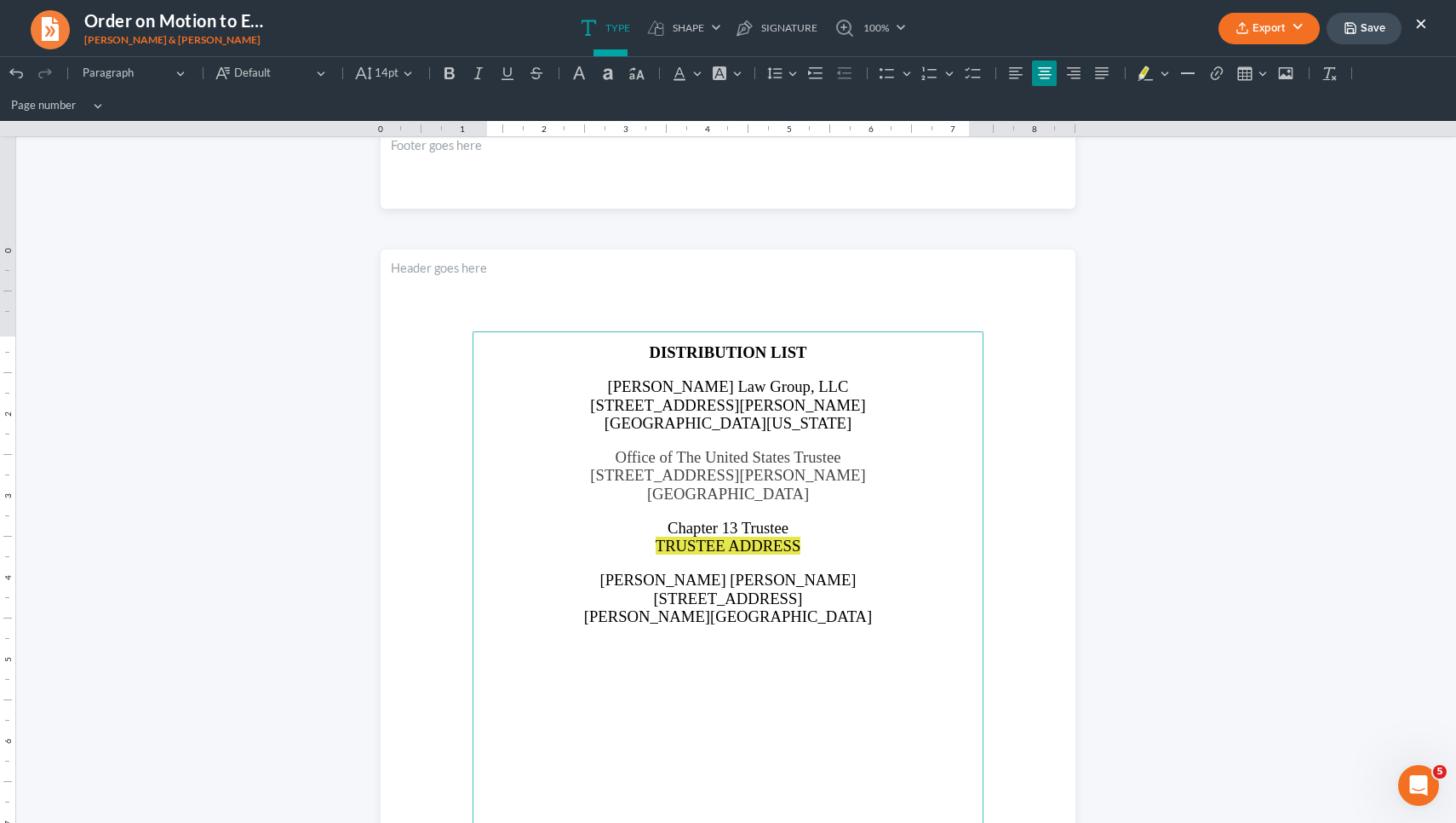
click at [742, 547] on span "TRUSTEE ADDRESS" at bounding box center [728, 545] width 146 height 17
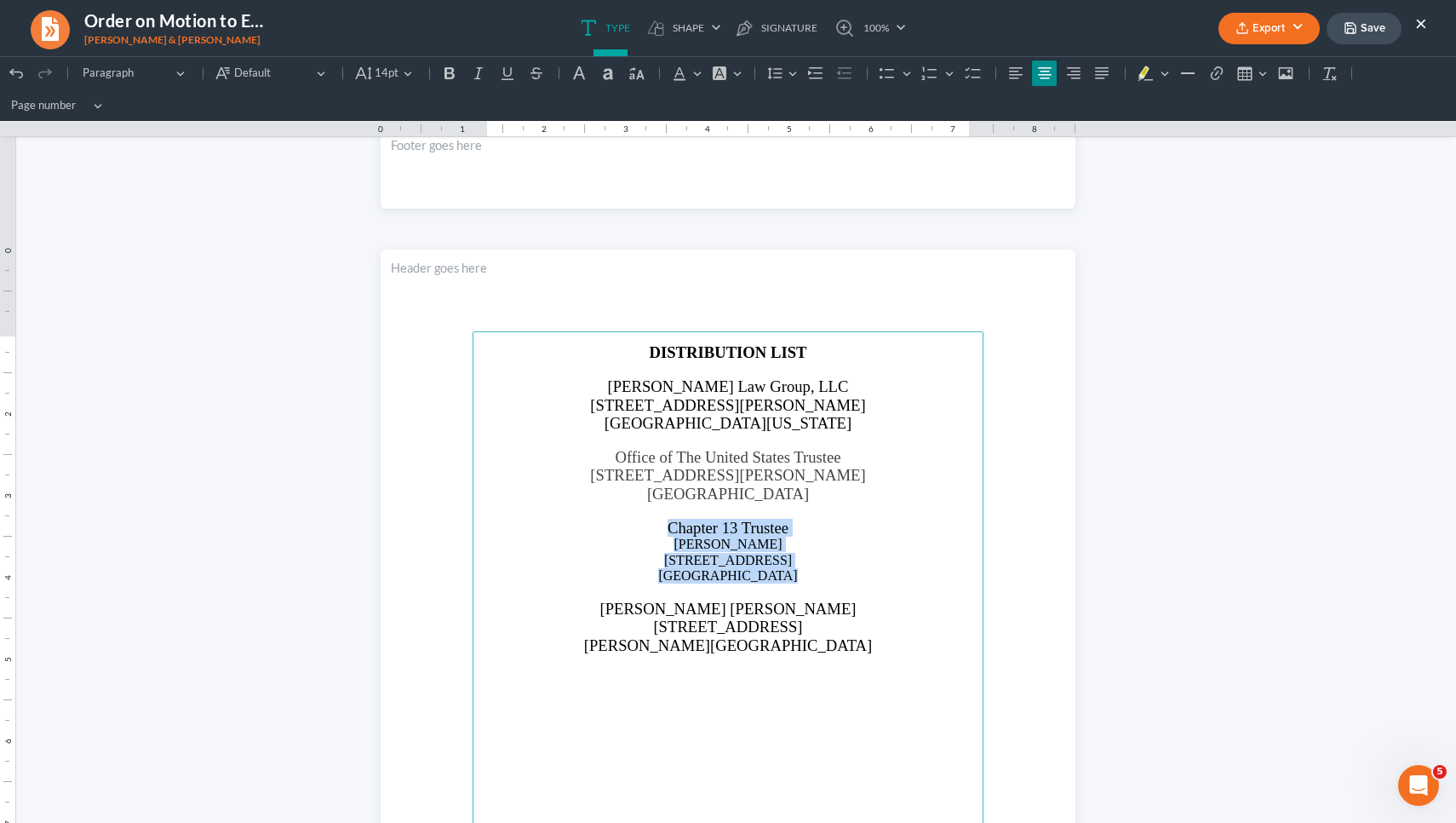
drag, startPoint x: 785, startPoint y: 575, endPoint x: 664, endPoint y: 525, distance: 130.9
click at [664, 525] on main "DISTRIBUTION LIST Saedi Law Group, LLC 3411 Pierce Drive Atlanta, Georgia 30341…" at bounding box center [728, 700] width 511 height 737
click at [395, 80] on span "14pt" at bounding box center [387, 74] width 24 height 17
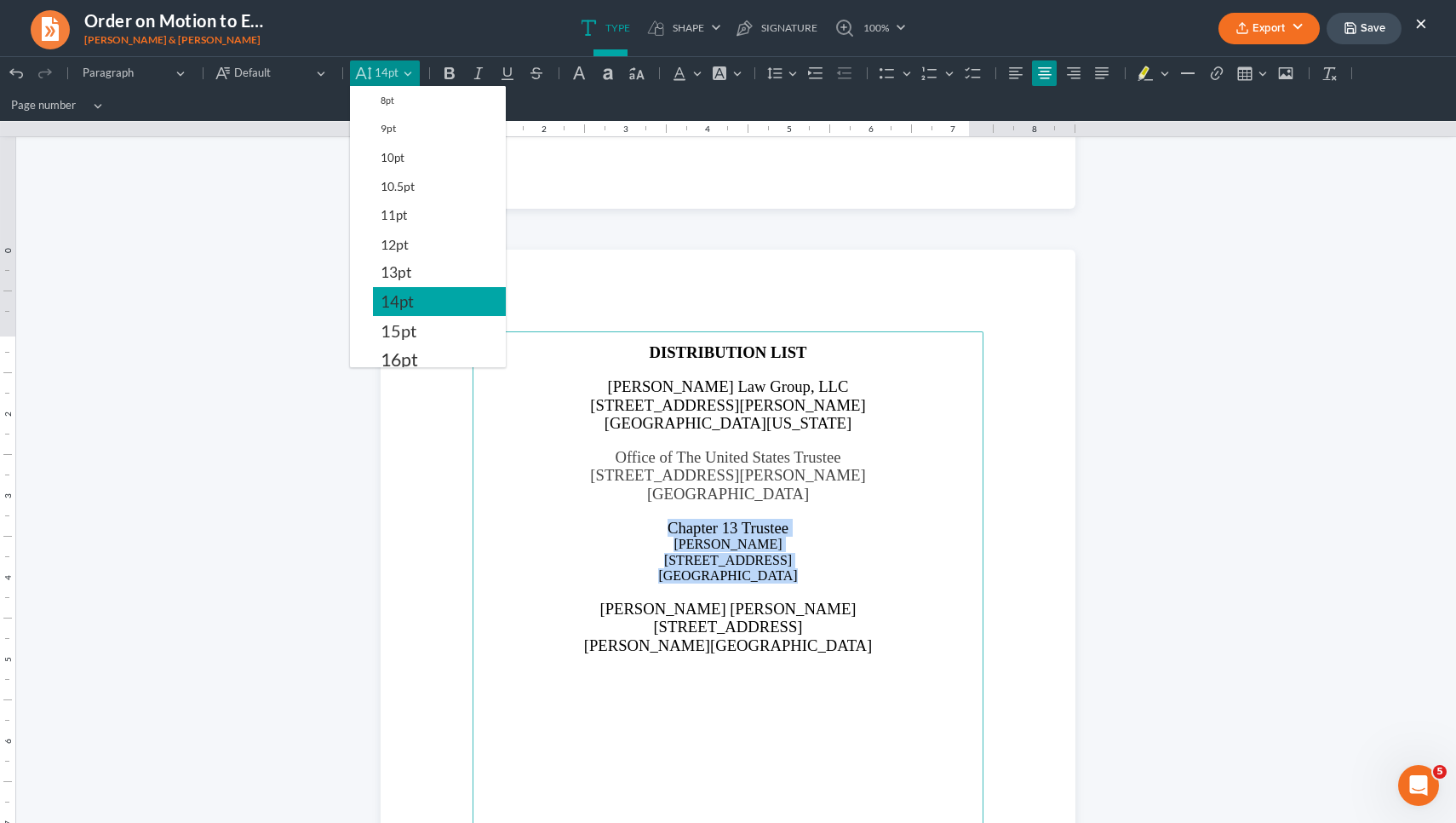
click at [416, 312] on button "14pt" at bounding box center [439, 301] width 133 height 29
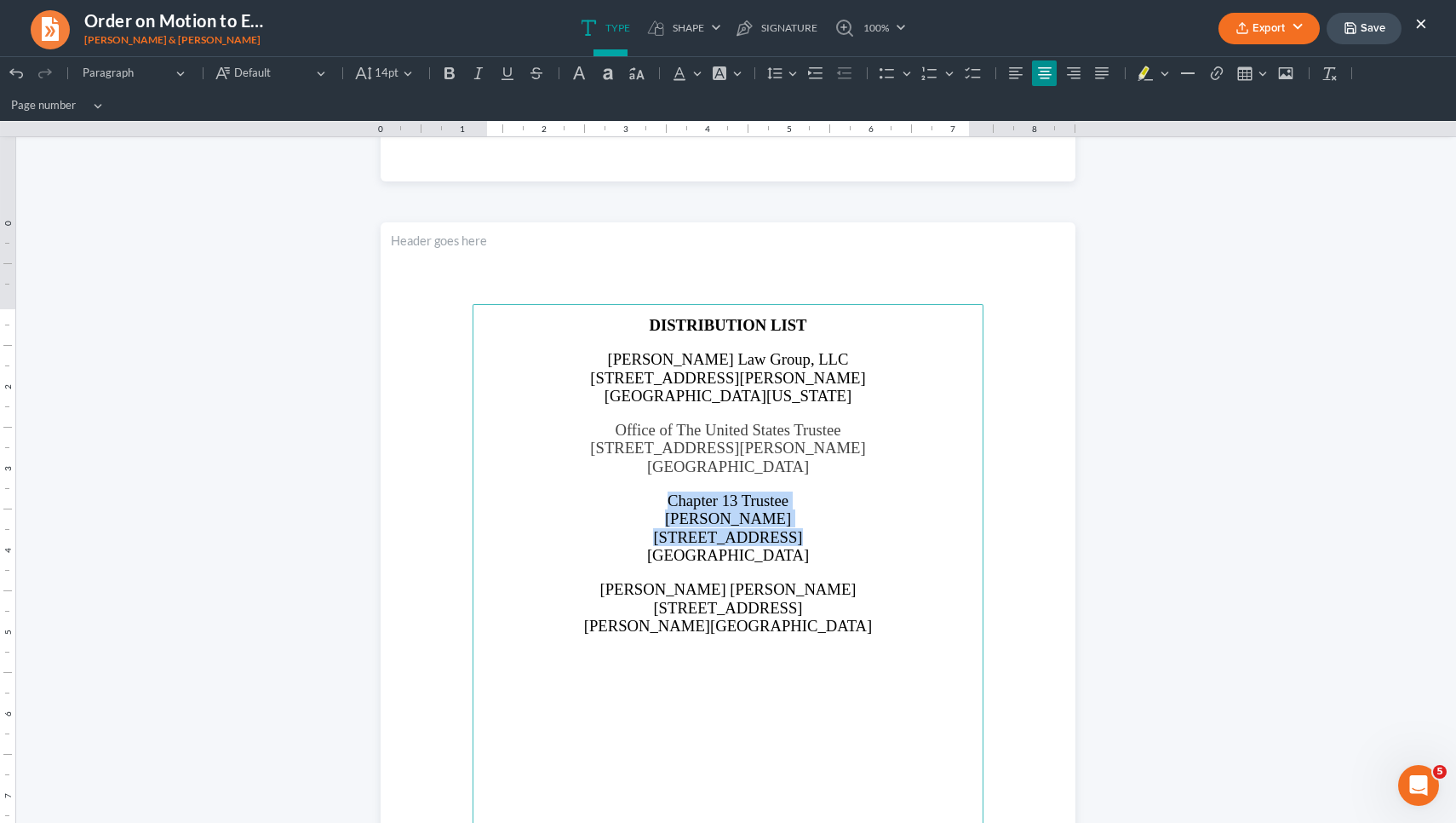
scroll to position [1839, 0]
click at [799, 586] on p "Richard Corey Taylor" at bounding box center [728, 586] width 491 height 17
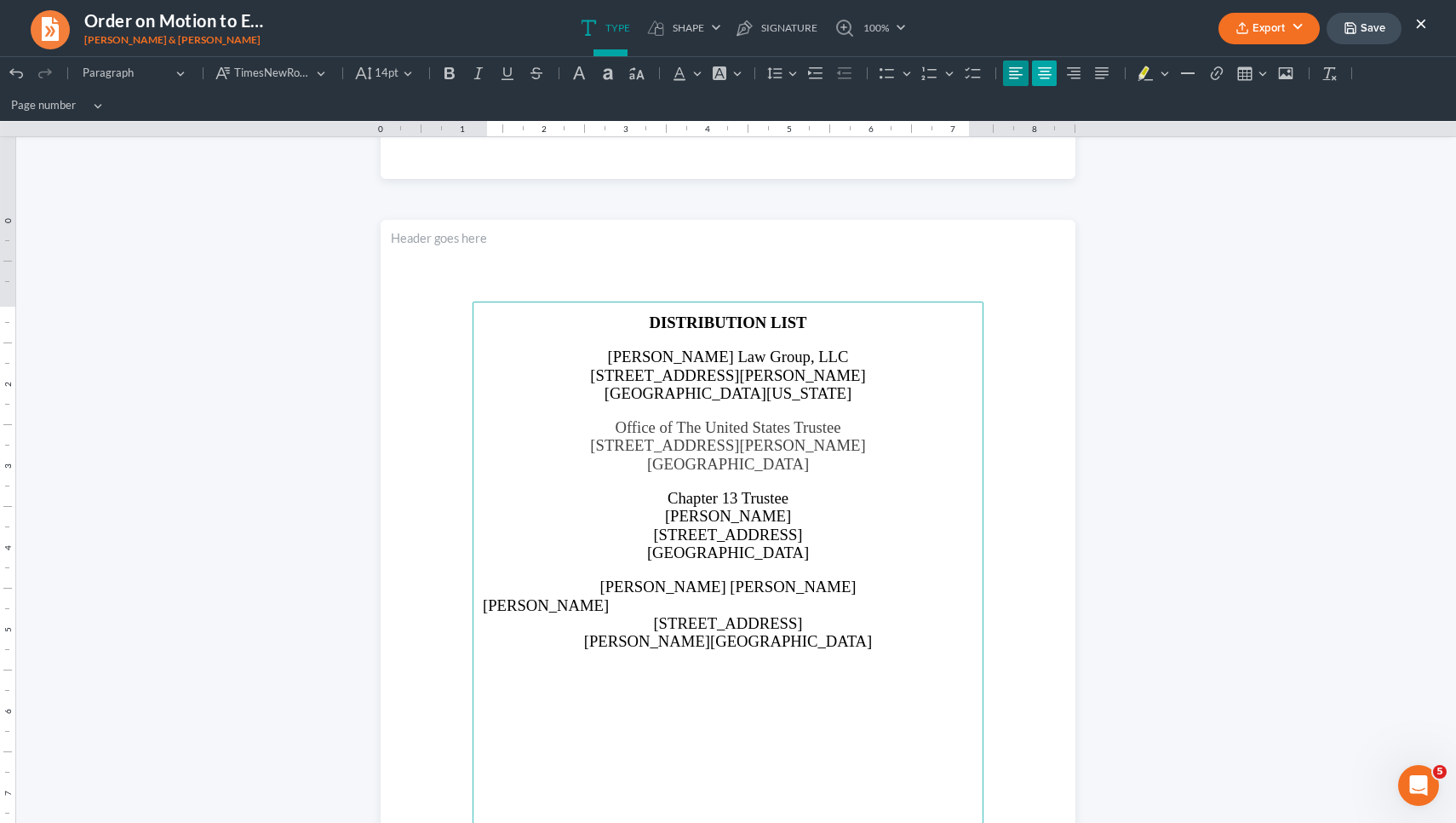
click at [1040, 78] on icon "Editor toolbar" at bounding box center [1045, 72] width 14 height 11
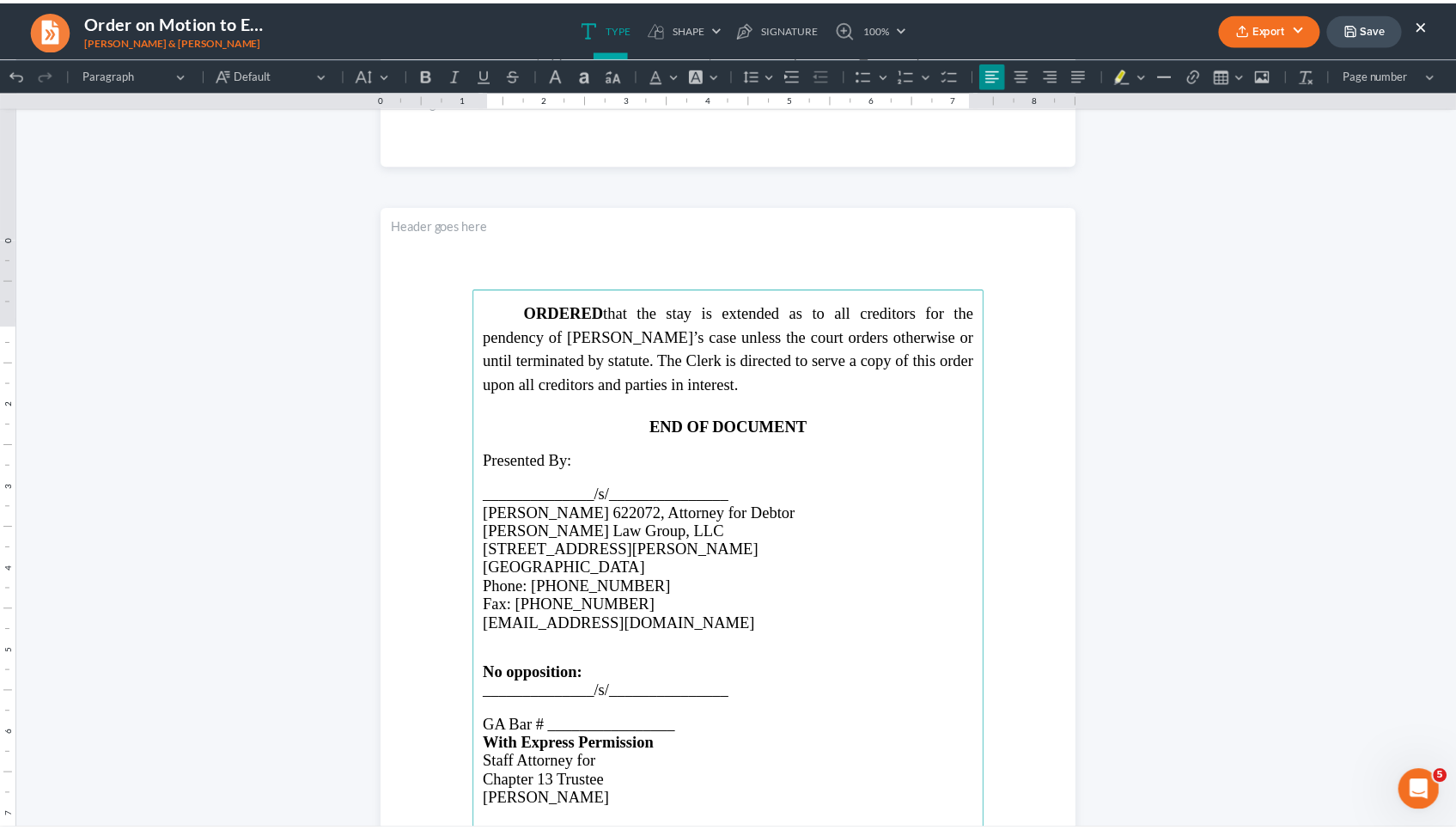
scroll to position [885, 0]
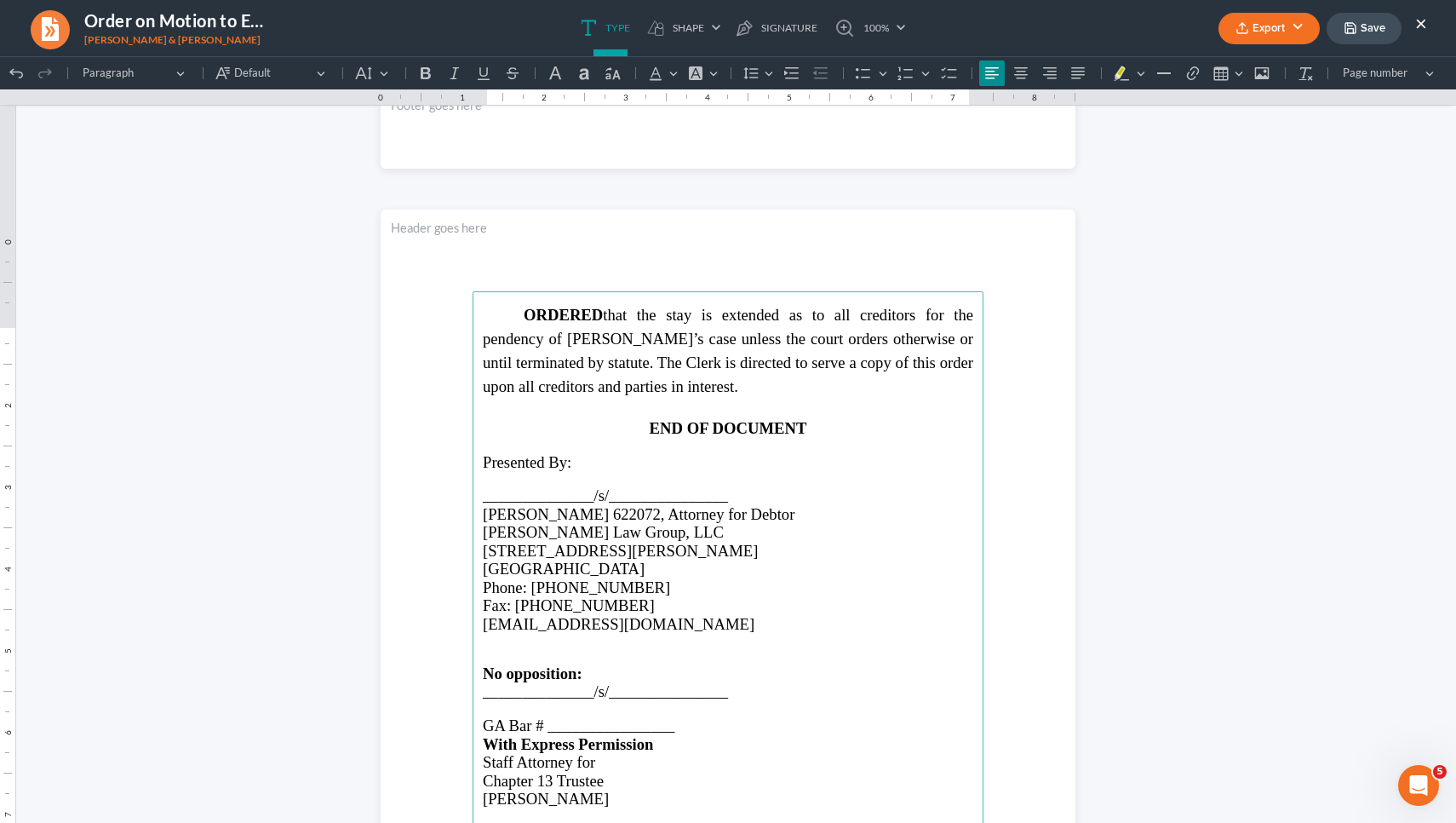
click at [1354, 25] on icon "button" at bounding box center [1351, 28] width 14 height 14
click at [1248, 43] on button "Export" at bounding box center [1270, 28] width 101 height 31
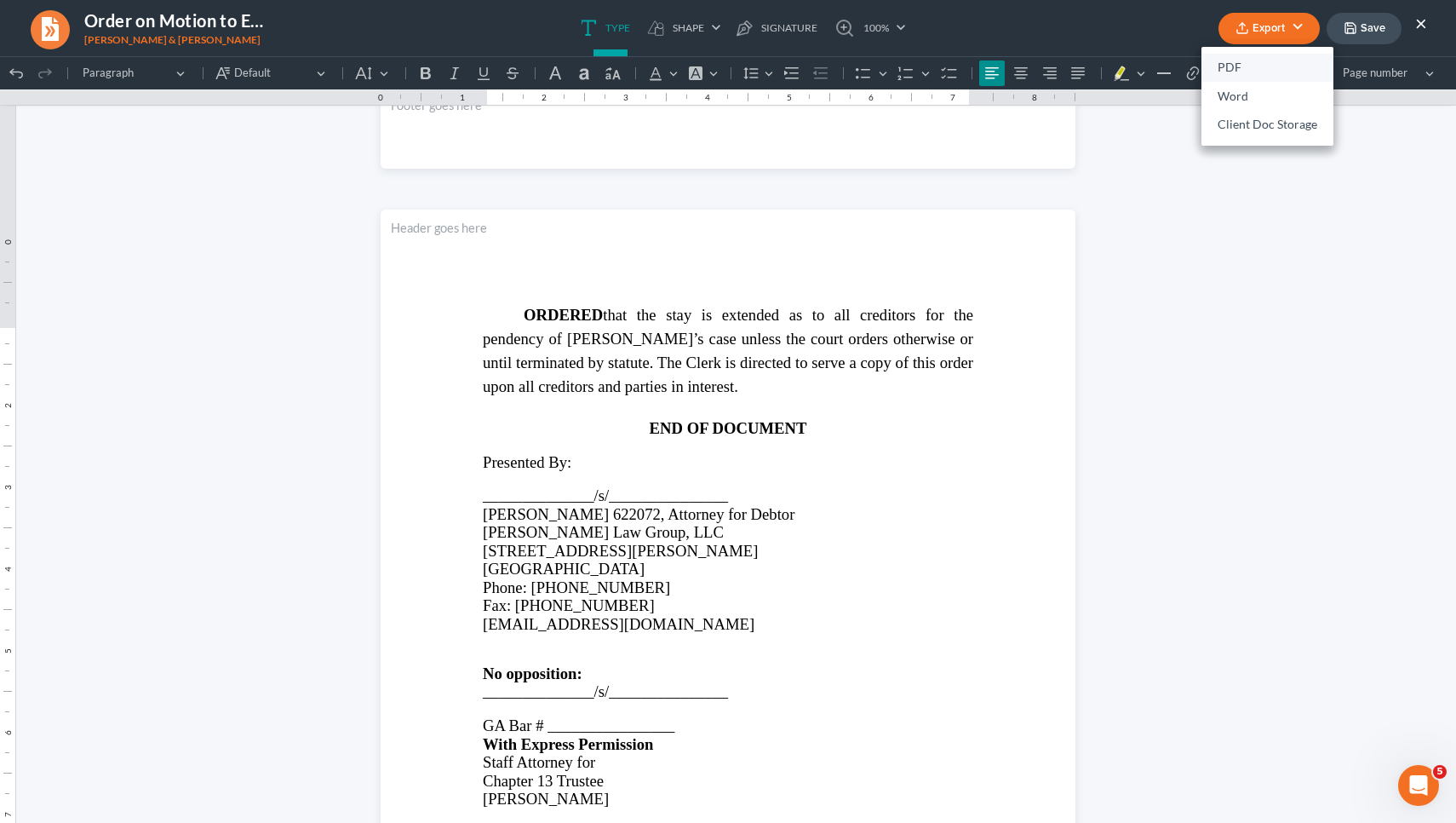
click at [1240, 66] on link "PDF" at bounding box center [1268, 68] width 132 height 29
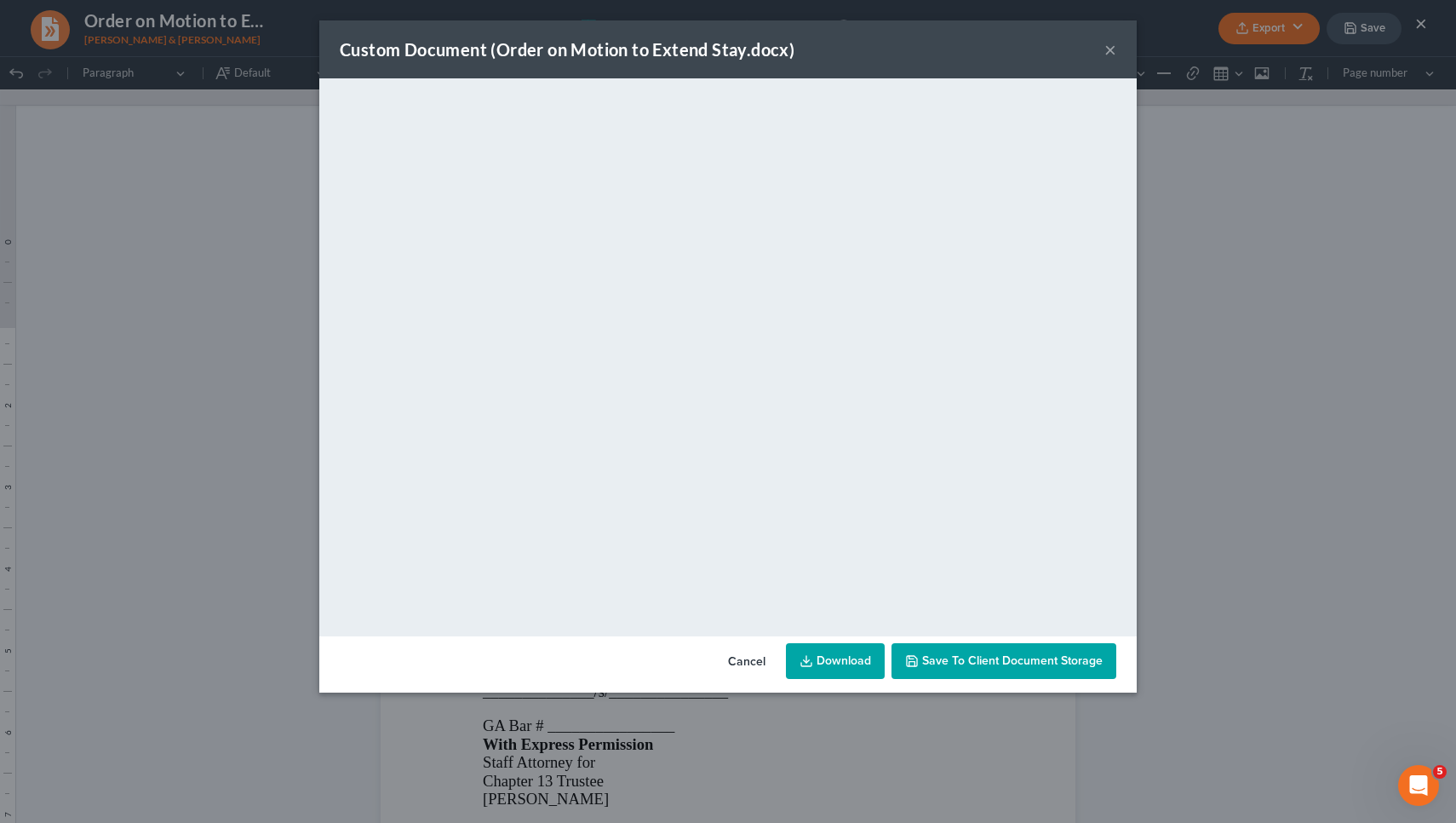
click at [1118, 51] on div "Custom Document (Order on Motion to Extend Stay.docx) ×" at bounding box center [728, 50] width 818 height 58
click at [1110, 49] on button "×" at bounding box center [1110, 49] width 12 height 20
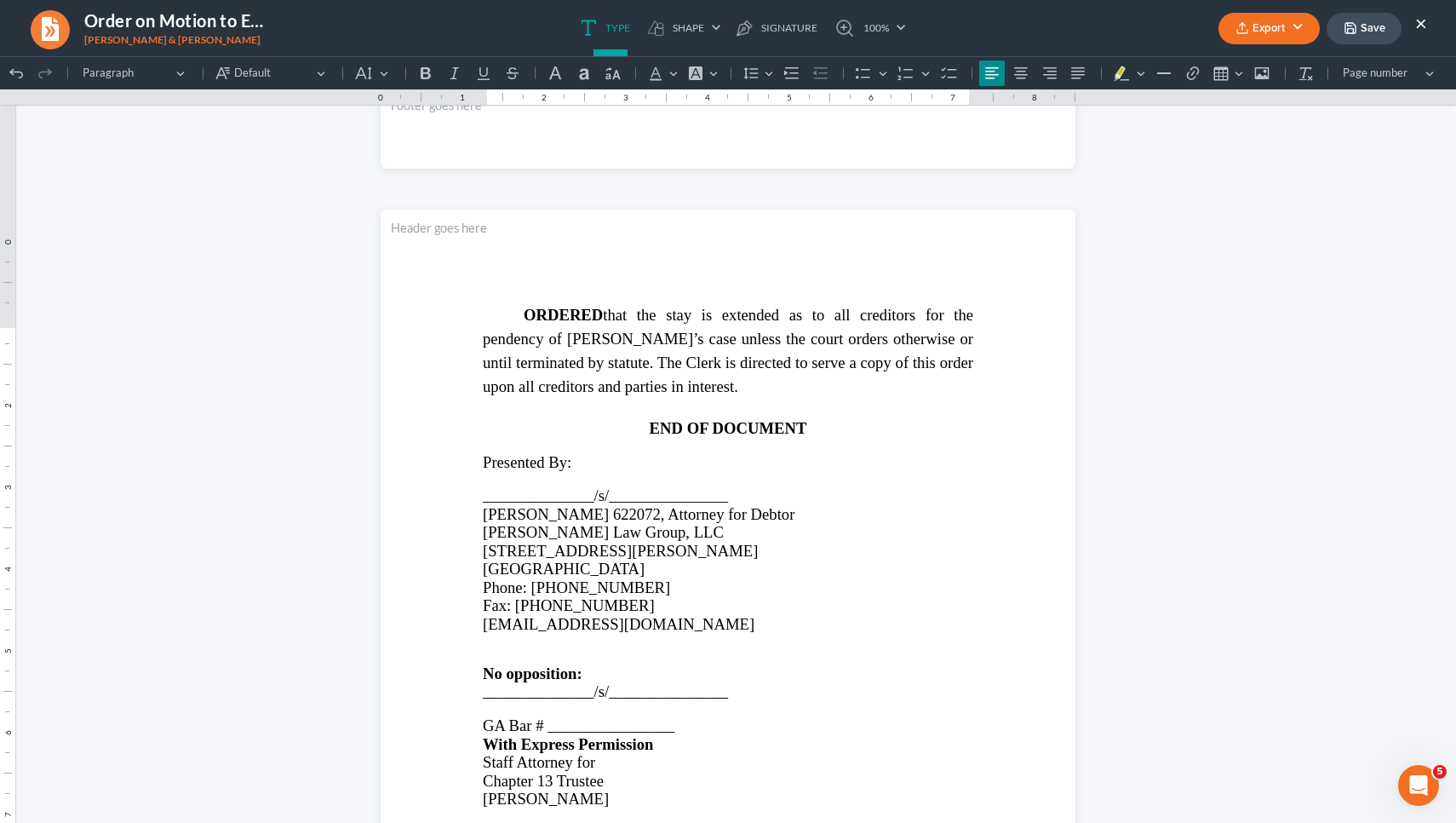
click at [1423, 24] on button "×" at bounding box center [1421, 22] width 12 height 20
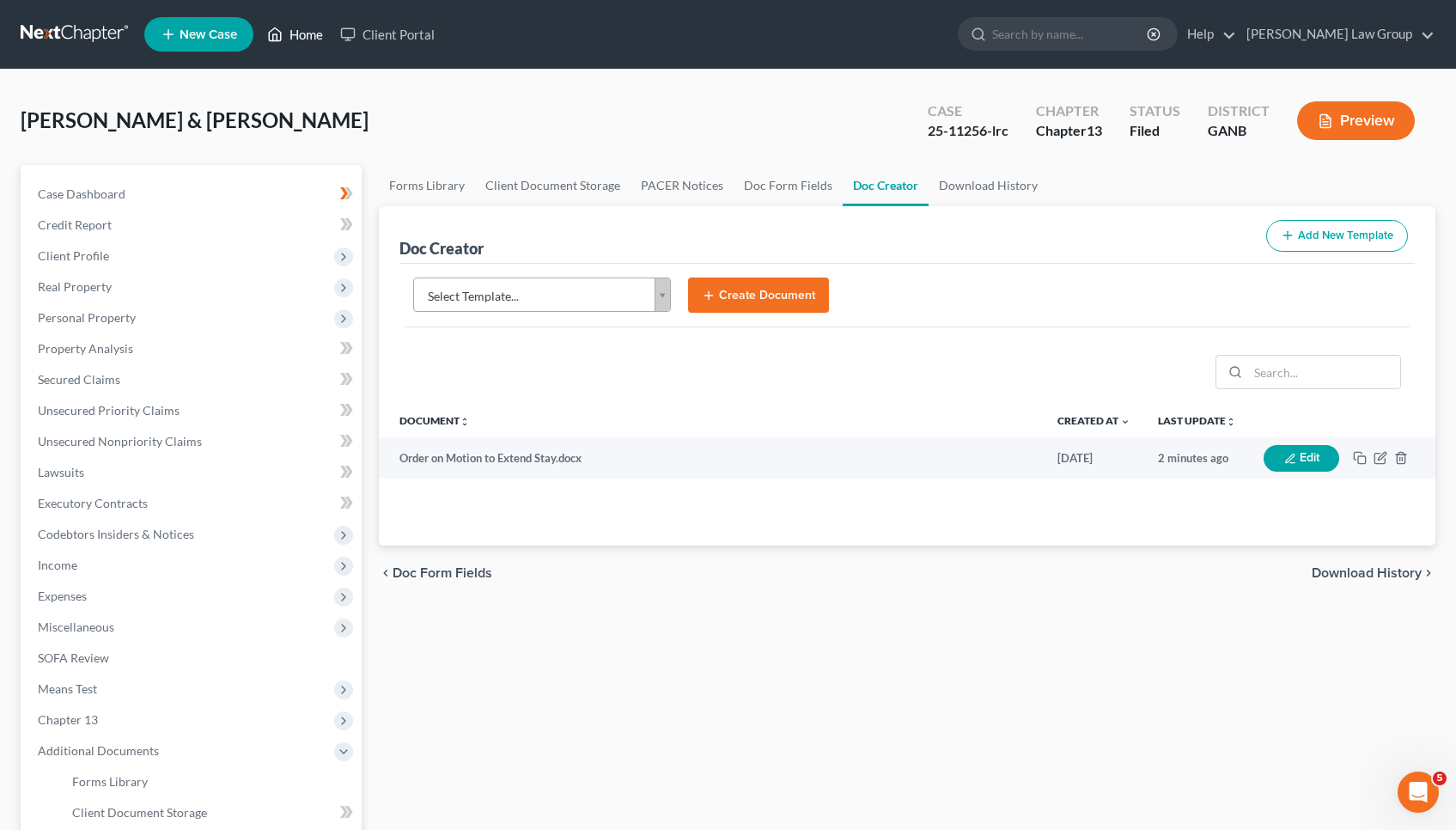
click at [299, 33] on link "Home" at bounding box center [295, 34] width 73 height 31
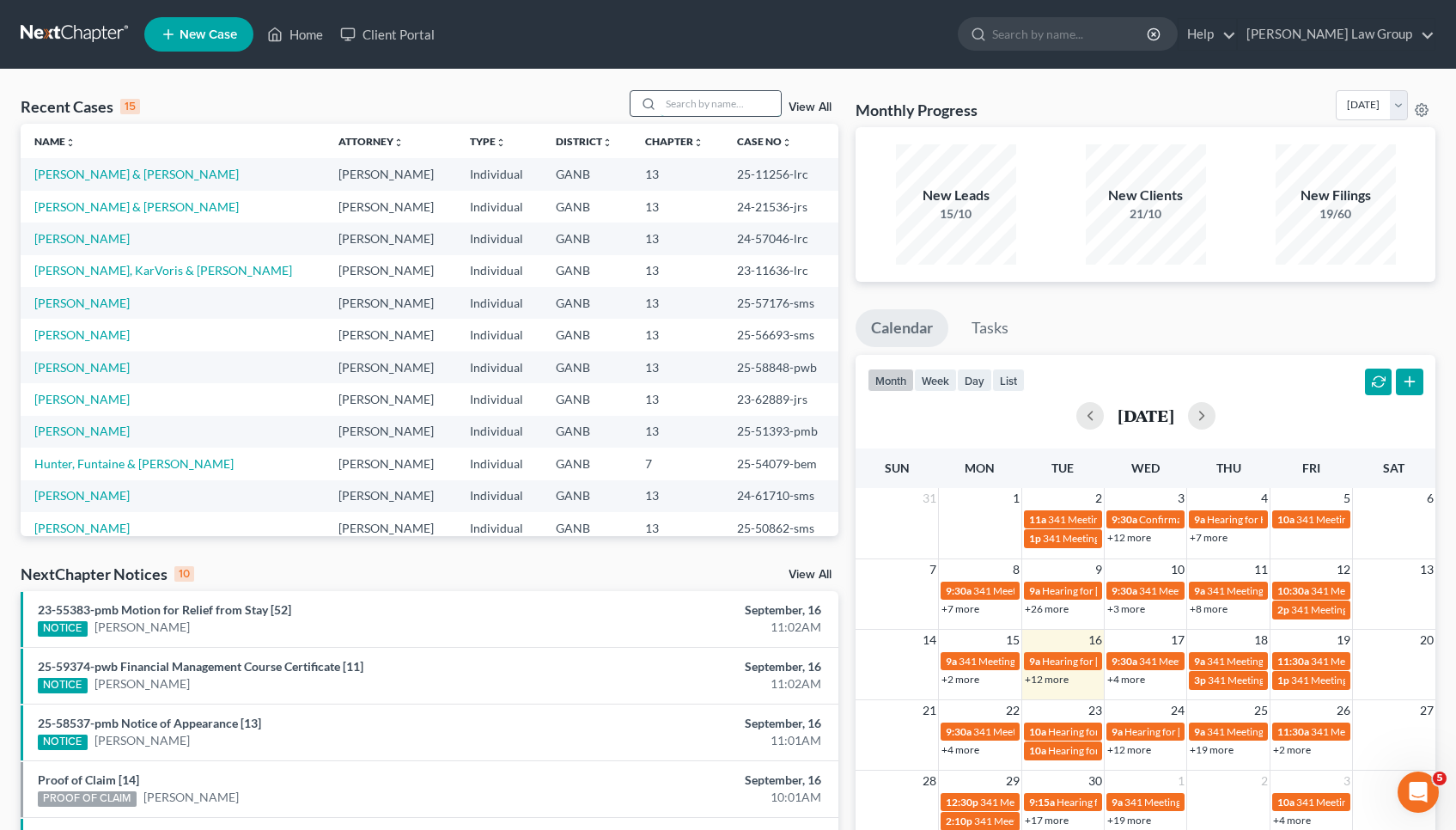
click at [685, 96] on input "search" at bounding box center [720, 103] width 121 height 24
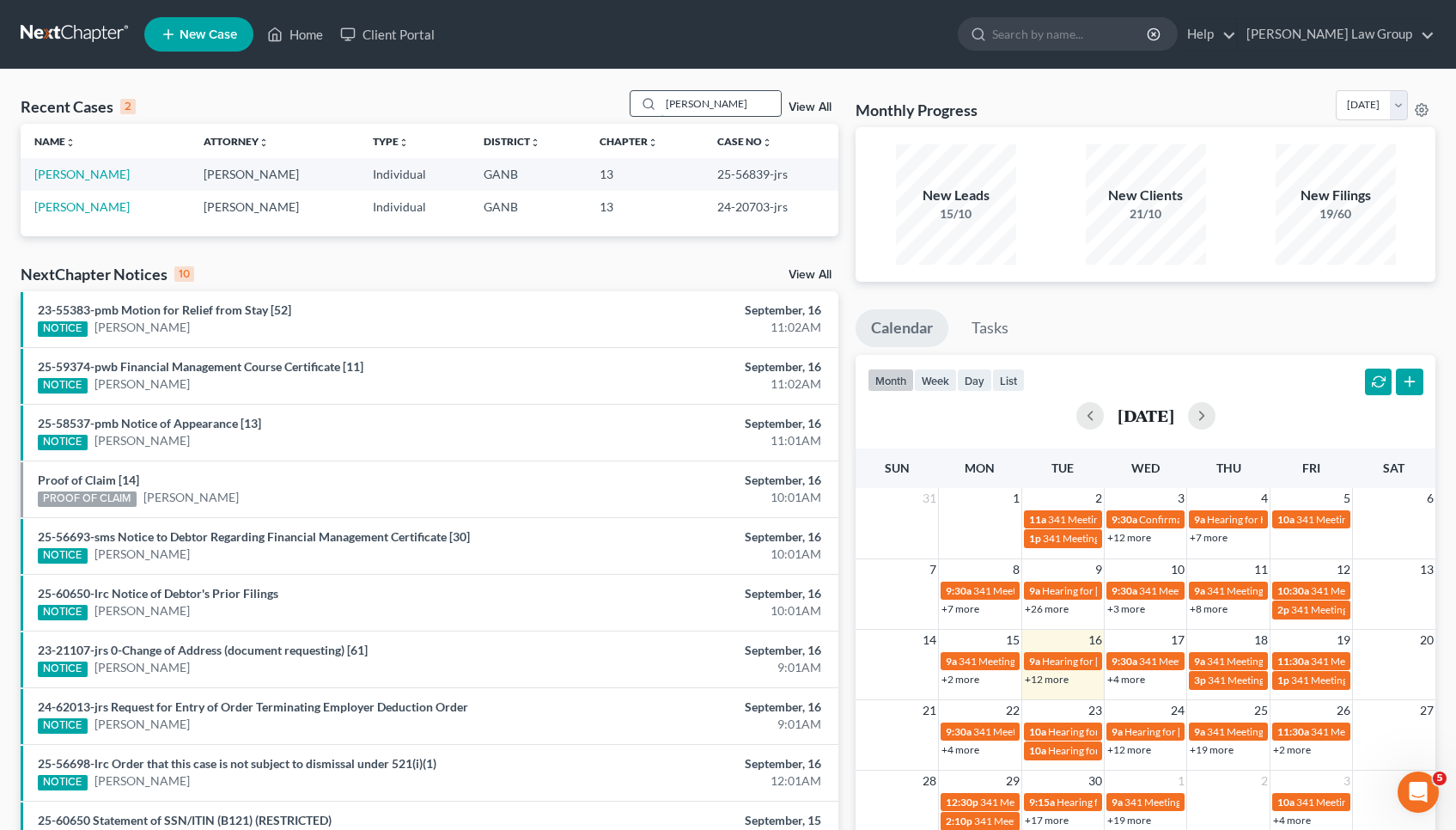
type input "Hubbard"
drag, startPoint x: 685, startPoint y: 96, endPoint x: 122, endPoint y: 174, distance: 568.4
click at [122, 174] on link "Hubbard, Davian" at bounding box center [81, 173] width 95 height 15
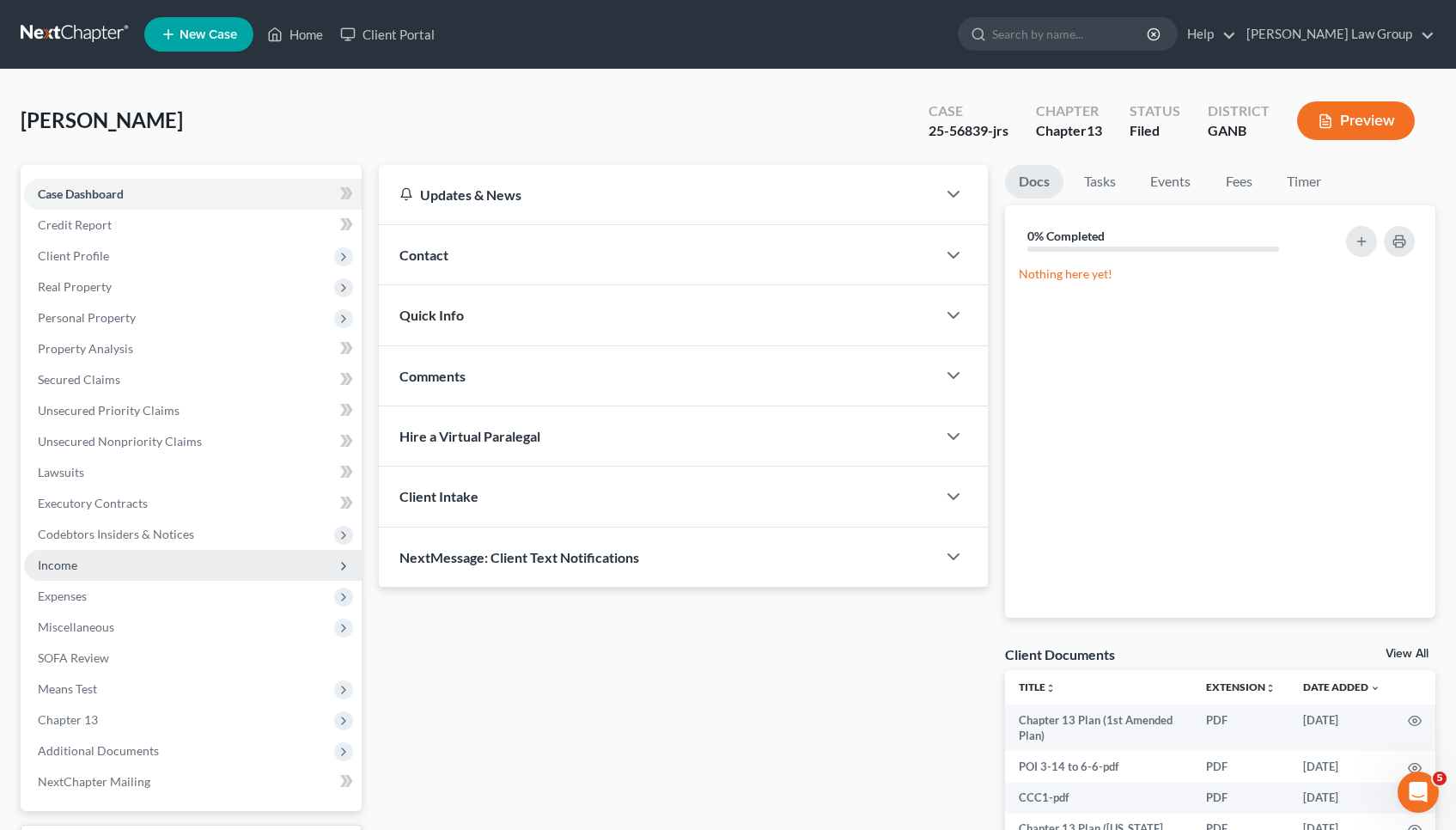
click at [118, 561] on span "Income" at bounding box center [193, 565] width 338 height 31
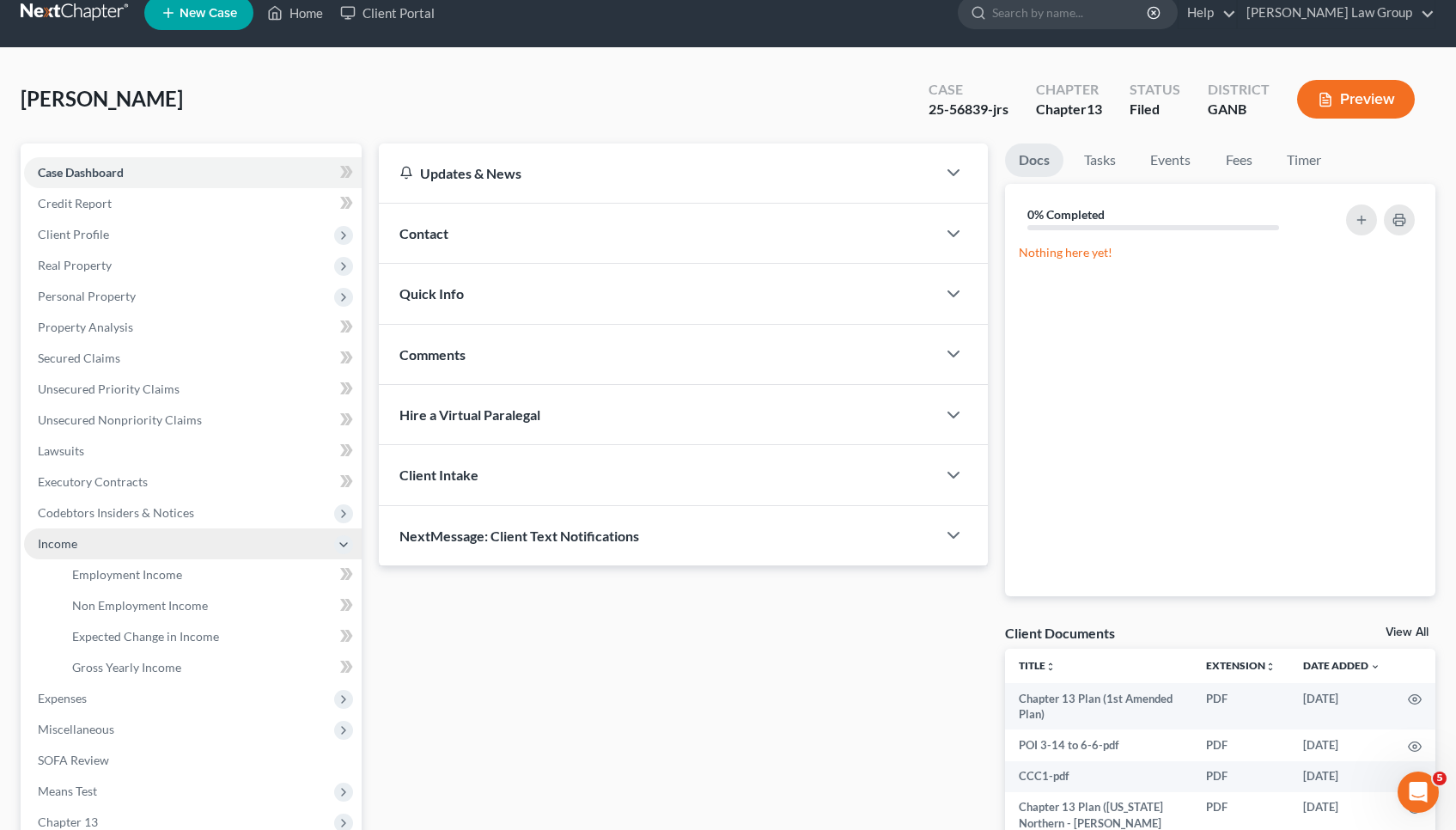
scroll to position [31, 0]
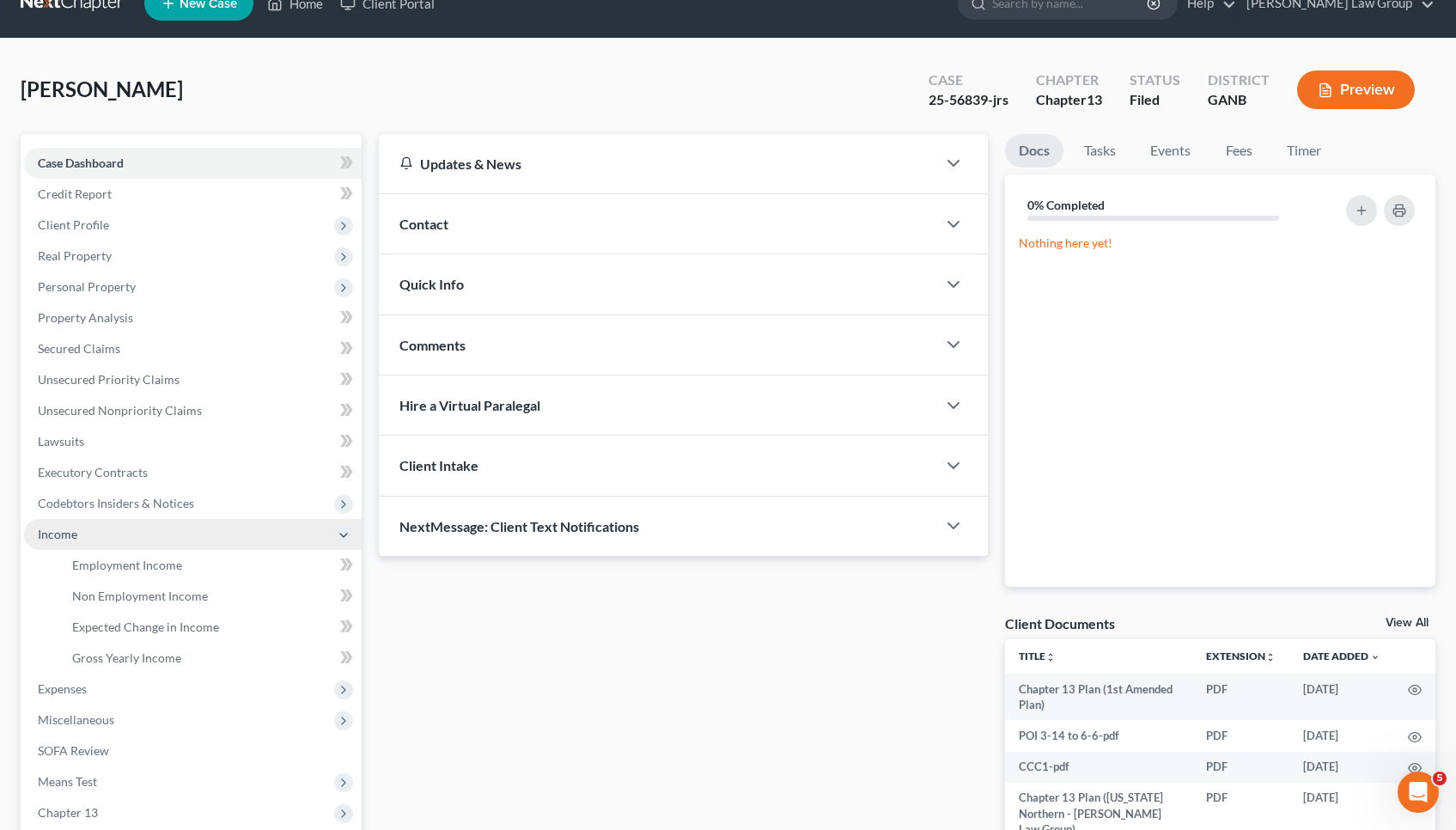
click at [118, 561] on span "Employment Income" at bounding box center [127, 564] width 110 height 15
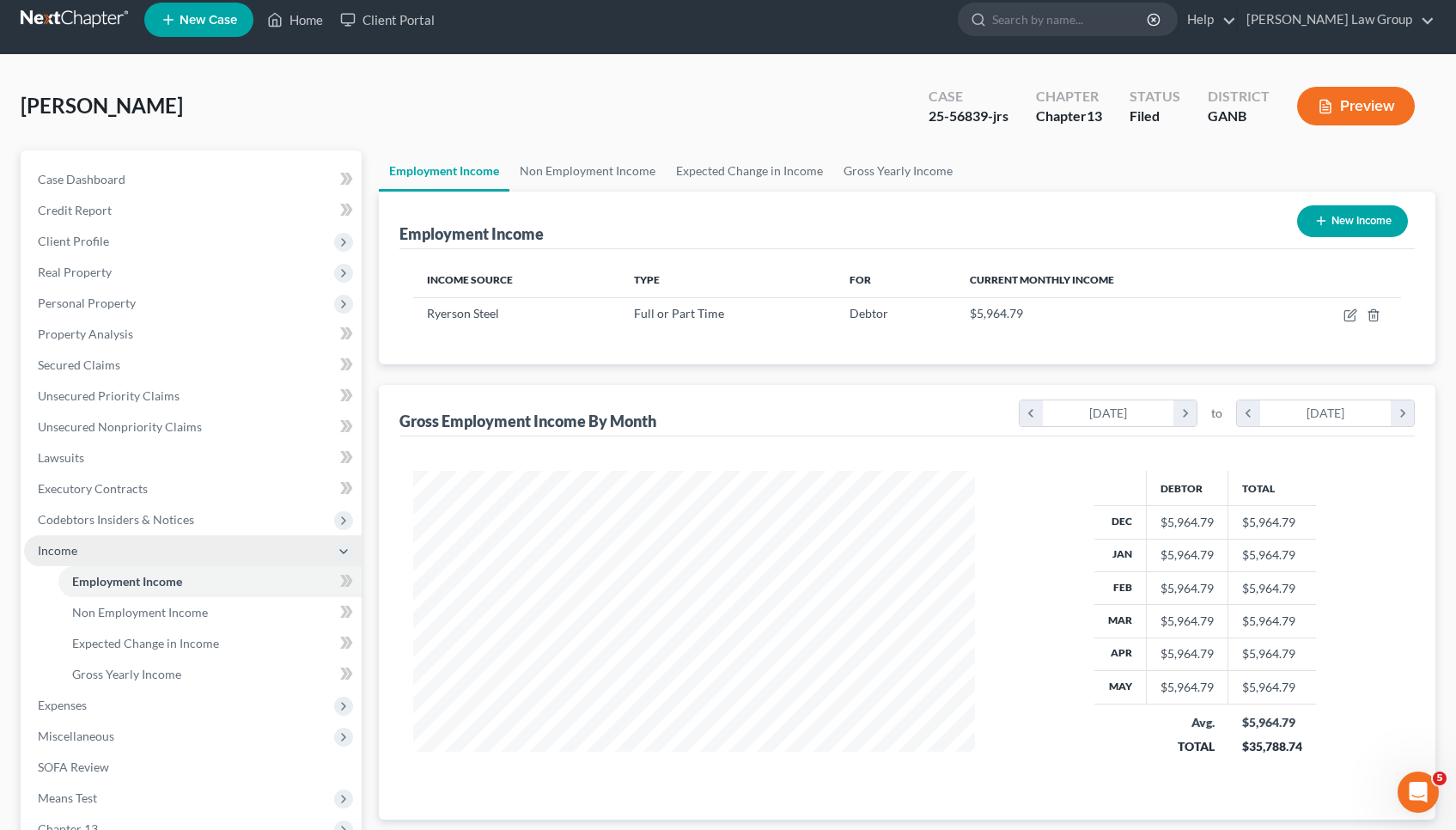
scroll to position [38, 0]
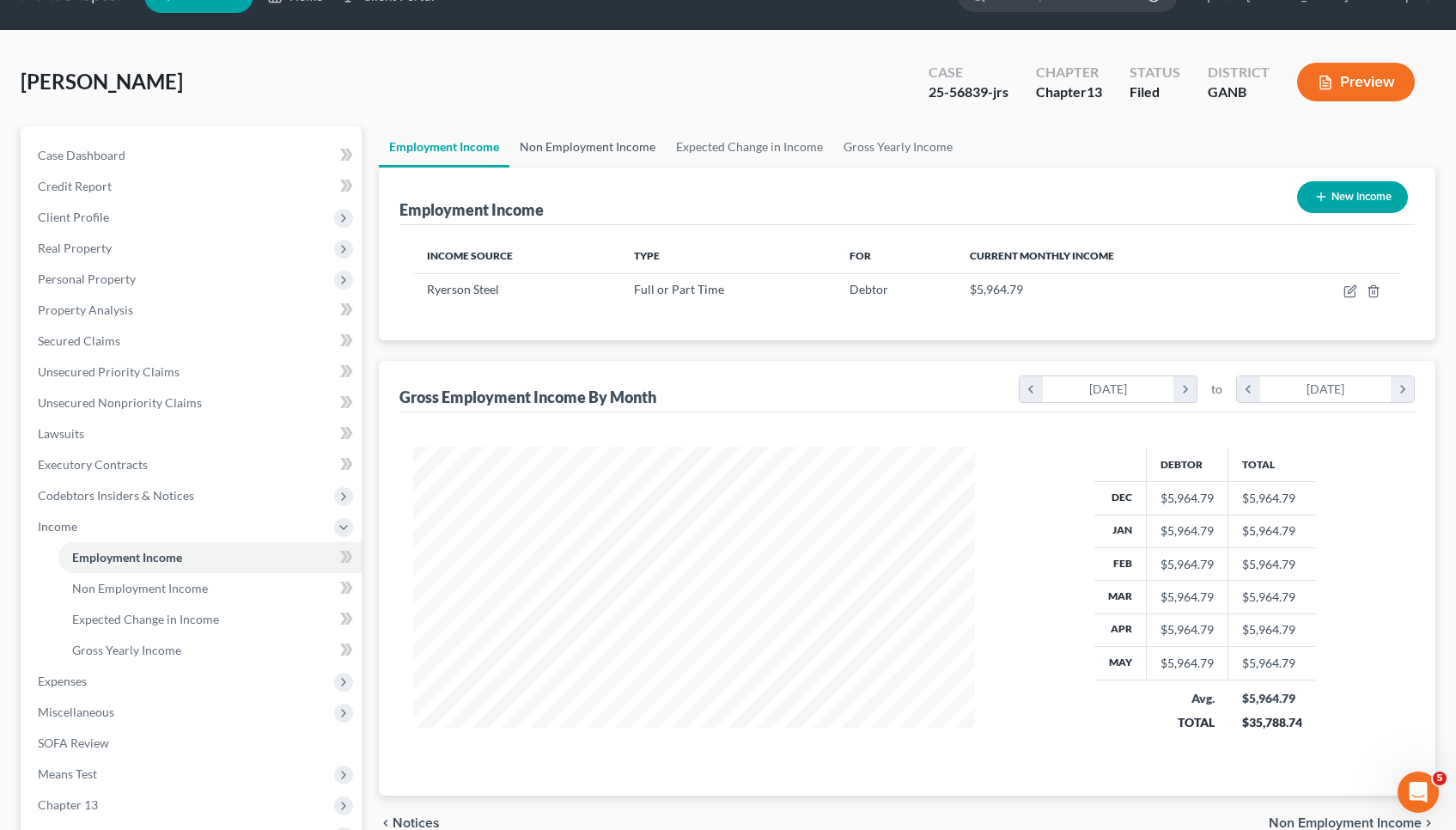
click at [597, 145] on link "Non Employment Income" at bounding box center [588, 147] width 157 height 41
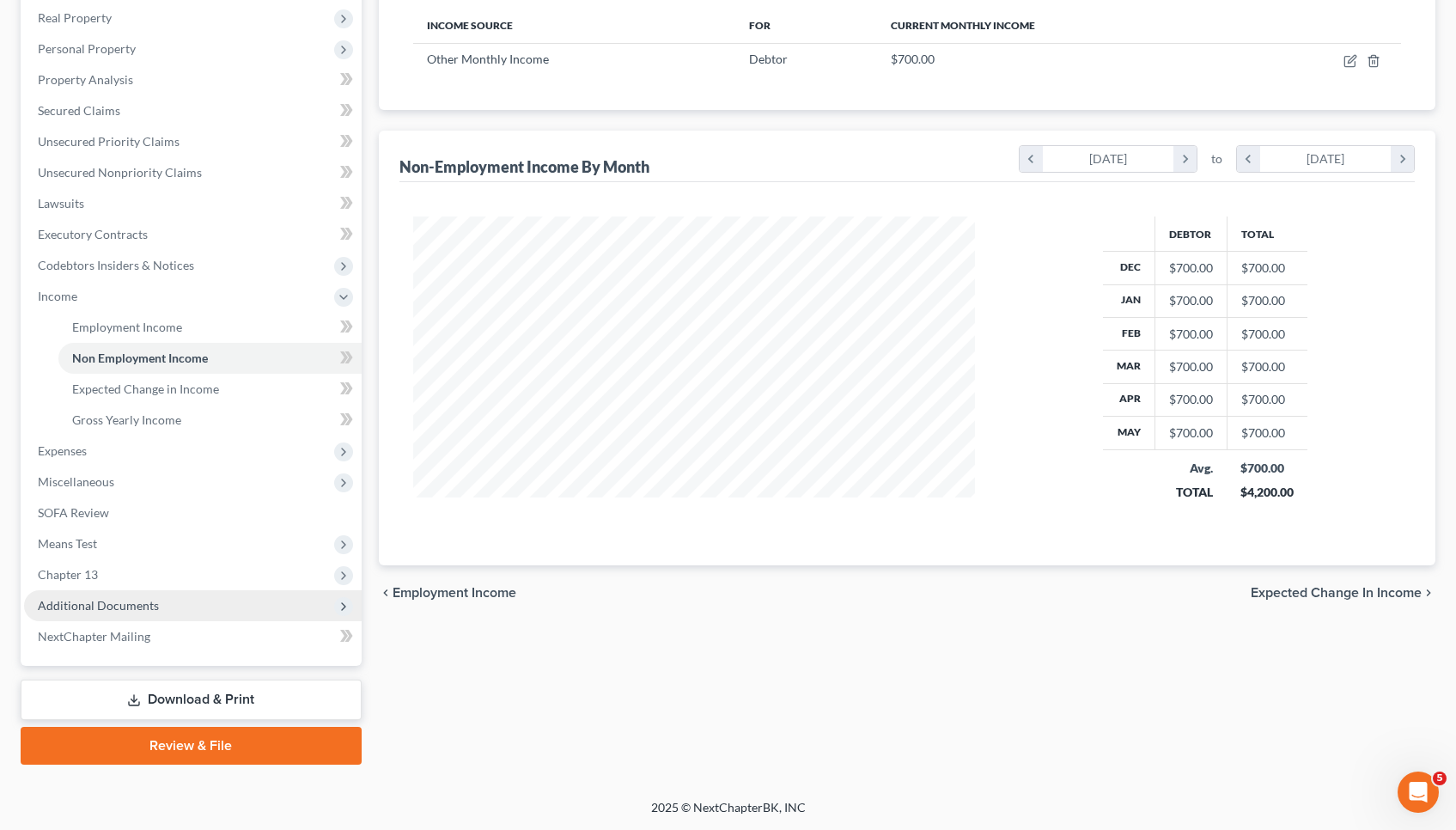
scroll to position [269, 0]
click at [275, 600] on span "Additional Documents" at bounding box center [193, 606] width 338 height 31
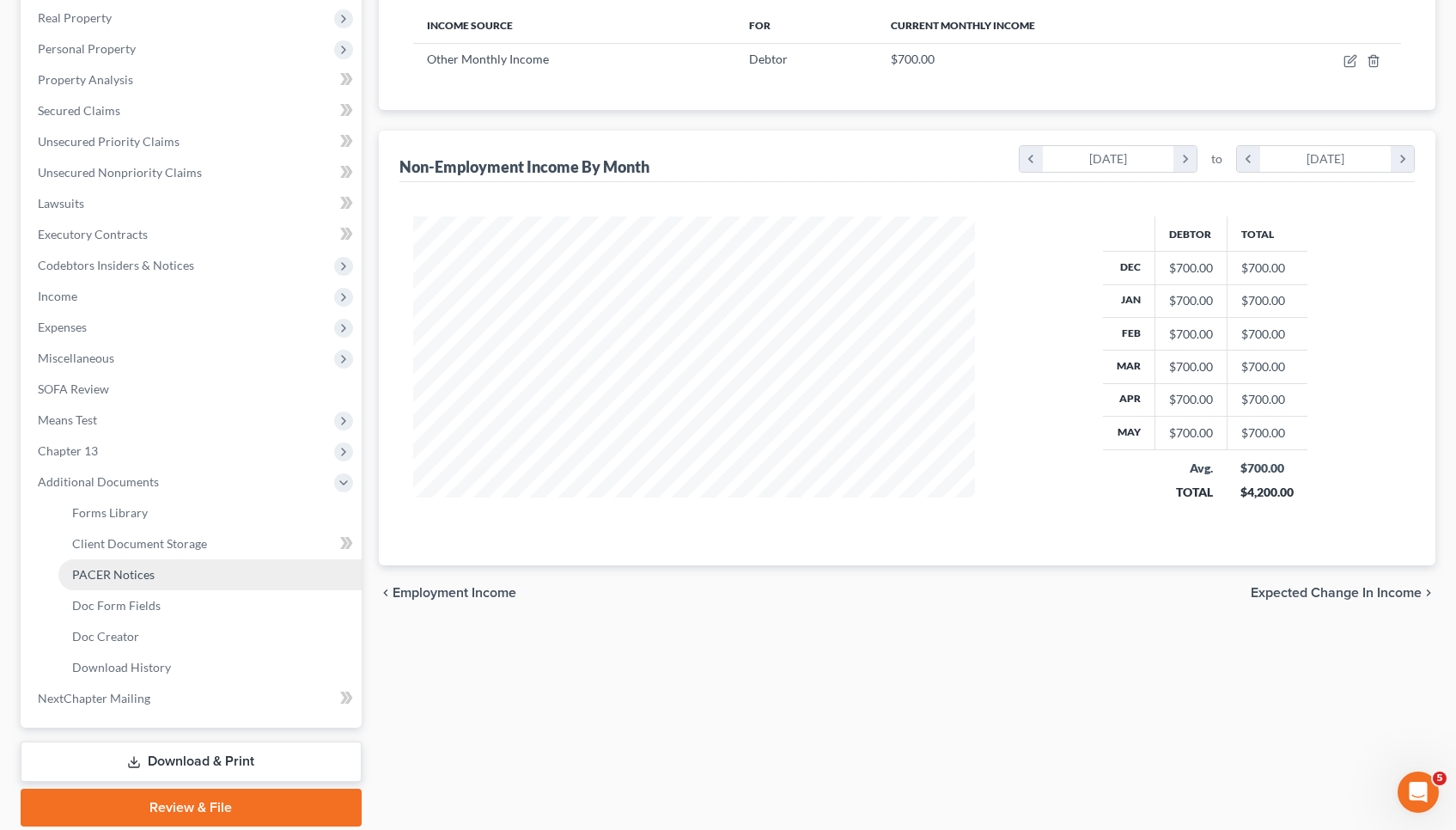
click at [267, 580] on link "PACER Notices" at bounding box center [211, 575] width 304 height 31
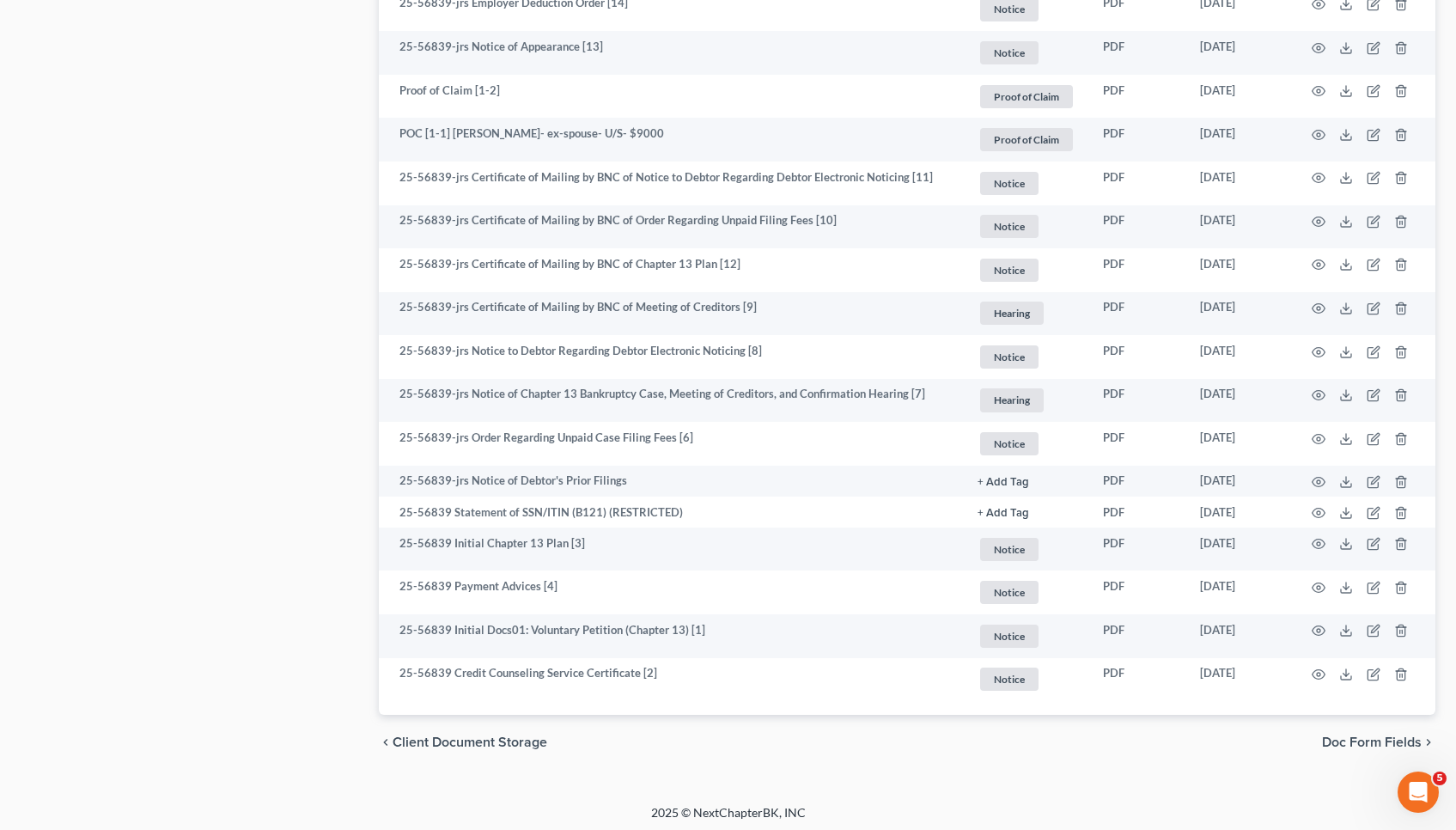
scroll to position [2117, 0]
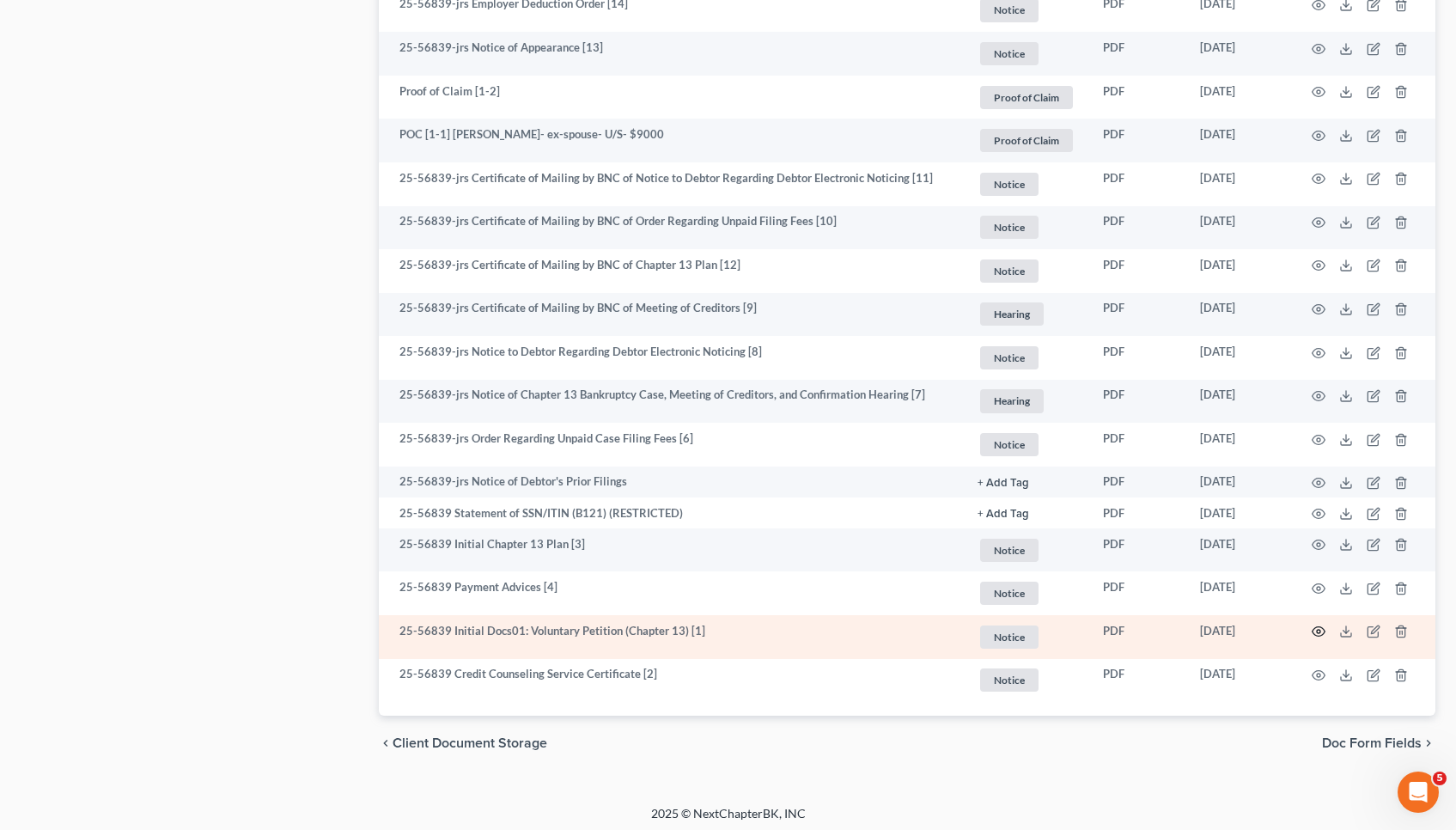
click at [1315, 624] on icon "button" at bounding box center [1319, 631] width 14 height 14
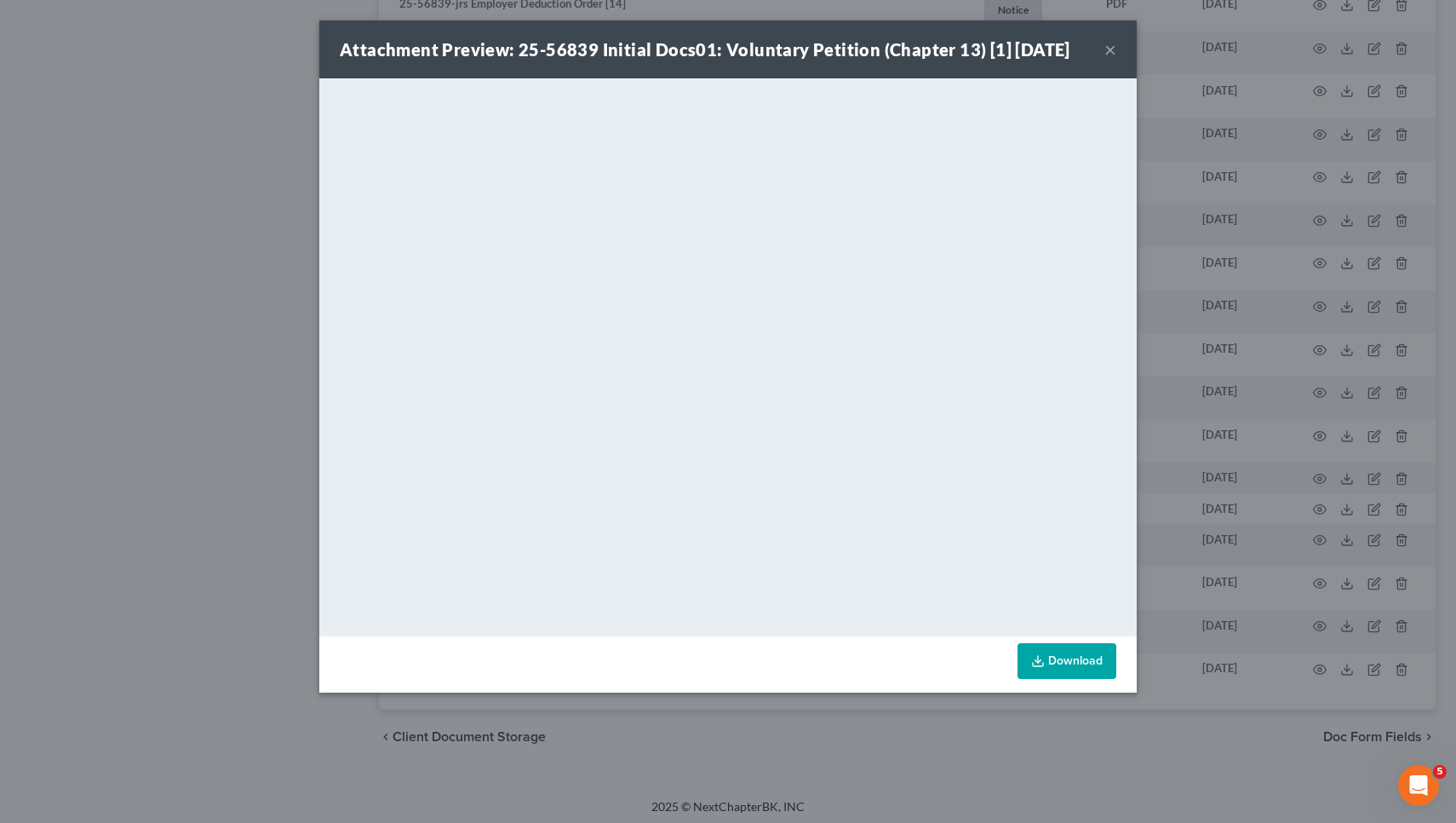
click at [1110, 49] on button "×" at bounding box center [1110, 49] width 12 height 20
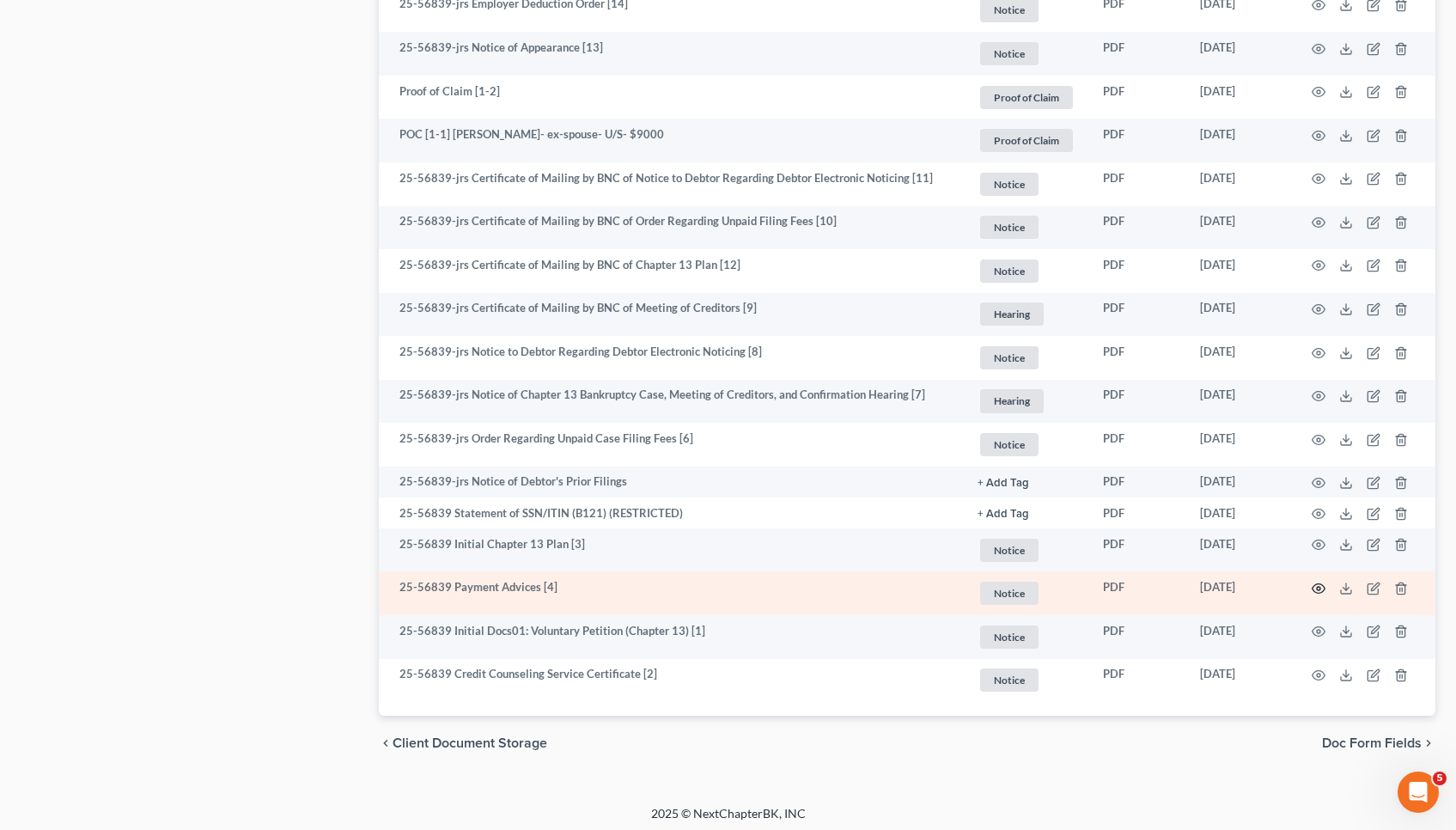
click at [1322, 582] on icon "button" at bounding box center [1319, 589] width 14 height 14
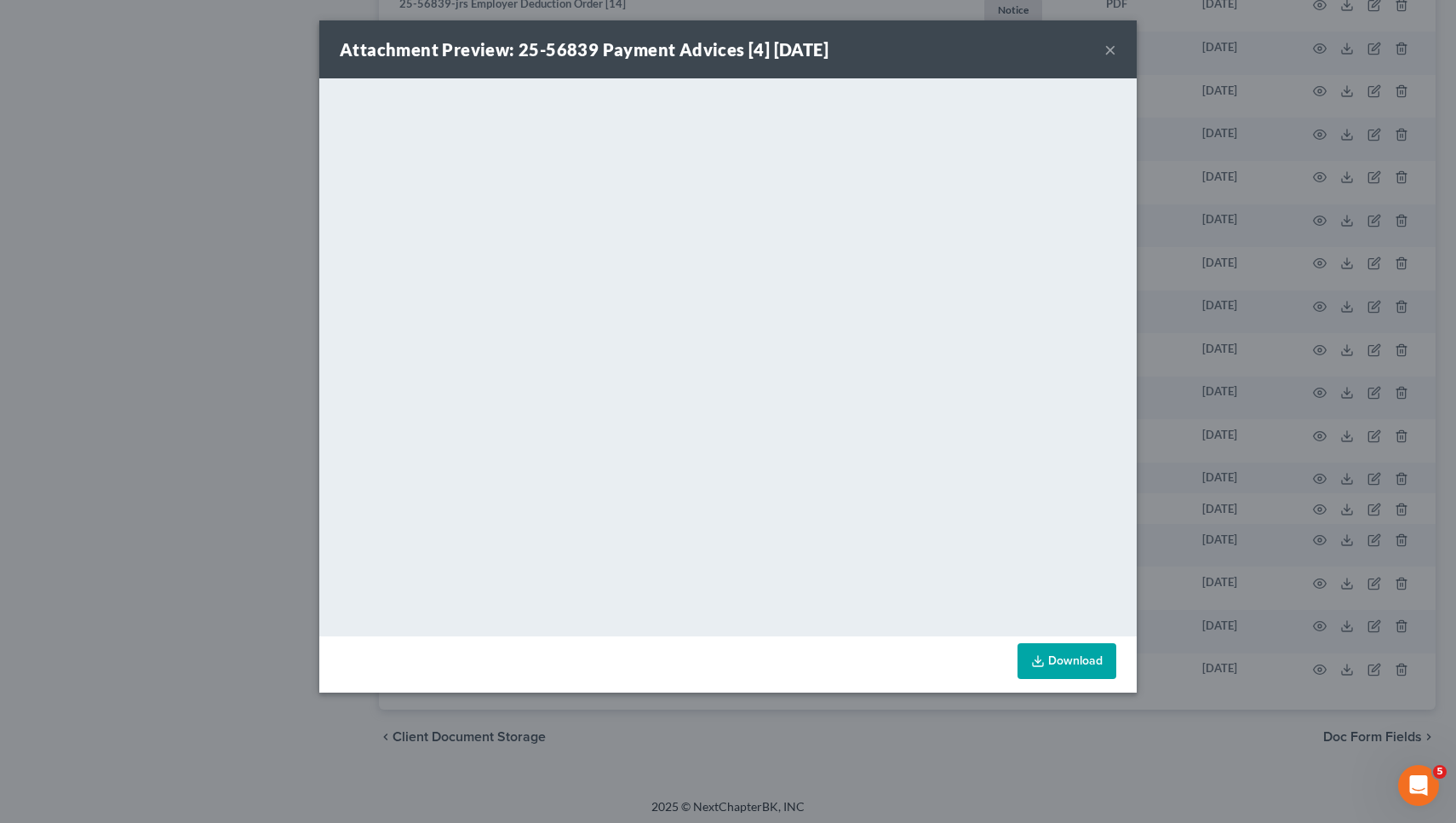
click at [1111, 51] on button "×" at bounding box center [1110, 49] width 12 height 20
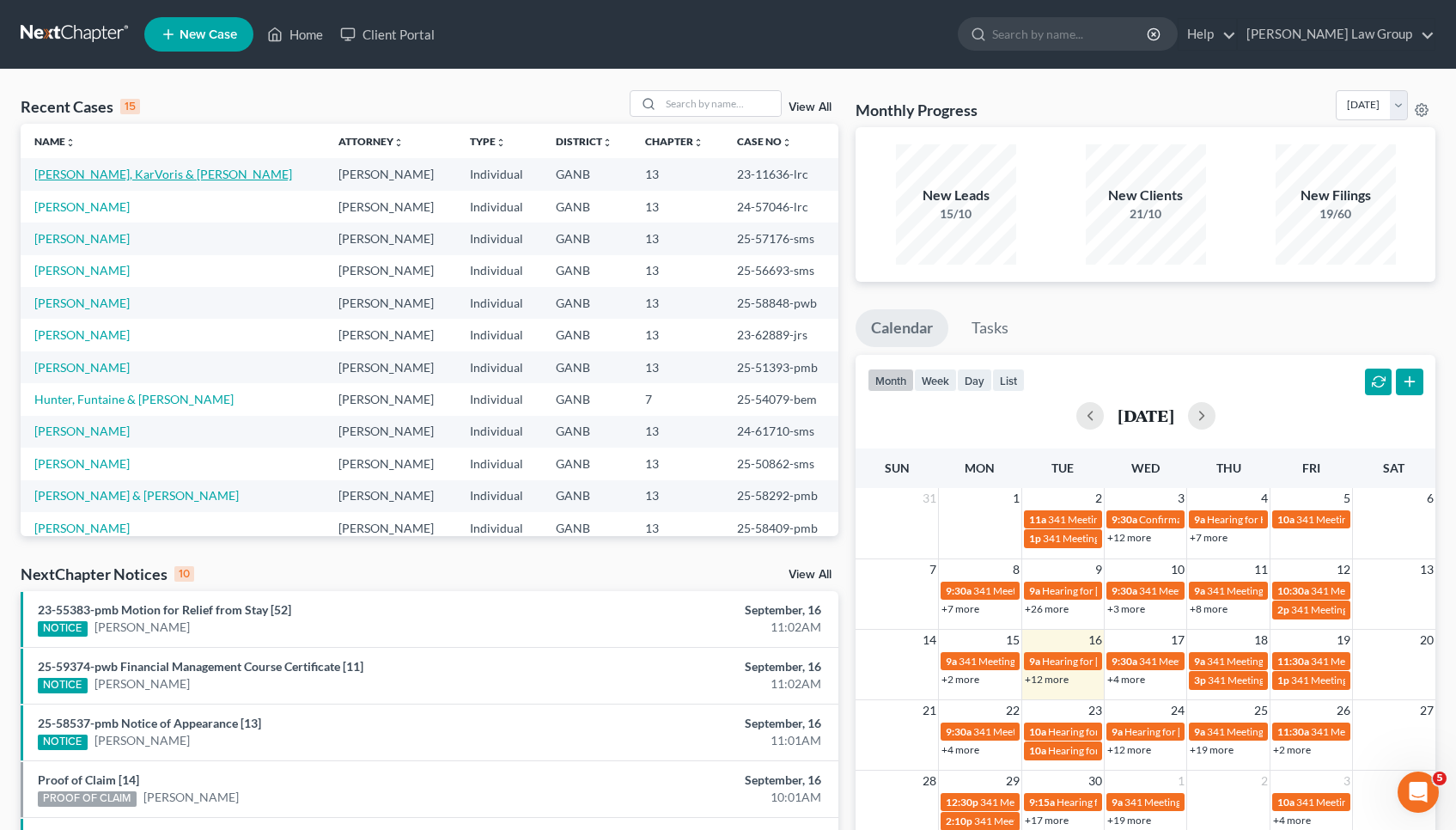
click at [170, 169] on link "[PERSON_NAME], KarVoris & [PERSON_NAME]" at bounding box center [163, 173] width 258 height 15
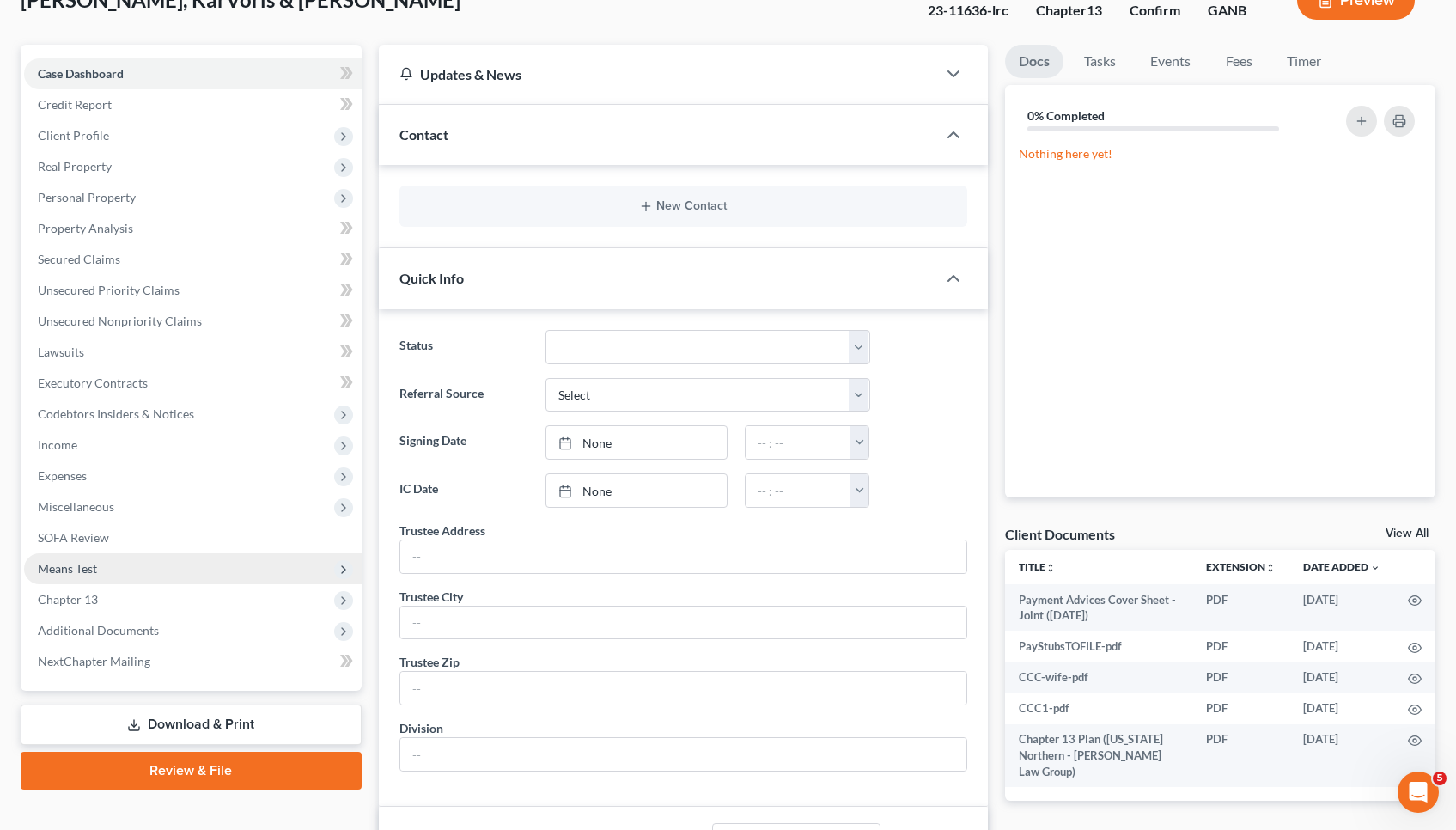
scroll to position [144, 0]
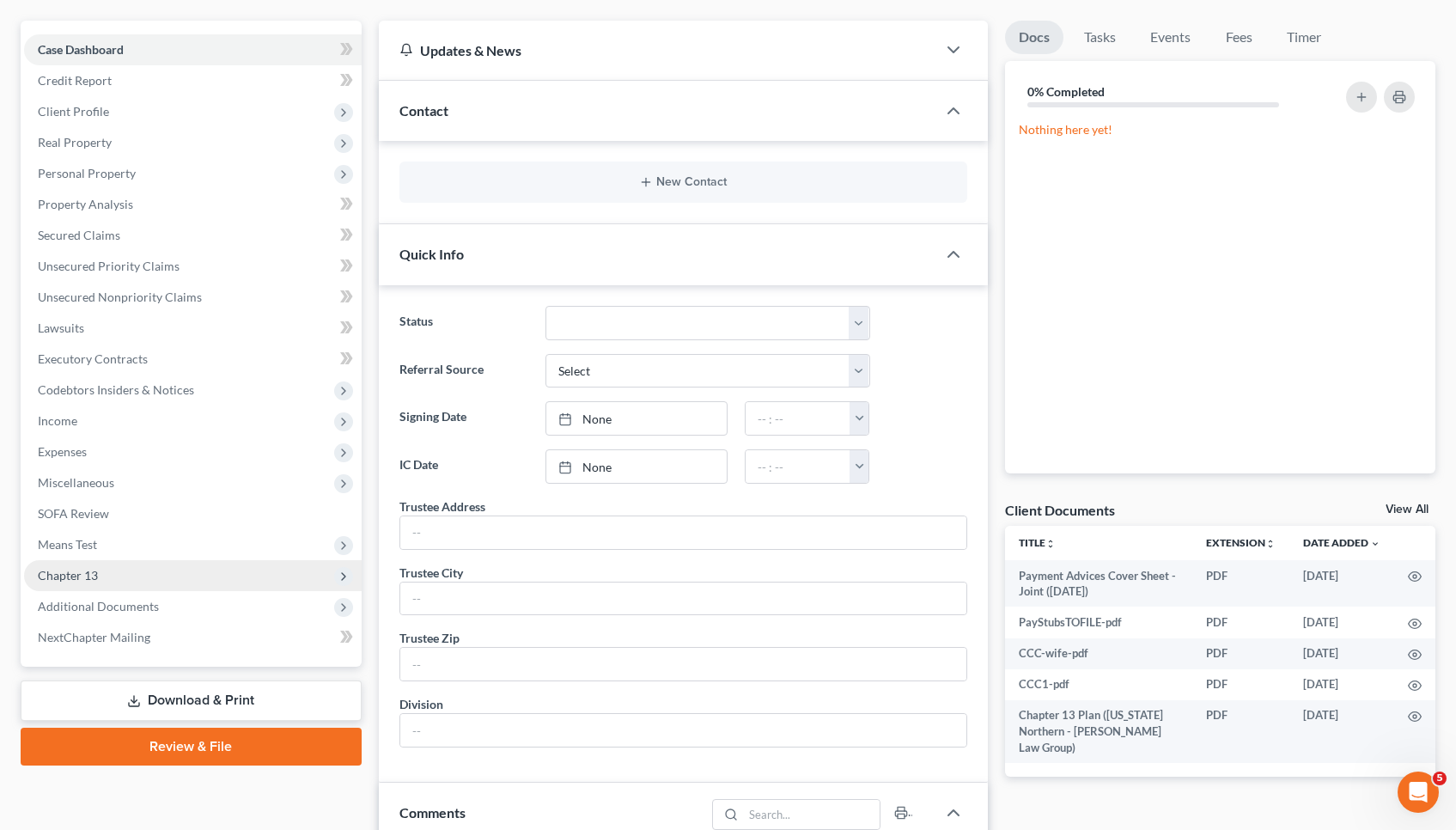
click at [126, 590] on span "Chapter 13" at bounding box center [193, 576] width 338 height 31
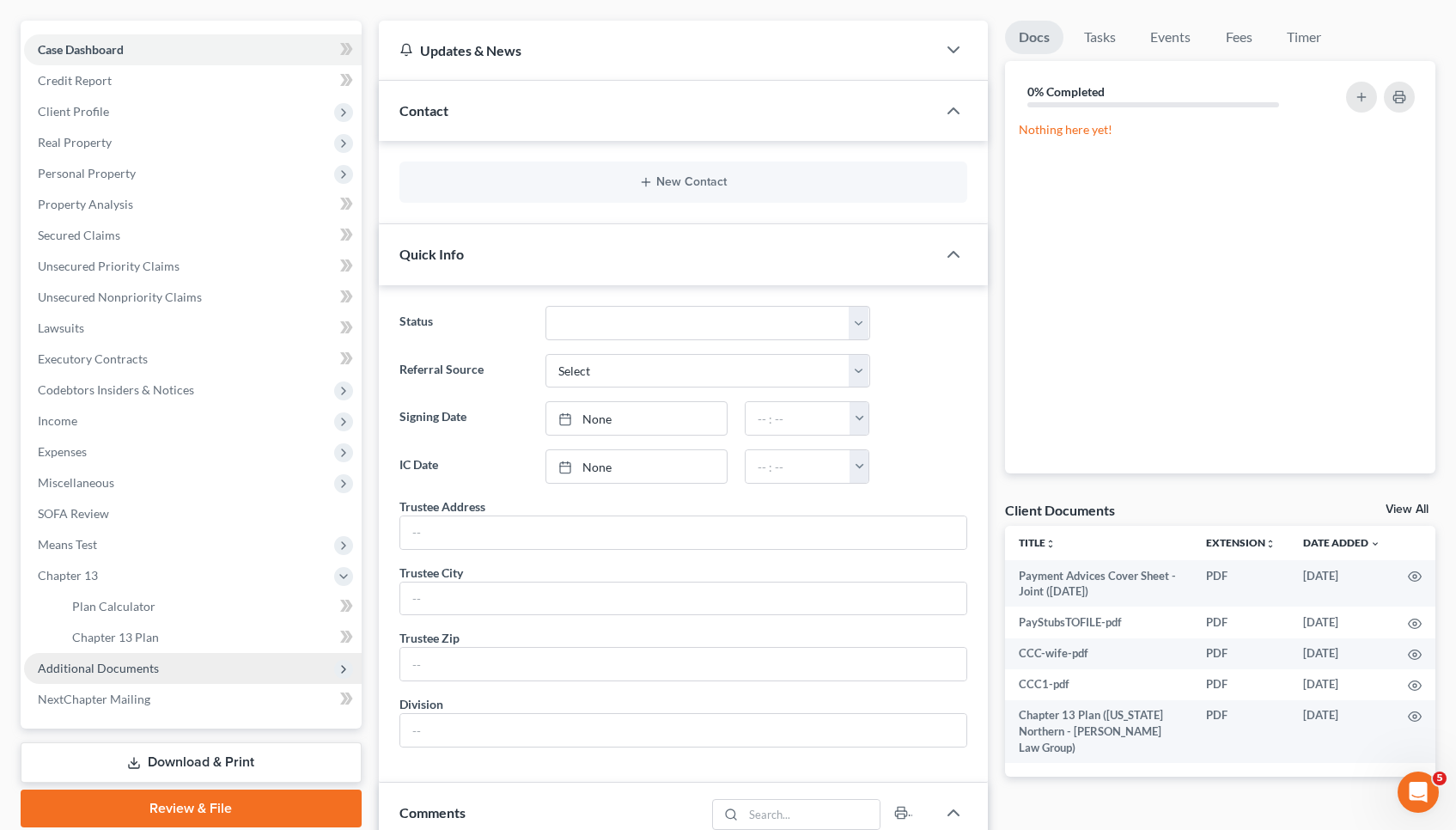
click at [124, 660] on span "Additional Documents" at bounding box center [193, 668] width 338 height 31
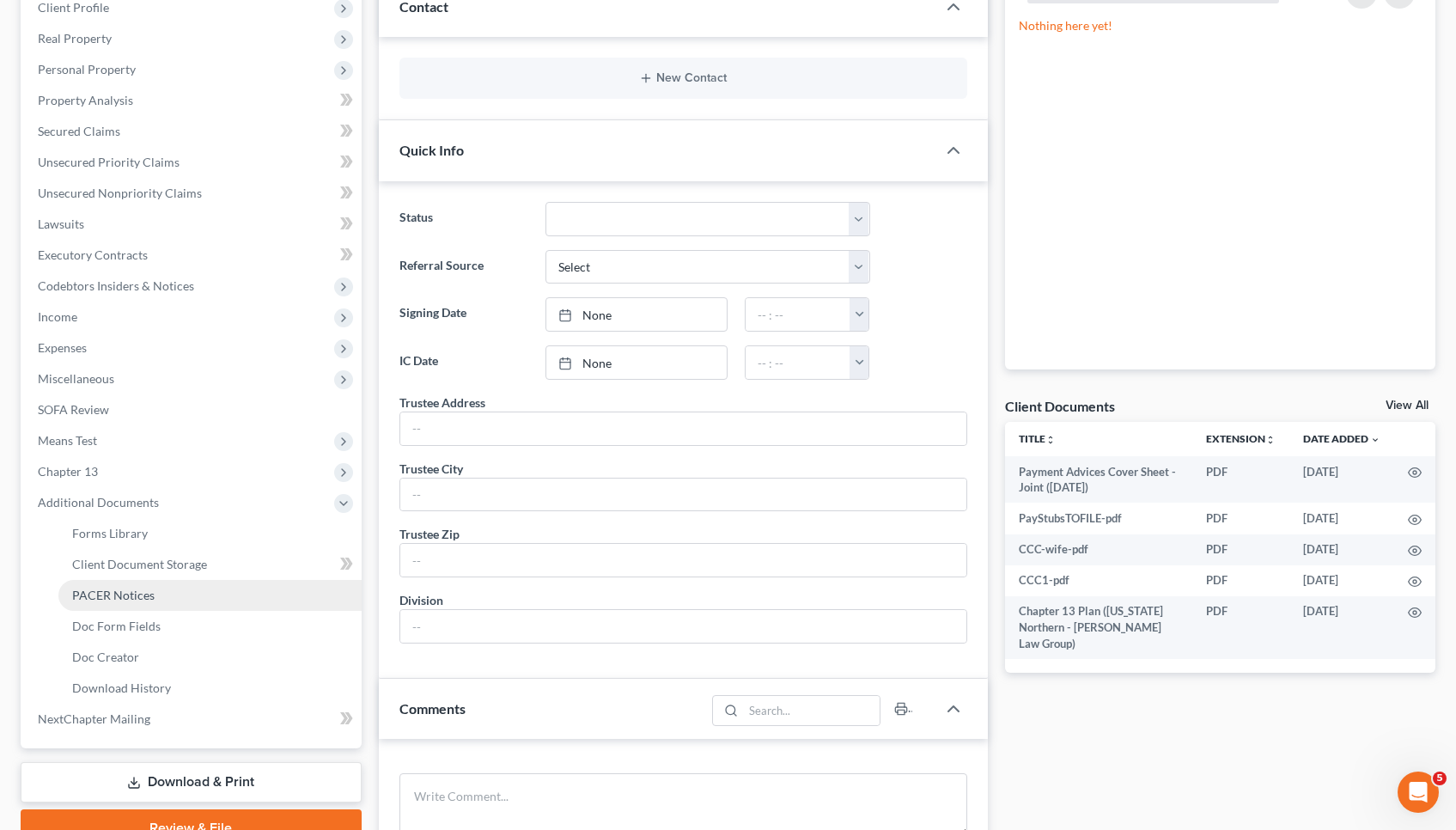
scroll to position [251, 0]
click at [124, 660] on span "Doc Creator" at bounding box center [106, 654] width 67 height 15
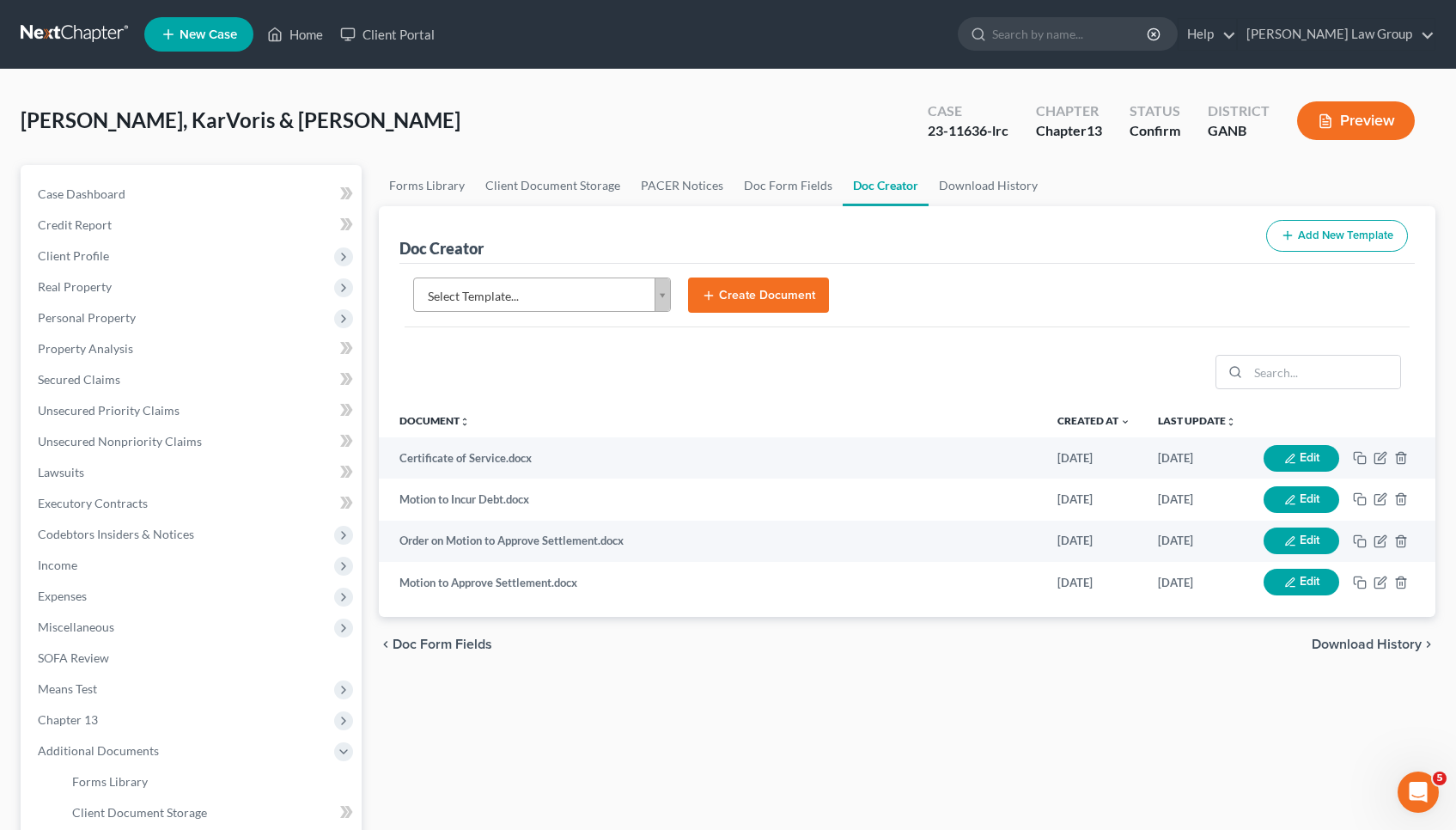
click at [658, 294] on body "Home New Case Client Portal [PERSON_NAME] Law Group [EMAIL_ADDRESS][DOMAIN_NAME…" at bounding box center [728, 580] width 1456 height 1161
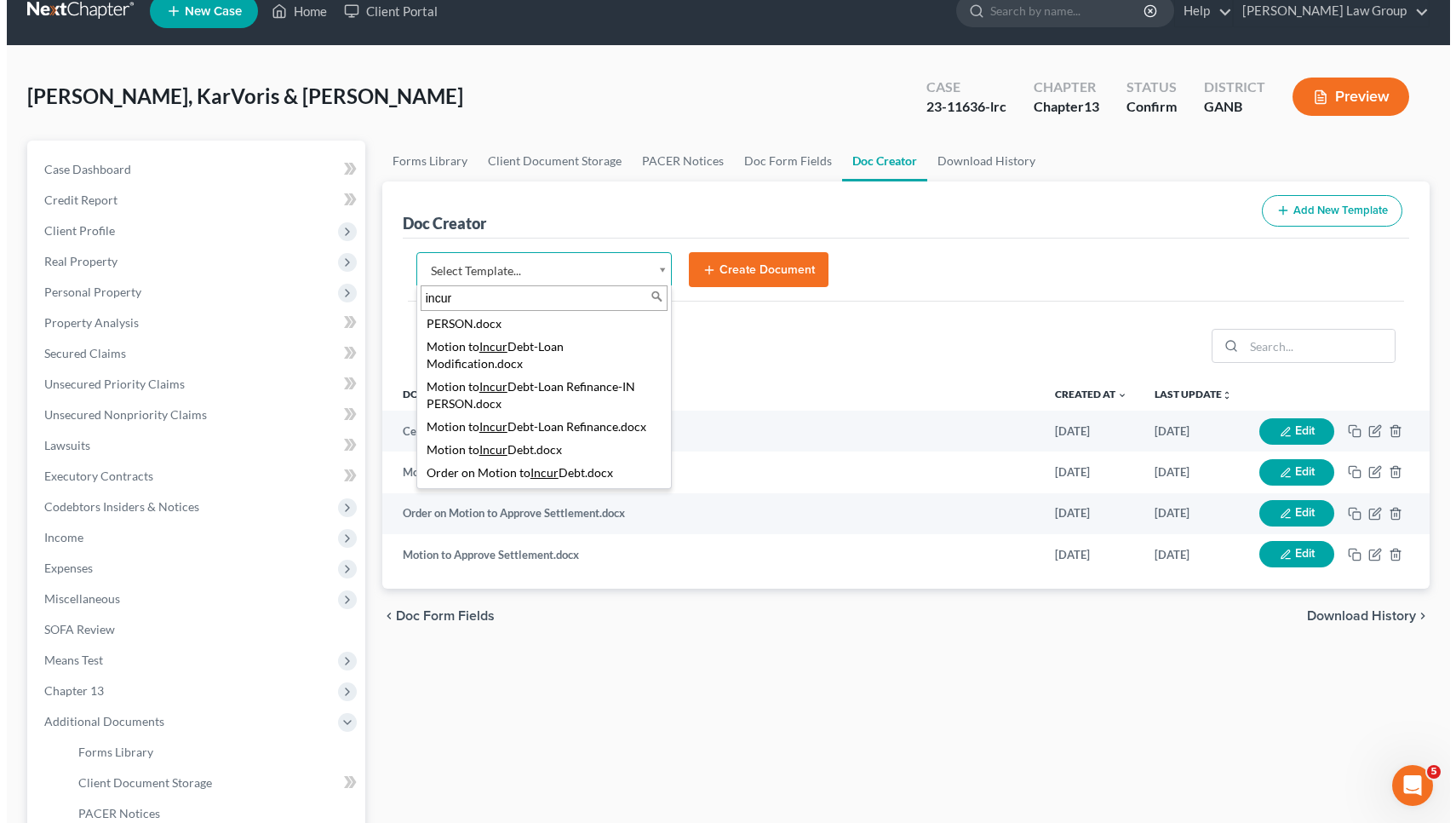
scroll to position [25, 0]
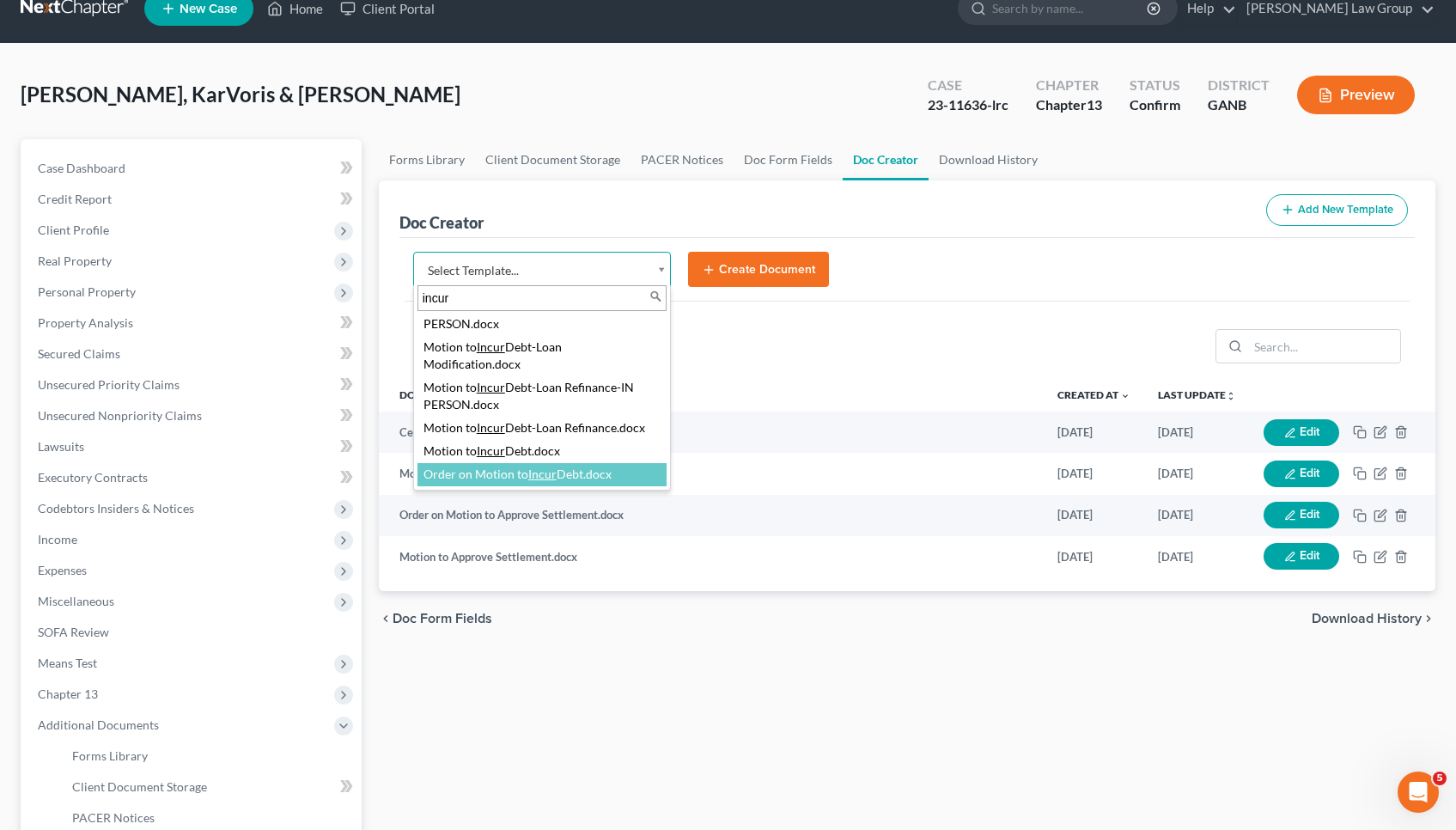
type input "incur"
select select "111919"
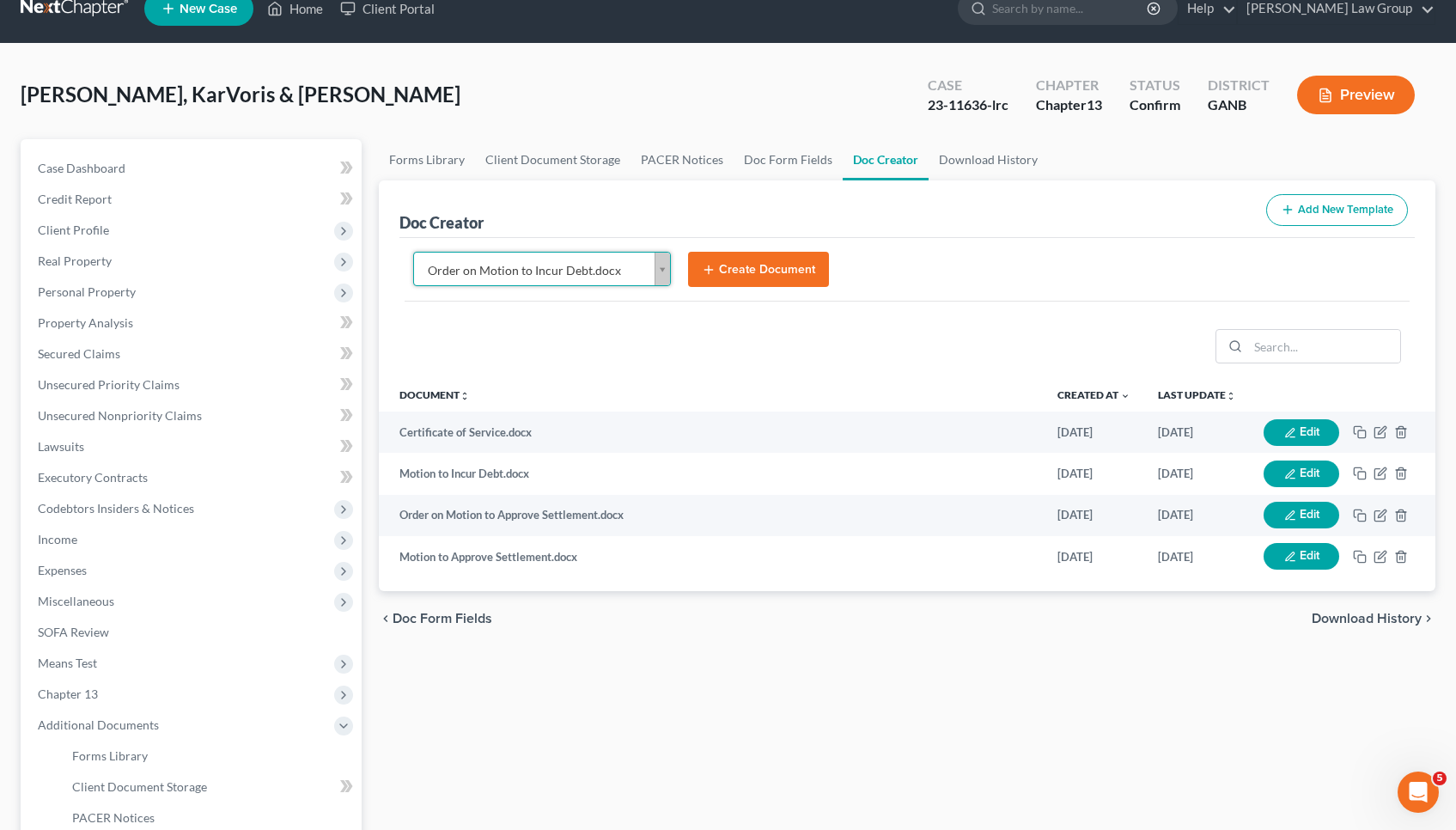
click at [761, 266] on button "Create Document" at bounding box center [758, 269] width 141 height 36
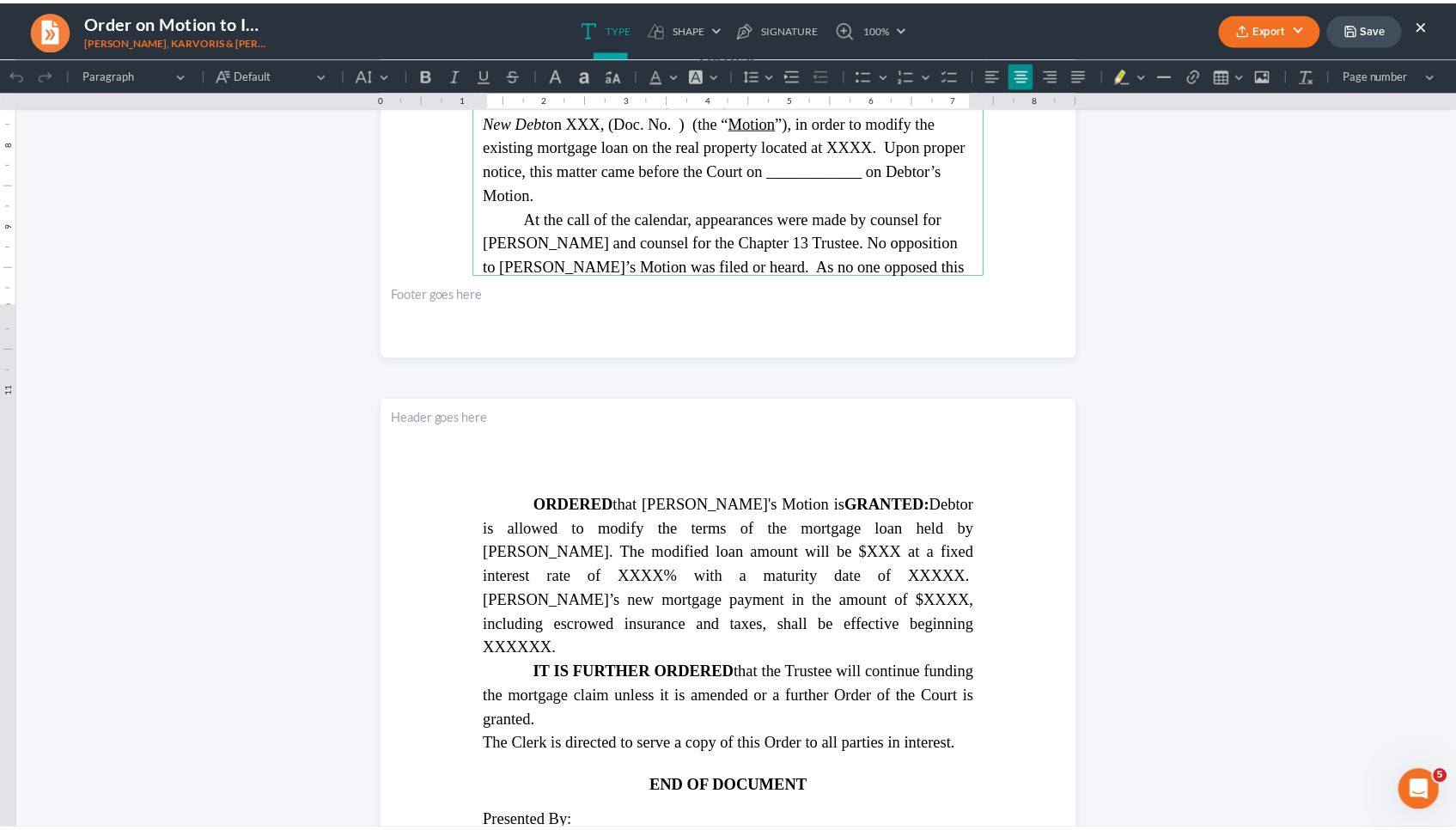
scroll to position [714, 0]
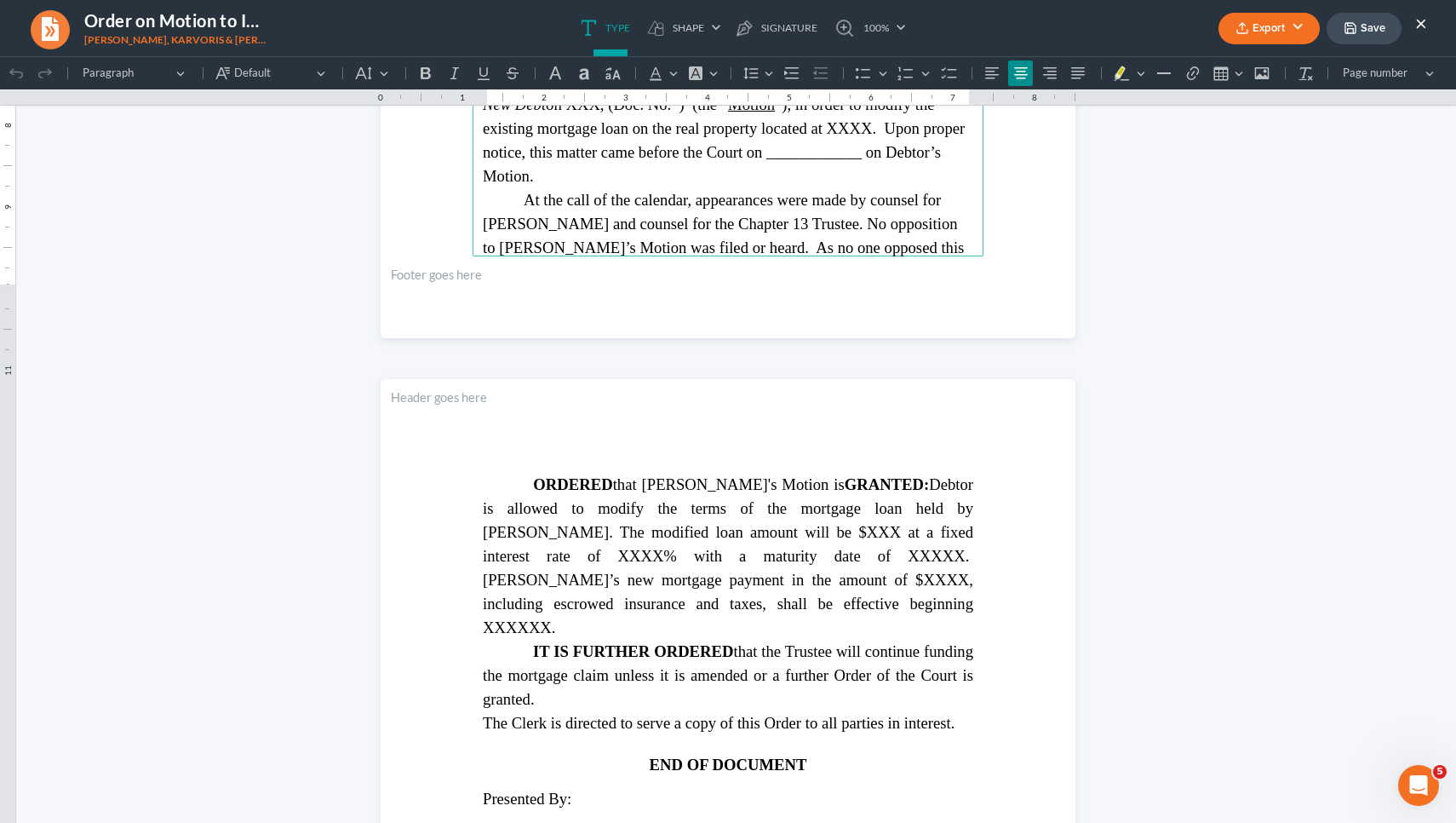
click at [1421, 25] on button "×" at bounding box center [1421, 22] width 12 height 20
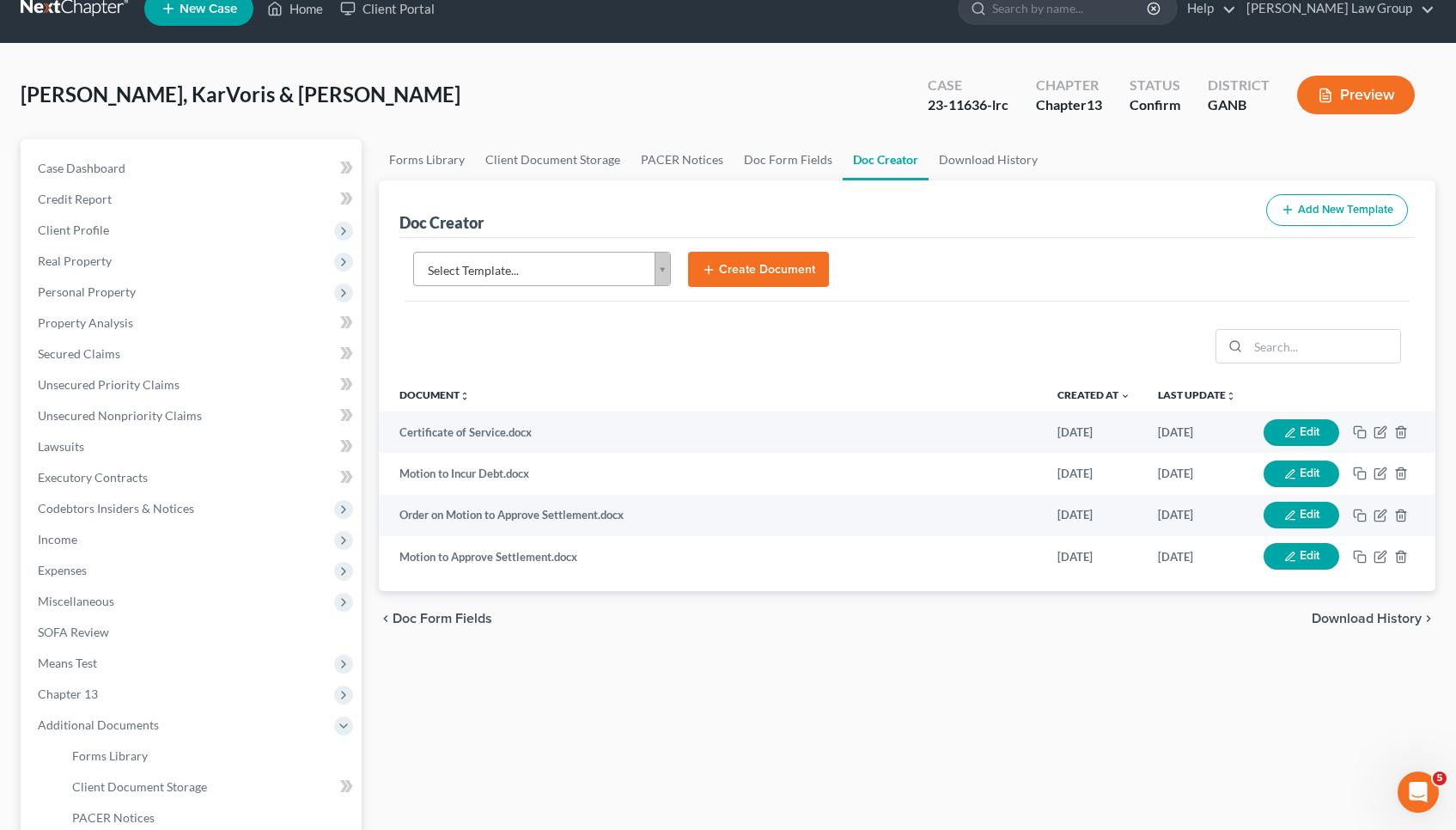
click at [590, 268] on body "Home New Case Client Portal [PERSON_NAME] Law Group [EMAIL_ADDRESS][DOMAIN_NAME…" at bounding box center [728, 555] width 1456 height 1161
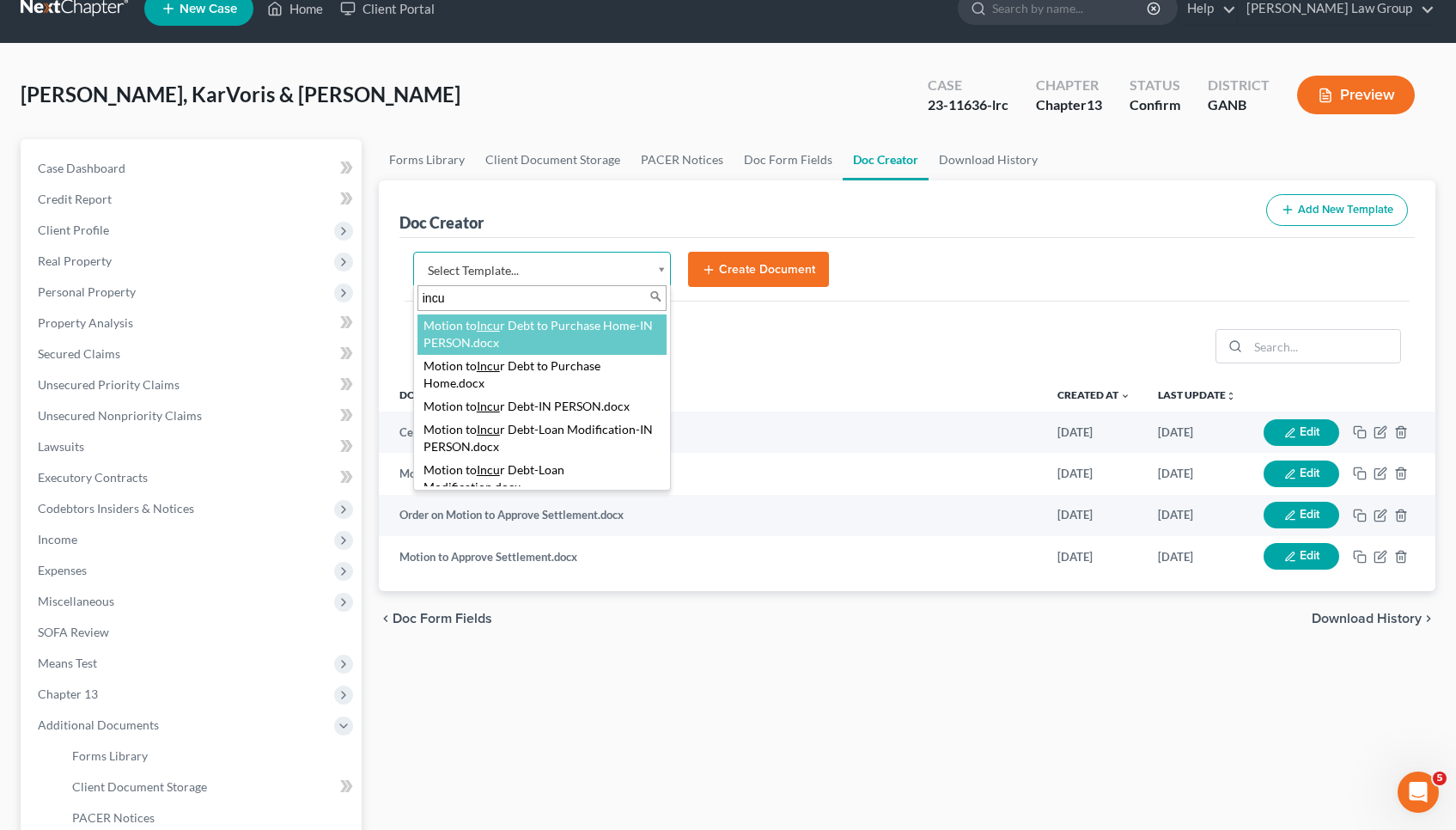
type input "incur"
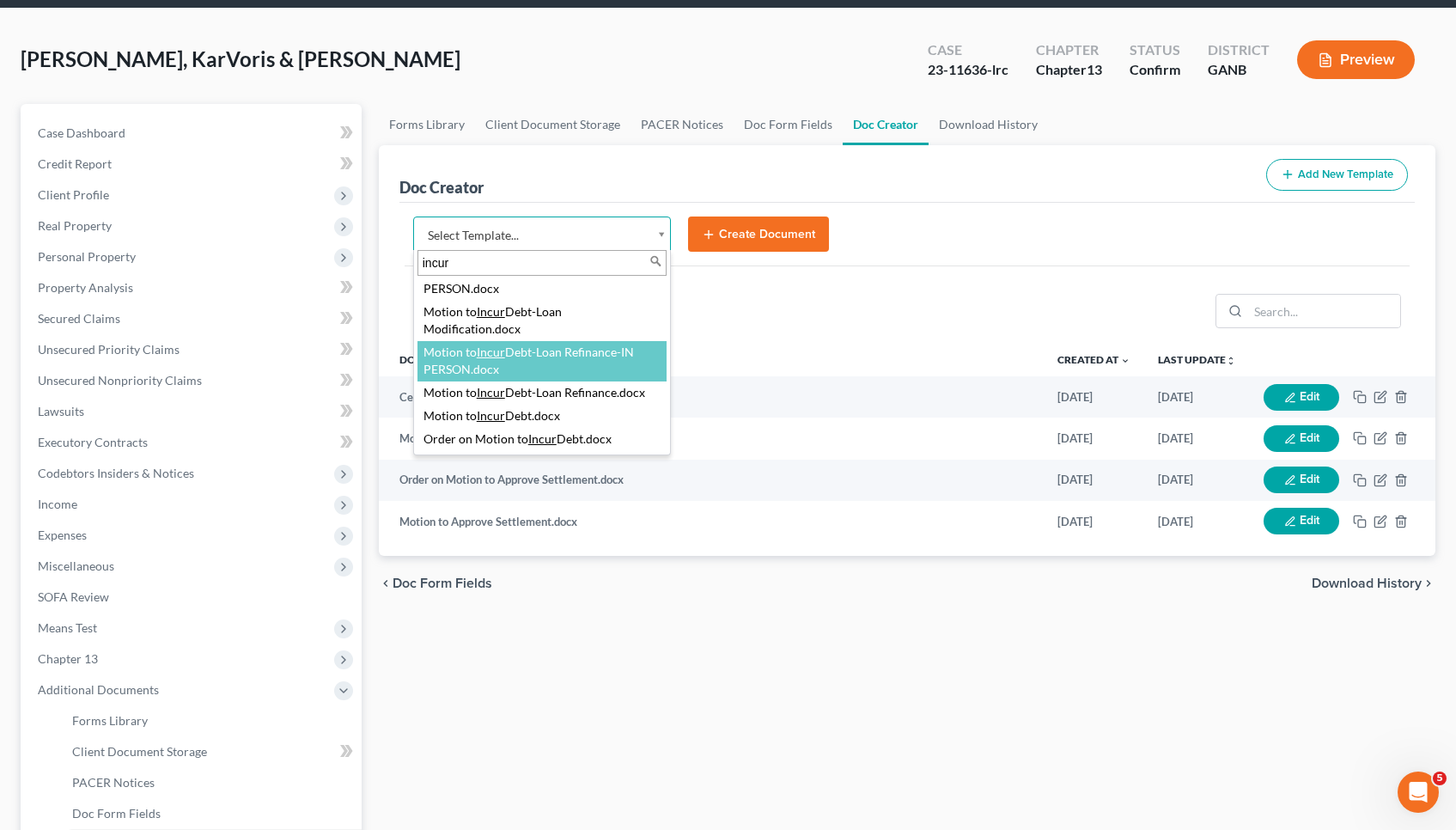
scroll to position [61, 0]
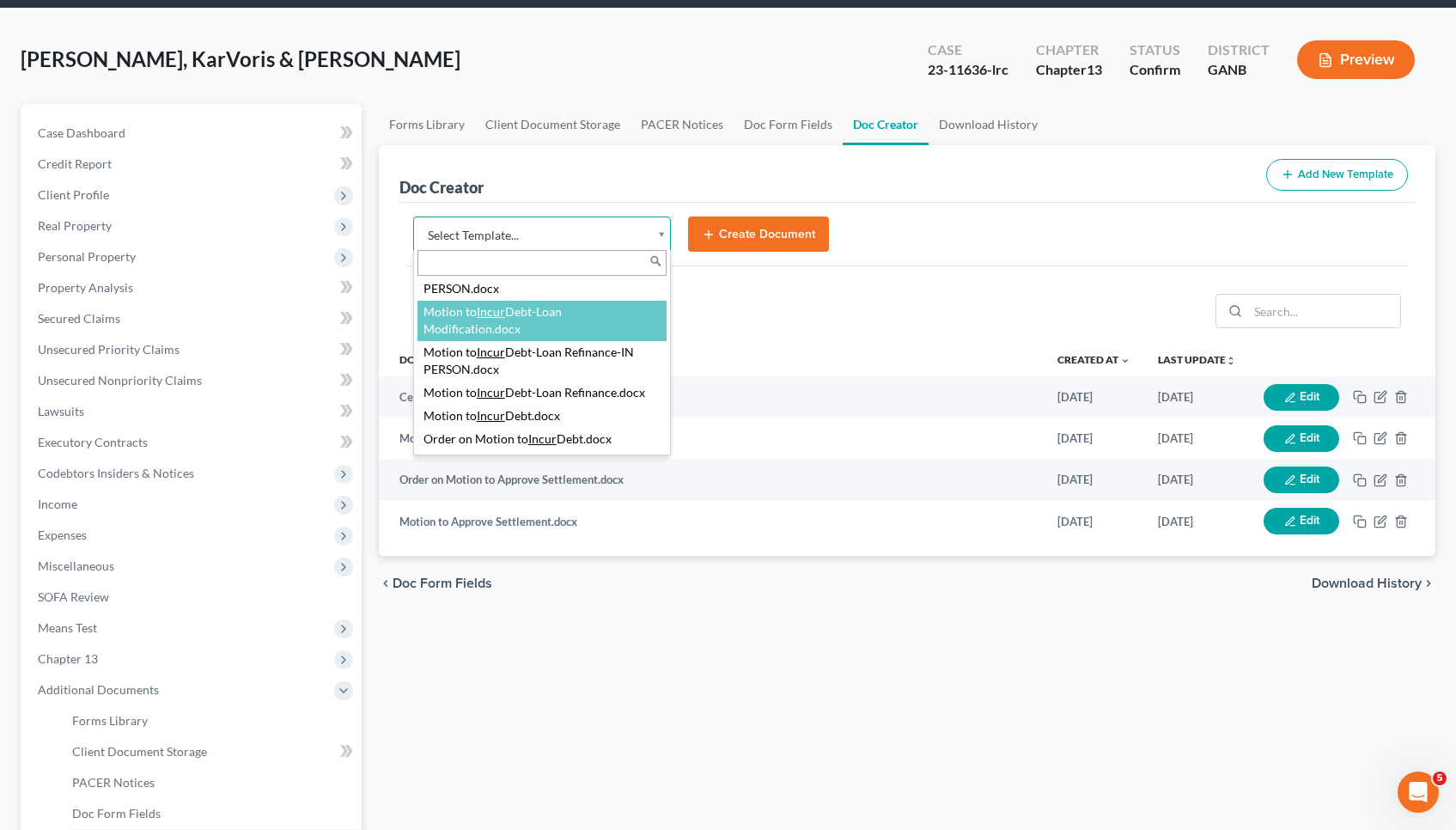
click at [591, 189] on body "Home New Case Client Portal [PERSON_NAME] Law Group [EMAIL_ADDRESS][DOMAIN_NAME…" at bounding box center [728, 519] width 1456 height 1161
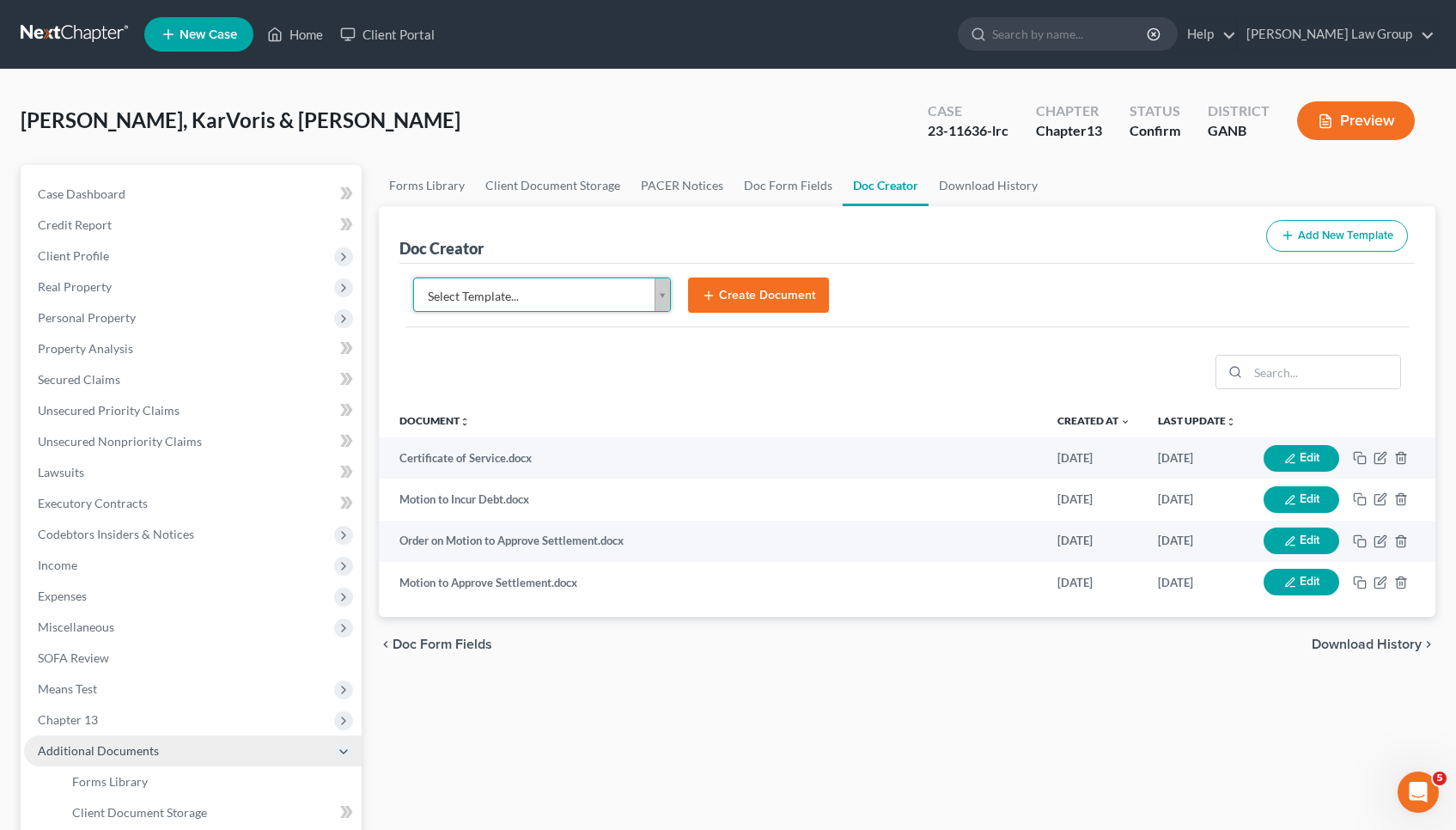
scroll to position [0, 0]
click at [304, 36] on link "Home" at bounding box center [295, 34] width 73 height 31
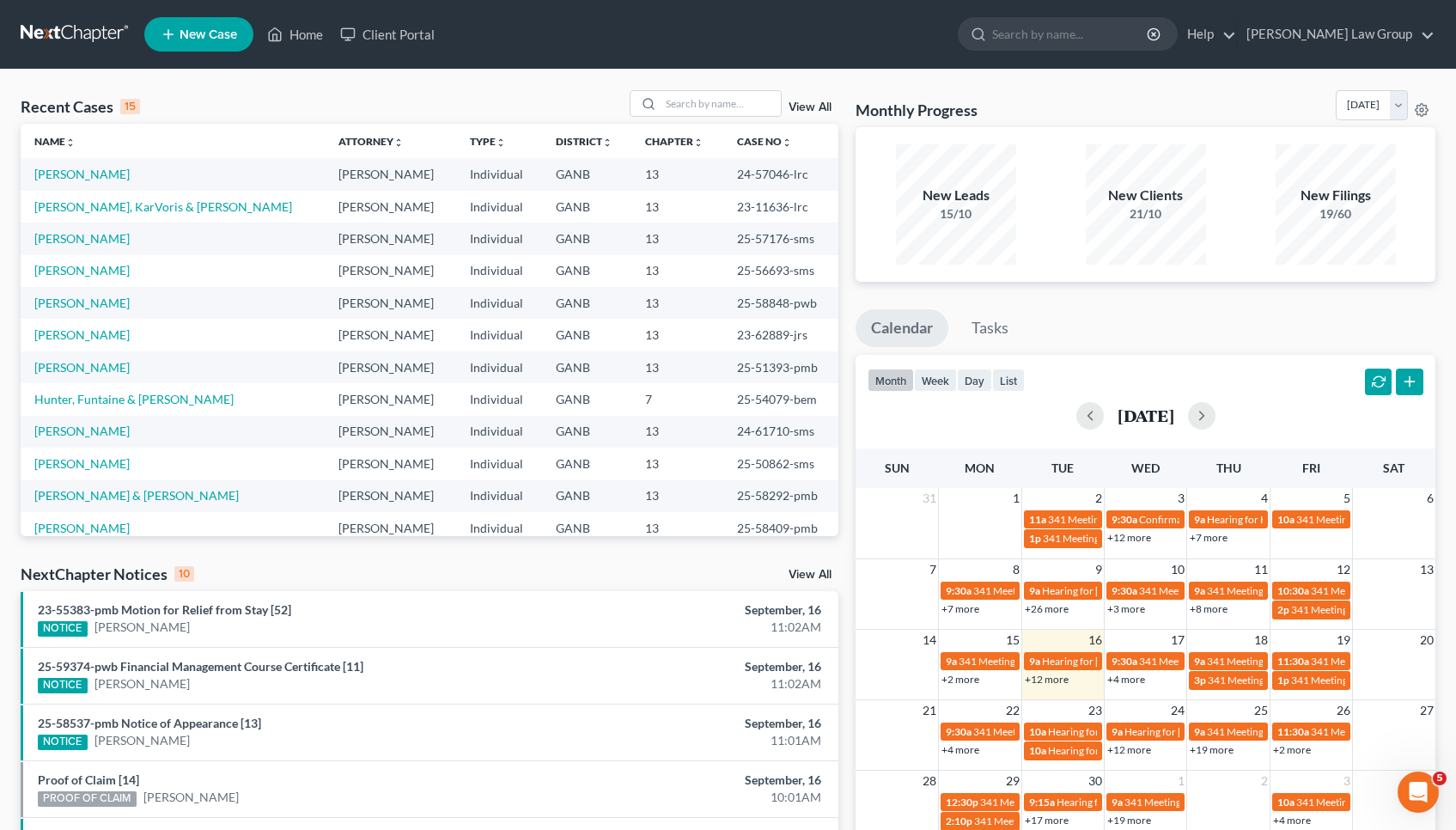
click at [801, 570] on link "View All" at bounding box center [810, 574] width 43 height 12
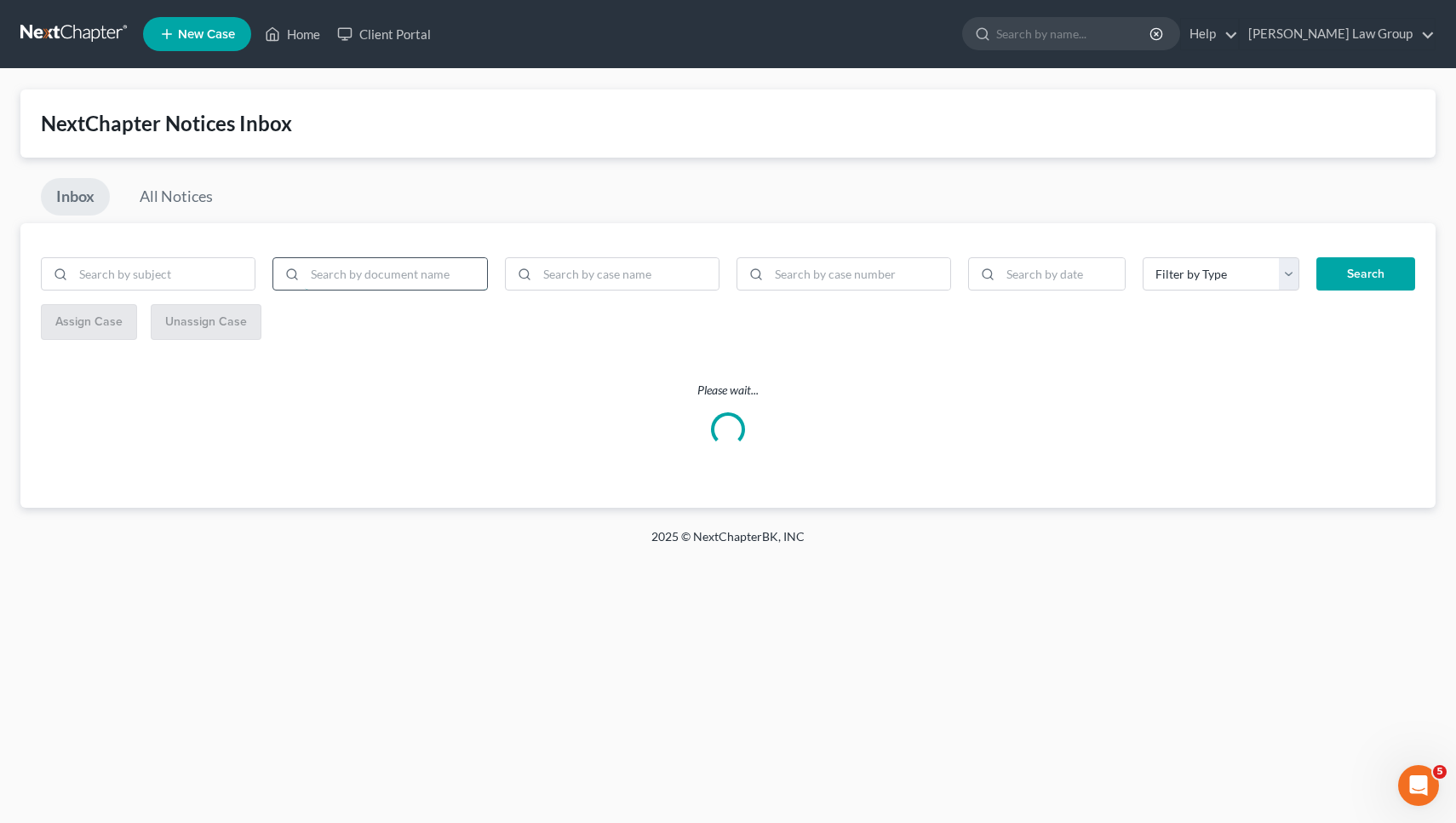
click at [419, 280] on input "search" at bounding box center [395, 274] width 182 height 32
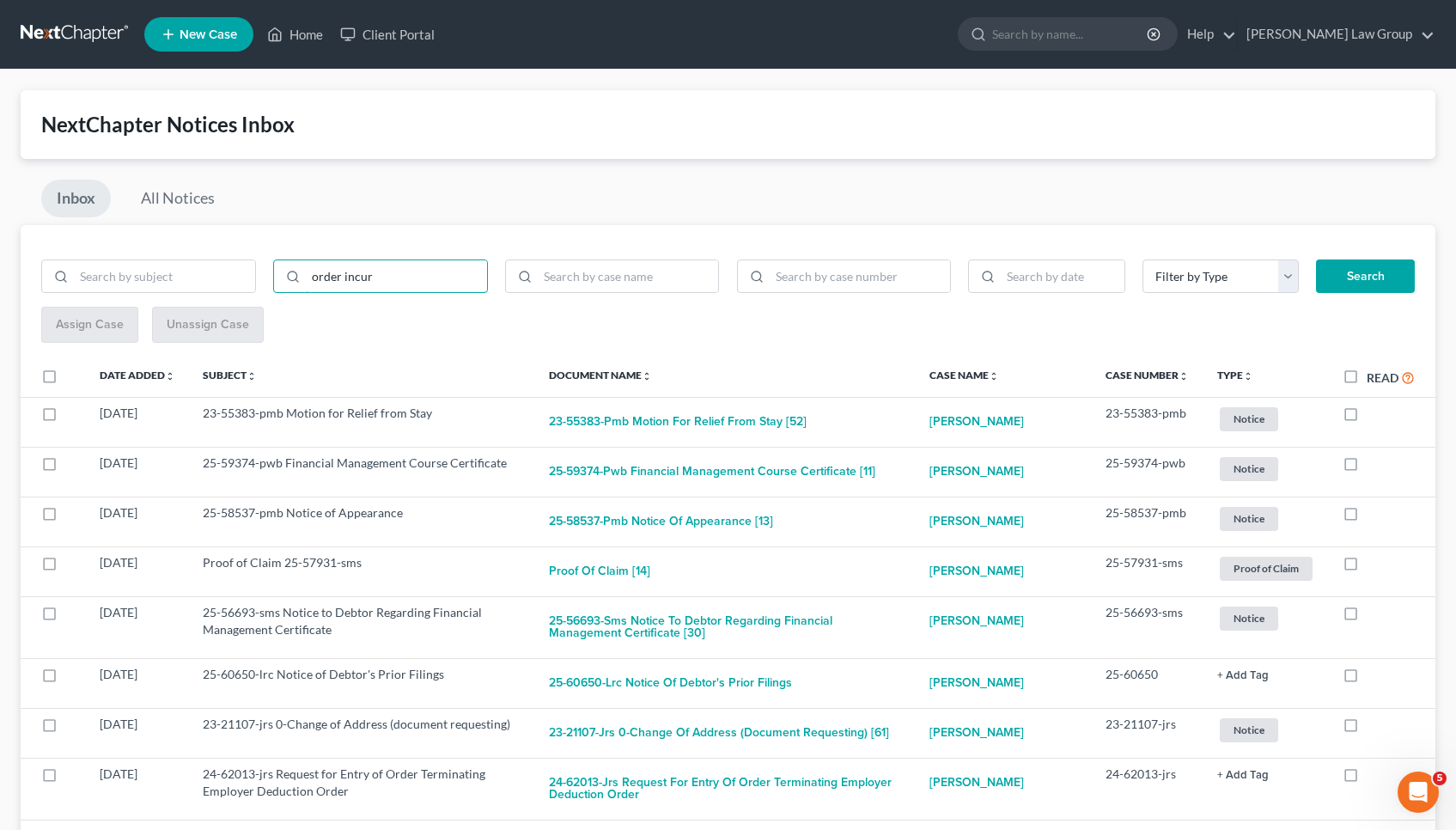
click at [1365, 275] on button "Search" at bounding box center [1365, 276] width 99 height 34
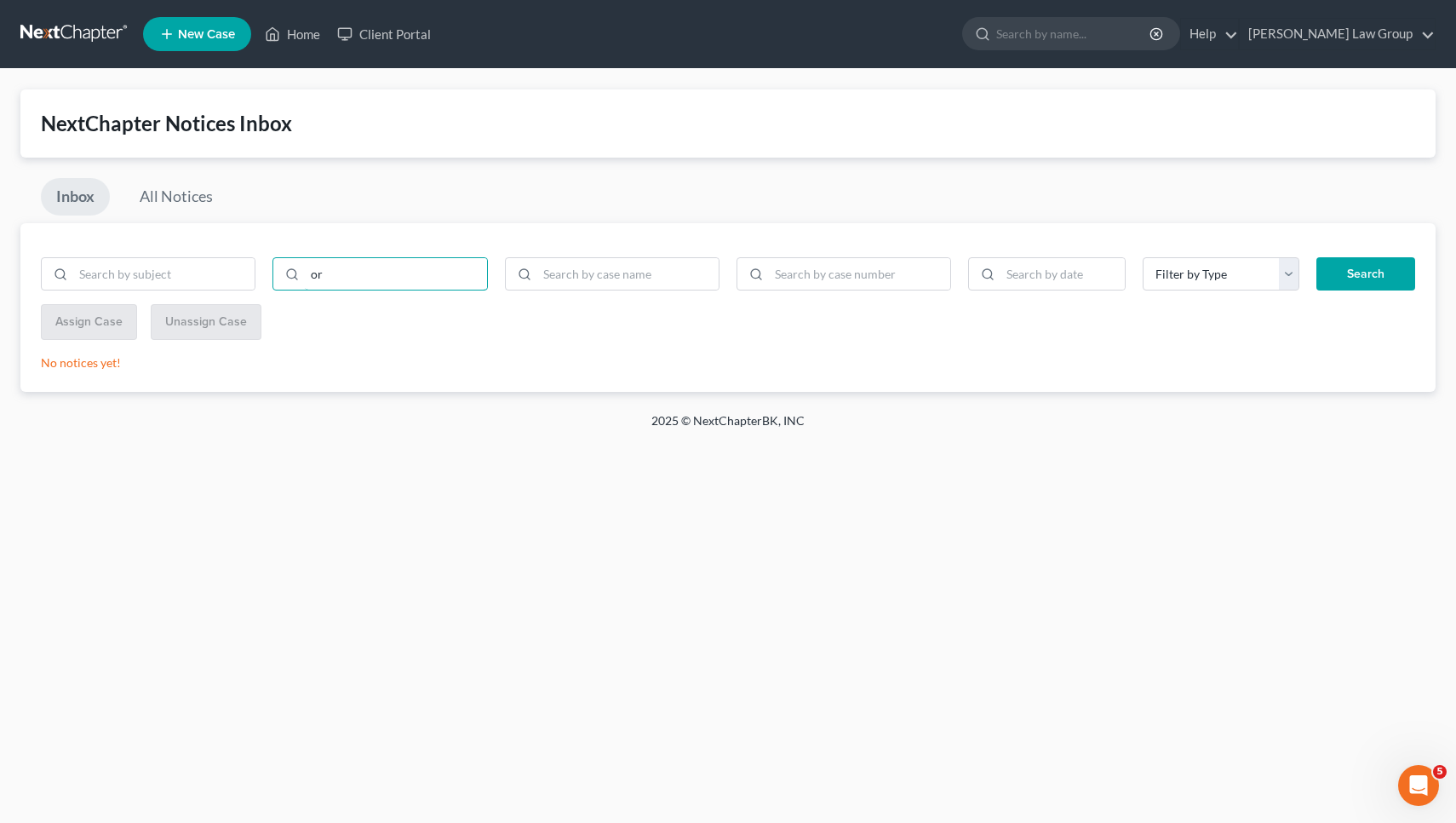
type input "o"
type input "incur"
click at [1366, 273] on button "Search" at bounding box center [1367, 274] width 99 height 34
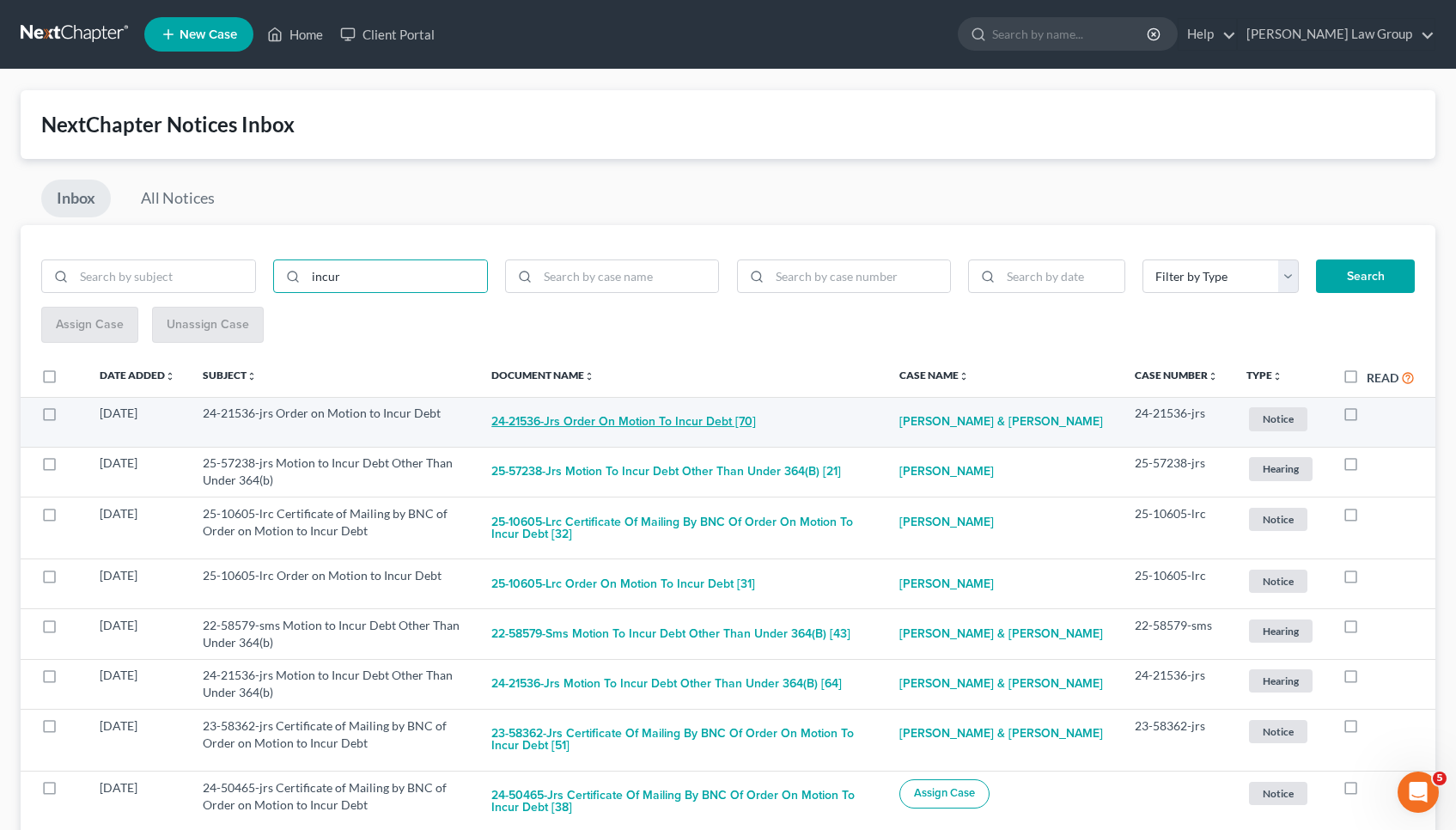
click at [723, 421] on button "24-21536-jrs Order on Motion to Incur Debt [70]" at bounding box center [624, 421] width 265 height 34
checkbox input "true"
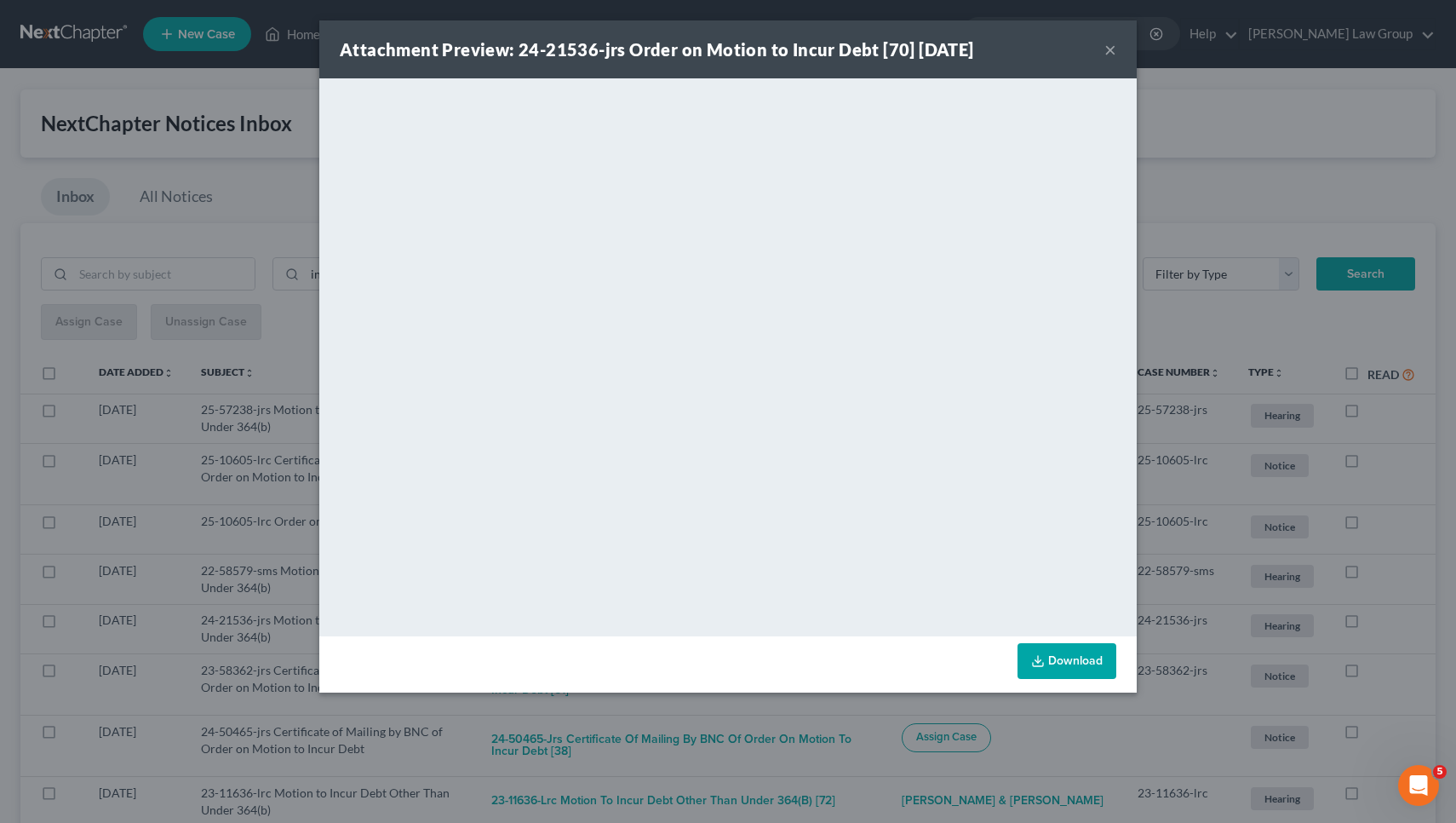
click at [1111, 43] on button "×" at bounding box center [1110, 49] width 12 height 20
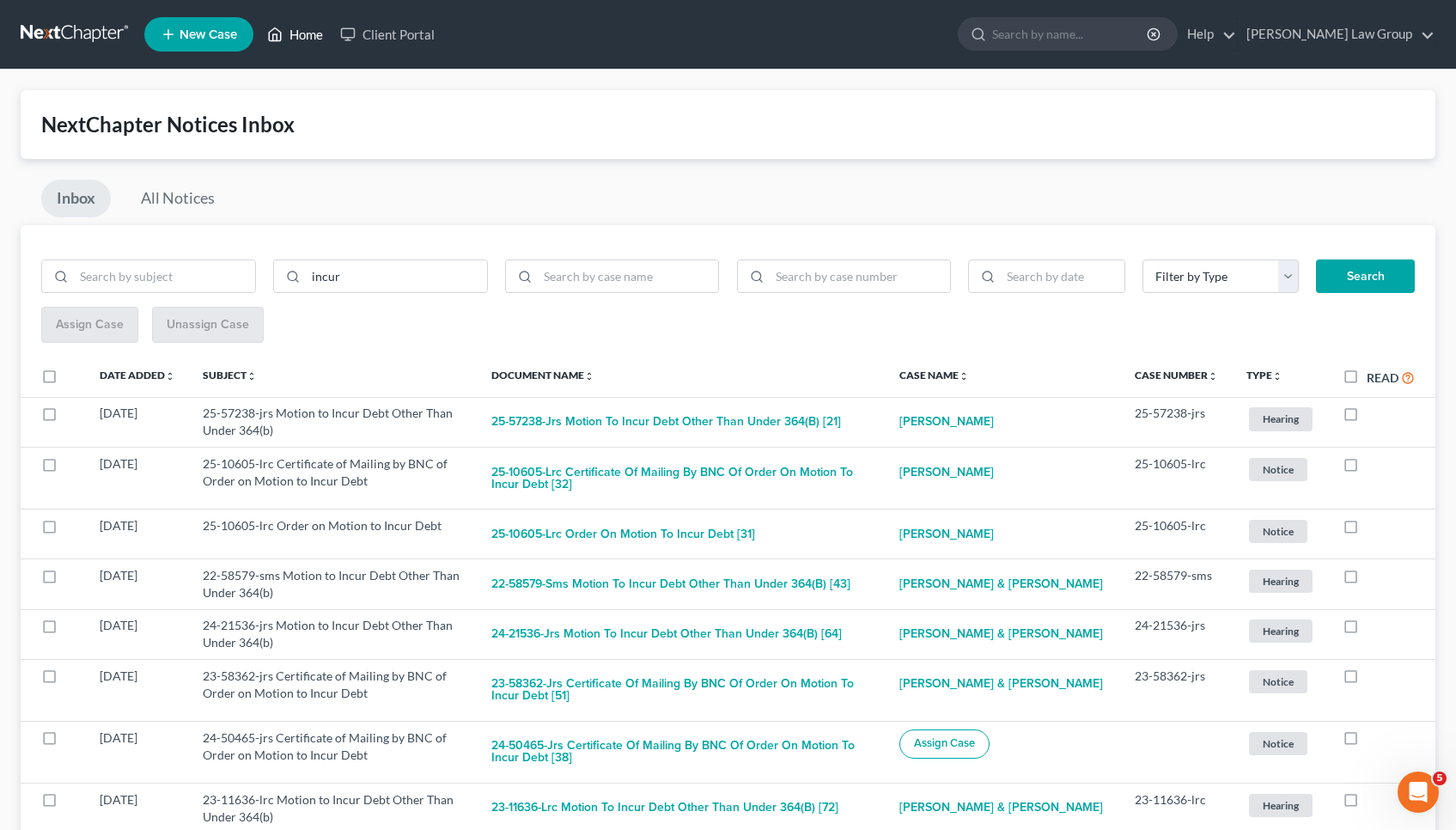
click at [315, 35] on link "Home" at bounding box center [295, 34] width 73 height 31
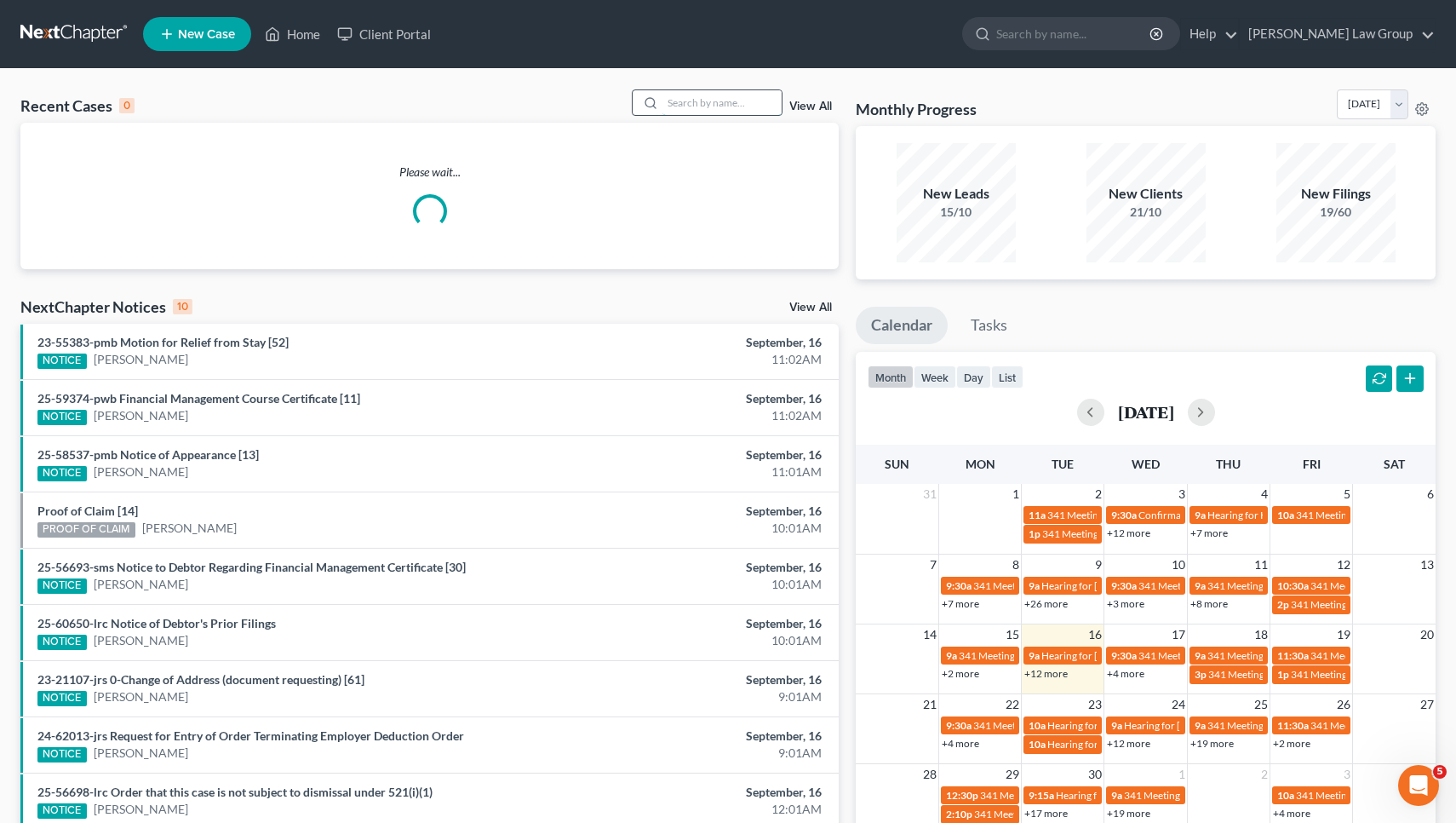
click at [667, 107] on input "search" at bounding box center [722, 102] width 119 height 24
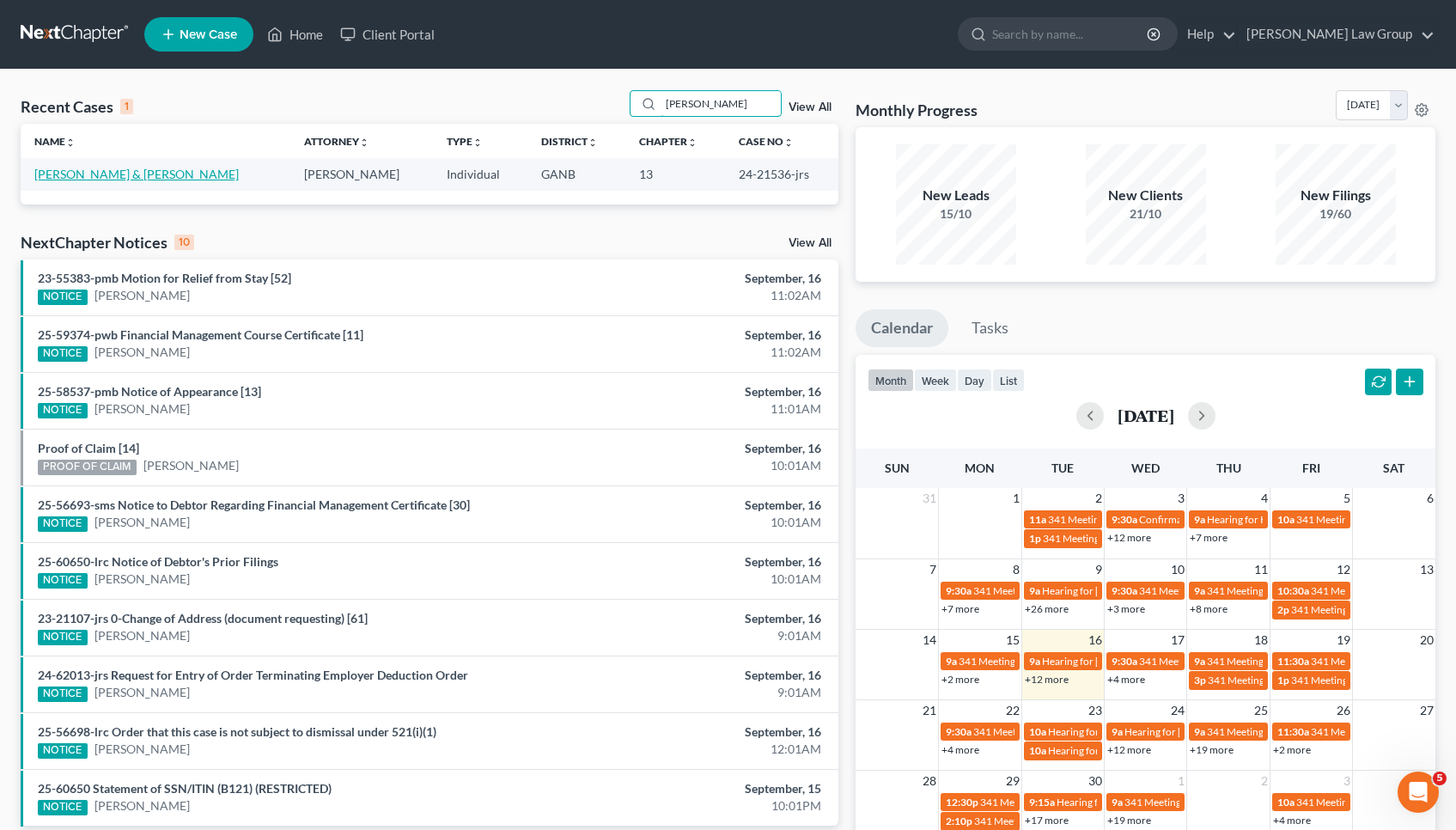
type input "[PERSON_NAME]"
click at [70, 175] on link "[PERSON_NAME] & [PERSON_NAME]" at bounding box center [136, 173] width 205 height 15
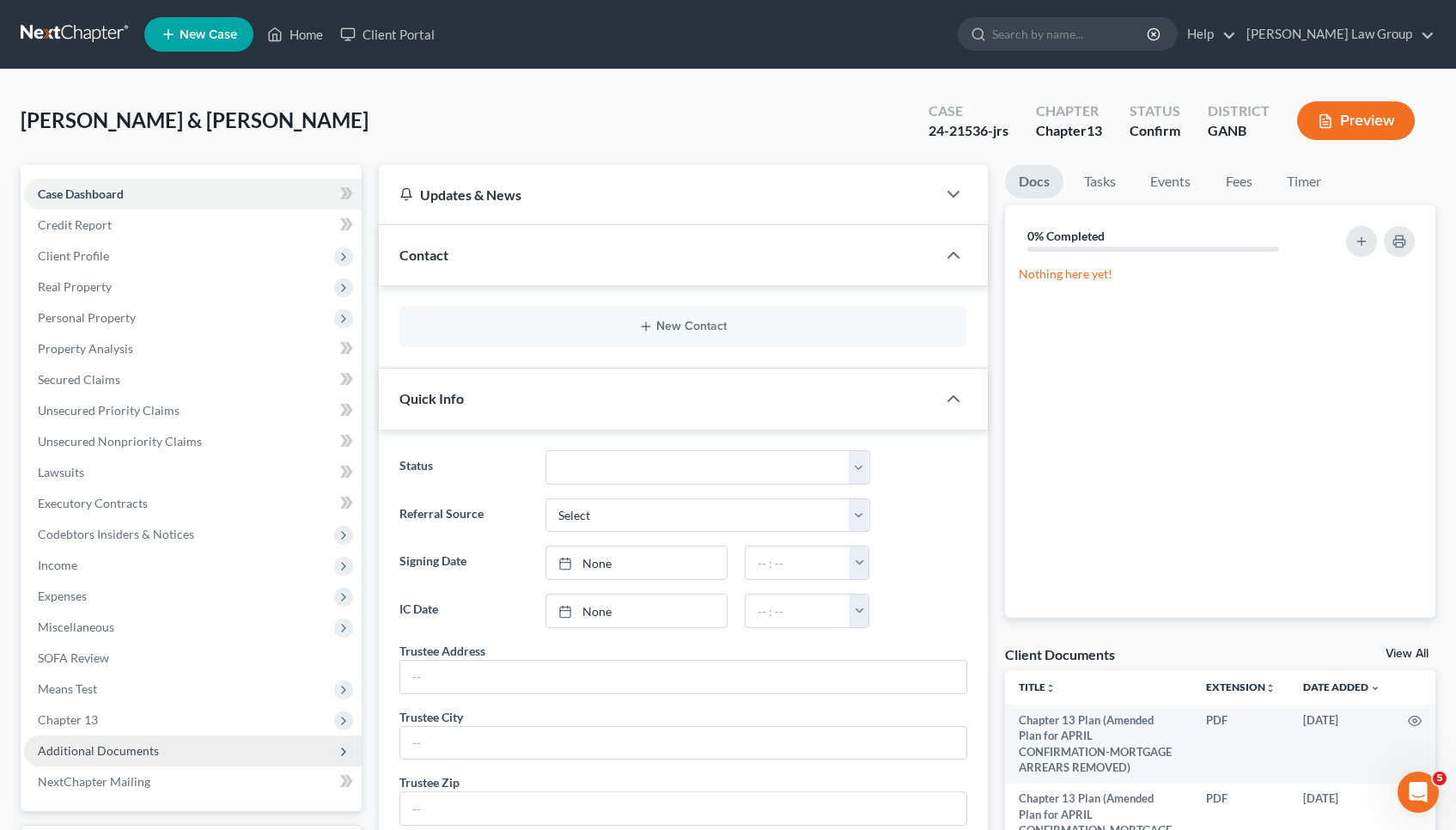
click at [112, 757] on span "Additional Documents" at bounding box center [99, 750] width 121 height 15
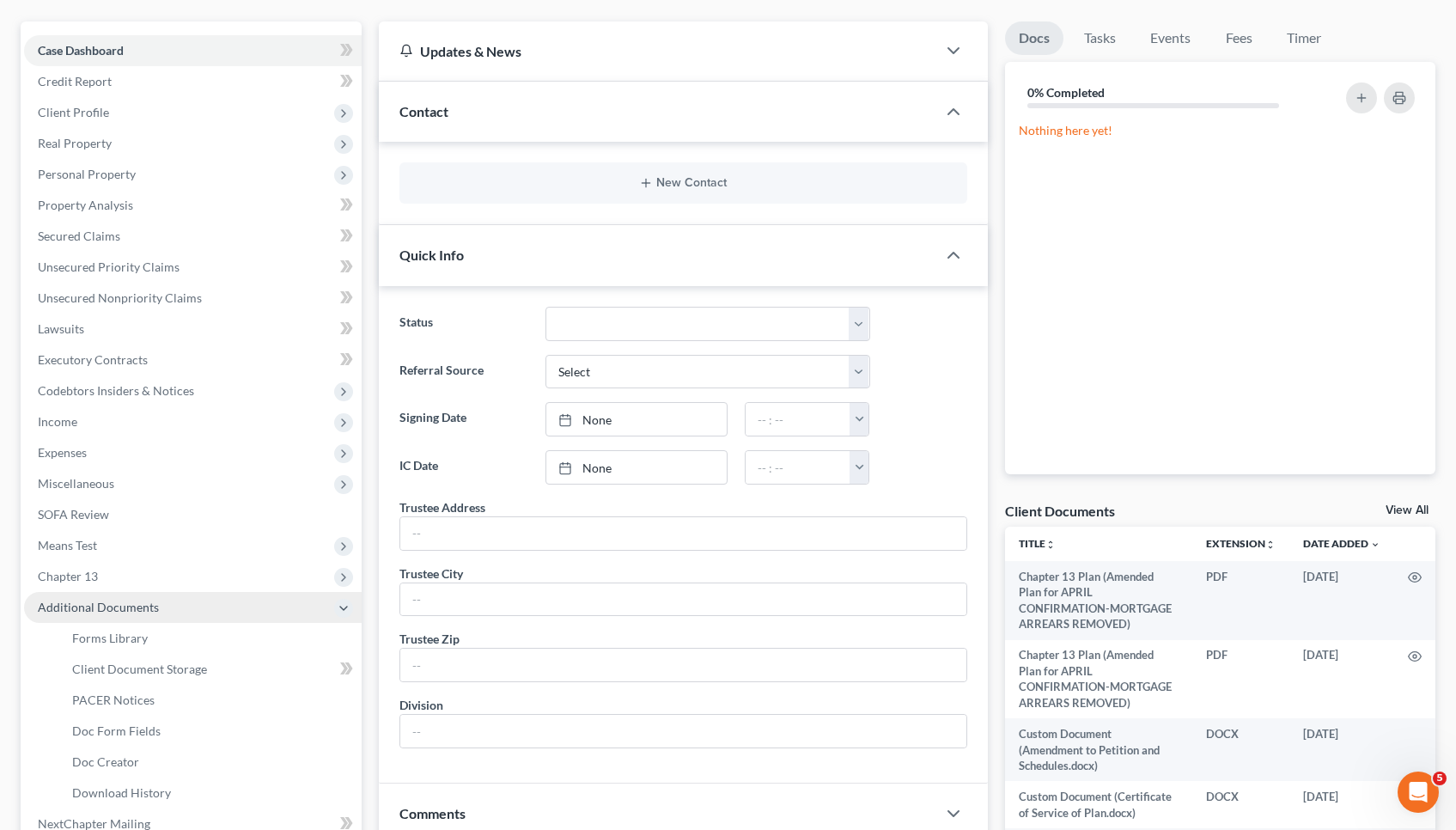
scroll to position [143, 0]
click at [111, 757] on span "Doc Creator" at bounding box center [106, 761] width 67 height 15
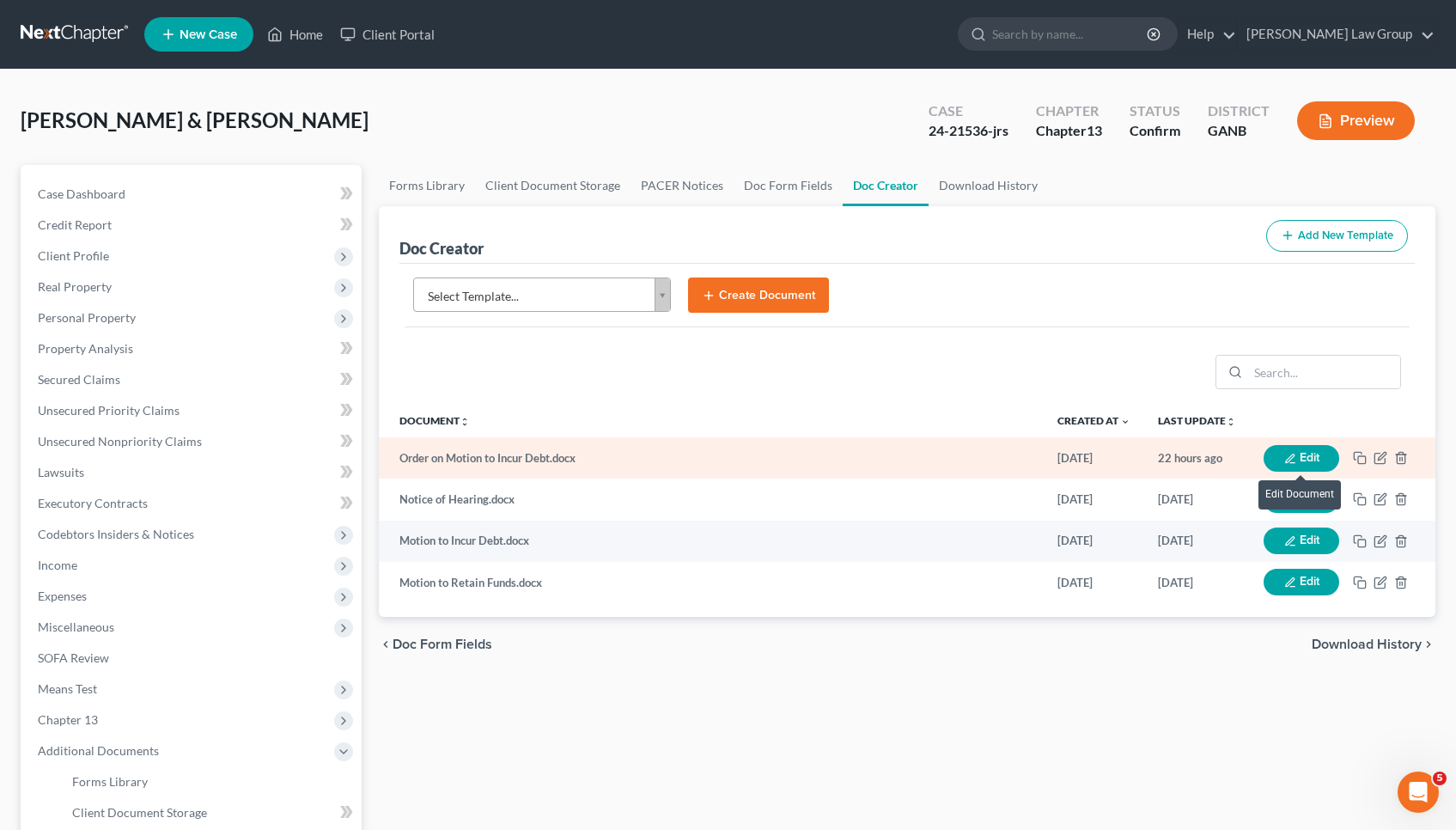
click at [1311, 454] on button "Edit" at bounding box center [1301, 458] width 75 height 26
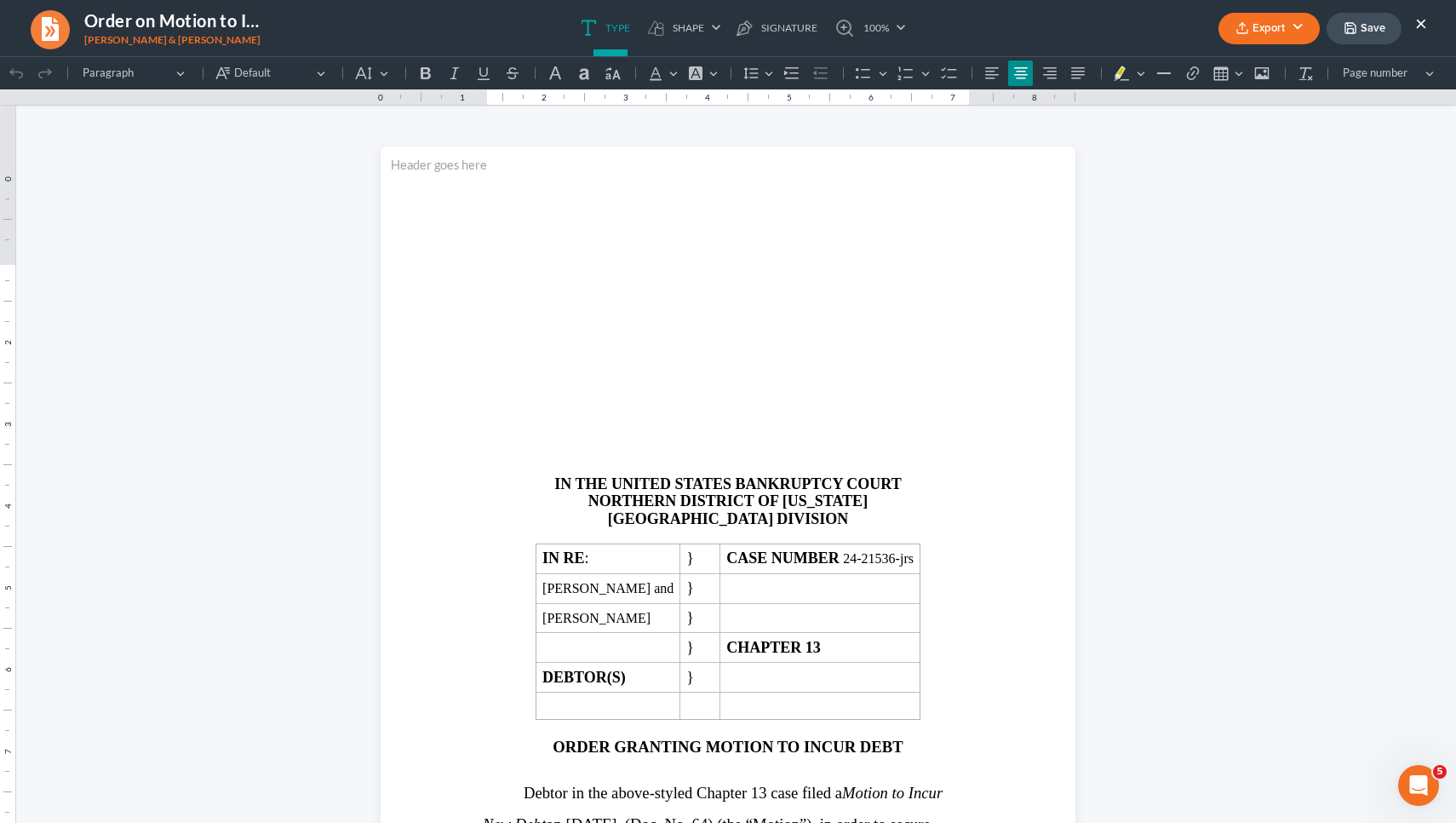
click at [1296, 37] on button "Export" at bounding box center [1270, 28] width 101 height 31
click at [1255, 96] on link "Word" at bounding box center [1268, 96] width 132 height 29
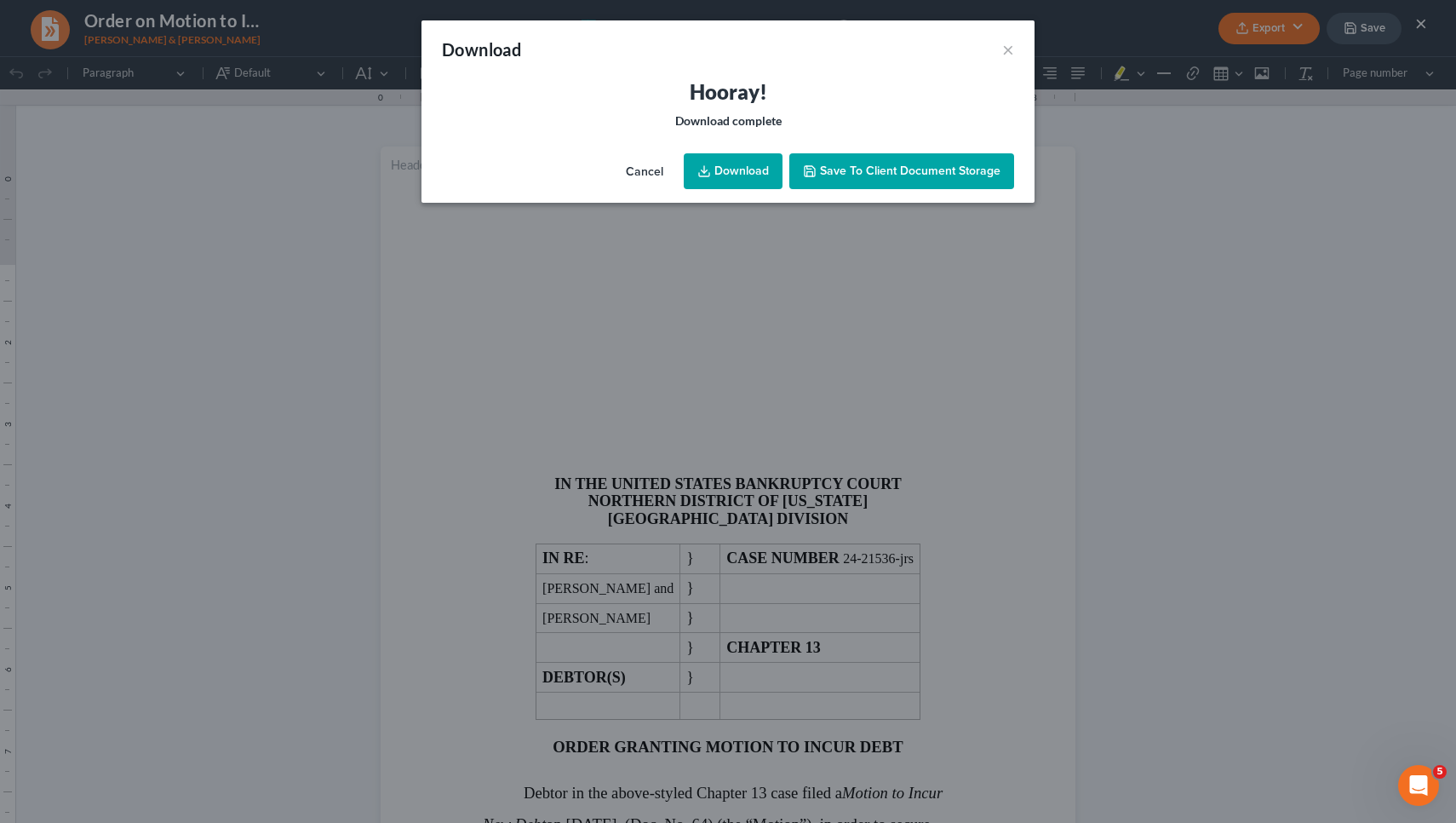
click at [736, 165] on link "Download" at bounding box center [733, 171] width 99 height 36
click at [656, 164] on button "Cancel" at bounding box center [644, 172] width 65 height 34
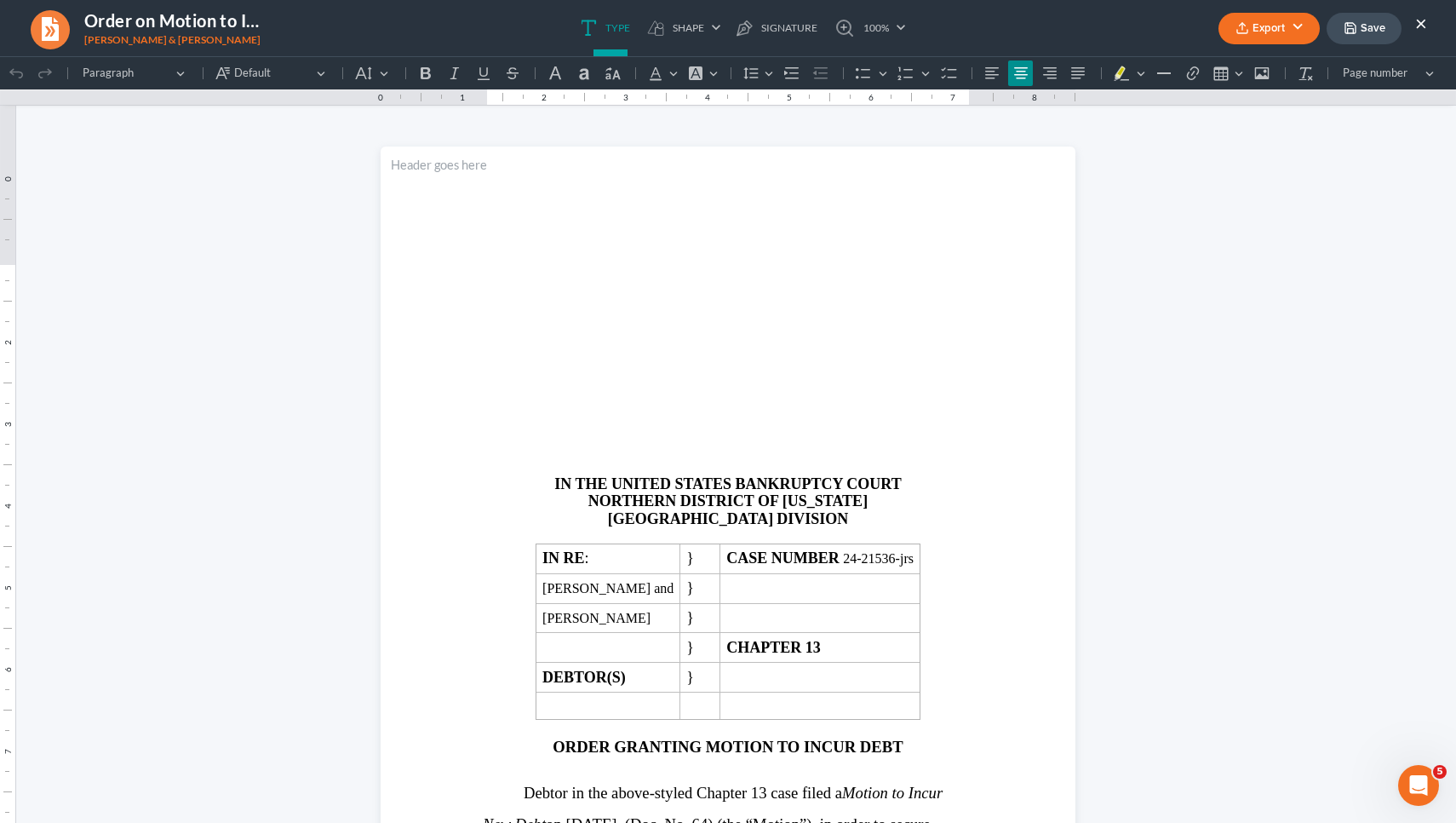
click at [1423, 24] on button "×" at bounding box center [1421, 22] width 12 height 20
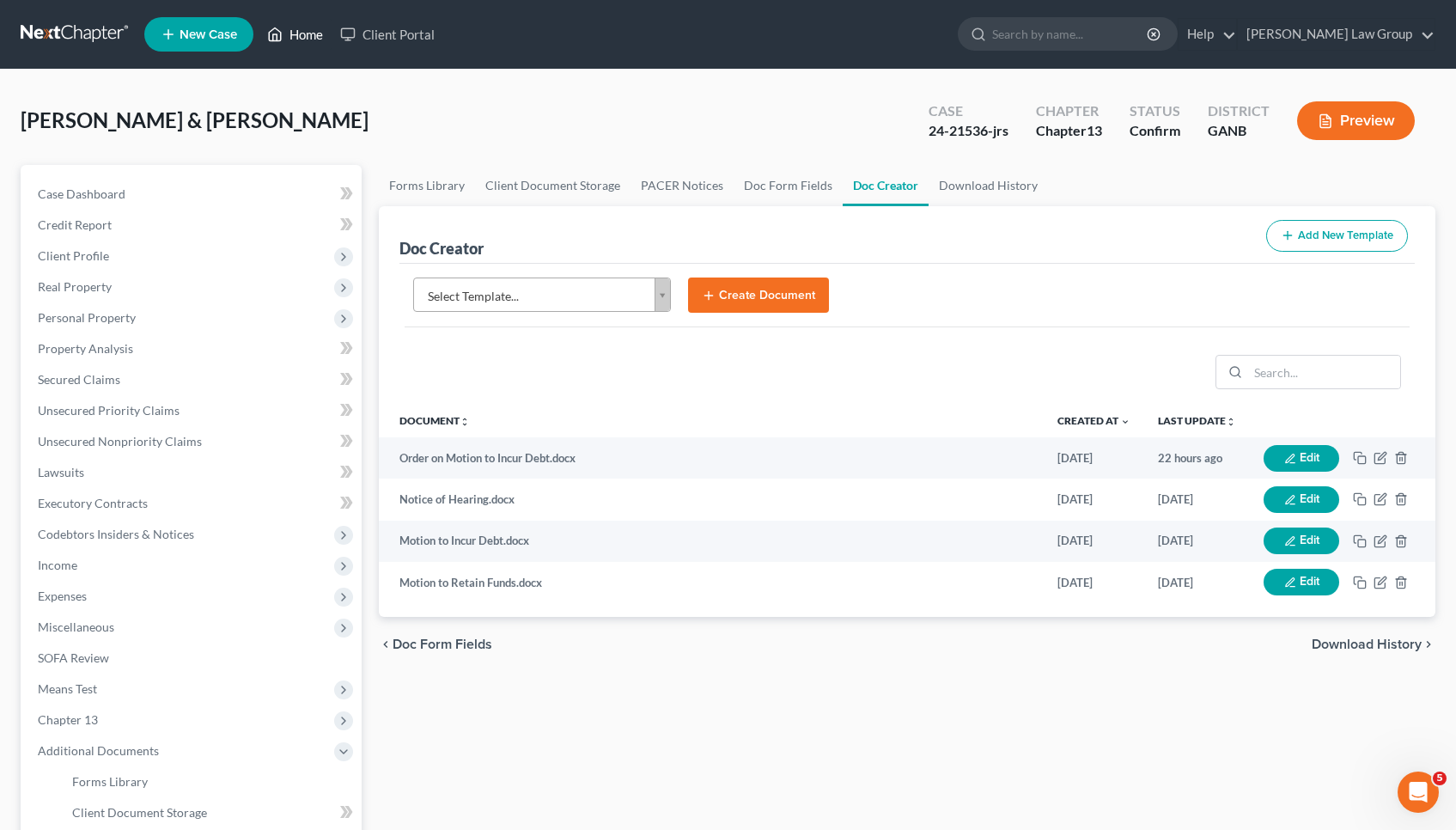
click at [304, 36] on link "Home" at bounding box center [295, 34] width 73 height 31
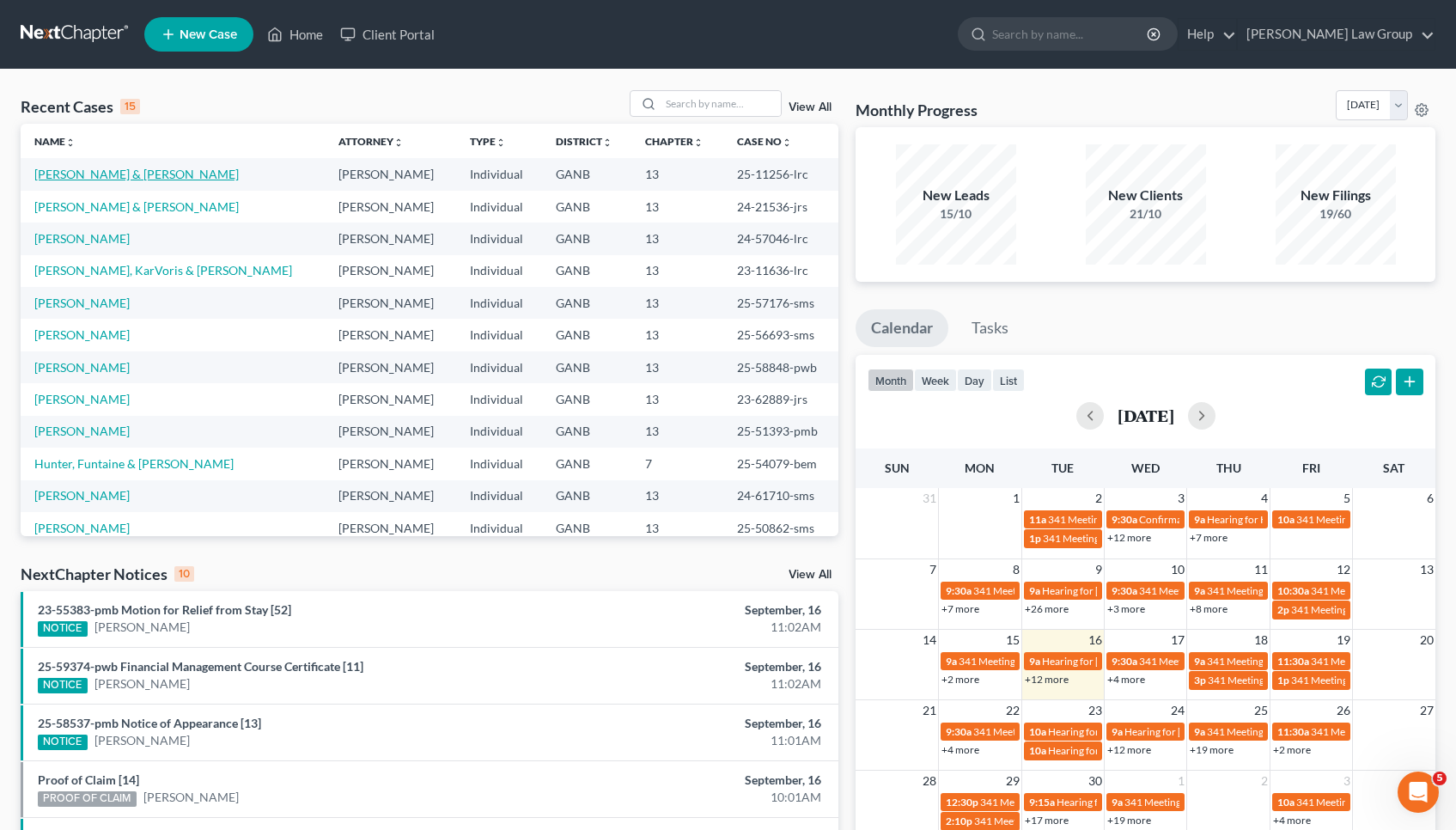
click at [127, 173] on link "[PERSON_NAME] & [PERSON_NAME]" at bounding box center [136, 173] width 205 height 15
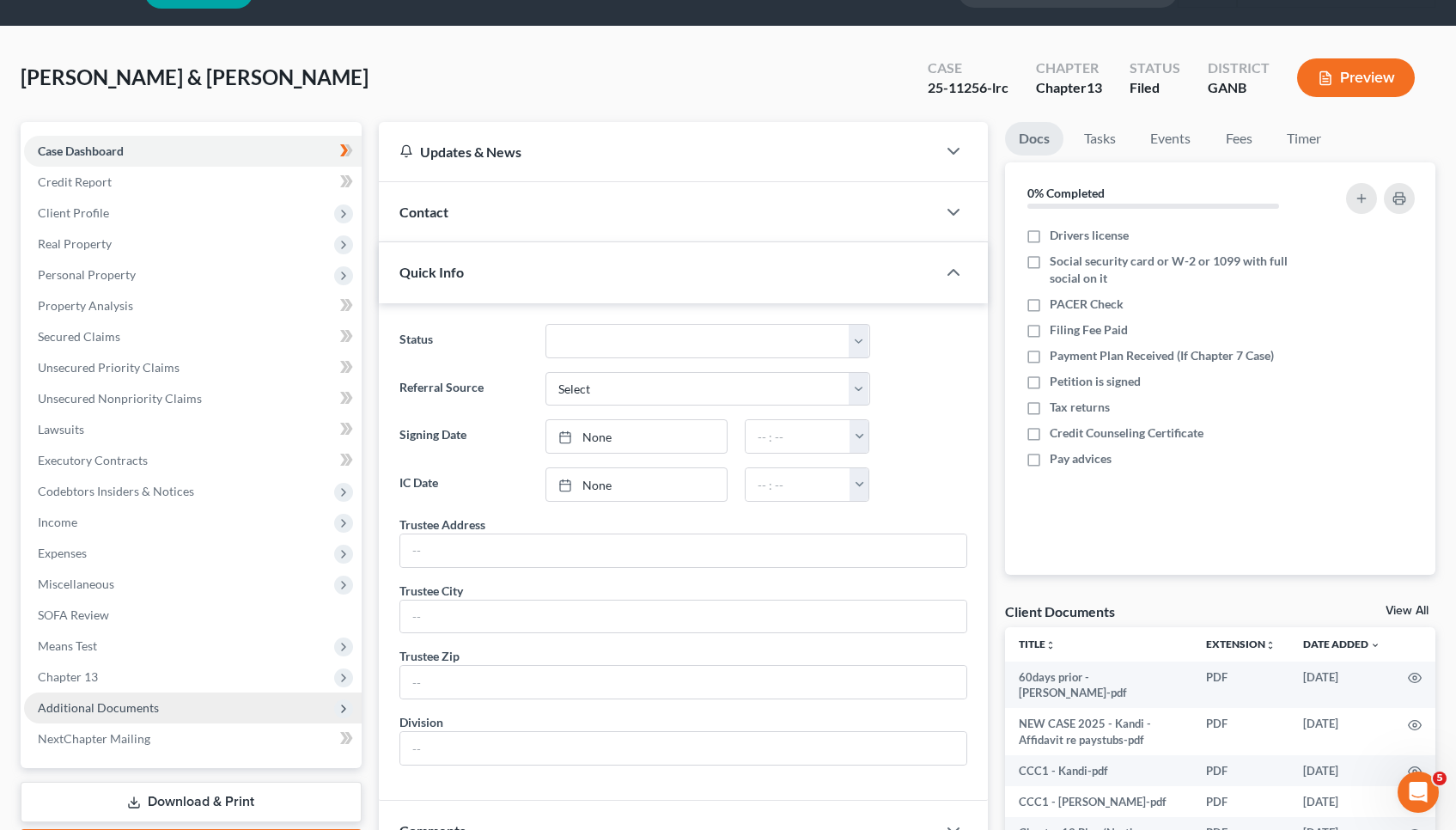
click at [170, 708] on span "Additional Documents" at bounding box center [193, 708] width 338 height 31
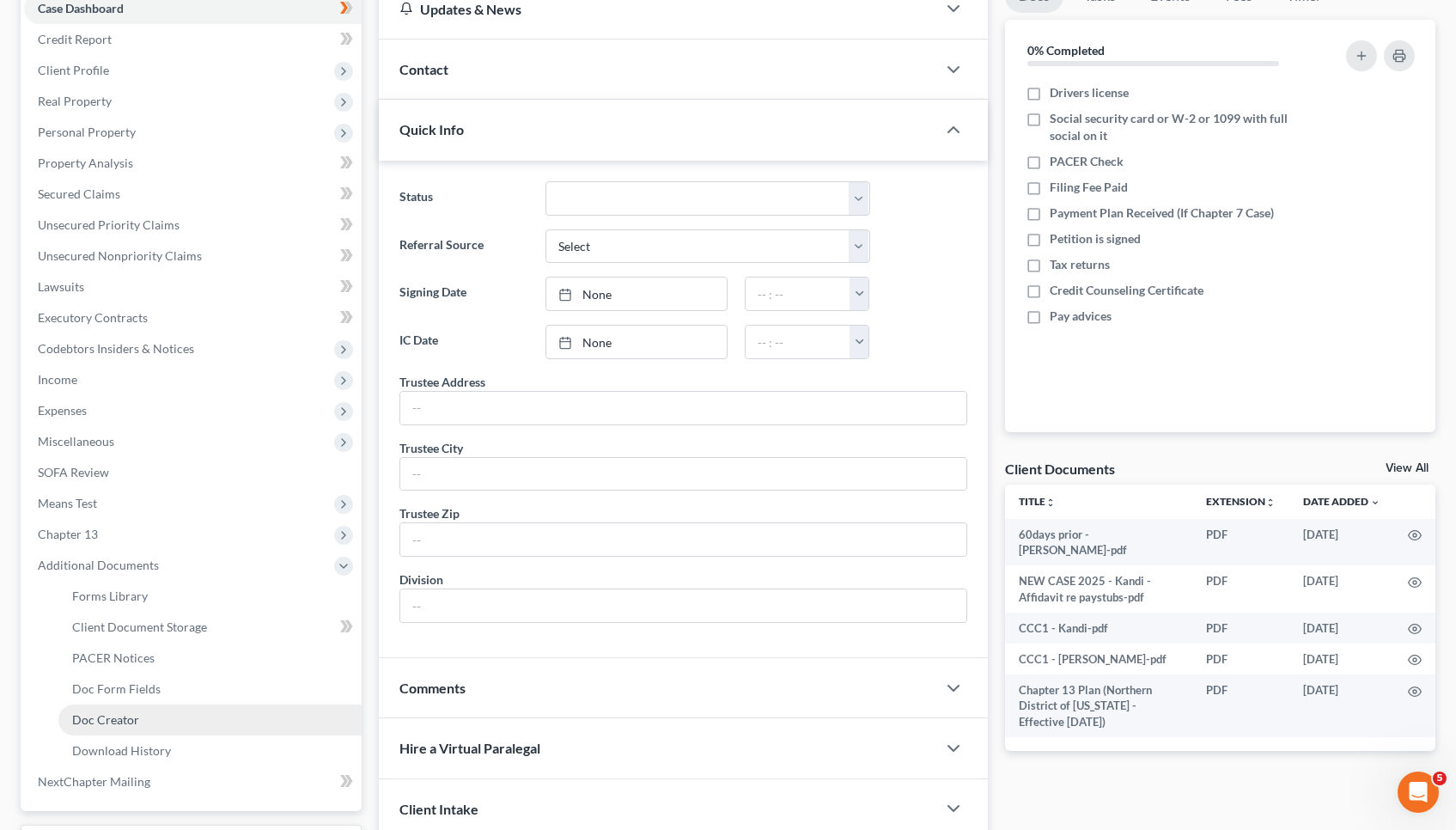
scroll to position [185, 0]
click at [157, 665] on link "PACER Notices" at bounding box center [211, 659] width 304 height 31
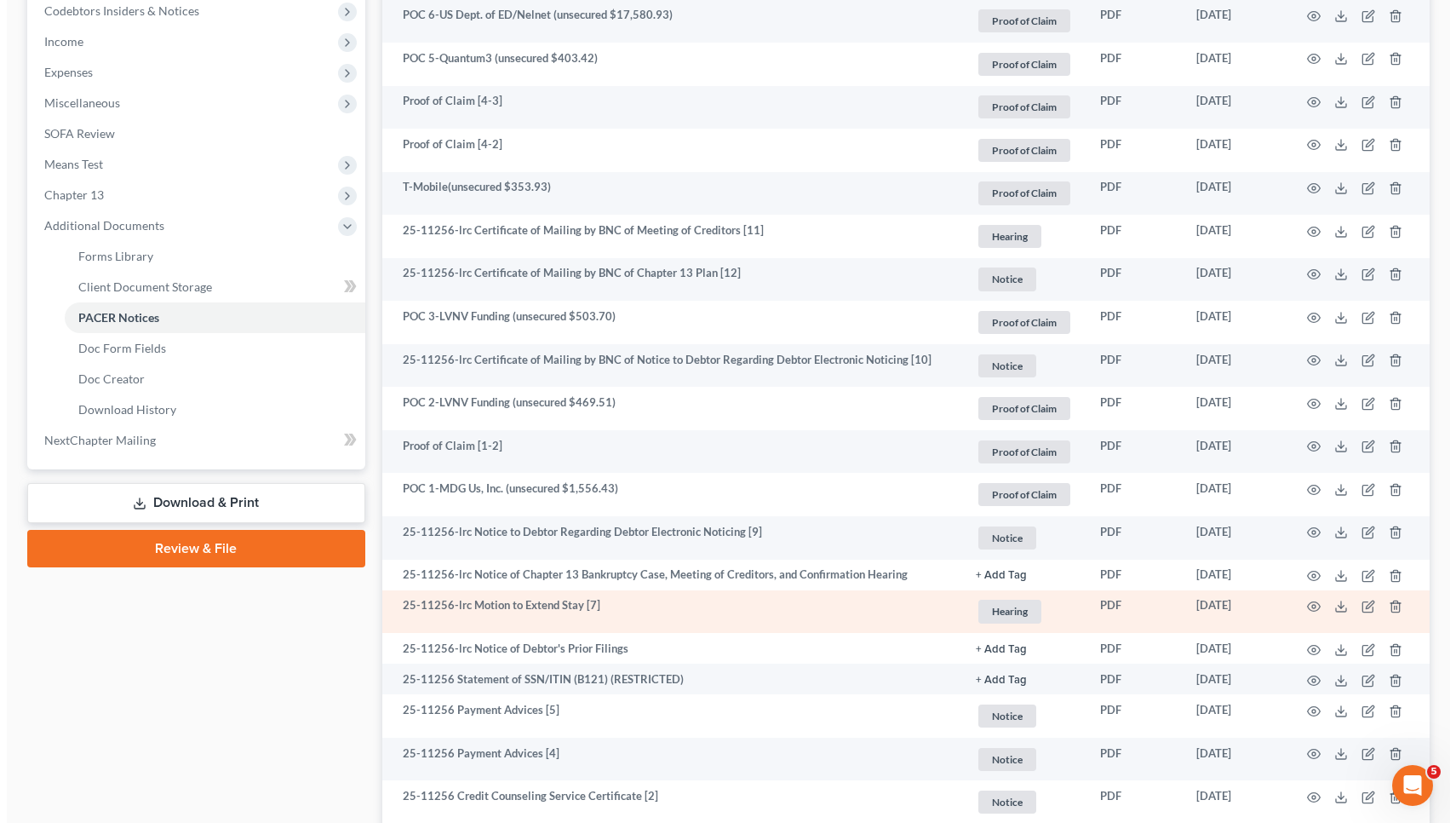
scroll to position [520, 0]
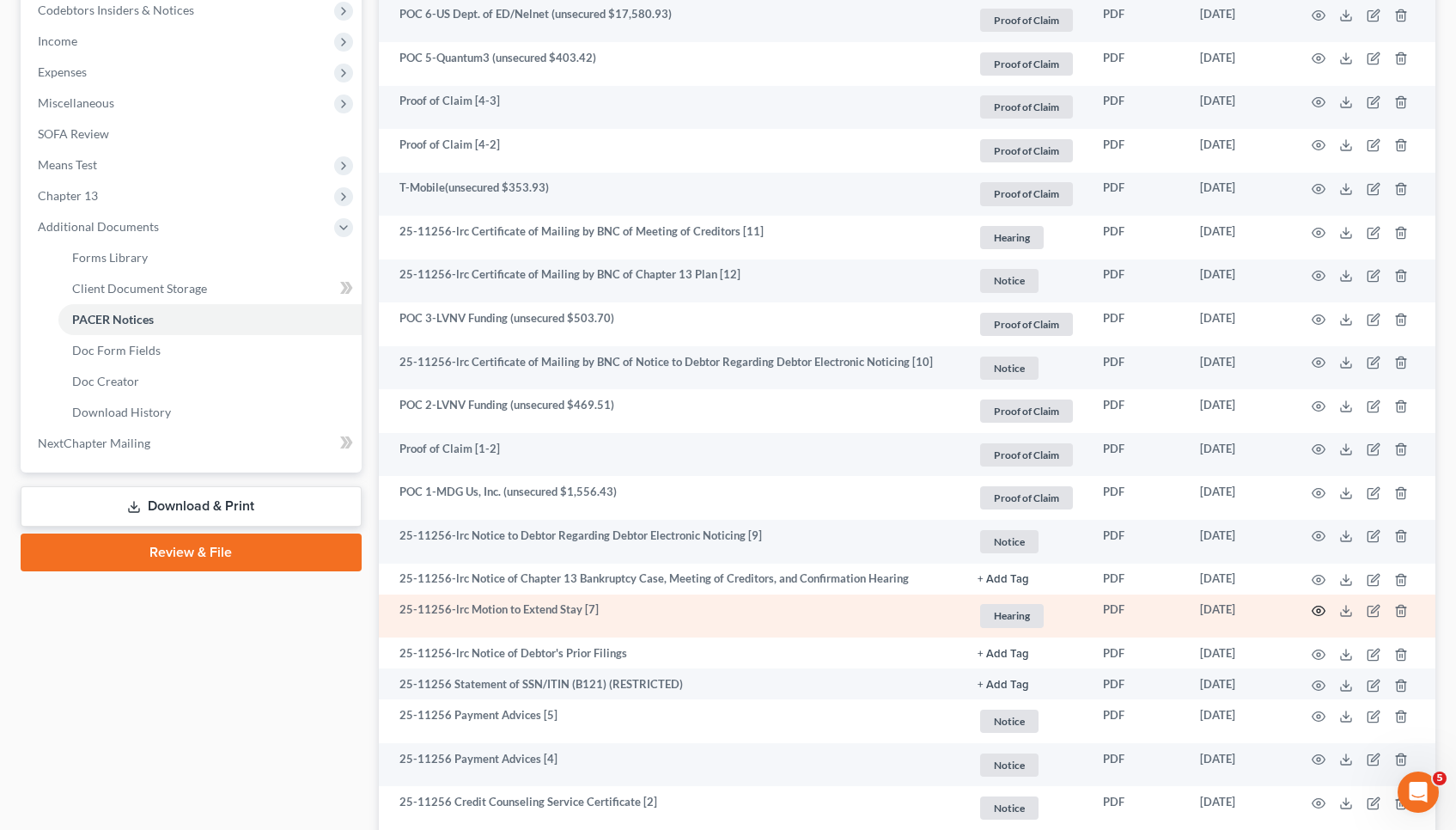
click at [1320, 610] on circle "button" at bounding box center [1319, 611] width 4 height 4
